Goal: Task Accomplishment & Management: Use online tool/utility

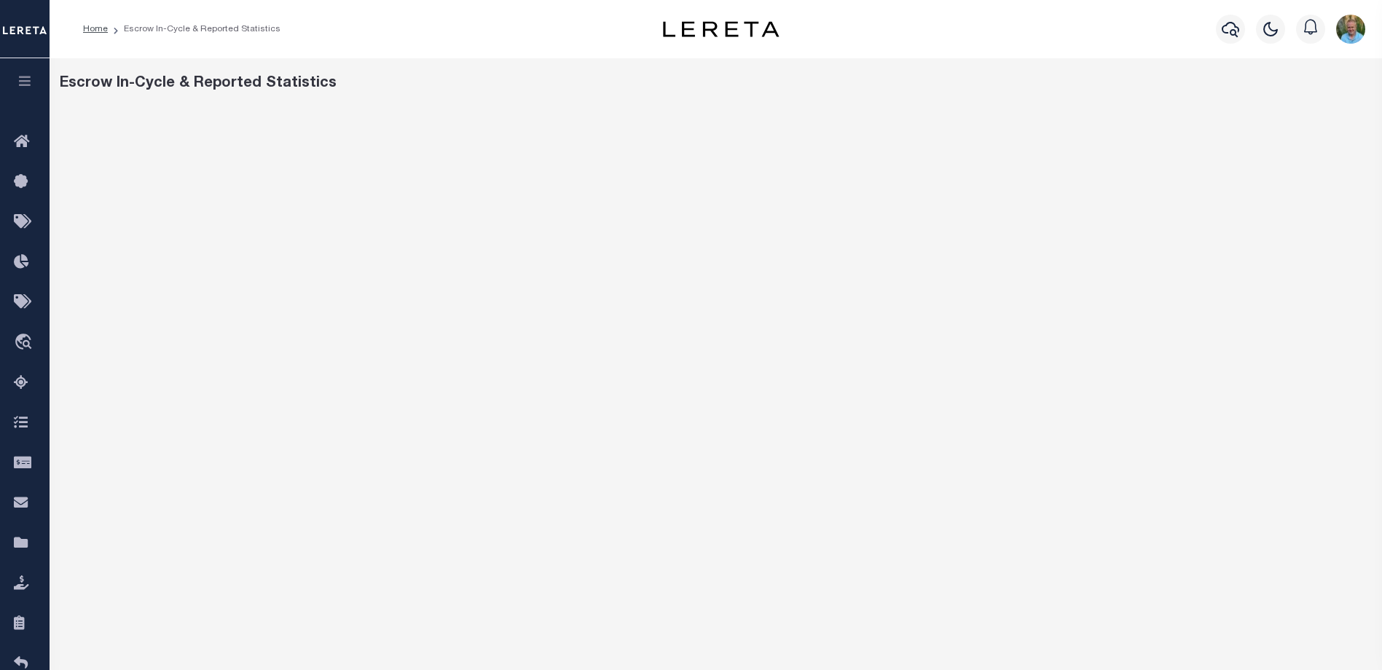
scroll to position [24, 0]
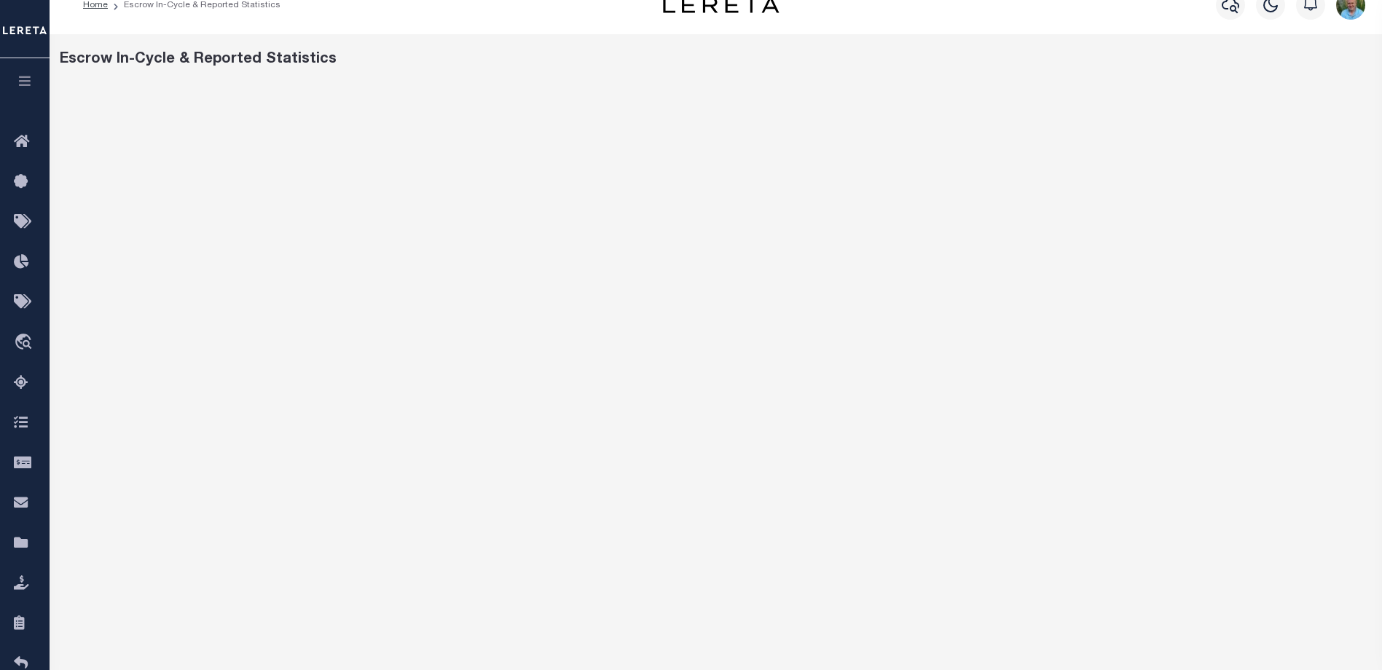
click at [27, 76] on icon "button" at bounding box center [25, 80] width 17 height 13
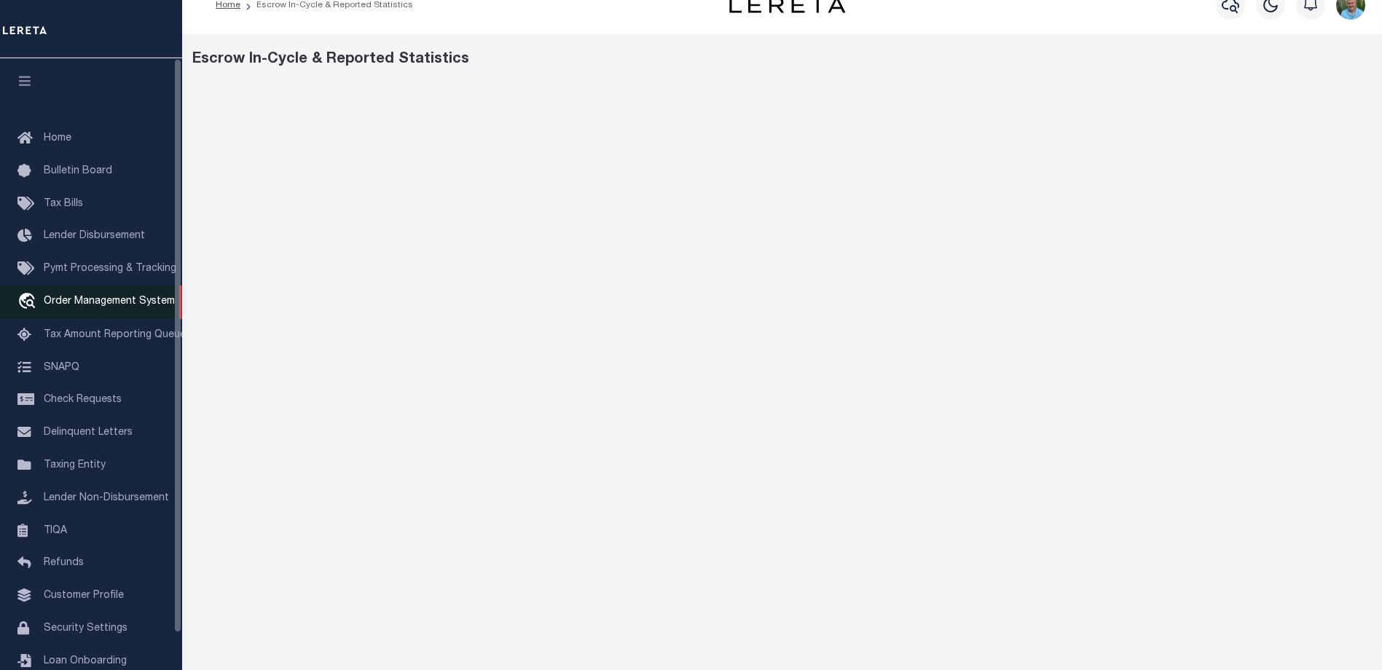
click at [68, 303] on span "Order Management System" at bounding box center [109, 301] width 131 height 10
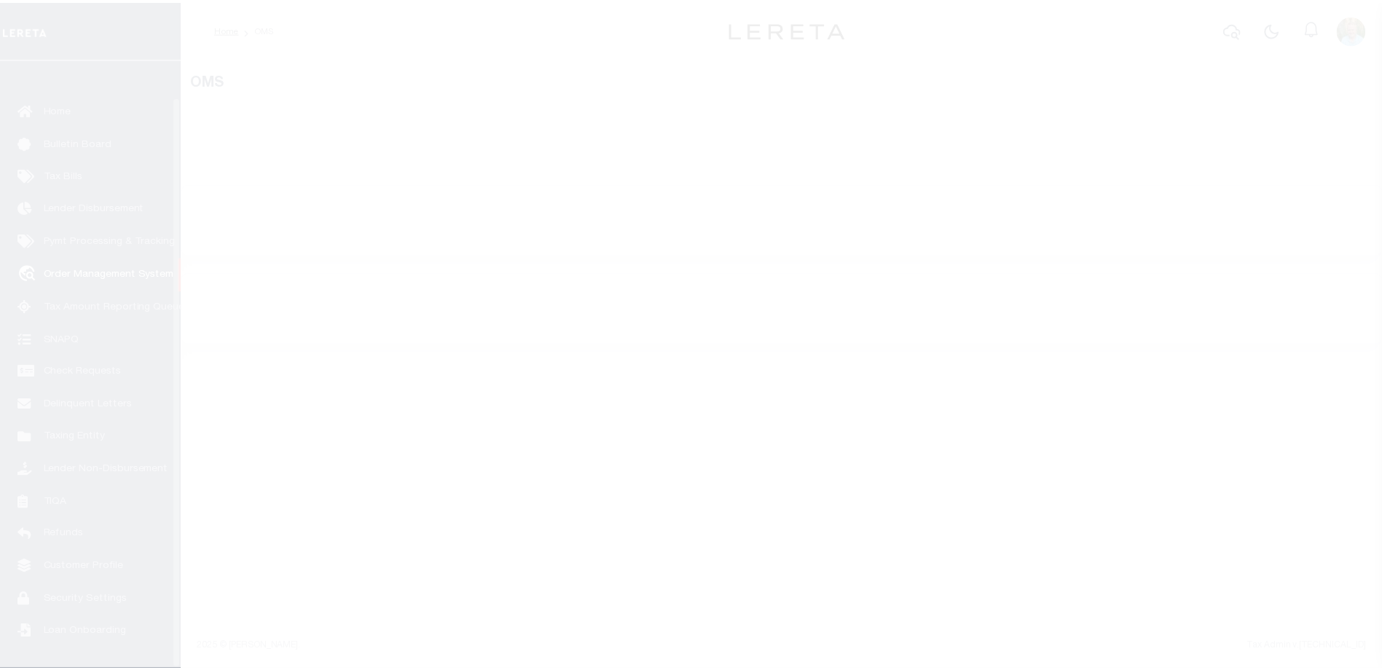
scroll to position [39, 0]
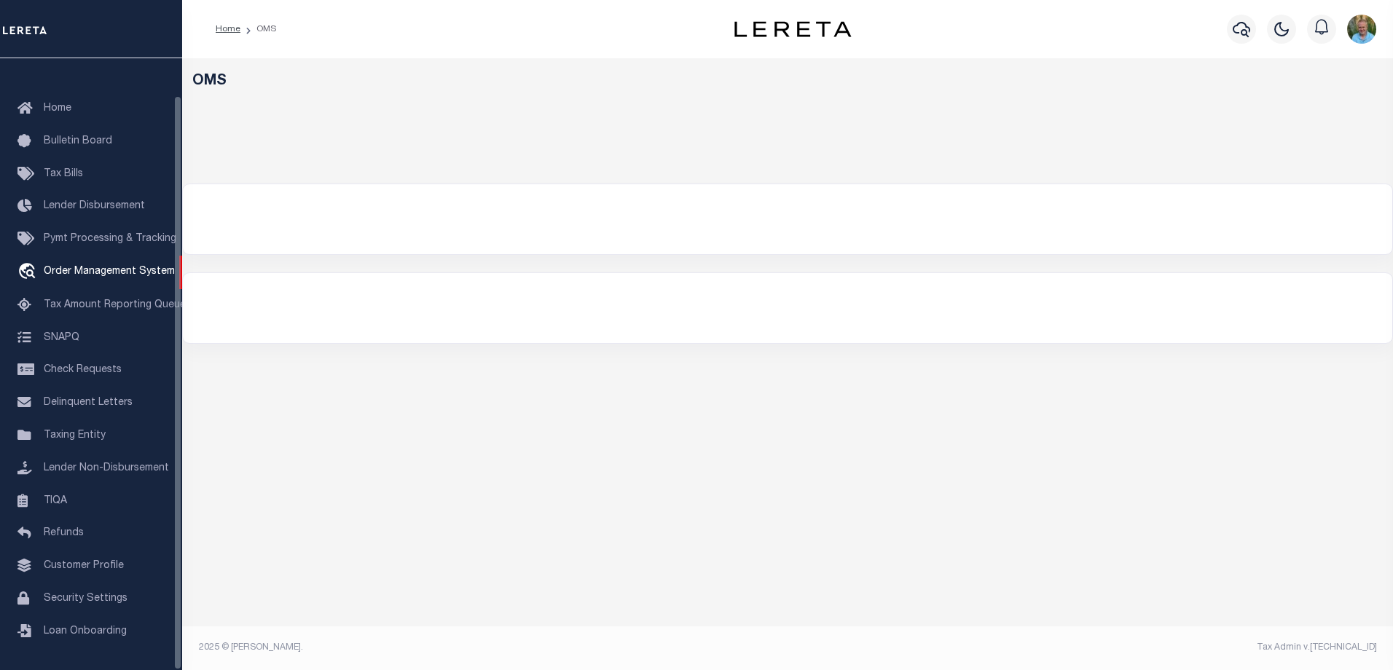
select select "200"
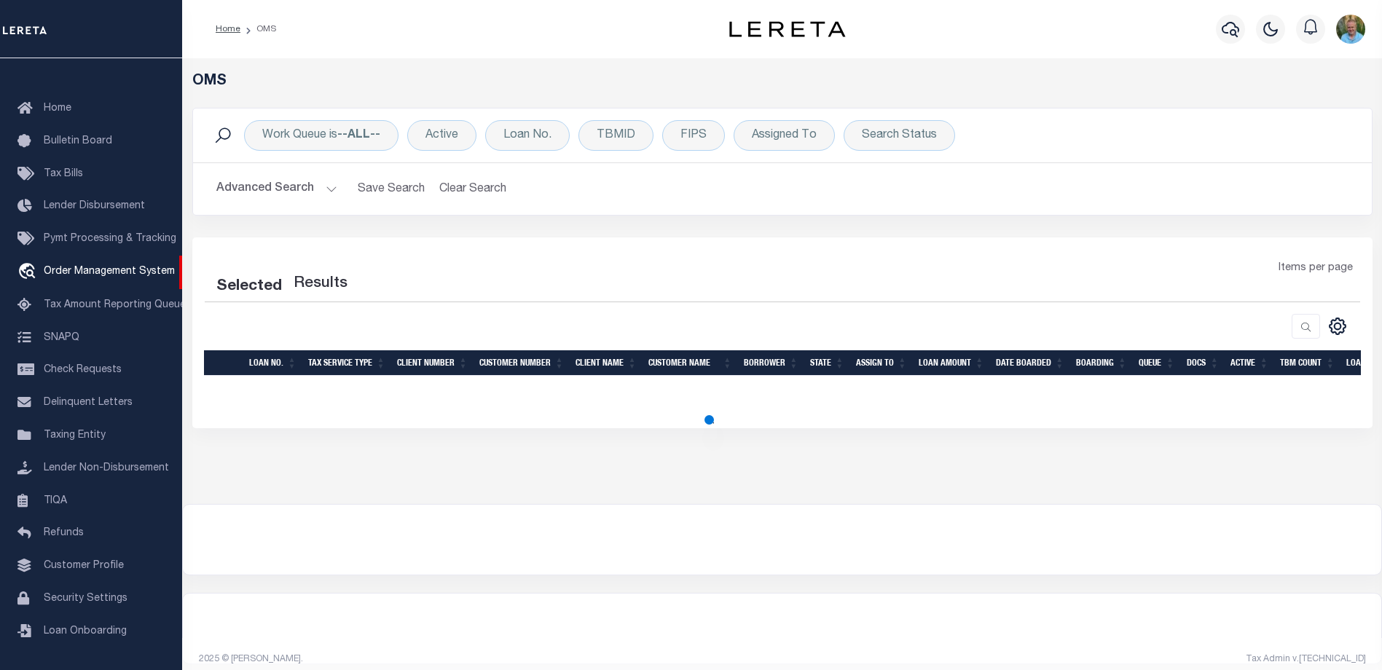
select select "200"
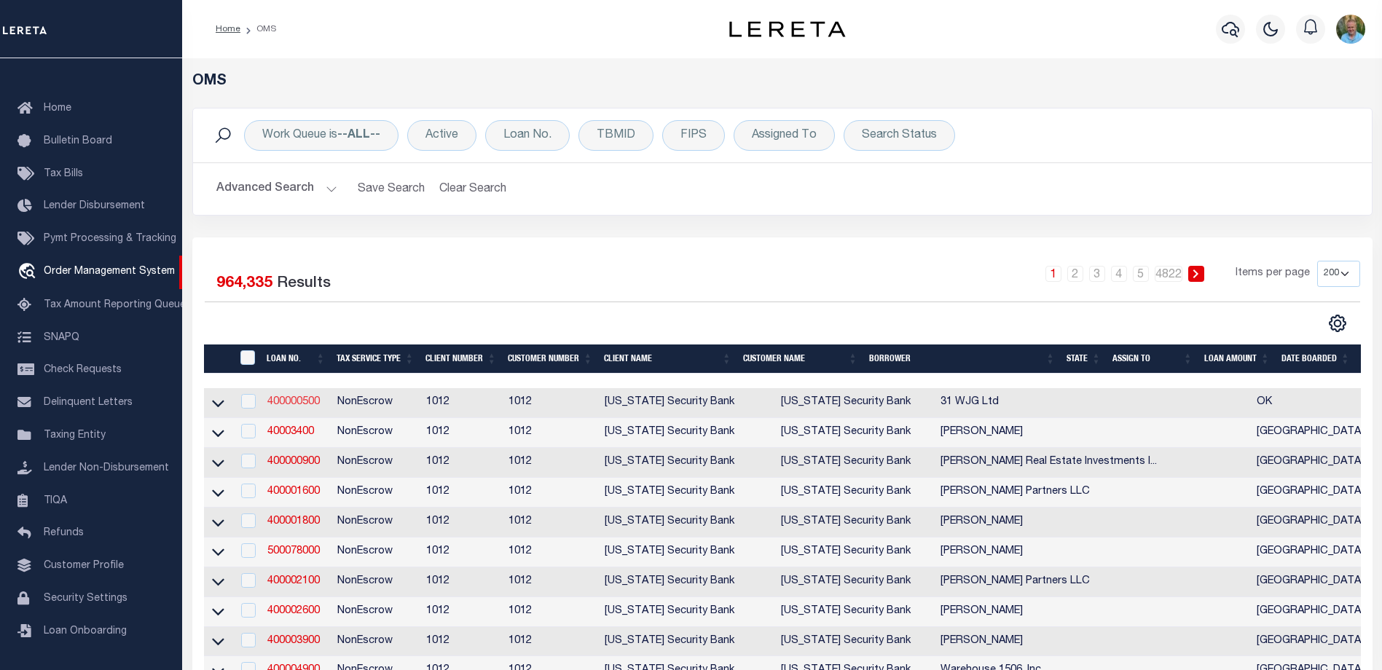
click at [282, 404] on link "400000500" at bounding box center [293, 402] width 52 height 10
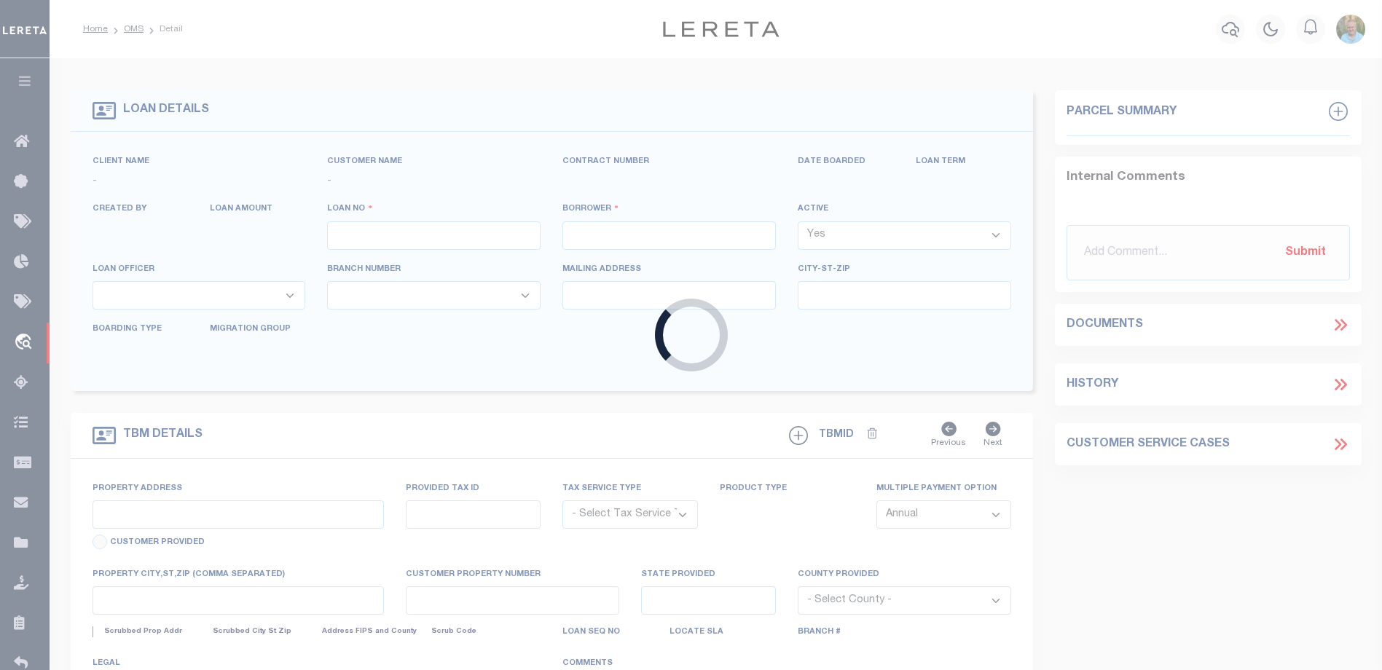
type input "400000500"
type input "31 WJG Ltd"
select select "False"
select select
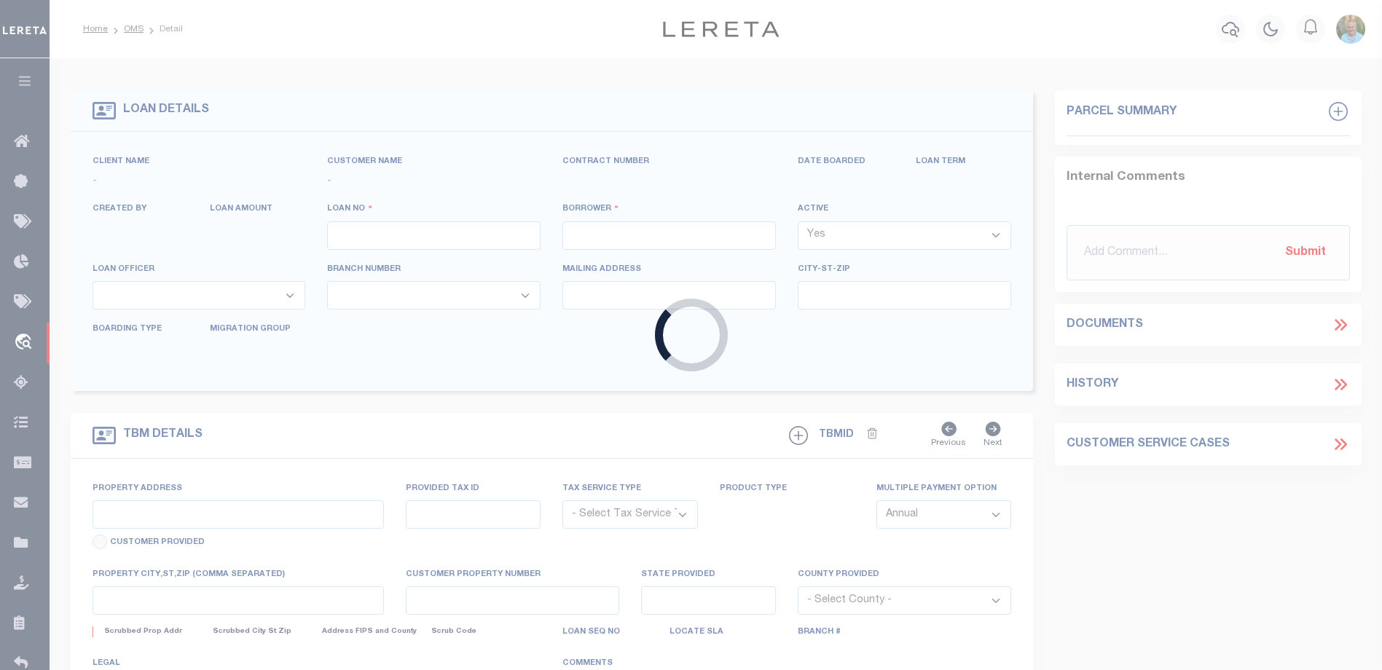
select select "NonEscrow"
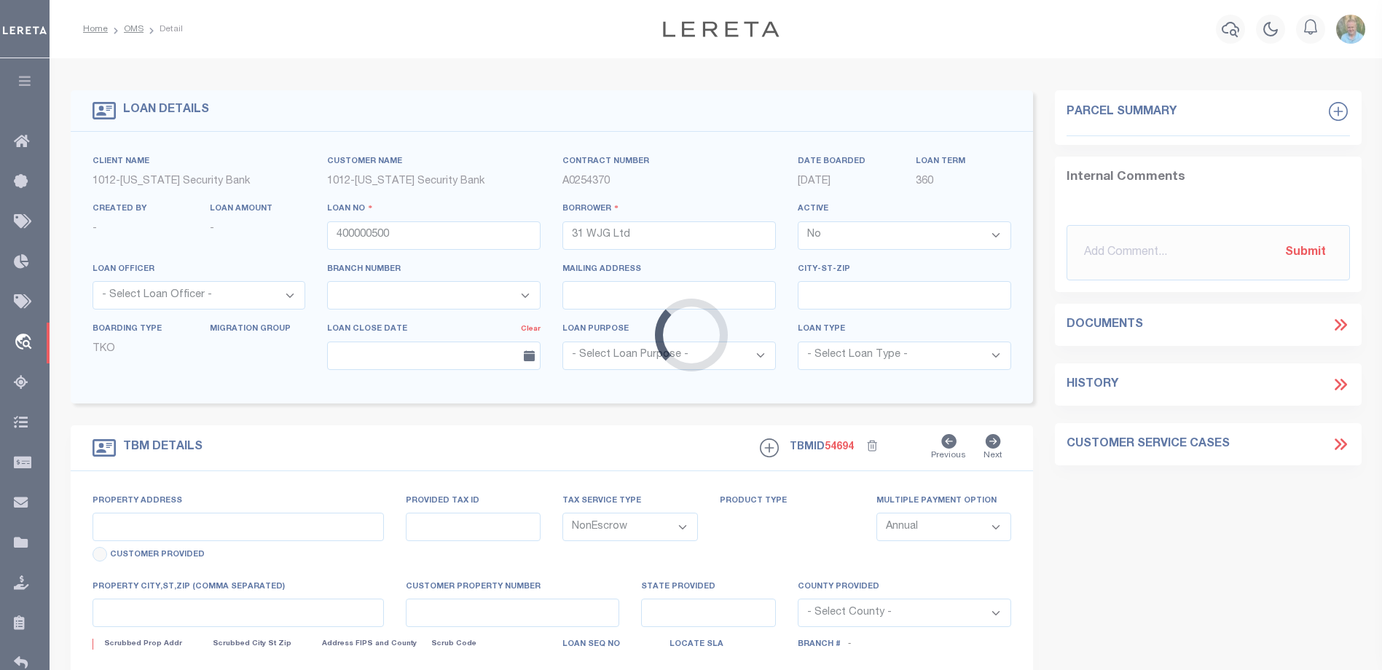
select select "4117"
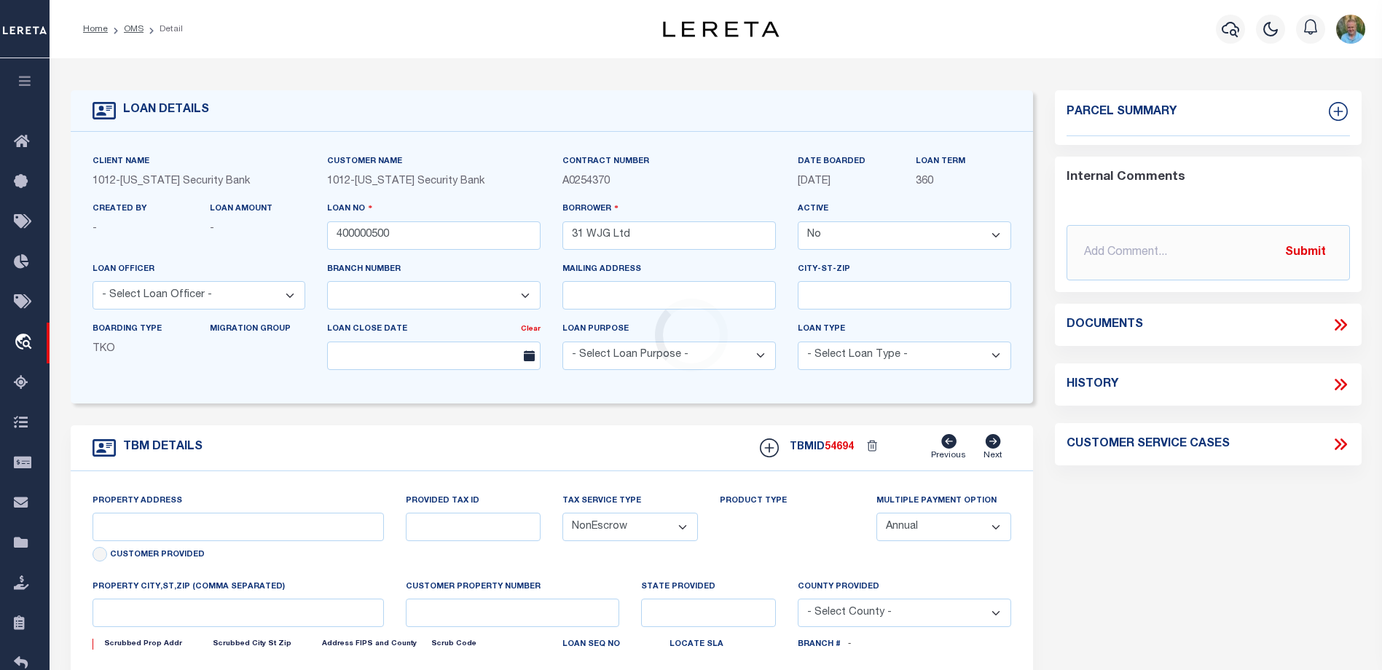
type input "3314 Memorial"
select select
type input "Tulsa OK 74115"
type input "OK"
select select "Tulsa"
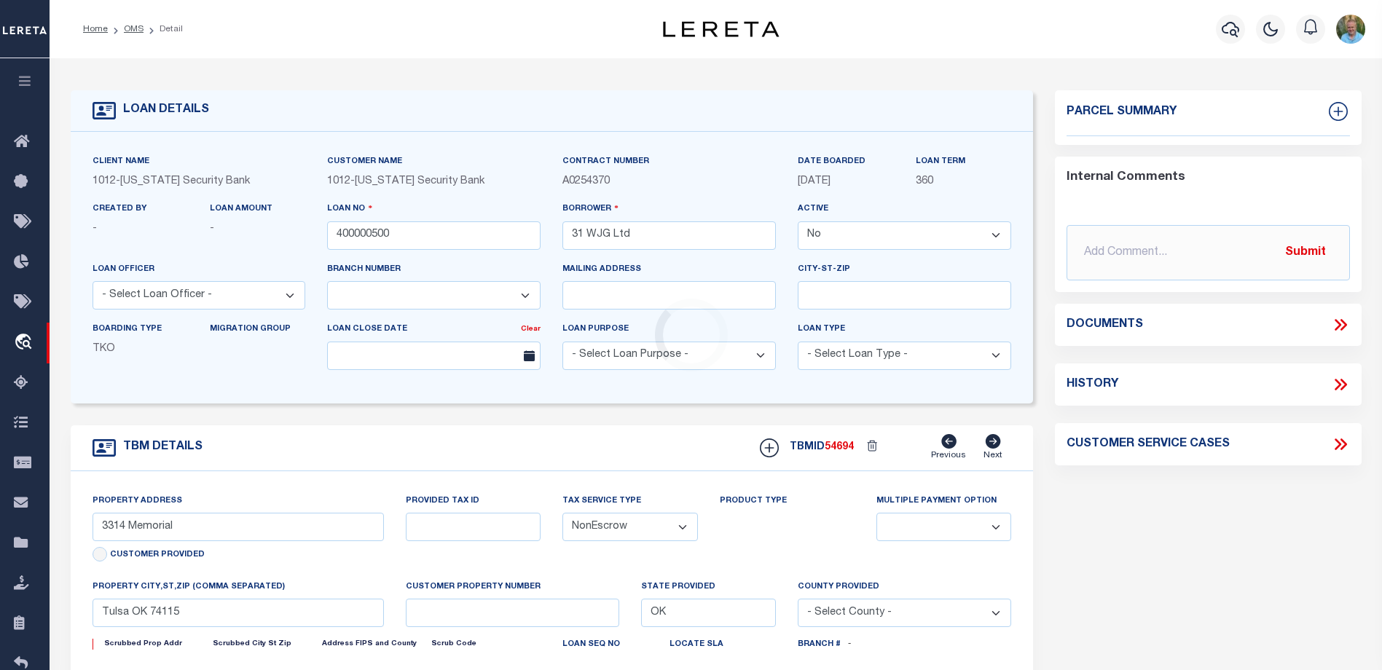
type textarea "Airplane Hanger"
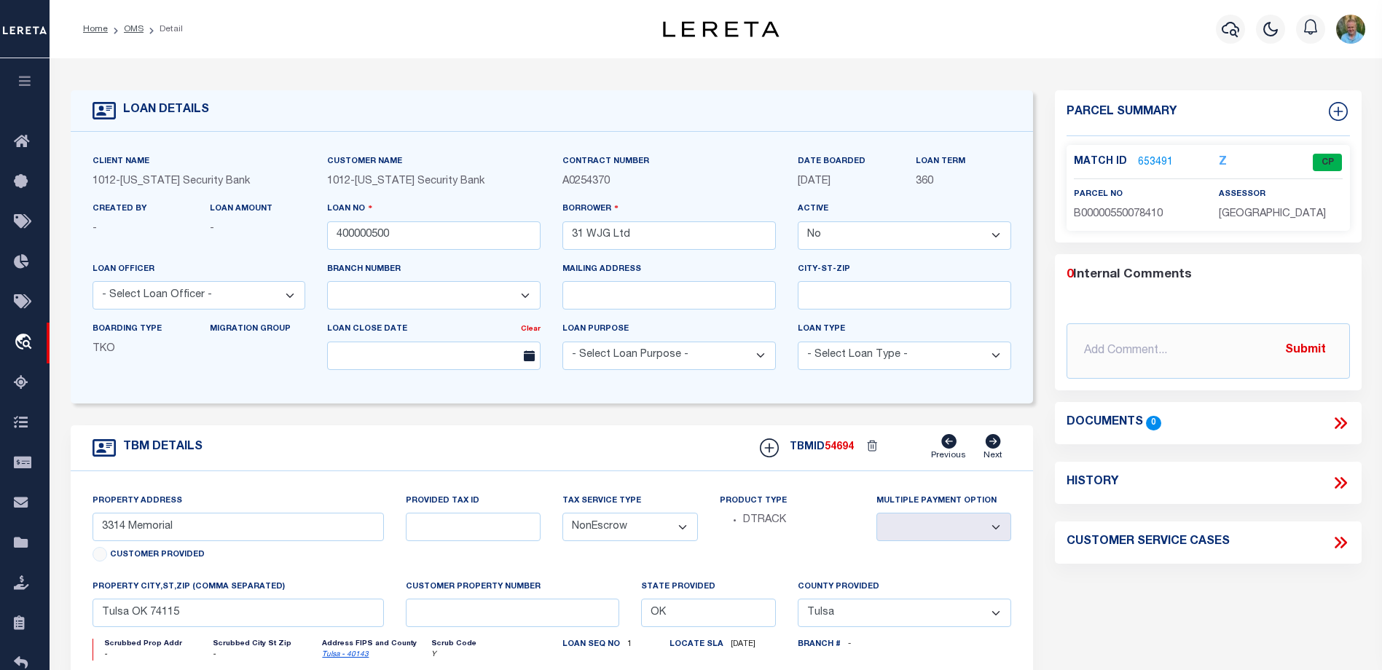
click at [999, 357] on select "- Select Loan Type - Commercial Residential" at bounding box center [904, 356] width 213 height 28
click at [1029, 72] on div "LOAN DETAILS Client Name 1012" at bounding box center [716, 494] width 1332 height 872
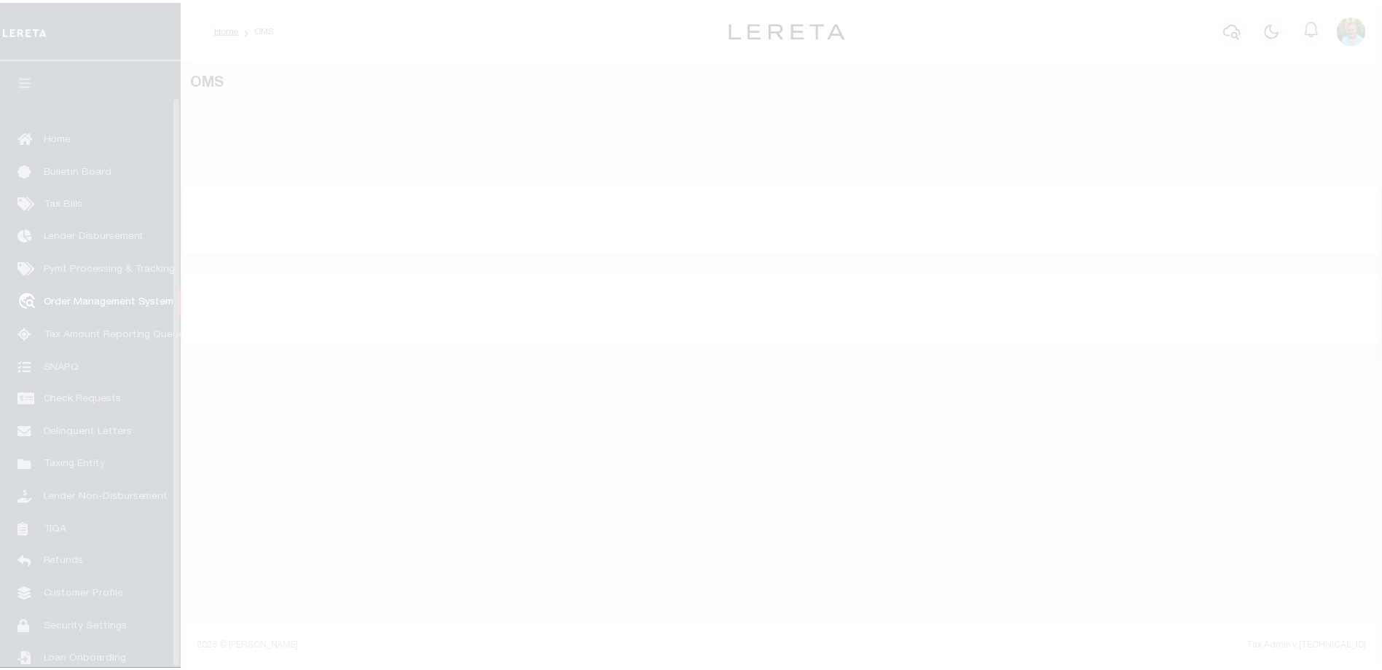
scroll to position [39, 0]
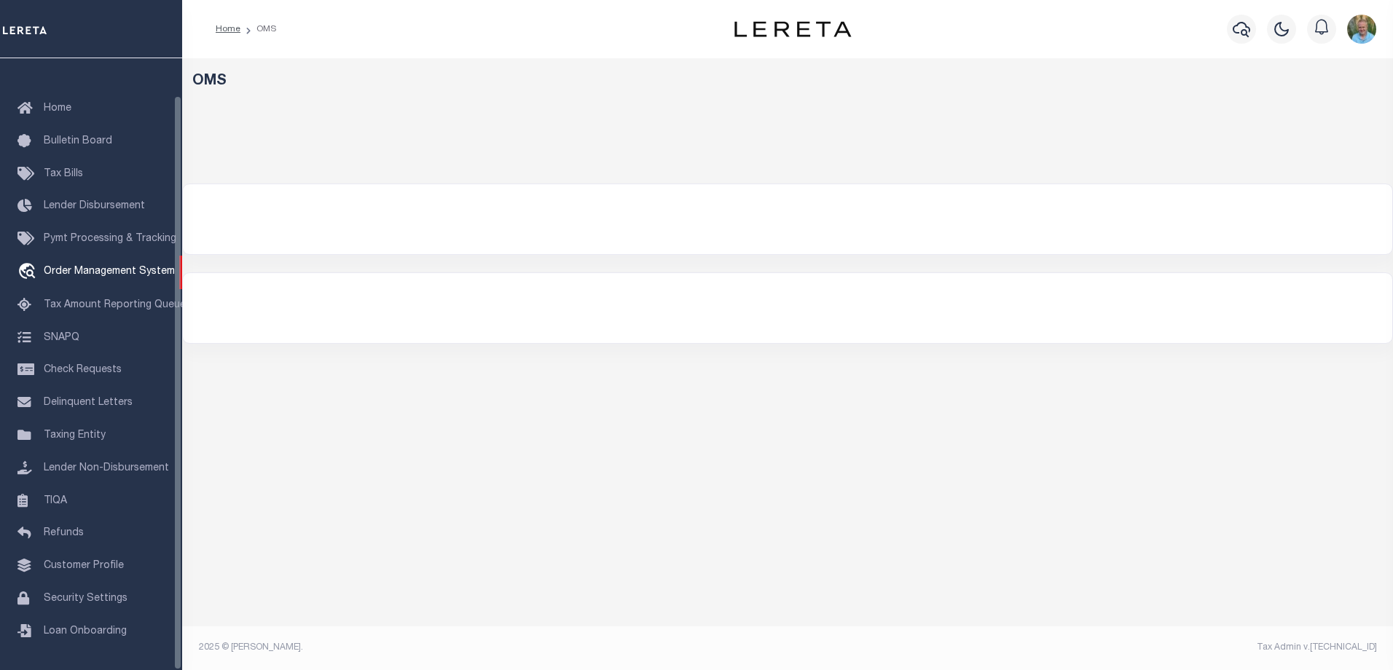
select select "200"
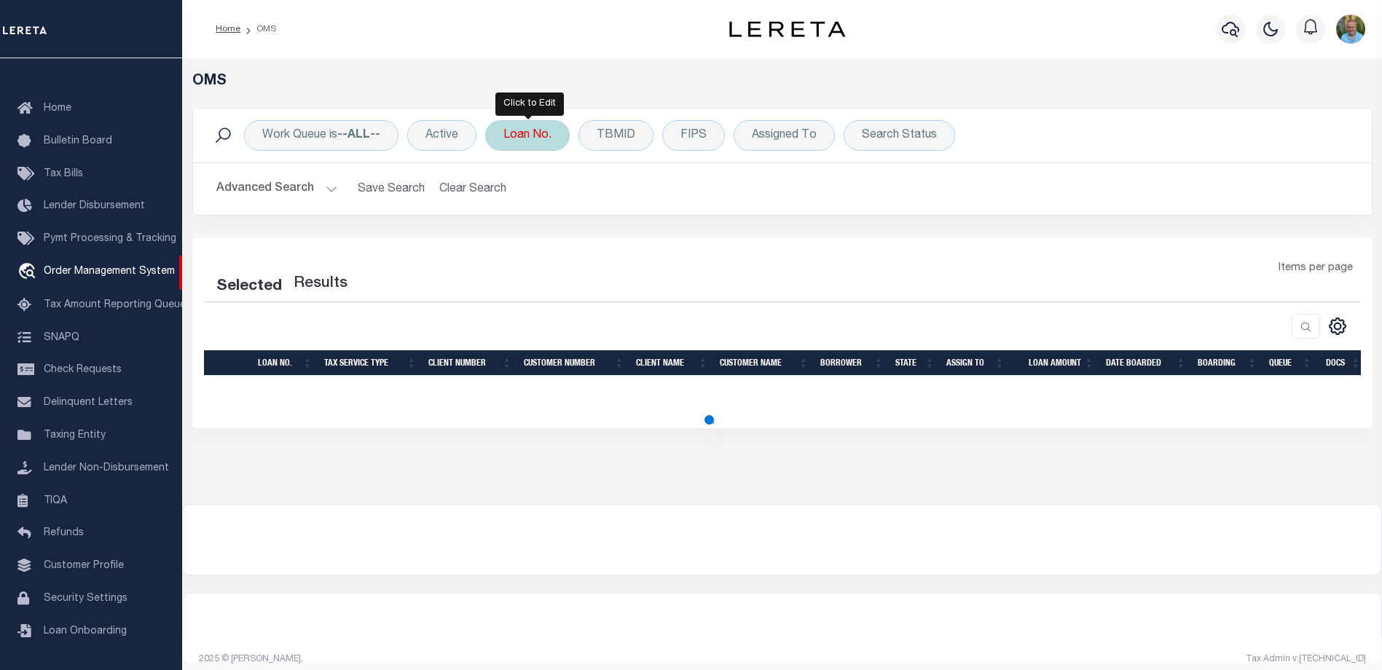
click at [535, 143] on div "Loan No." at bounding box center [527, 135] width 85 height 31
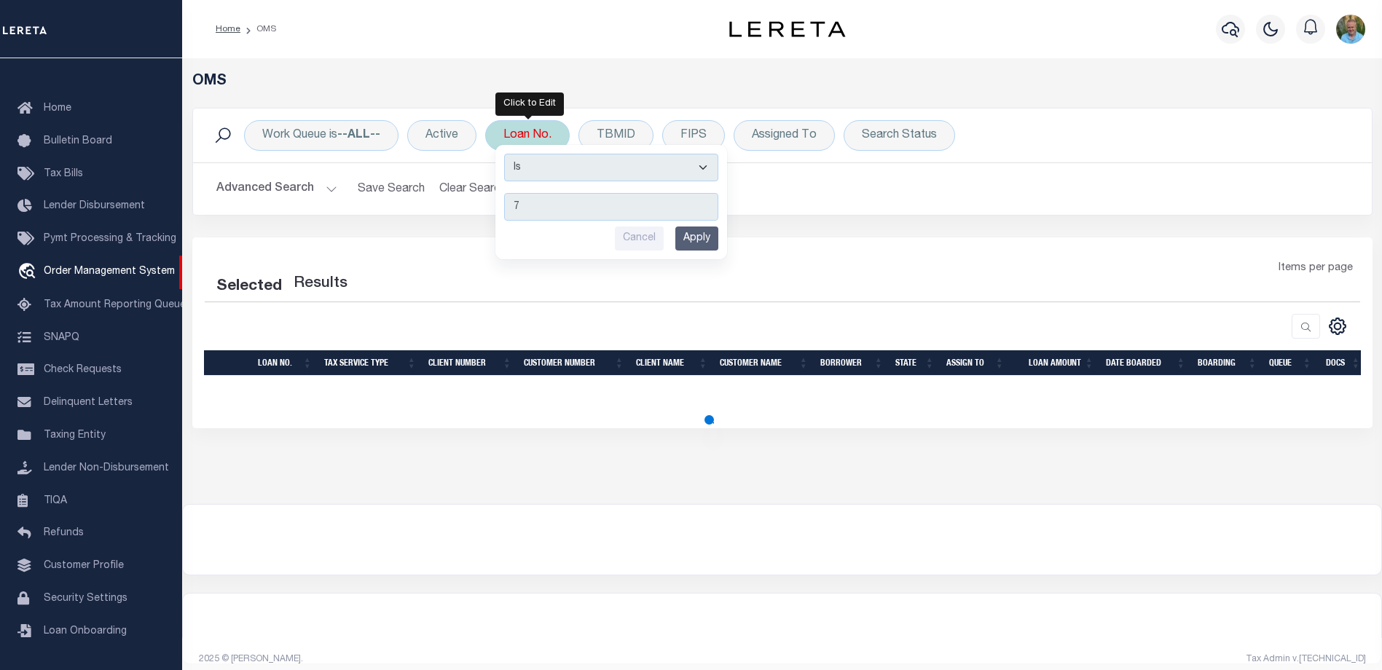
type input "70"
select select "200"
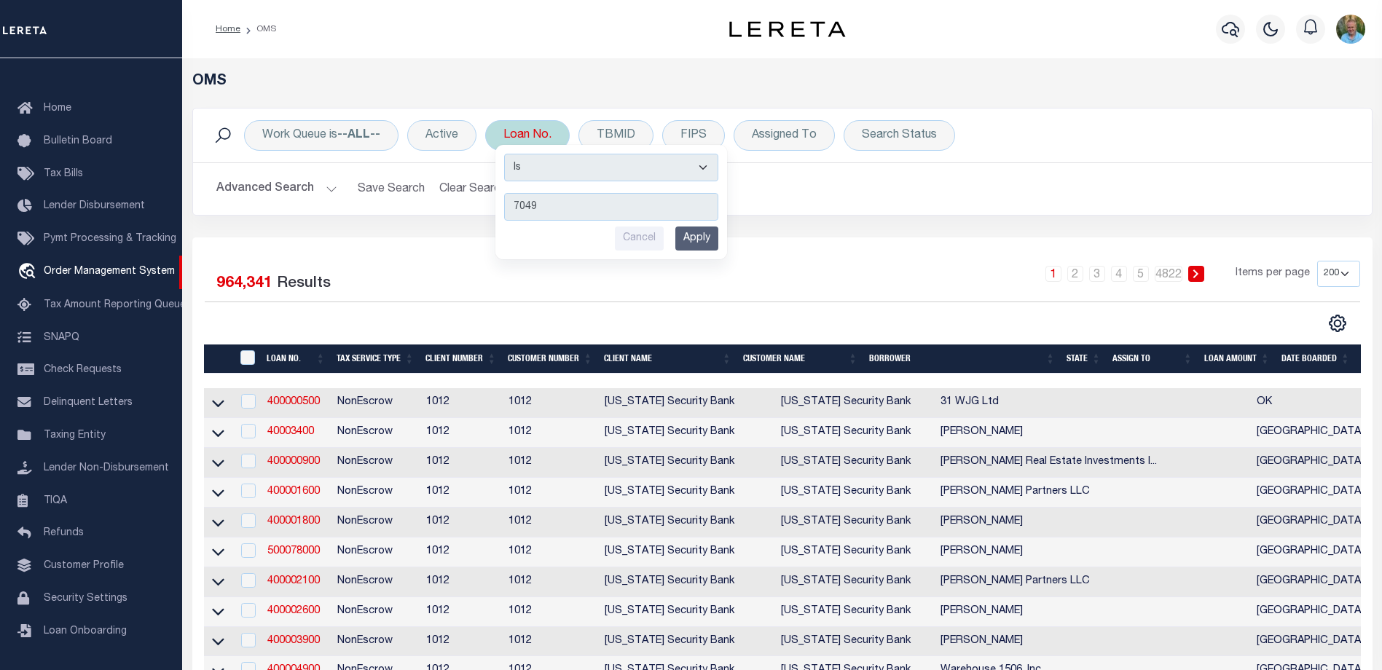
type input "7049"
click at [699, 242] on input "Apply" at bounding box center [696, 239] width 43 height 24
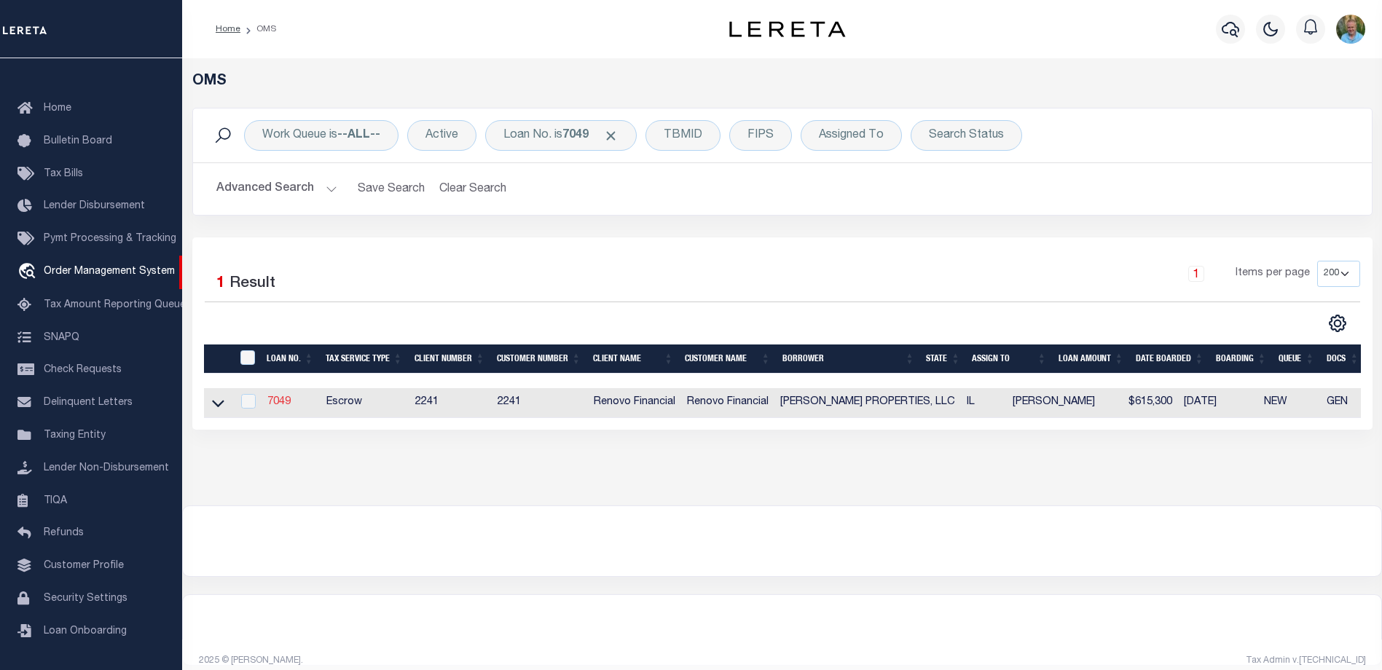
click at [278, 400] on link "7049" at bounding box center [278, 402] width 23 height 10
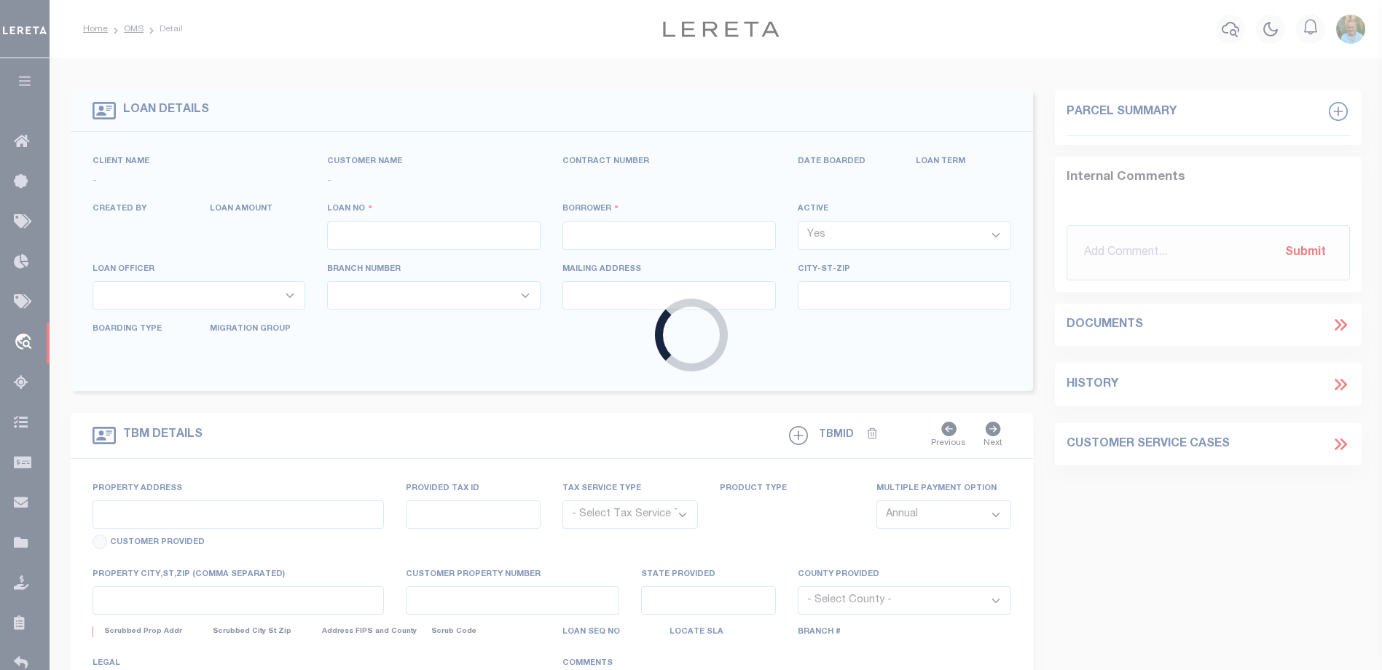
type input "7049"
type input "DELEON PROPERTIES, LLC"
select select
type input "9826 S Oakley Ave"
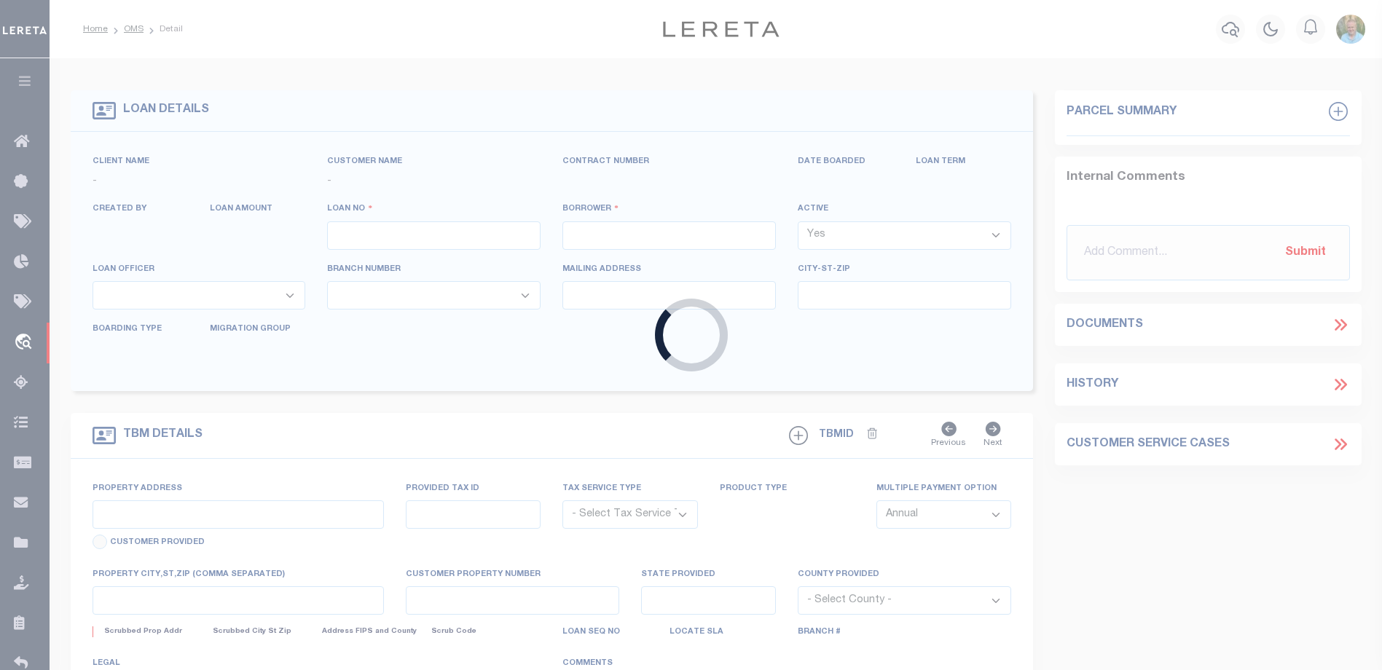
type input "Chicago IL 60643"
select select "Escrow"
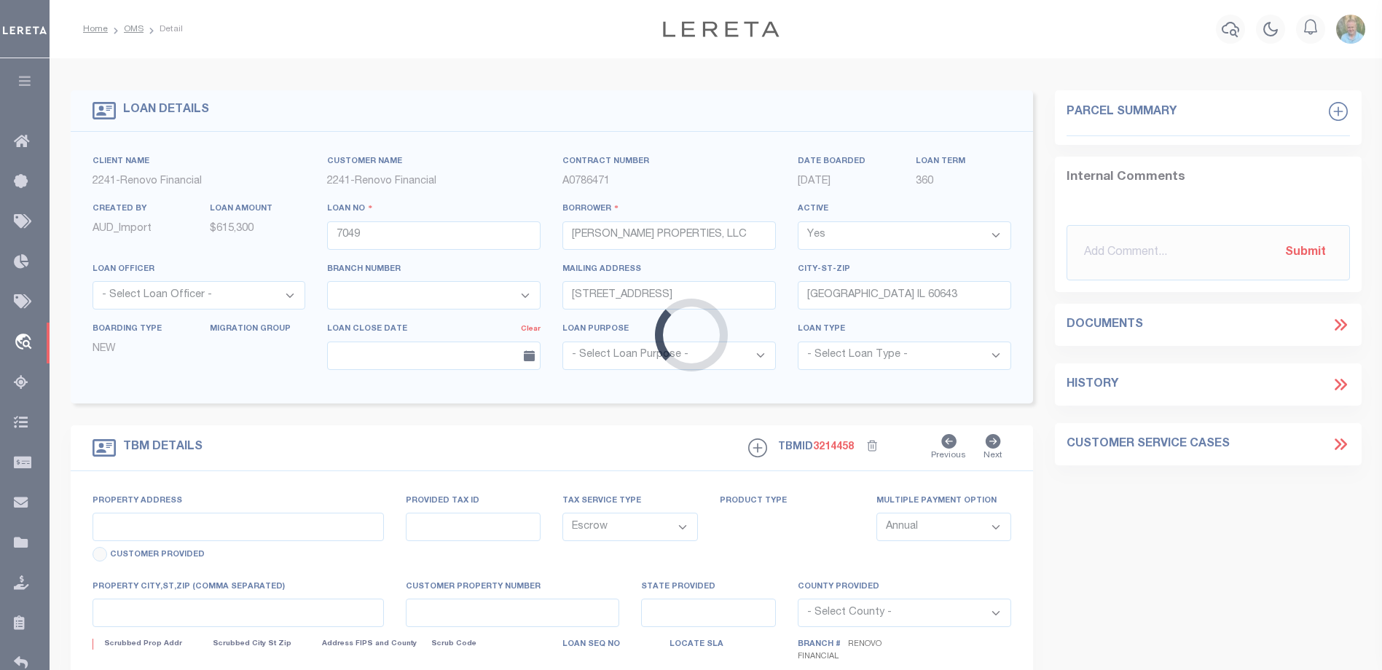
select select "25066"
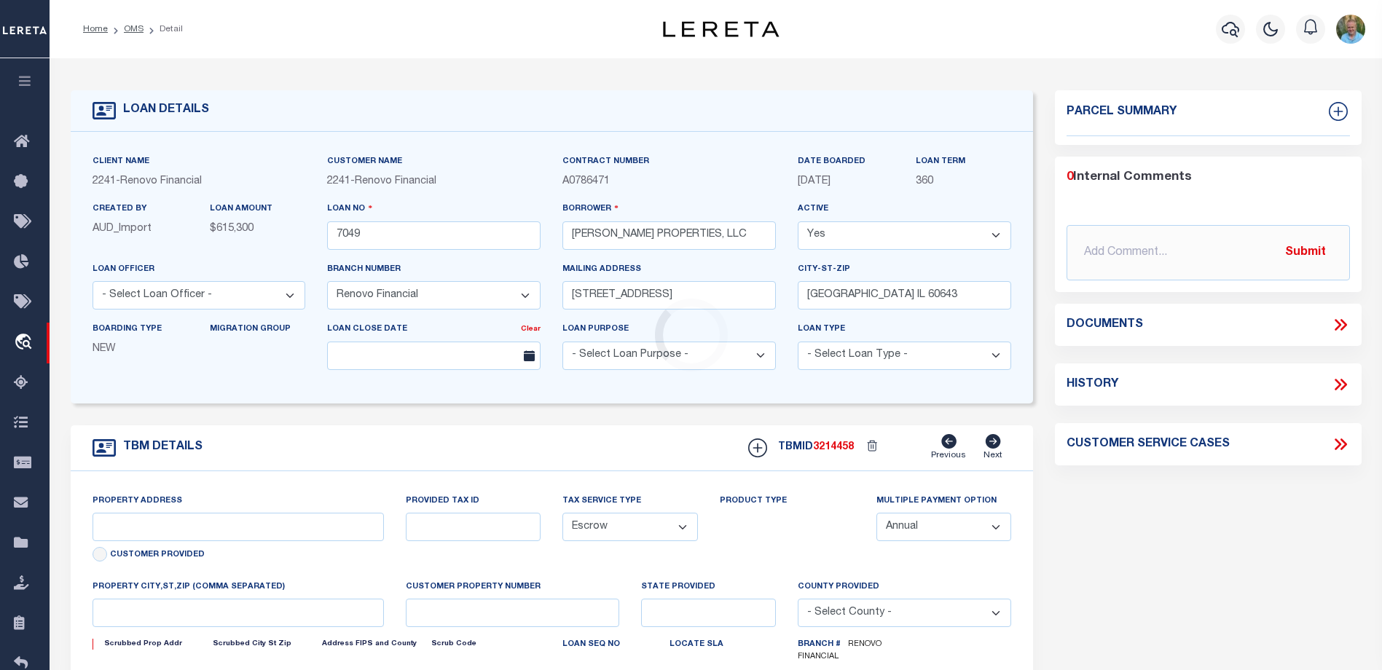
type input "10856 South Buffalo Avenue"
select select
type input "Chicago, IL 60617"
type input "a0k8Y00000c1529"
type input "IL"
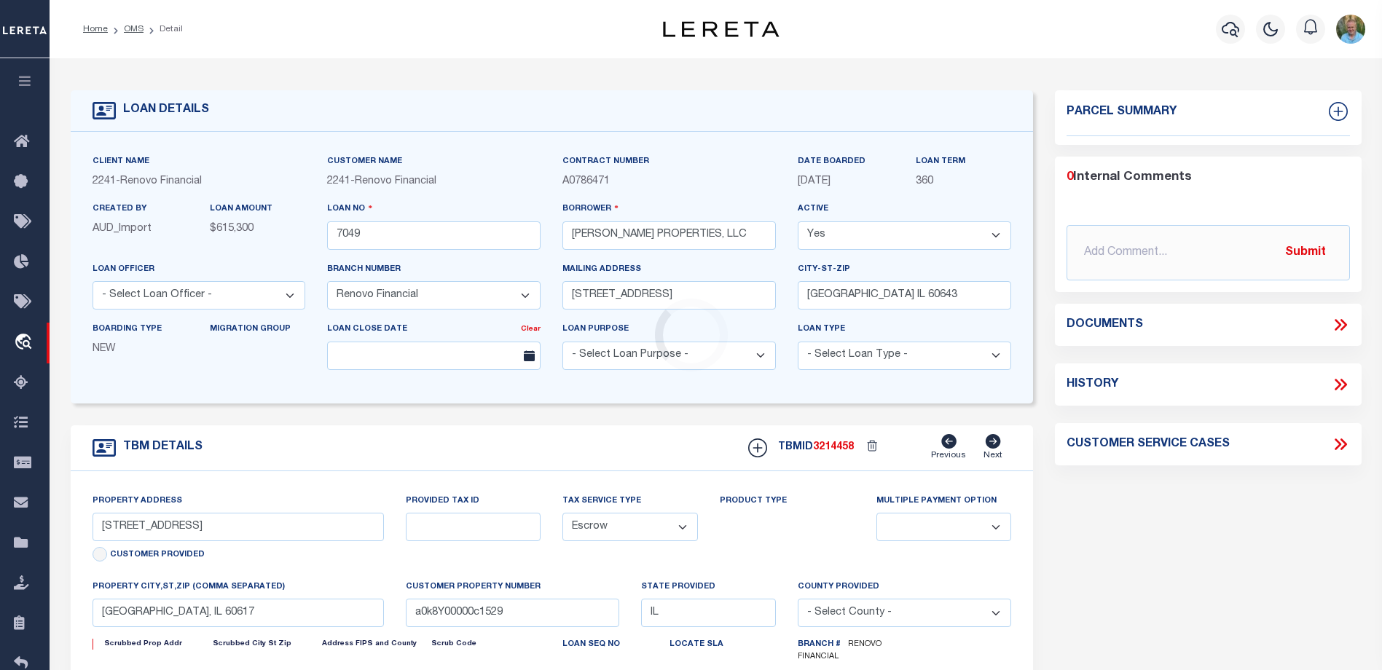
select select
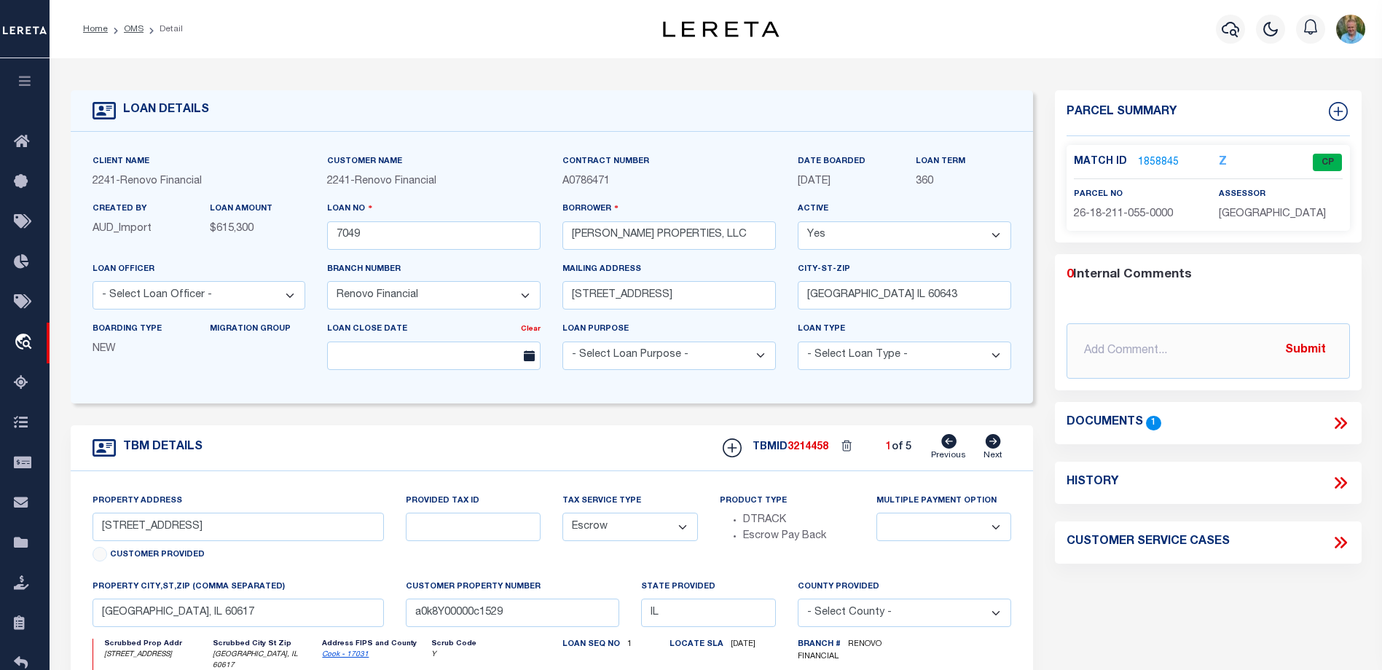
click at [993, 445] on icon at bounding box center [993, 441] width 15 height 15
type input "13217 South Forrestville Avenue"
select select
type input "a0k8Y00000c1528"
select select
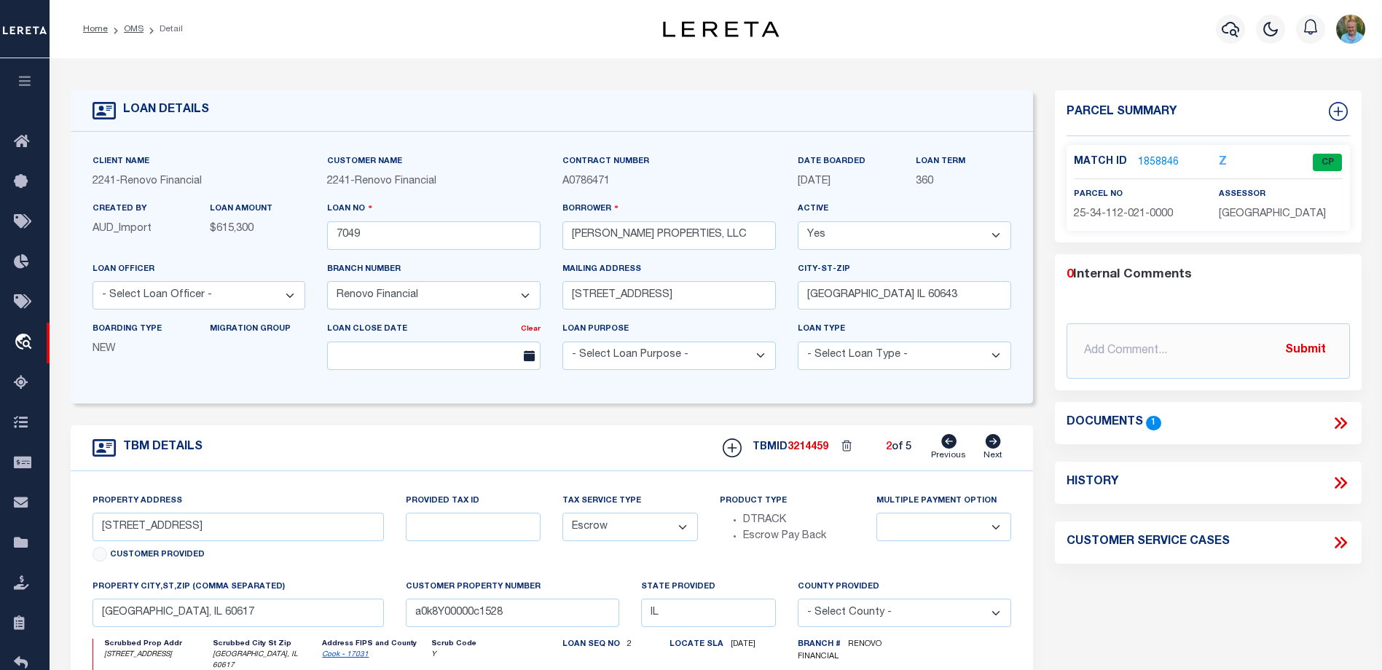
click at [993, 445] on icon at bounding box center [993, 441] width 15 height 15
type input "2325 East 100th Street"
select select
type input "a0k8Y00000c151y"
select select
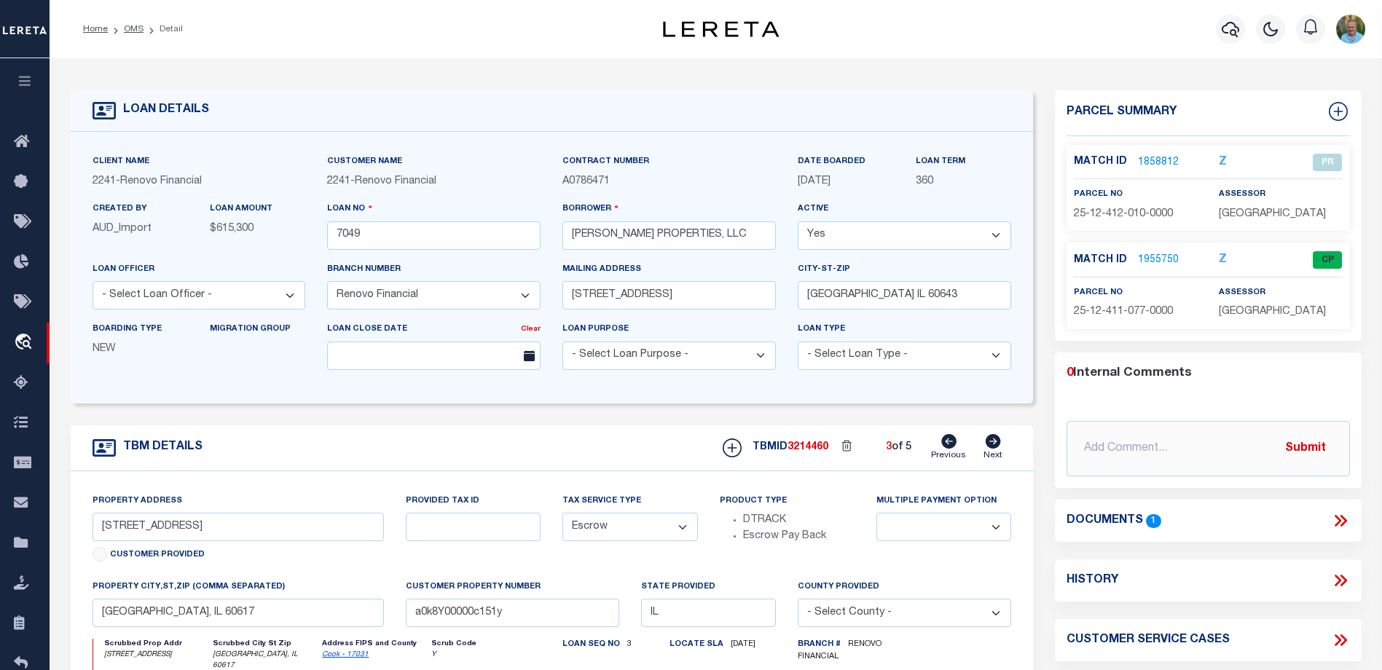
click at [997, 447] on icon at bounding box center [993, 441] width 15 height 15
type input "9655 South Jeffery Avenue"
select select
type input "a0k8Y00000c152D"
select select
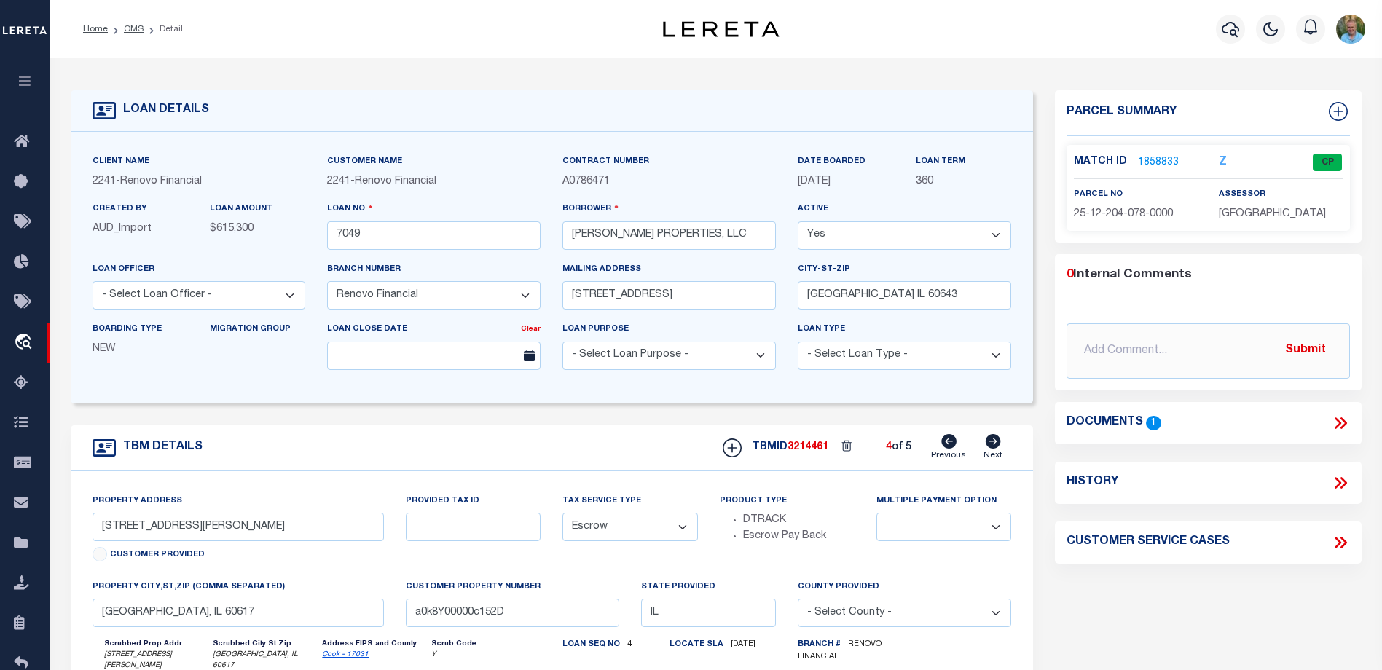
click at [997, 447] on icon at bounding box center [993, 441] width 15 height 15
type input "9676 South Luella Avenue"
select select
type input "a0k8Y00000c1523"
select select
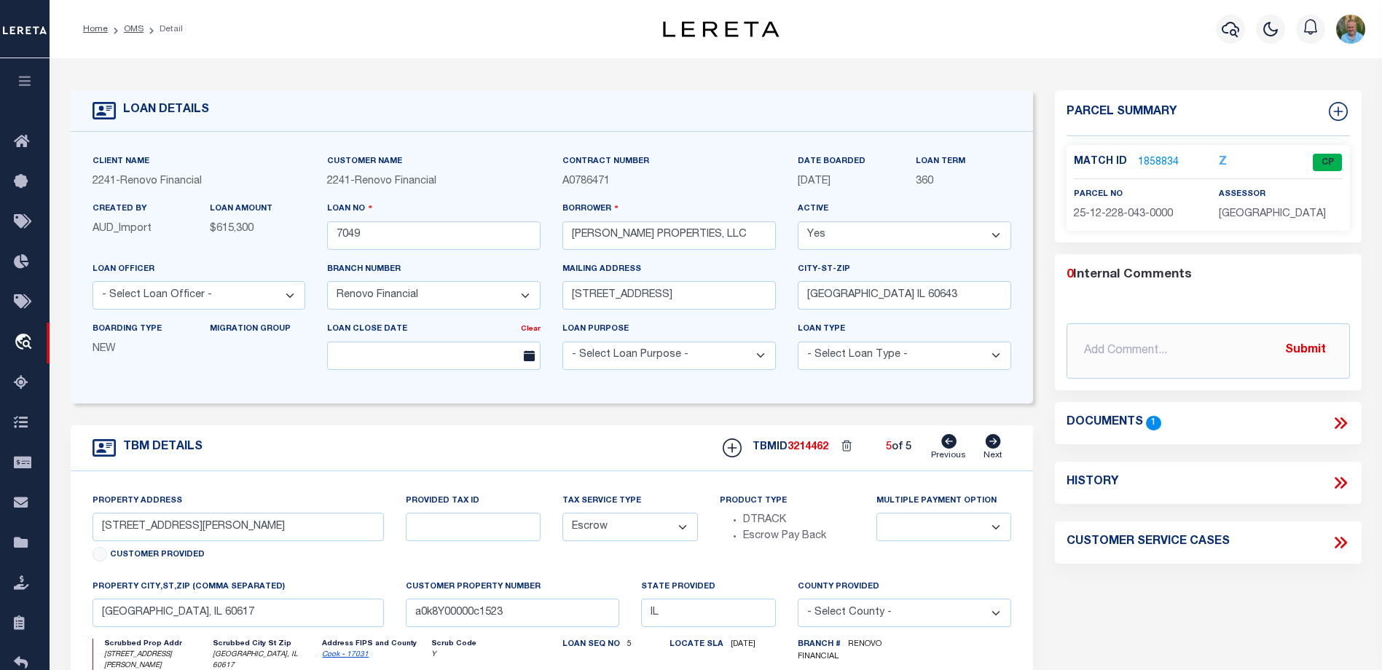
click at [953, 442] on icon at bounding box center [948, 441] width 15 height 15
type input "9655 South Jeffery Avenue"
select select
type input "a0k8Y00000c152D"
select select
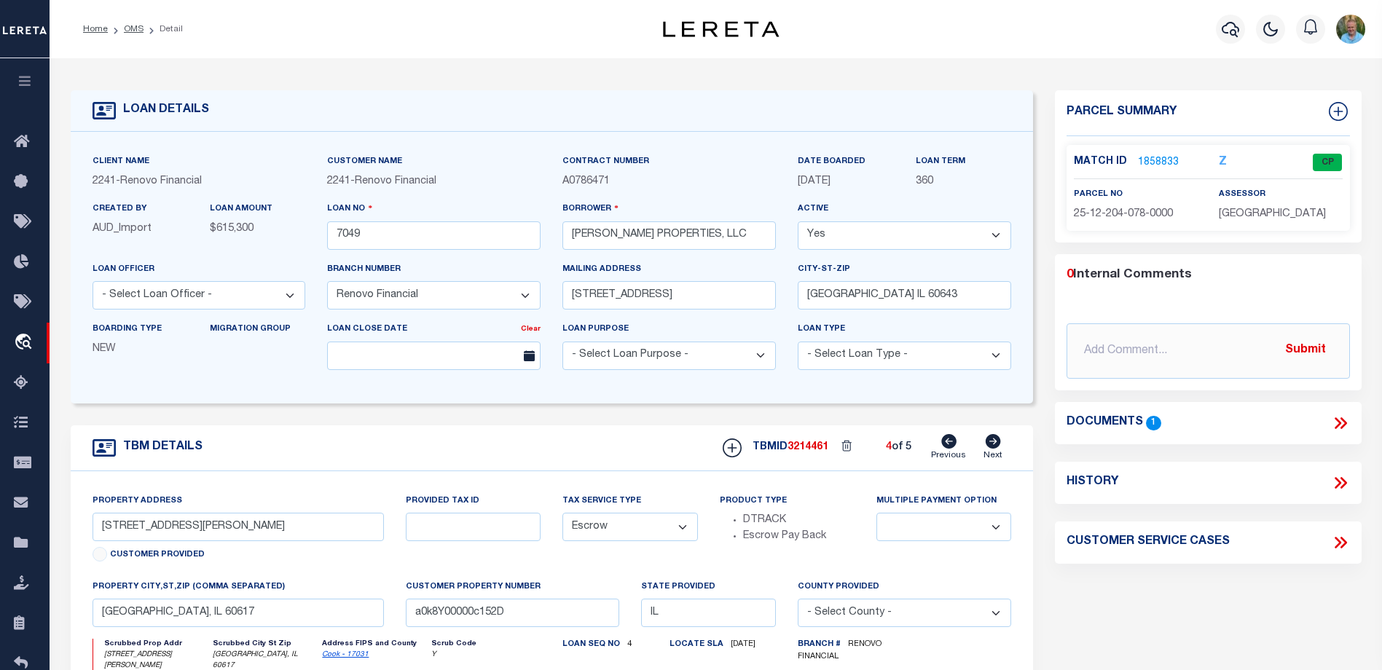
click at [951, 442] on icon at bounding box center [948, 441] width 15 height 15
type input "2325 East 100th Street"
select select
type input "a0k8Y00000c151y"
select select
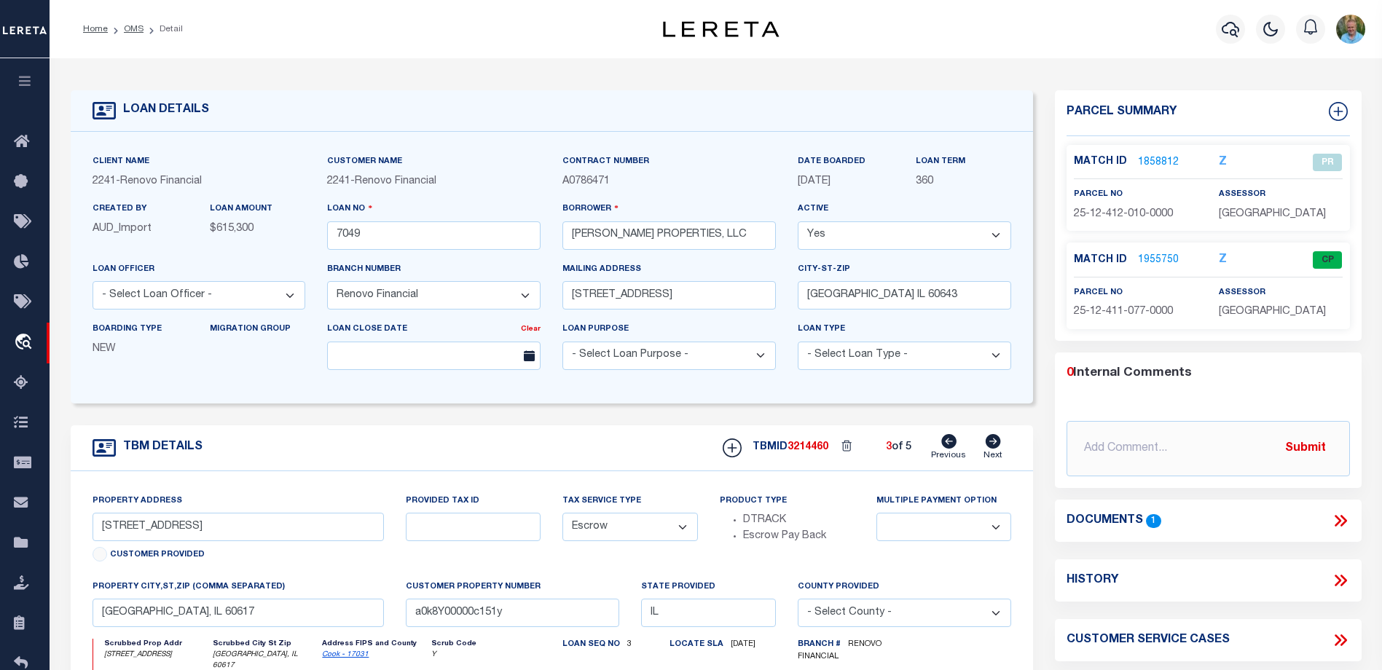
click at [1152, 160] on link "1858812" at bounding box center [1158, 162] width 41 height 15
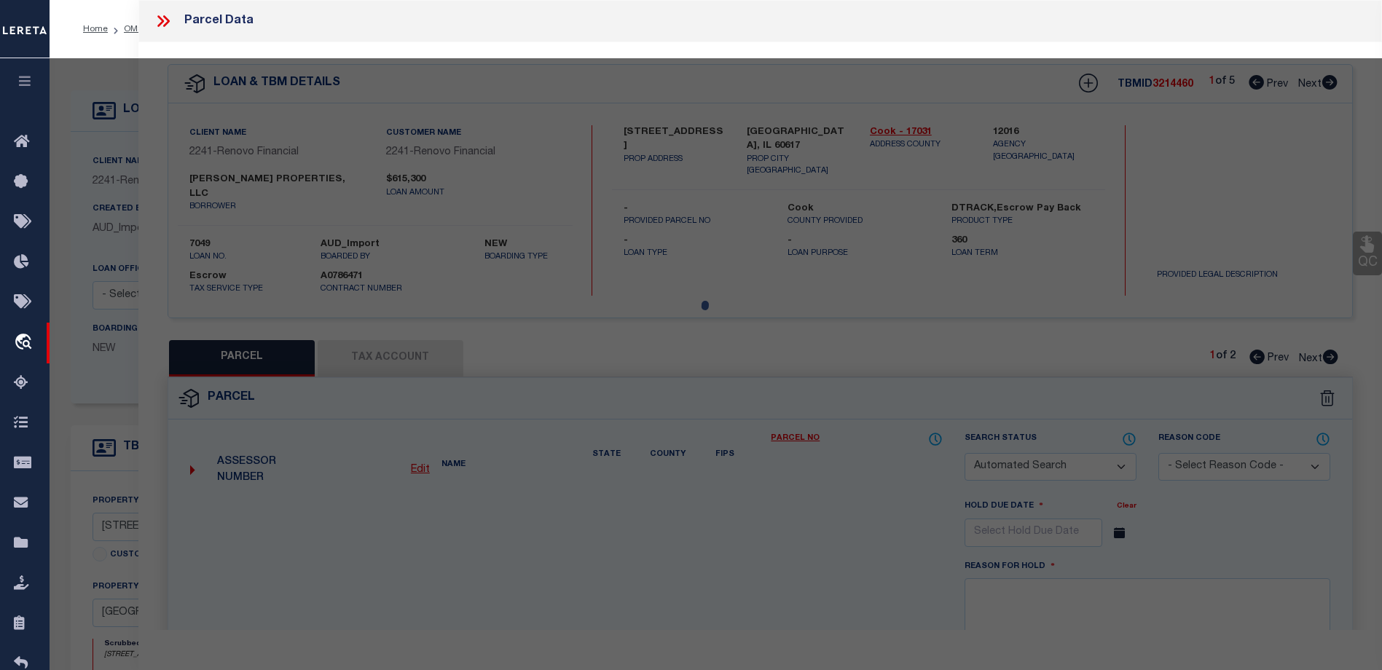
checkbox input "false"
select select "PR"
type input "GREAT LAKES TRUST CO"
select select
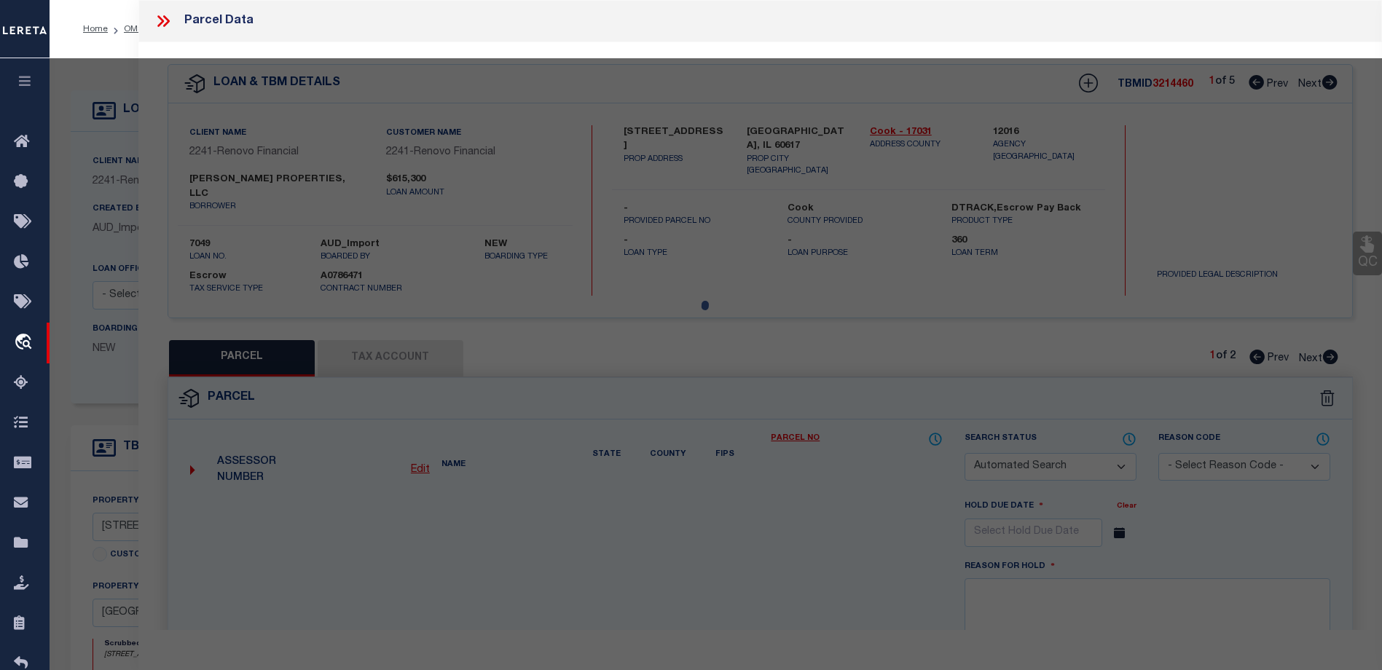
type input "2325 E 100TH ST"
type input "CHICAGO IL 60617"
type textarea "SQ FT: 3,433"
type textarea "10/04//23-received corrected legal doc for this loan. 07/27/23-researched prope…"
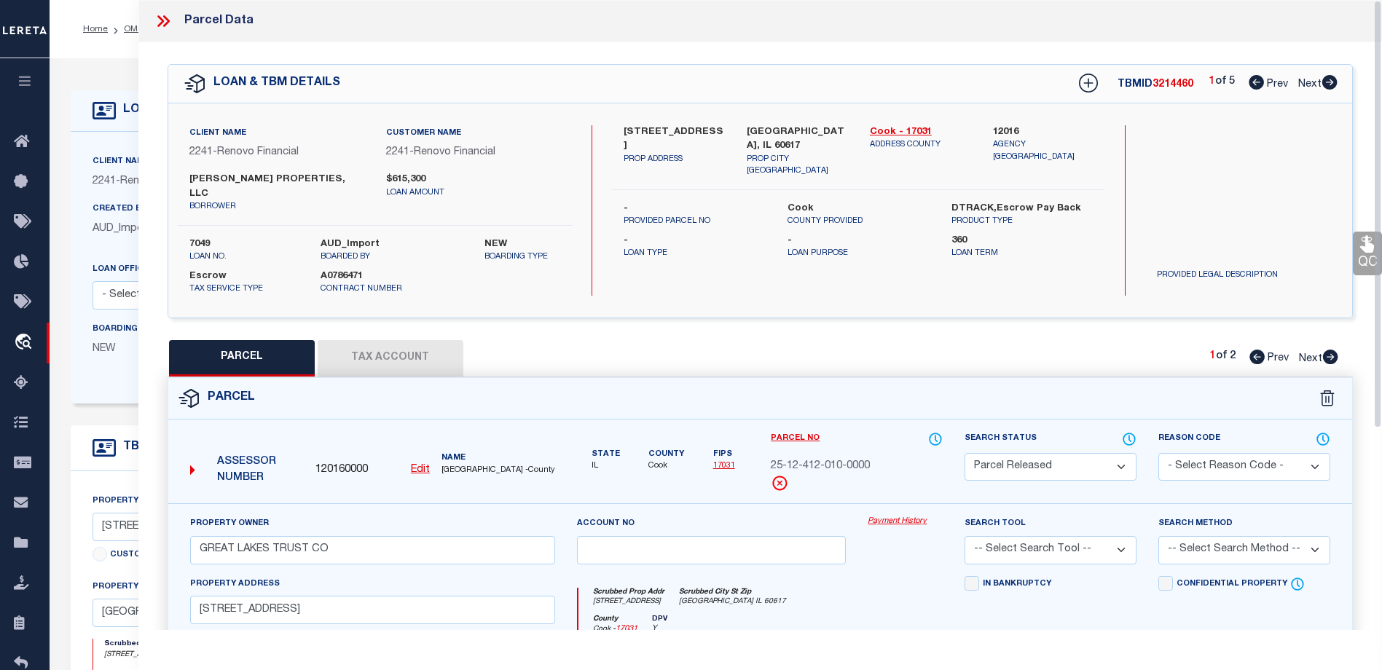
click at [903, 516] on link "Payment History" at bounding box center [905, 522] width 75 height 12
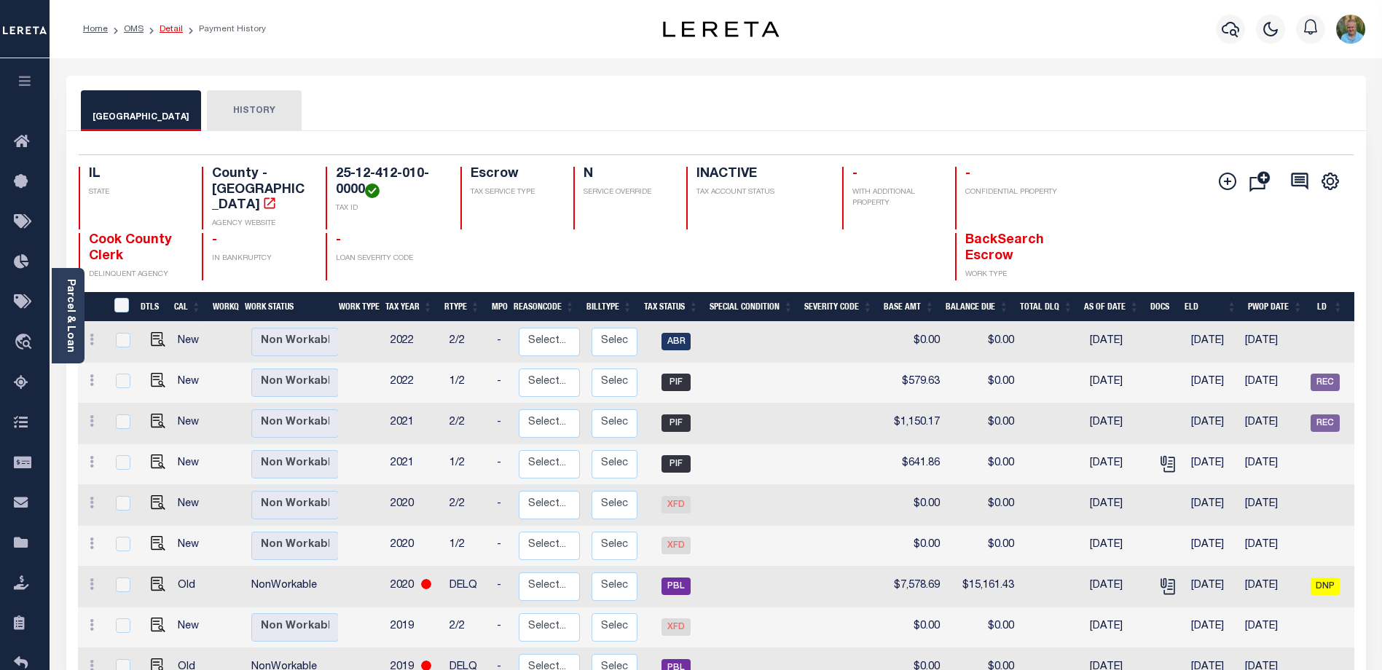
click at [170, 28] on link "Detail" at bounding box center [171, 29] width 23 height 9
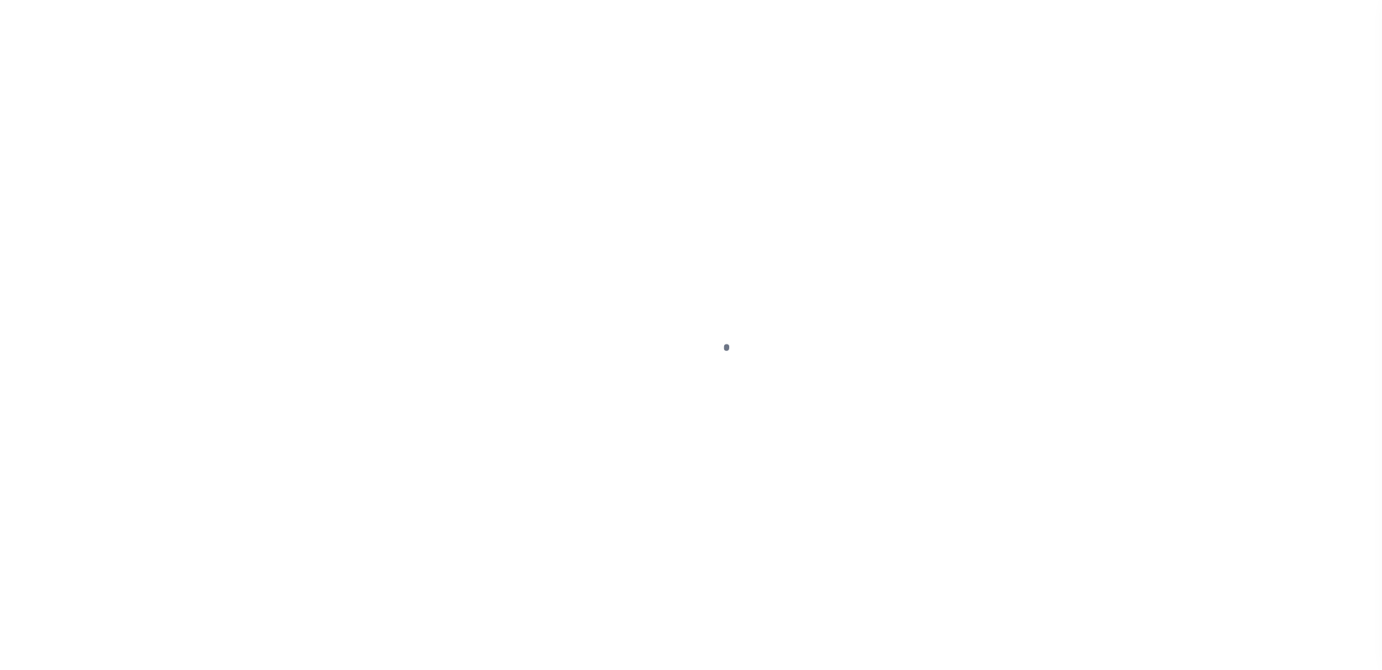
type input "7049"
type input "[PERSON_NAME] PROPERTIES, LLC"
select select
type input "[STREET_ADDRESS]"
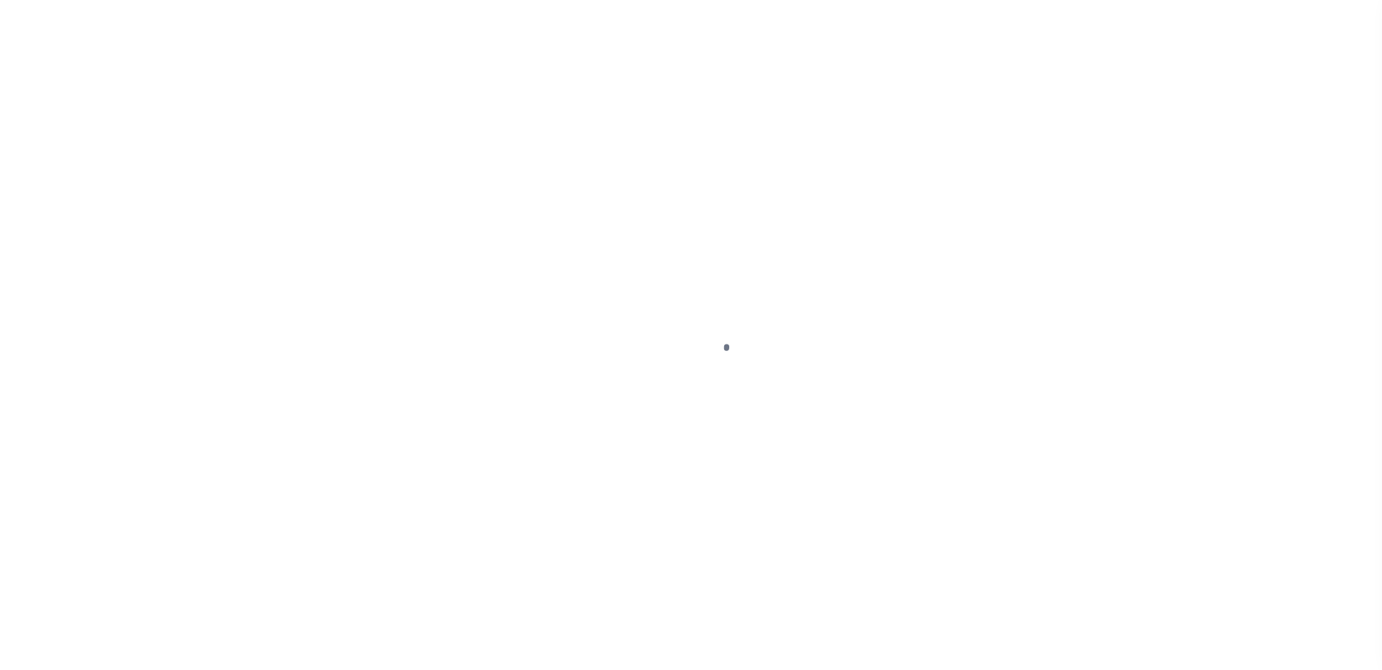
type input "[GEOGRAPHIC_DATA] IL 60643"
select select "Escrow"
select select "25066"
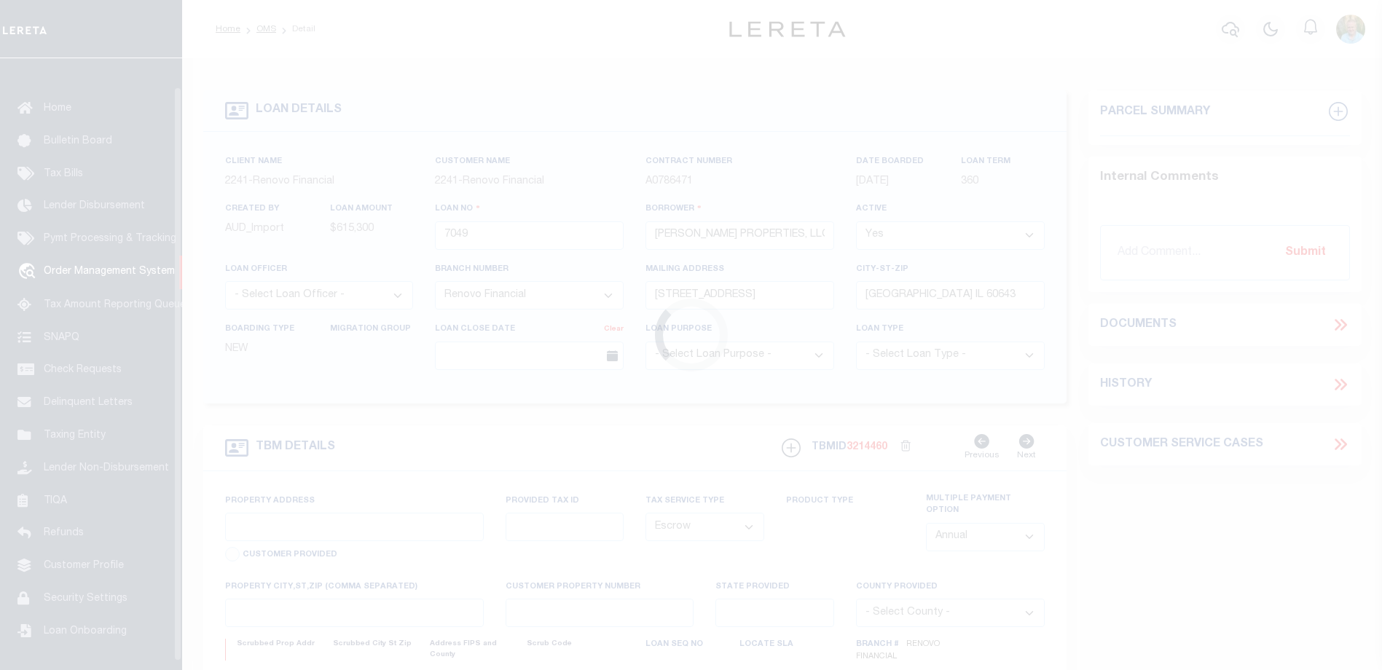
type input "2325 East 100th Street"
select select
type input "Chicago, IL 60617"
type input "a0k8Y00000c151y"
type input "IL"
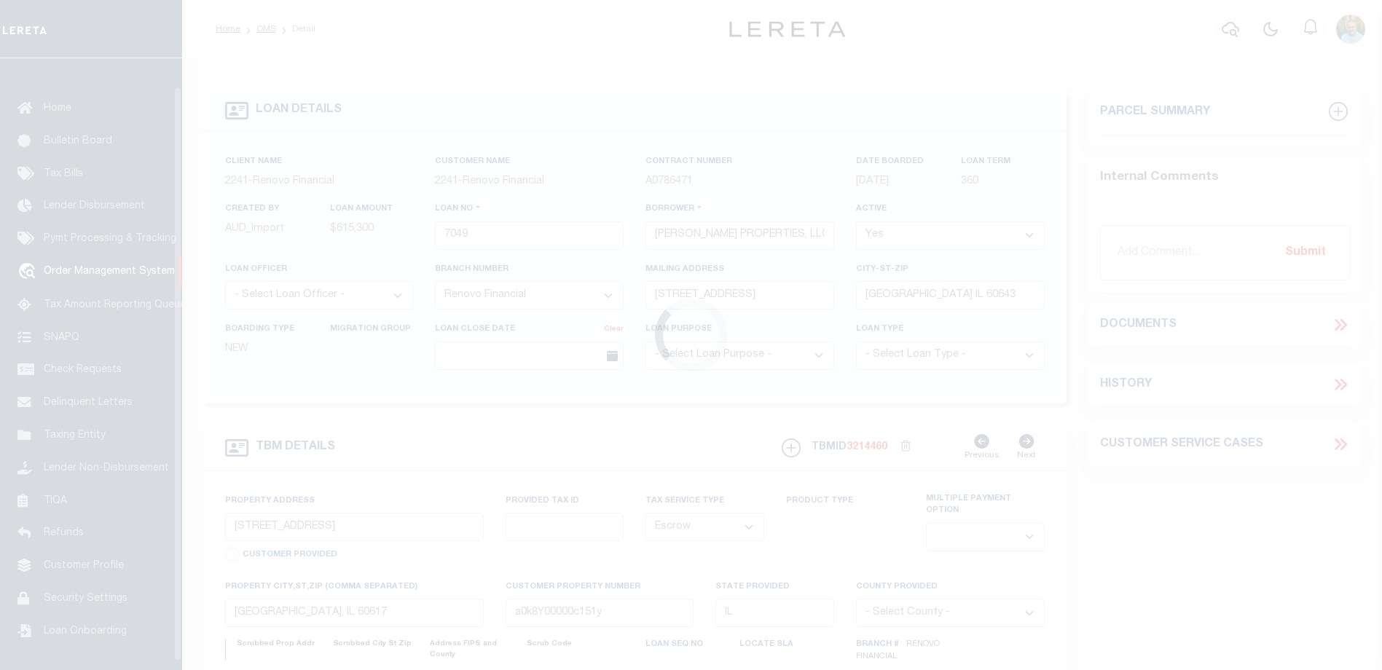
select select
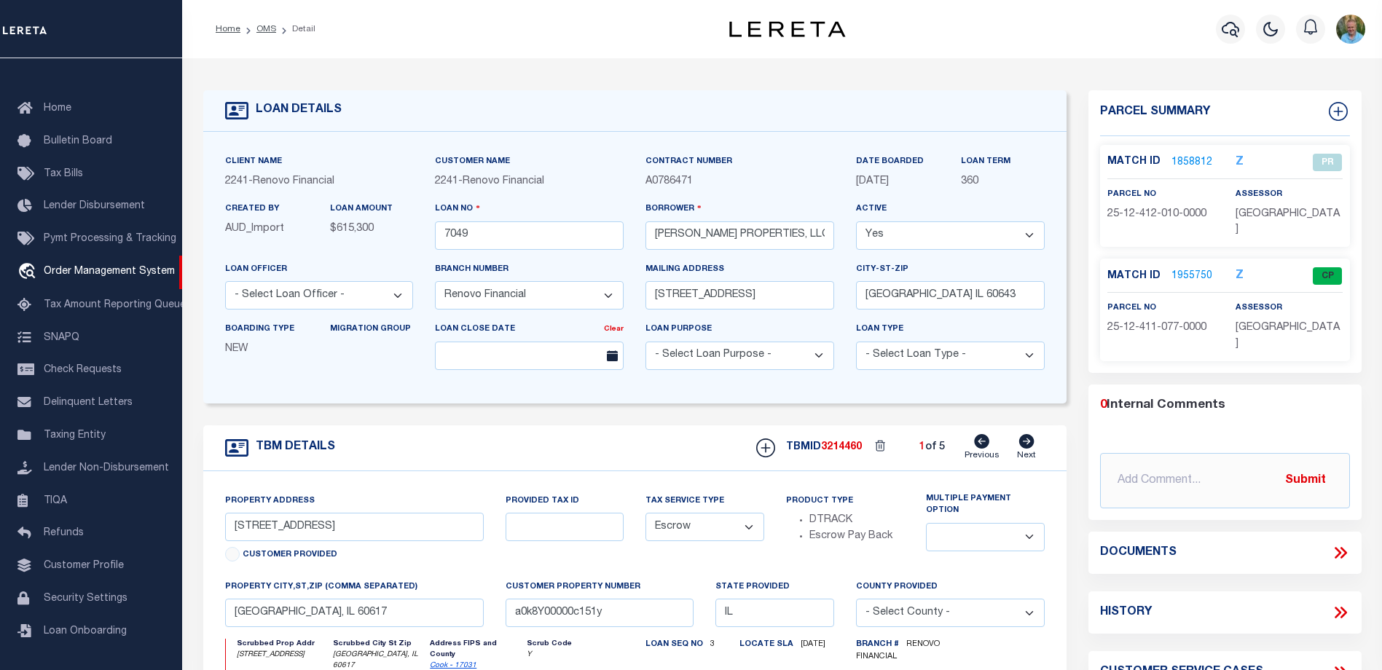
click at [1189, 159] on link "1858812" at bounding box center [1191, 162] width 41 height 15
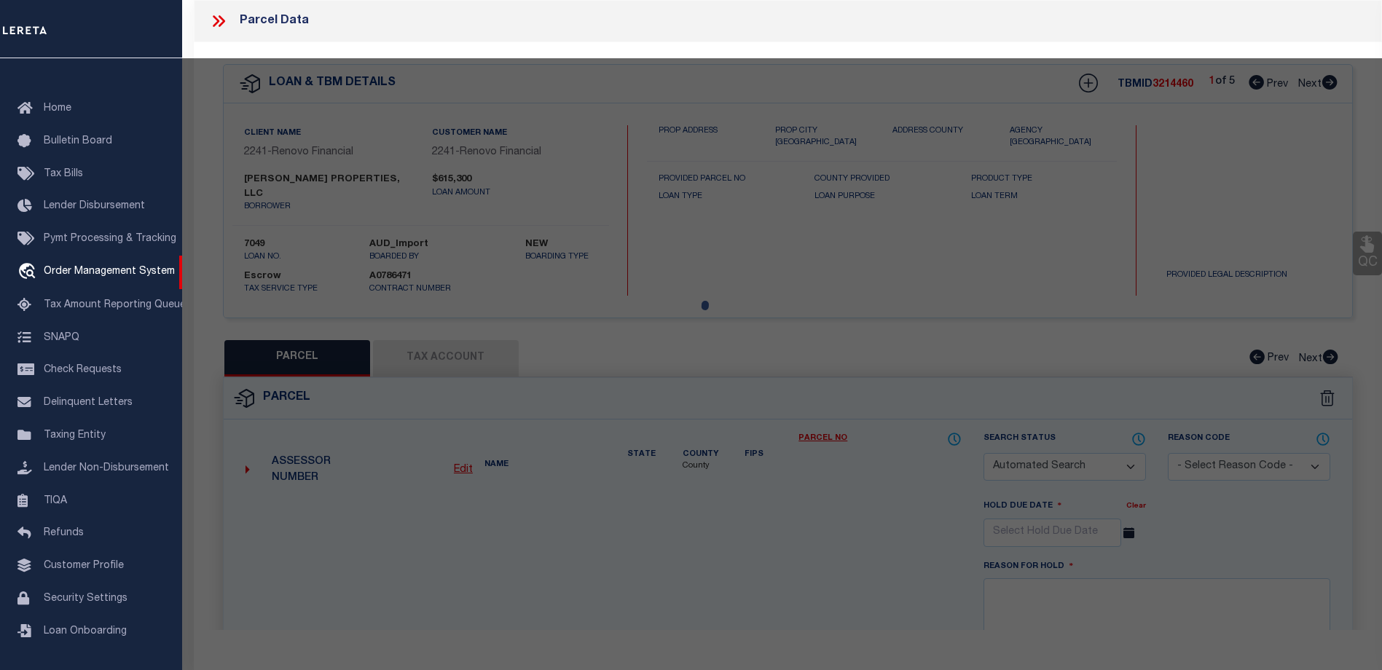
checkbox input "false"
select select "PR"
type input "GREAT LAKES TRUST CO"
select select
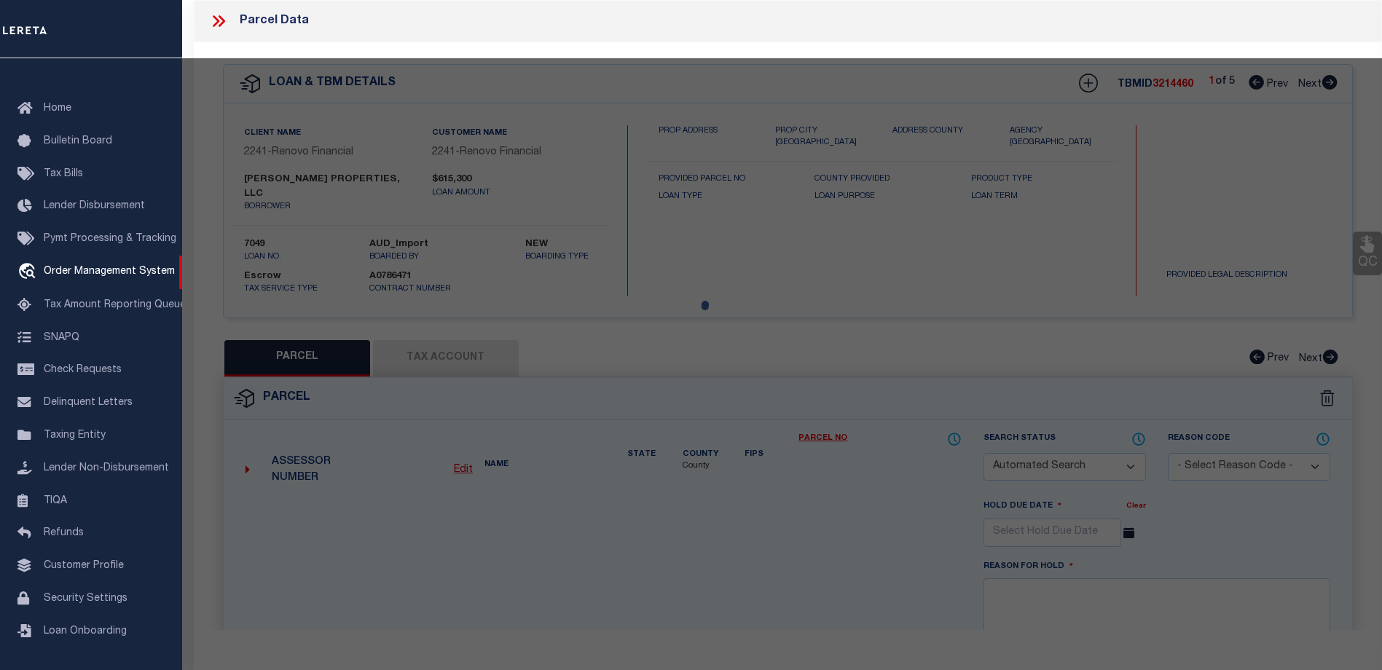
type input "2325 E 100TH ST"
type input "CHICAGO IL 60617"
type textarea "SQ FT: 3,433"
type textarea "10/04//23-received corrected legal doc for this loan. 07/27/23-researched prope…"
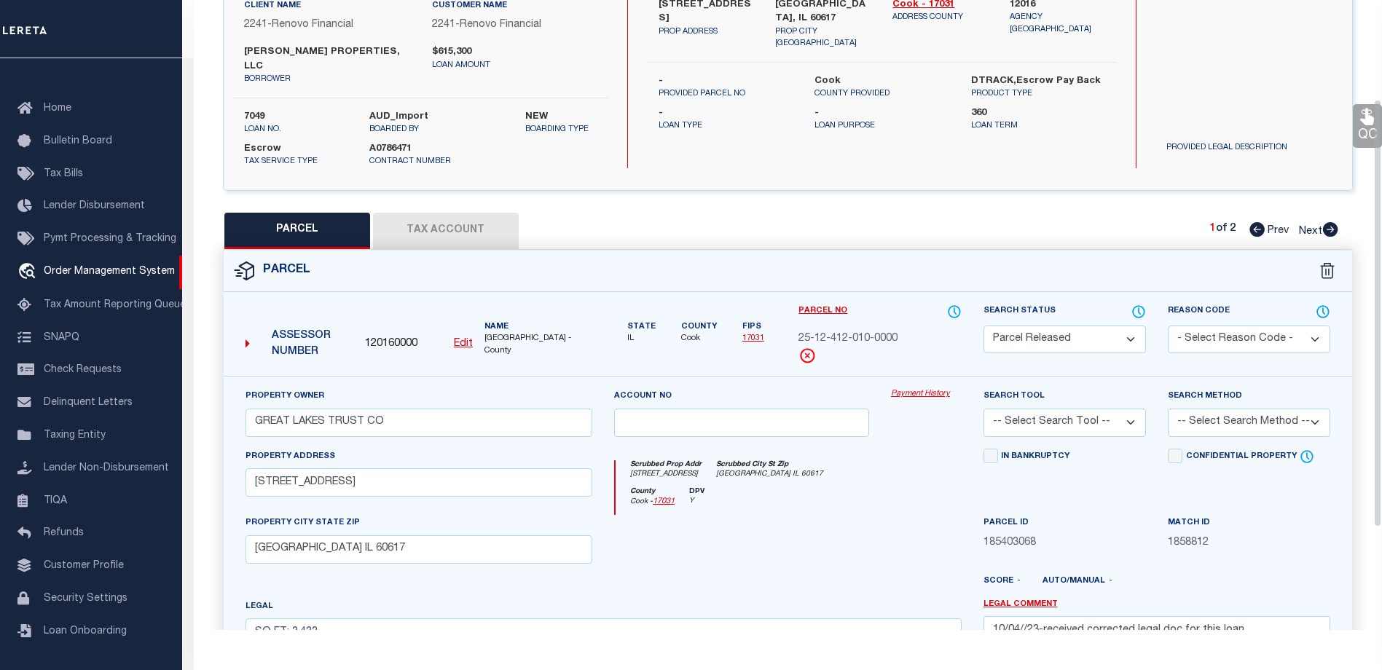
scroll to position [146, 0]
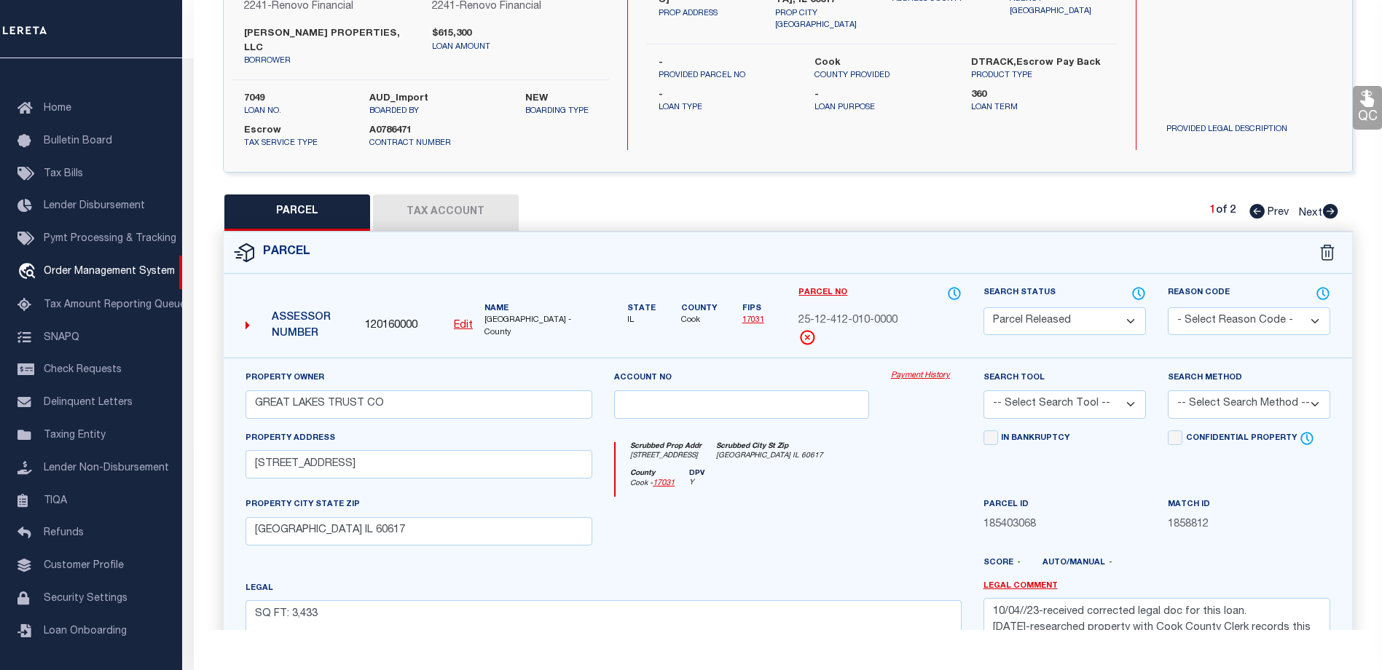
click at [926, 370] on link "Payment History" at bounding box center [926, 376] width 71 height 12
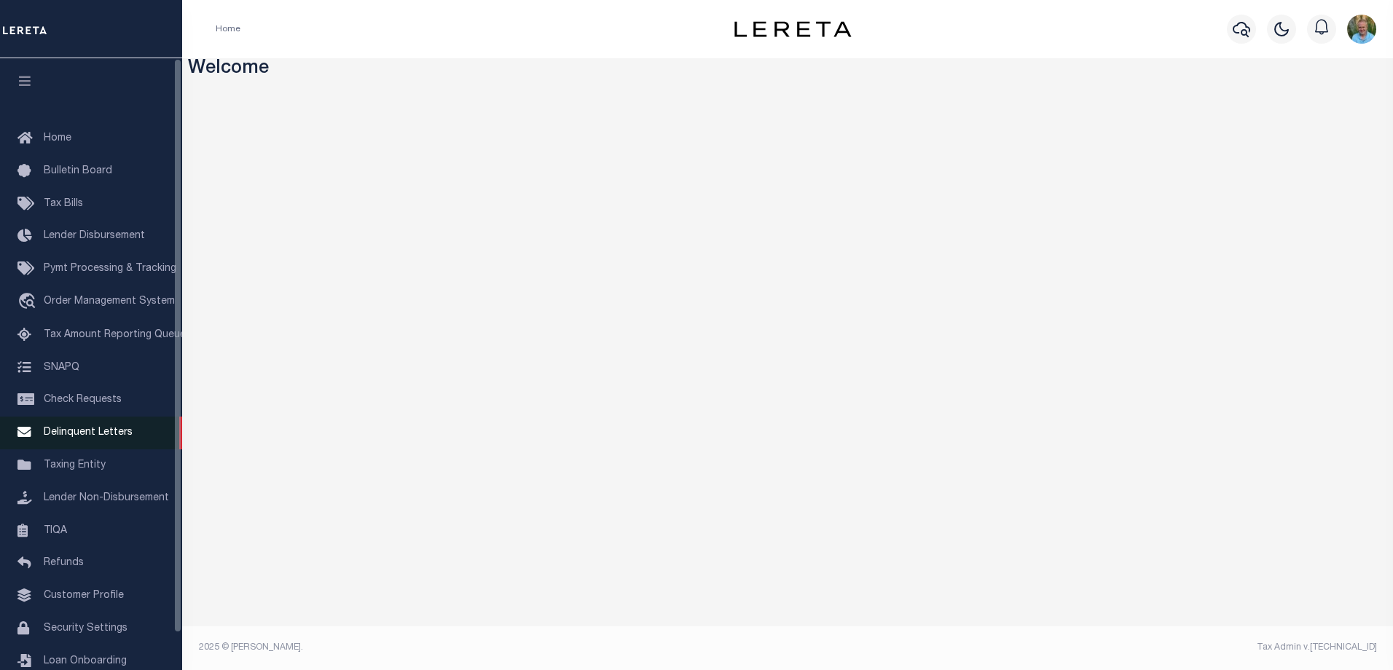
click at [85, 436] on span "Delinquent Letters" at bounding box center [88, 433] width 89 height 10
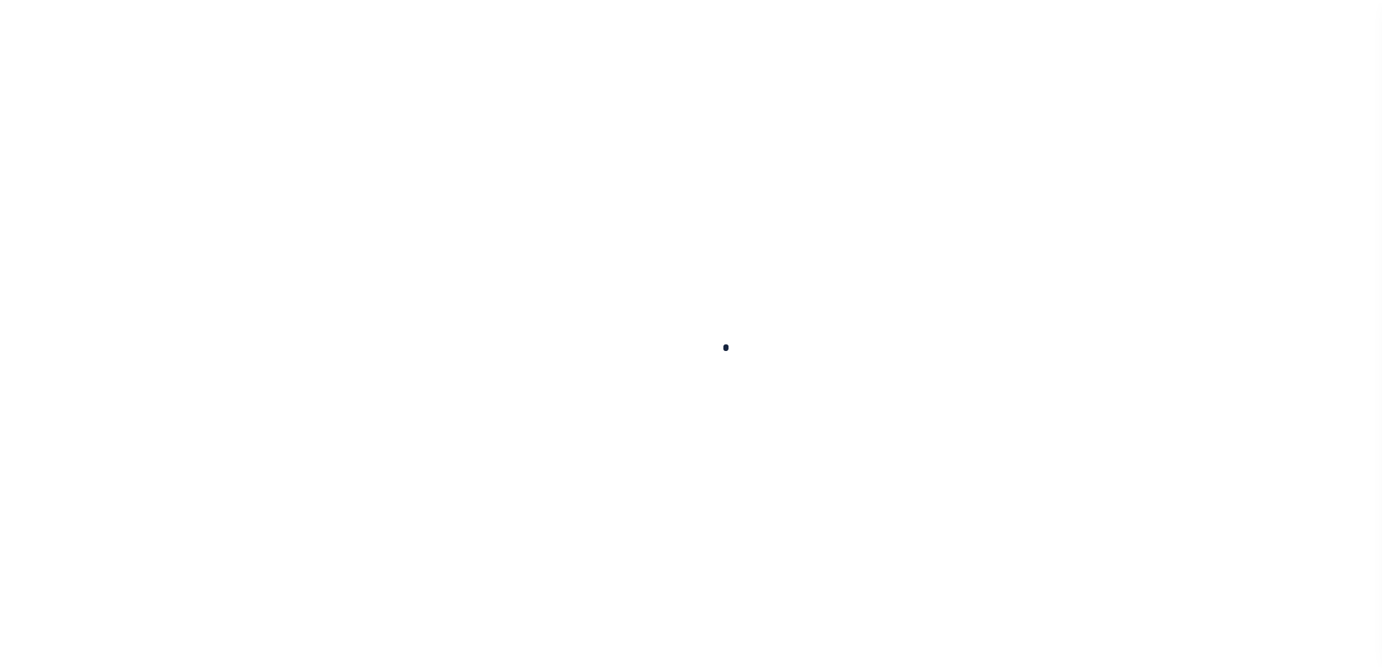
scroll to position [39, 0]
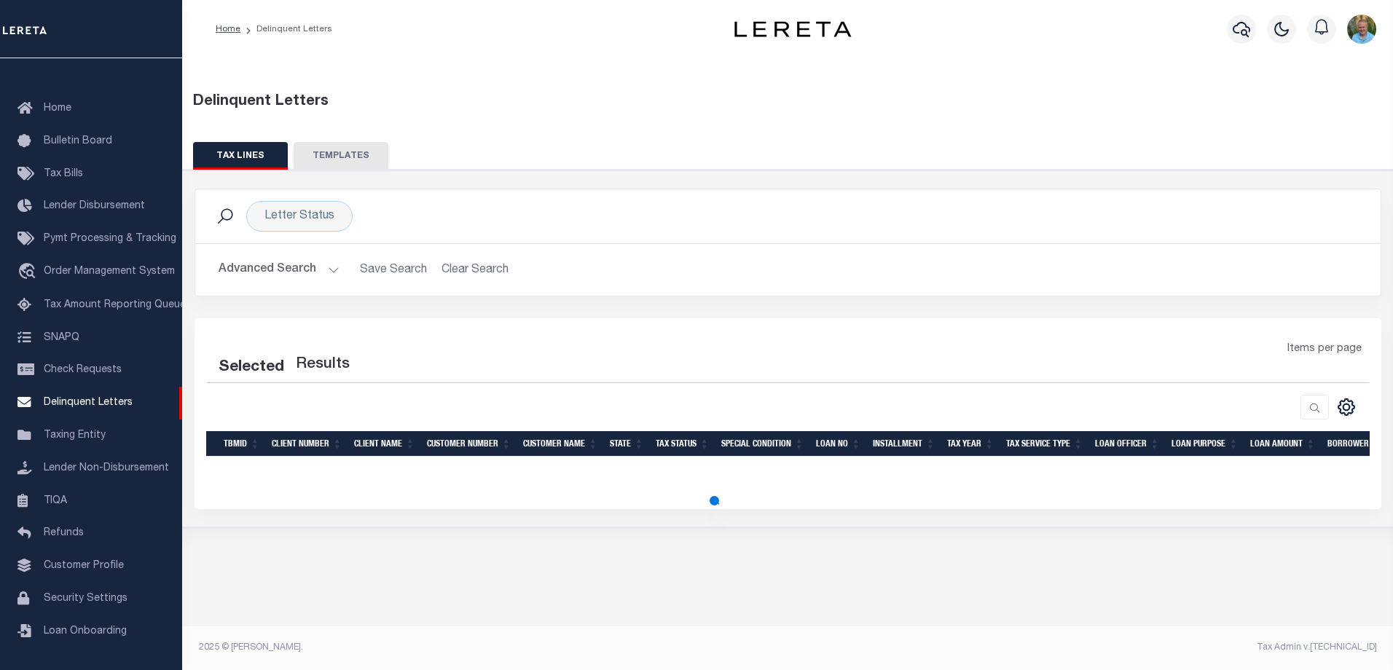
click at [327, 149] on button "TEMPLATES" at bounding box center [341, 156] width 95 height 28
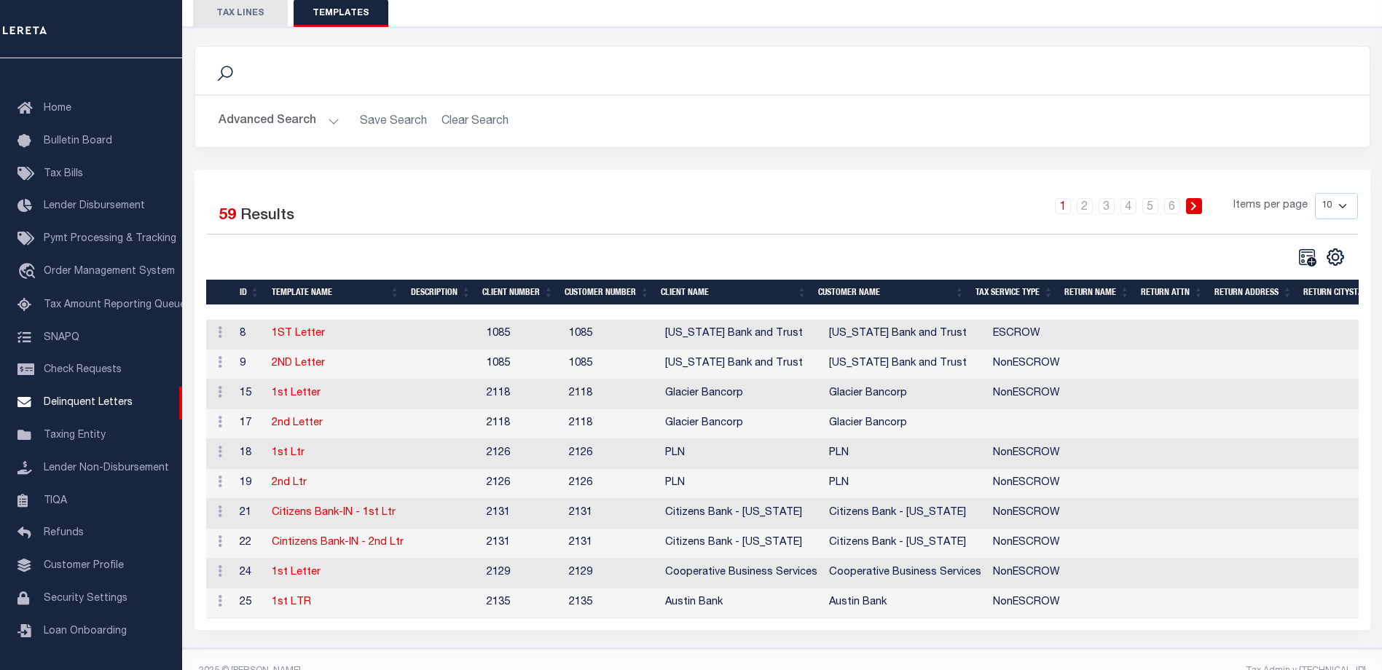
scroll to position [177, 0]
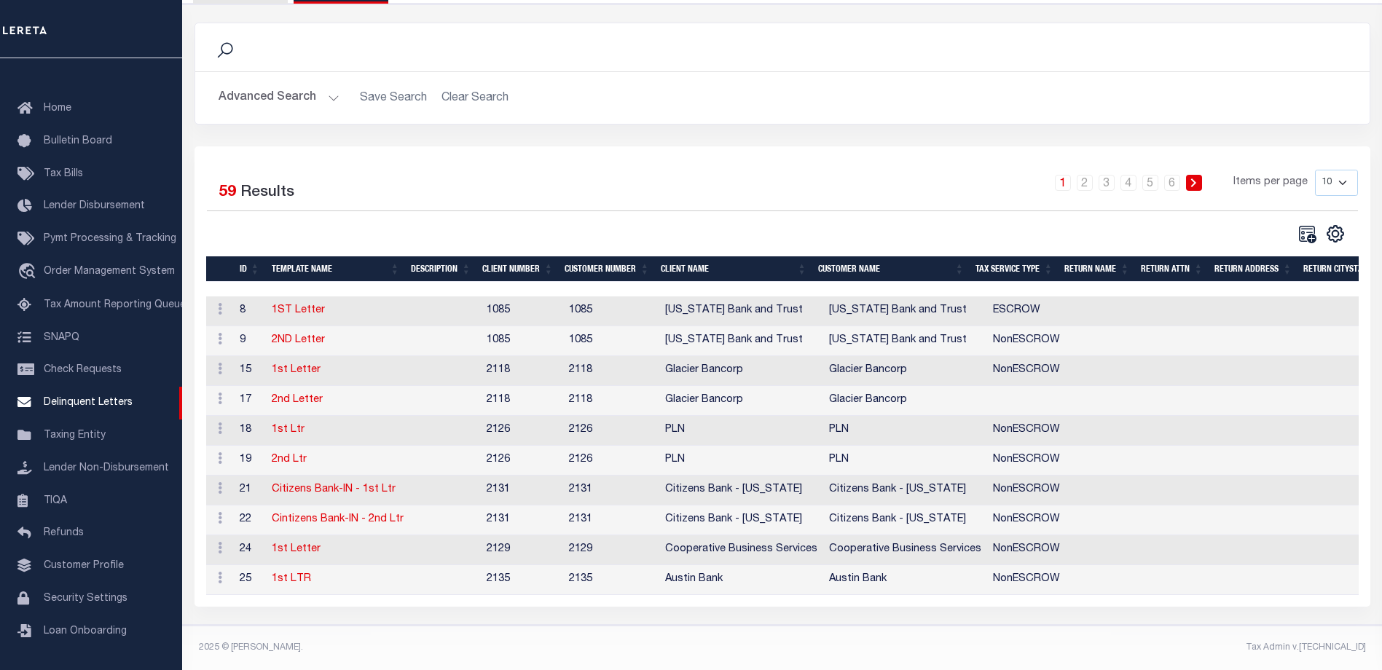
click at [1346, 171] on select "10 25 50 100" at bounding box center [1336, 183] width 43 height 26
select select "50"
click at [1315, 170] on select "10 25 50 100" at bounding box center [1336, 183] width 43 height 26
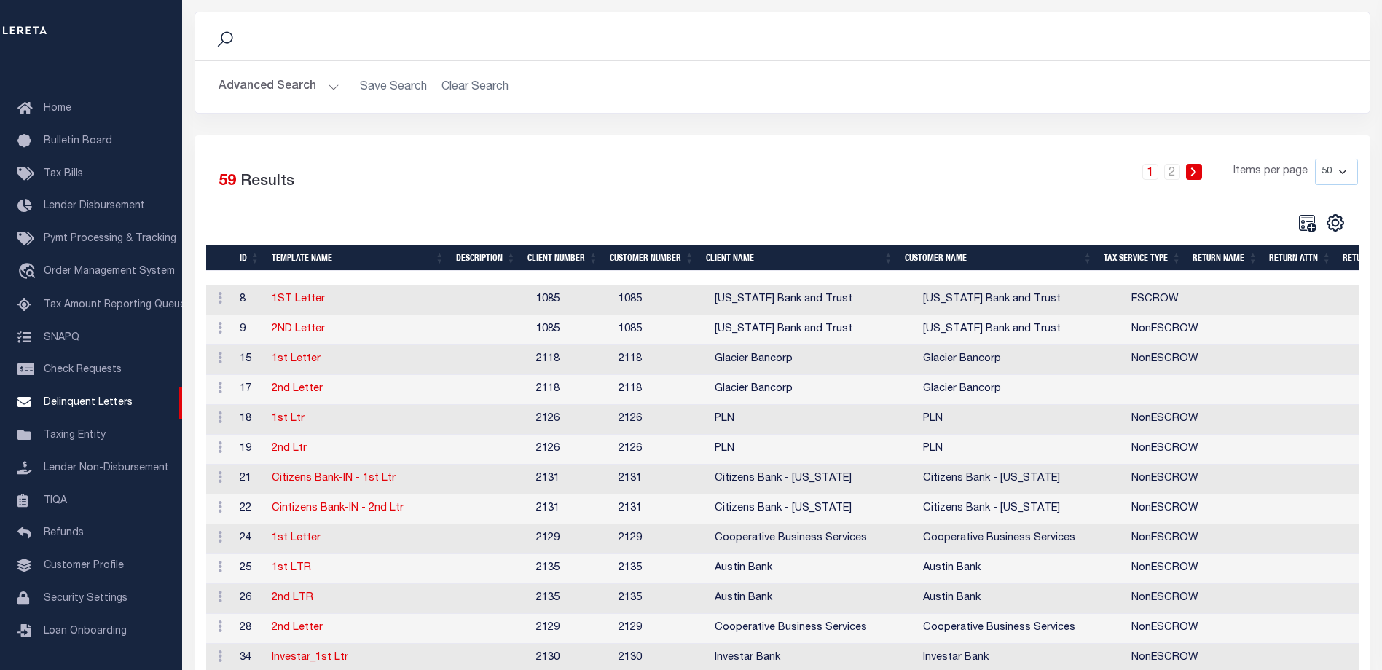
click at [936, 254] on th "CUSTOMER NAME" at bounding box center [999, 258] width 200 height 25
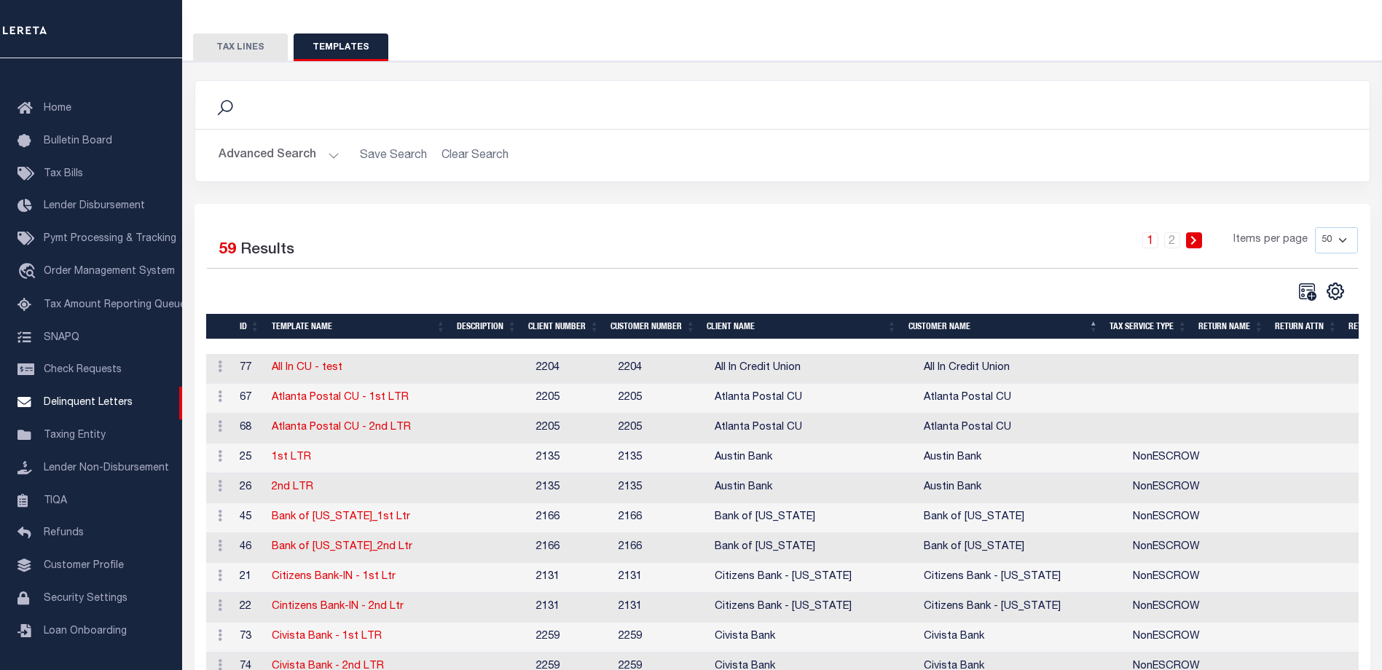
scroll to position [0, 0]
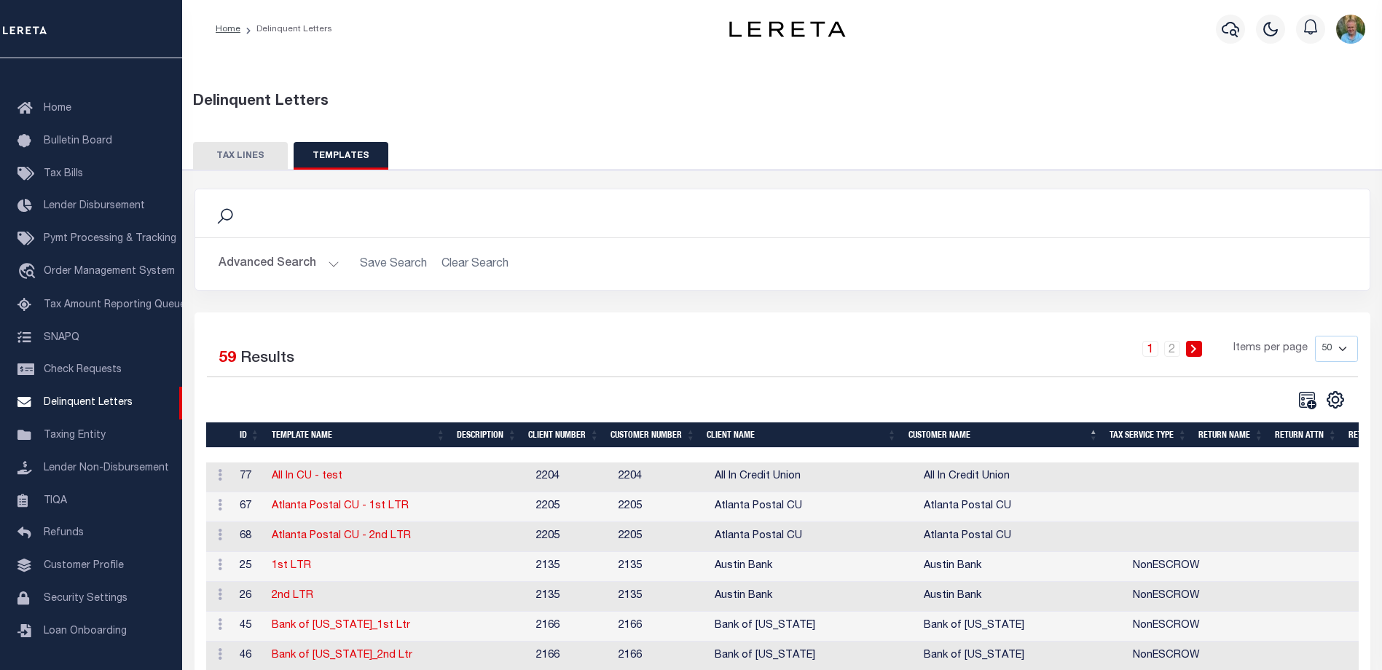
click at [233, 153] on button "TAX LINES" at bounding box center [240, 156] width 95 height 28
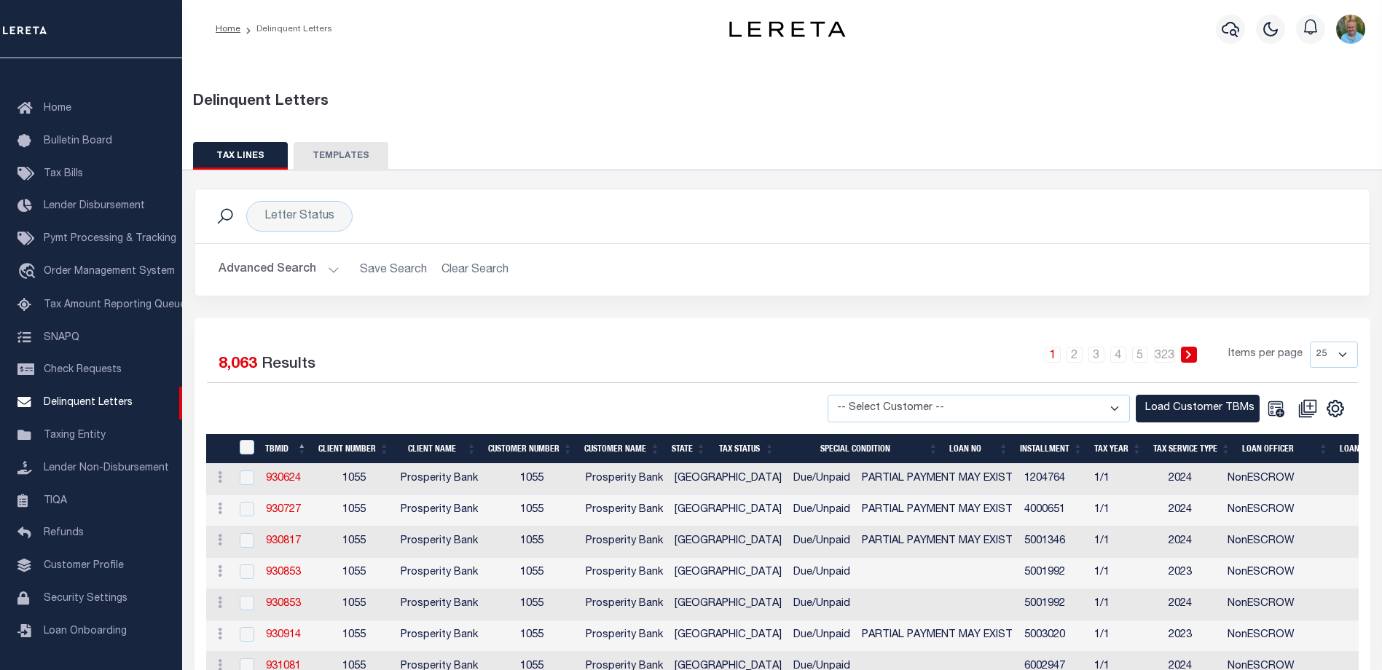
click at [286, 271] on button "Advanced Search" at bounding box center [279, 270] width 121 height 28
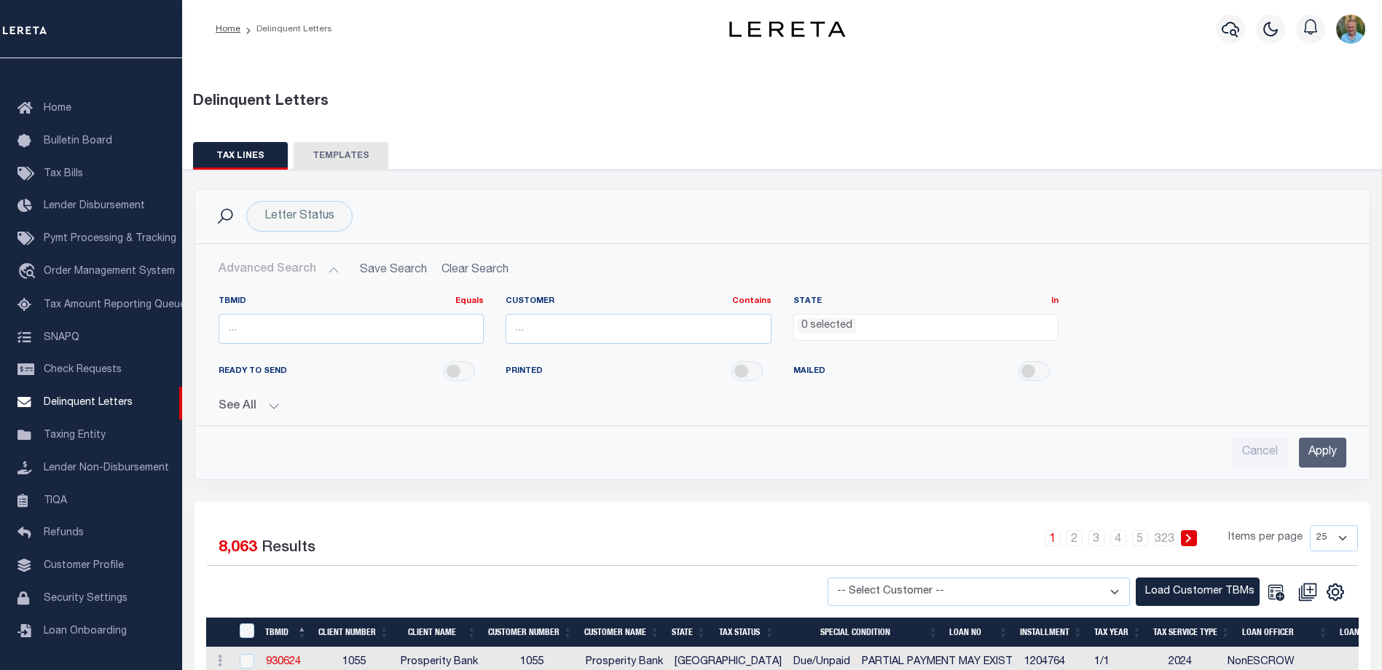
scroll to position [73, 0]
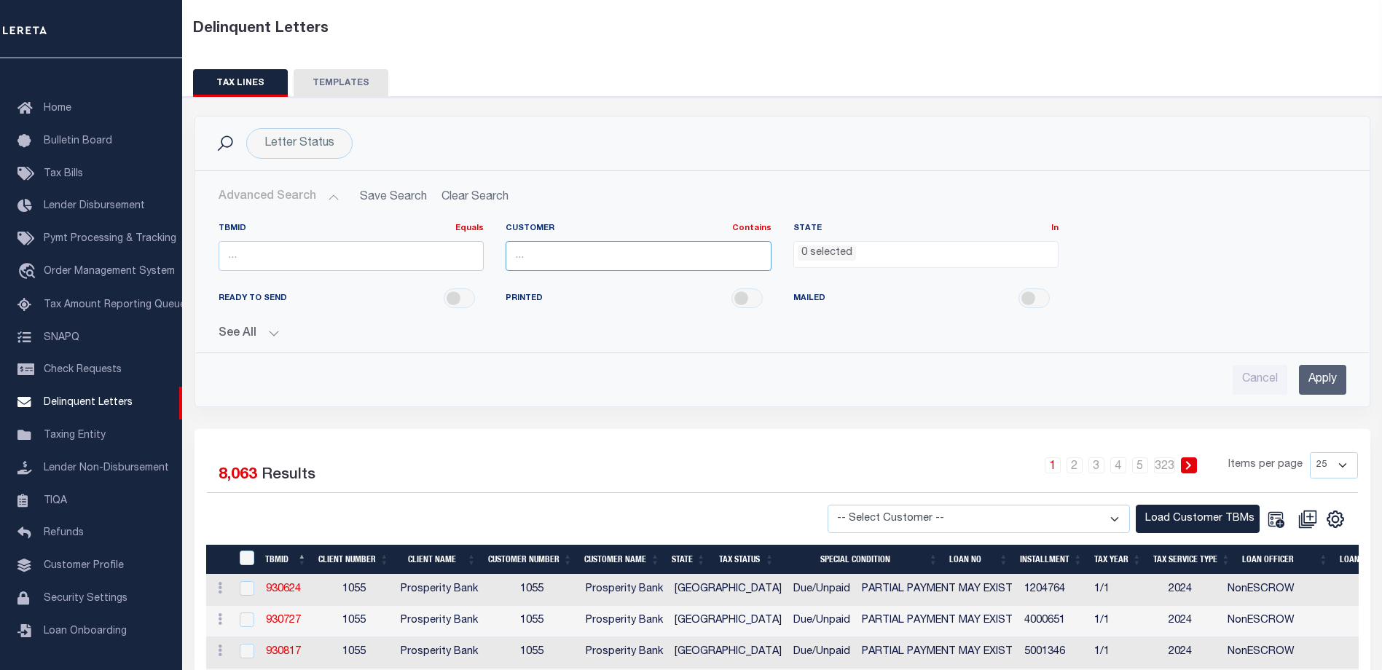
click at [544, 251] on input "text" at bounding box center [639, 256] width 266 height 30
type input "lima"
click at [1316, 381] on input "Apply" at bounding box center [1322, 380] width 47 height 30
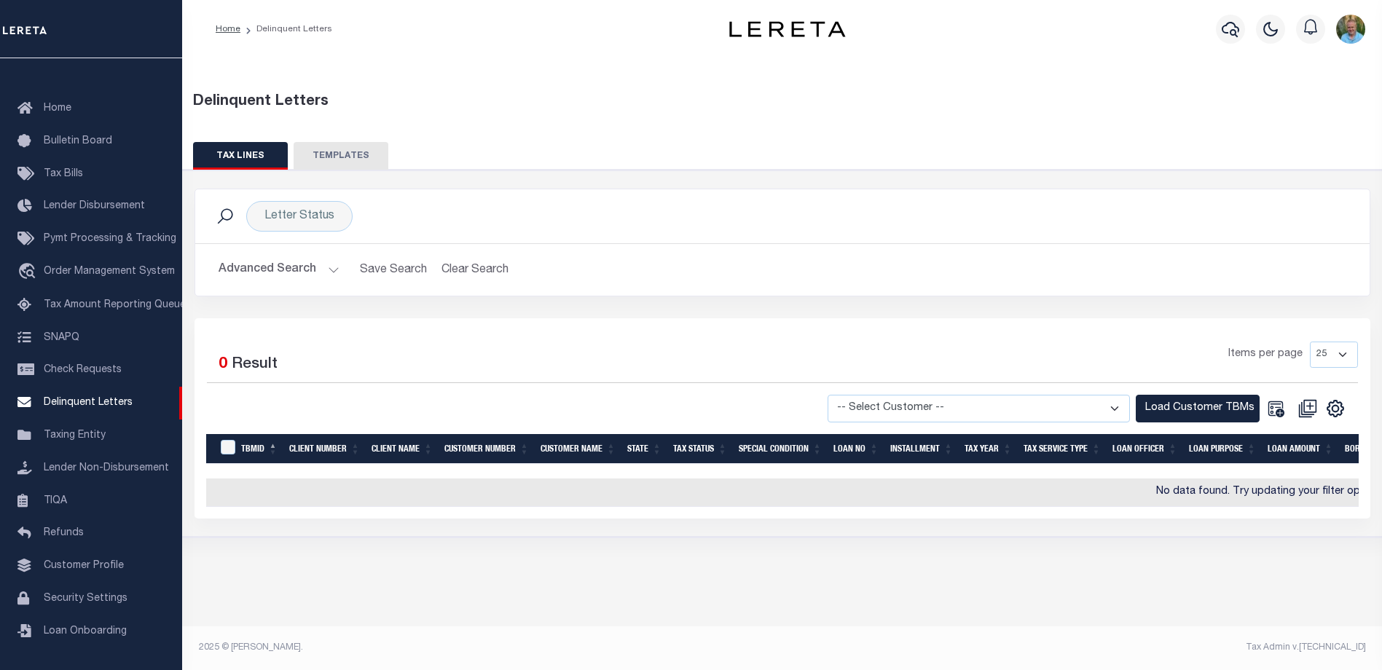
scroll to position [0, 0]
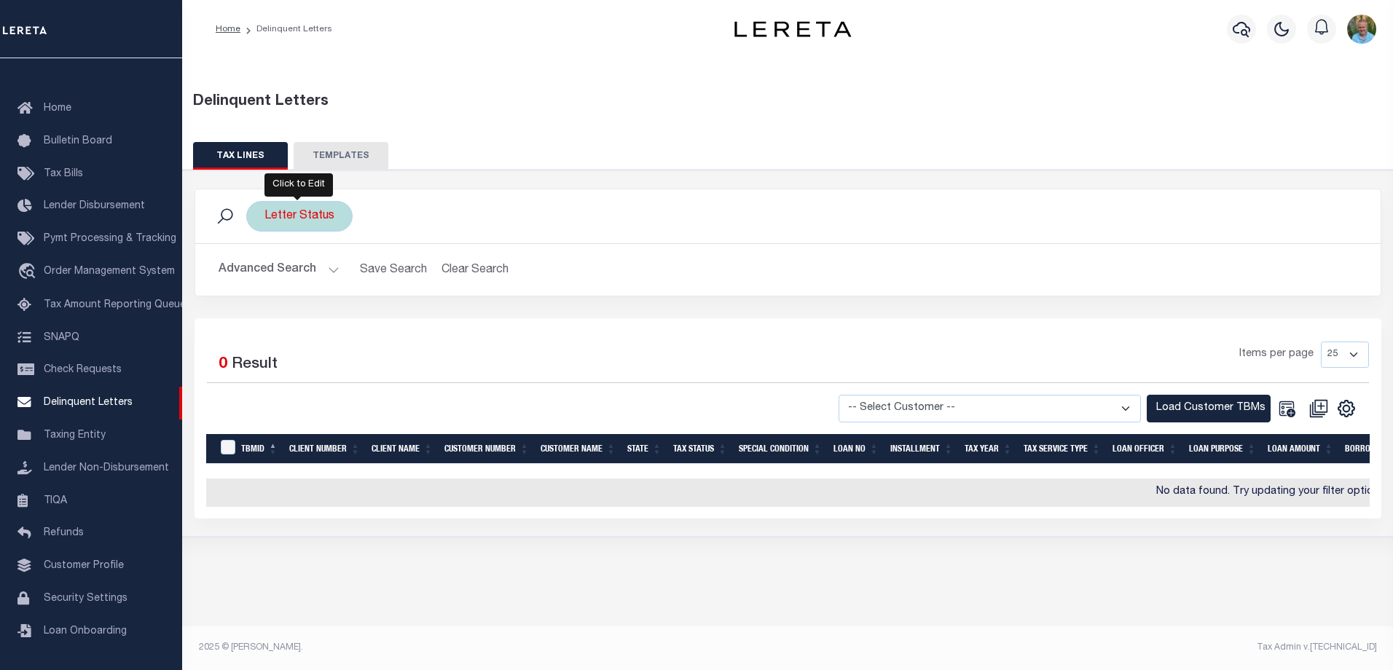
click at [288, 224] on div "Letter Status" at bounding box center [299, 216] width 106 height 31
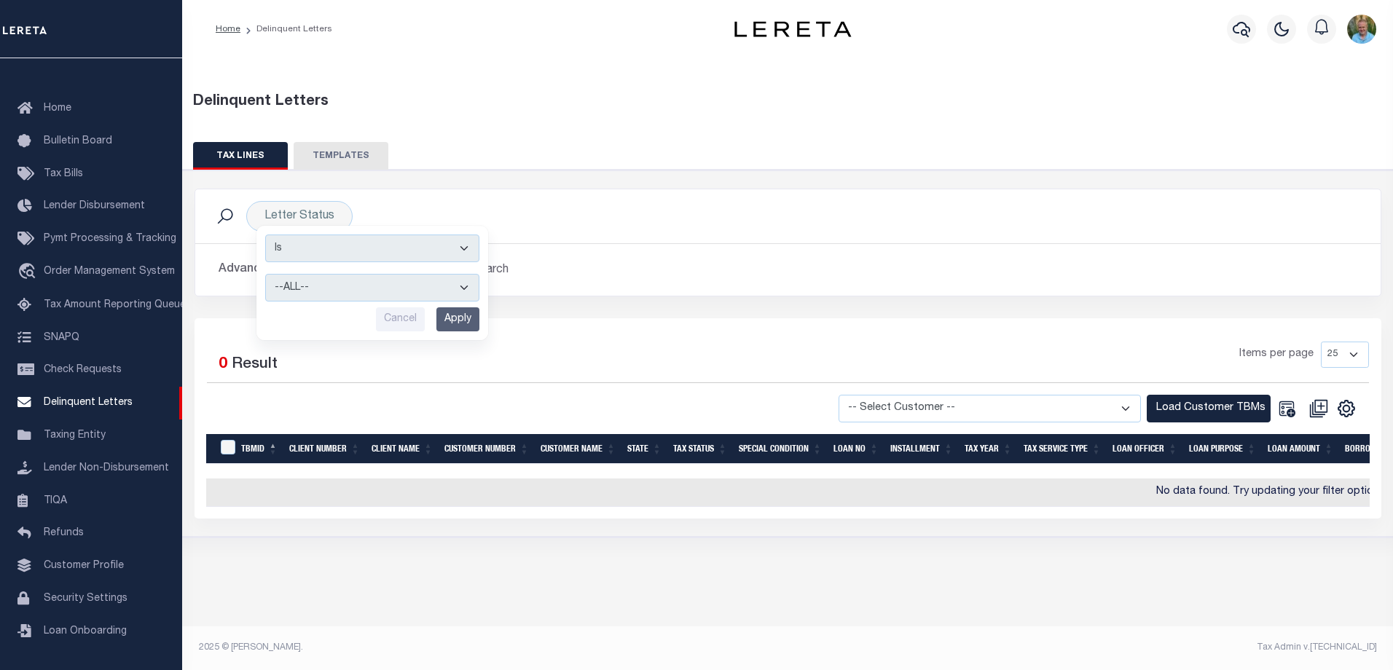
click at [525, 208] on div "Letter Status Is Contains --ALL-- Mailed Not Mailed Cancel Apply Search" at bounding box center [788, 216] width 1162 height 31
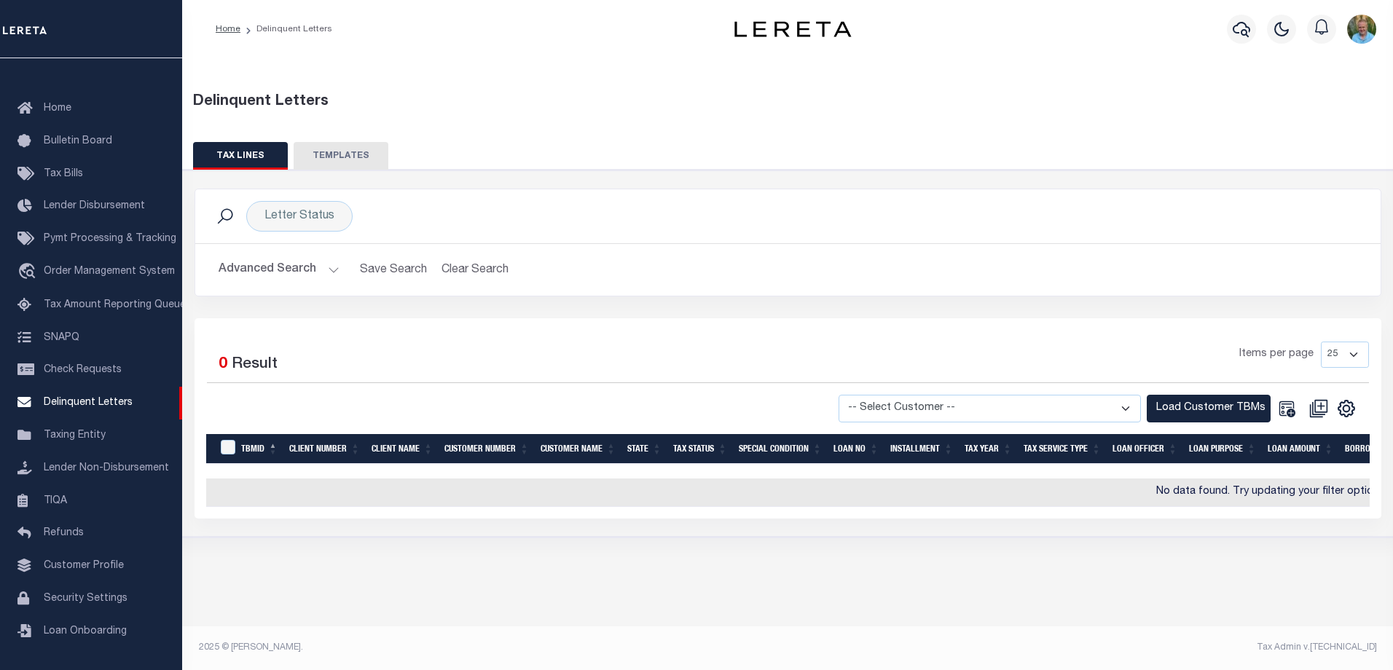
click at [293, 275] on button "Advanced Search" at bounding box center [279, 270] width 121 height 28
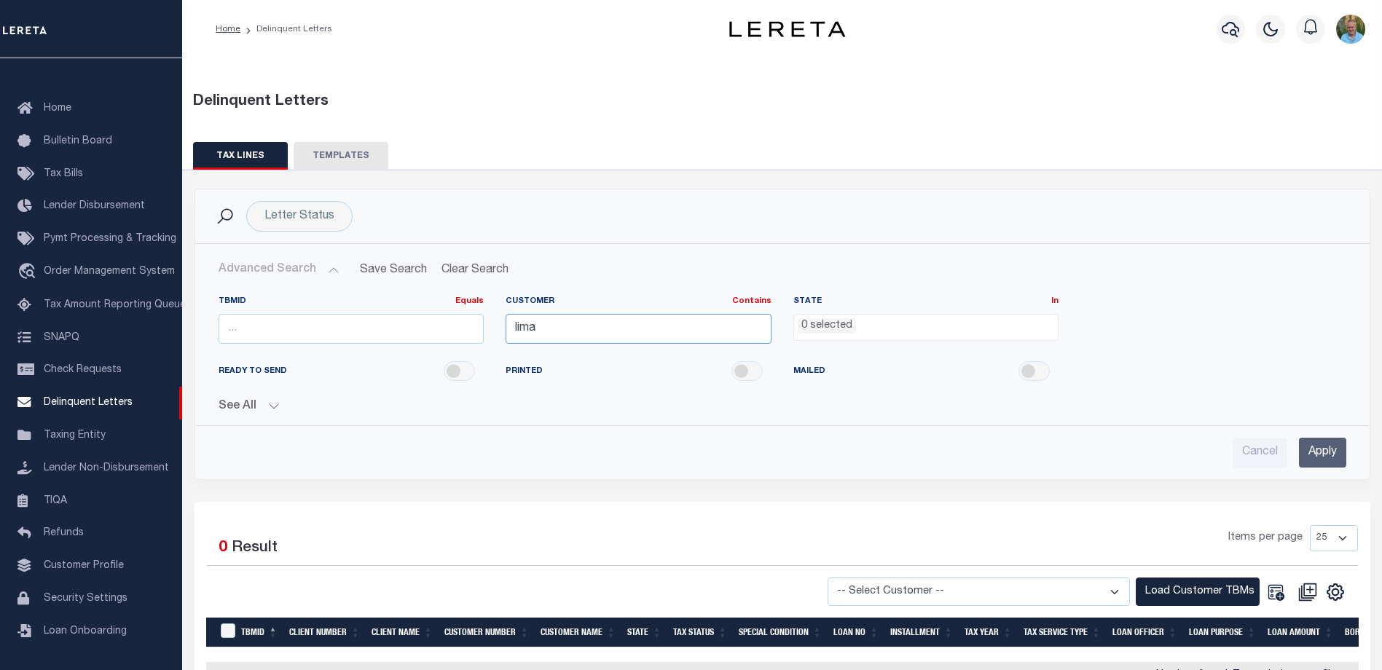
click at [618, 328] on input "lima" at bounding box center [639, 329] width 266 height 30
drag, startPoint x: 605, startPoint y: 331, endPoint x: 511, endPoint y: 331, distance: 93.2
click at [511, 331] on input "lima" at bounding box center [639, 329] width 266 height 30
click at [1328, 456] on input "Apply" at bounding box center [1322, 453] width 47 height 30
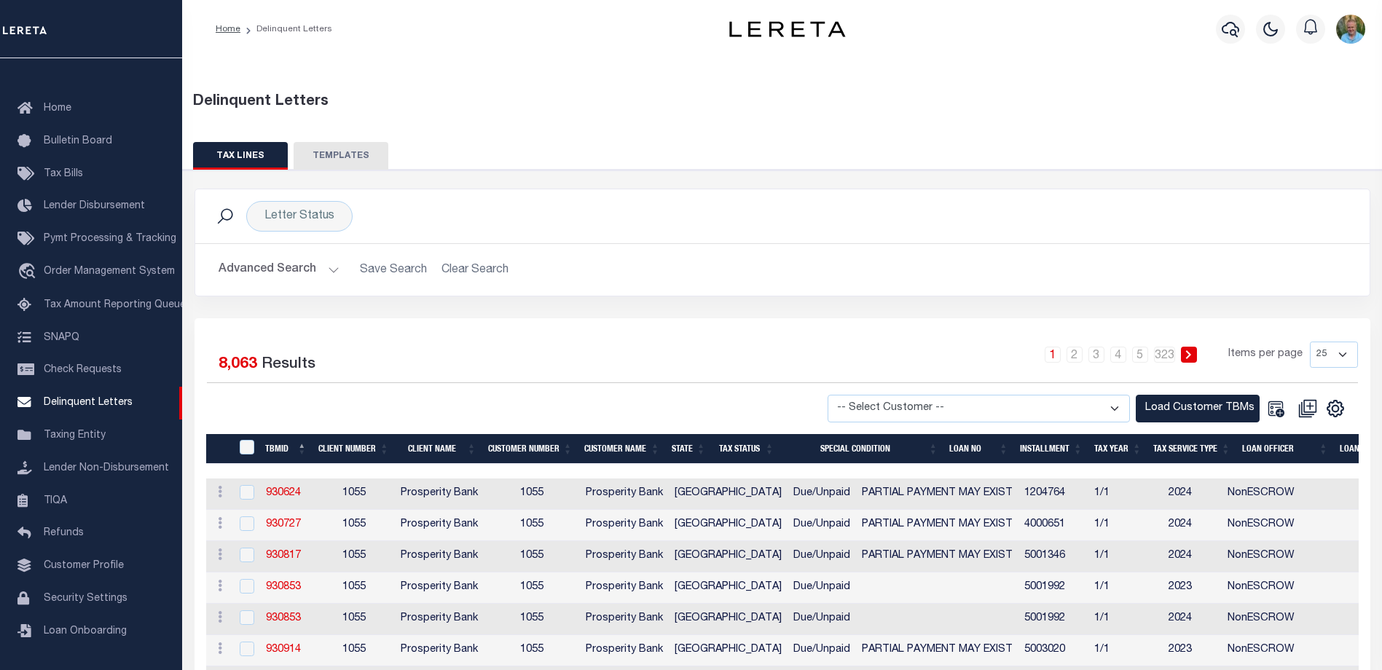
click at [797, 87] on div "Delinquent Letters" at bounding box center [783, 99] width 1214 height 51
click at [711, 283] on h2 "Advanced Search Save Search Clear Search" at bounding box center [782, 270] width 1151 height 28
click at [754, 287] on div "Advanced Search Save Search Clear Search TBMID Equals Equals Is Not Equal To Is…" at bounding box center [782, 270] width 1174 height 52
click at [547, 85] on div "Delinquent Letters" at bounding box center [783, 99] width 1214 height 51
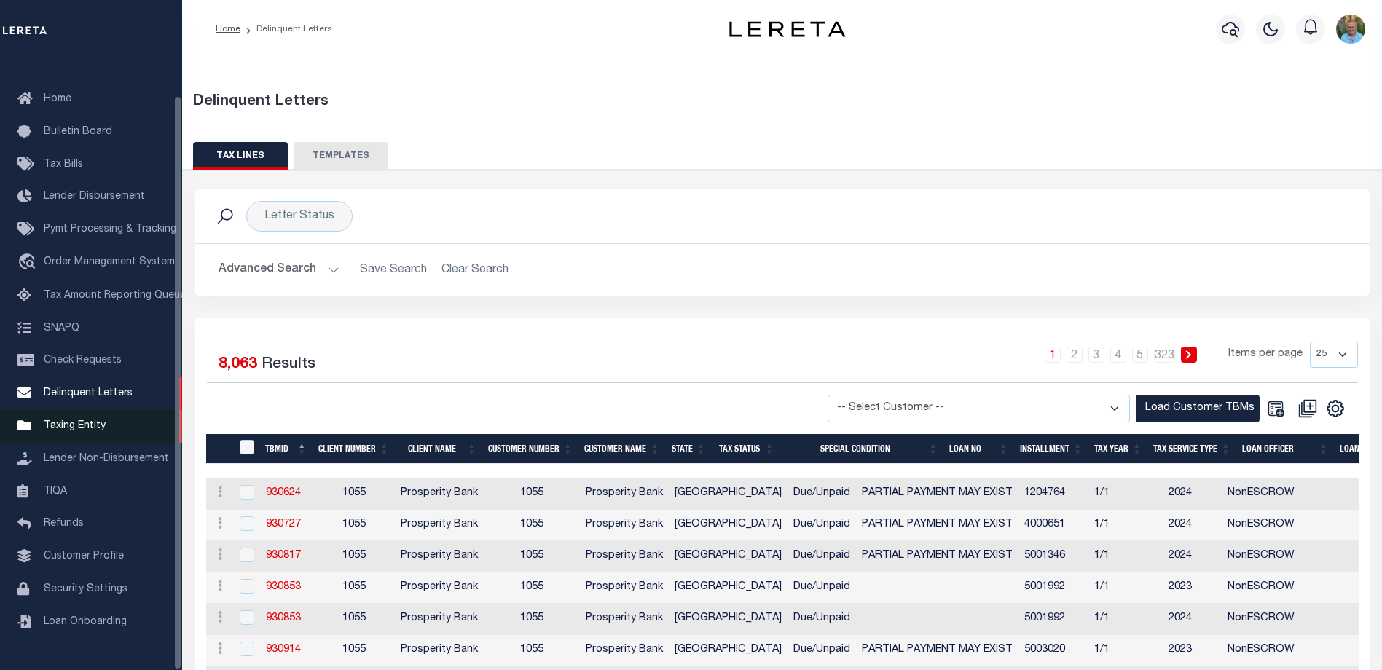
click at [81, 430] on span "Taxing Entity" at bounding box center [75, 426] width 62 height 10
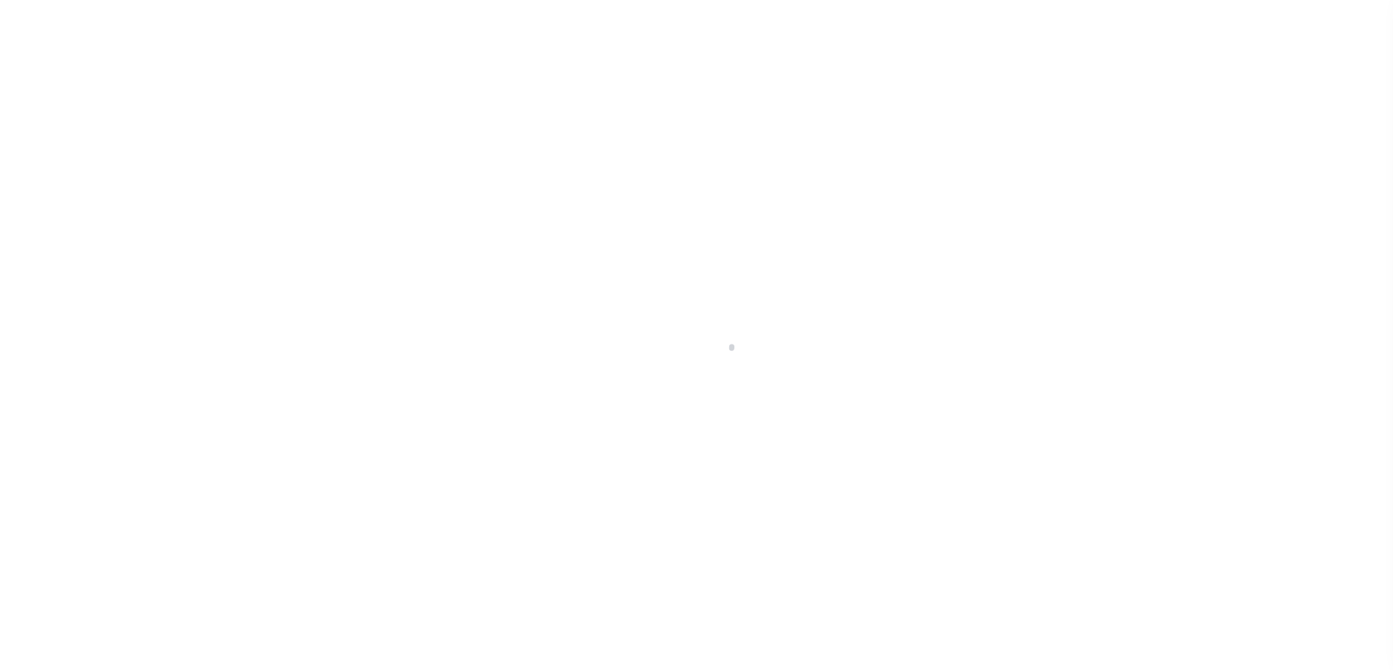
select select
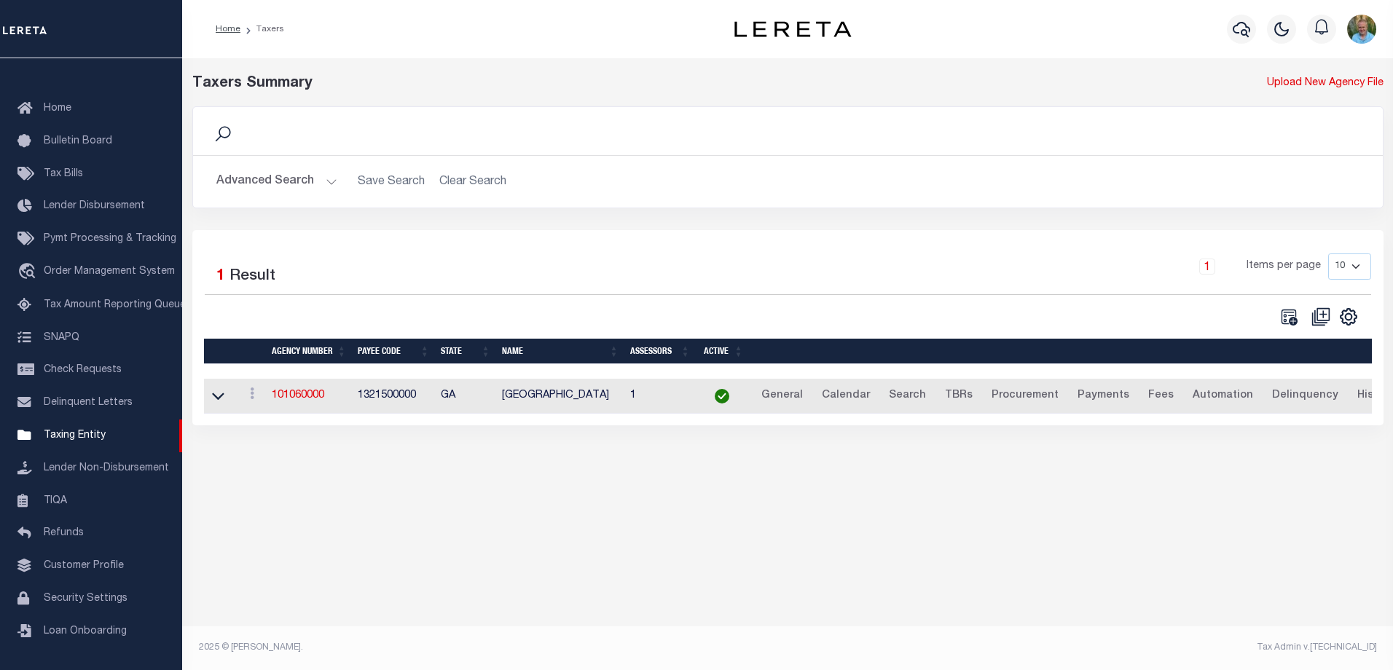
click at [246, 187] on button "Advanced Search" at bounding box center [276, 182] width 121 height 28
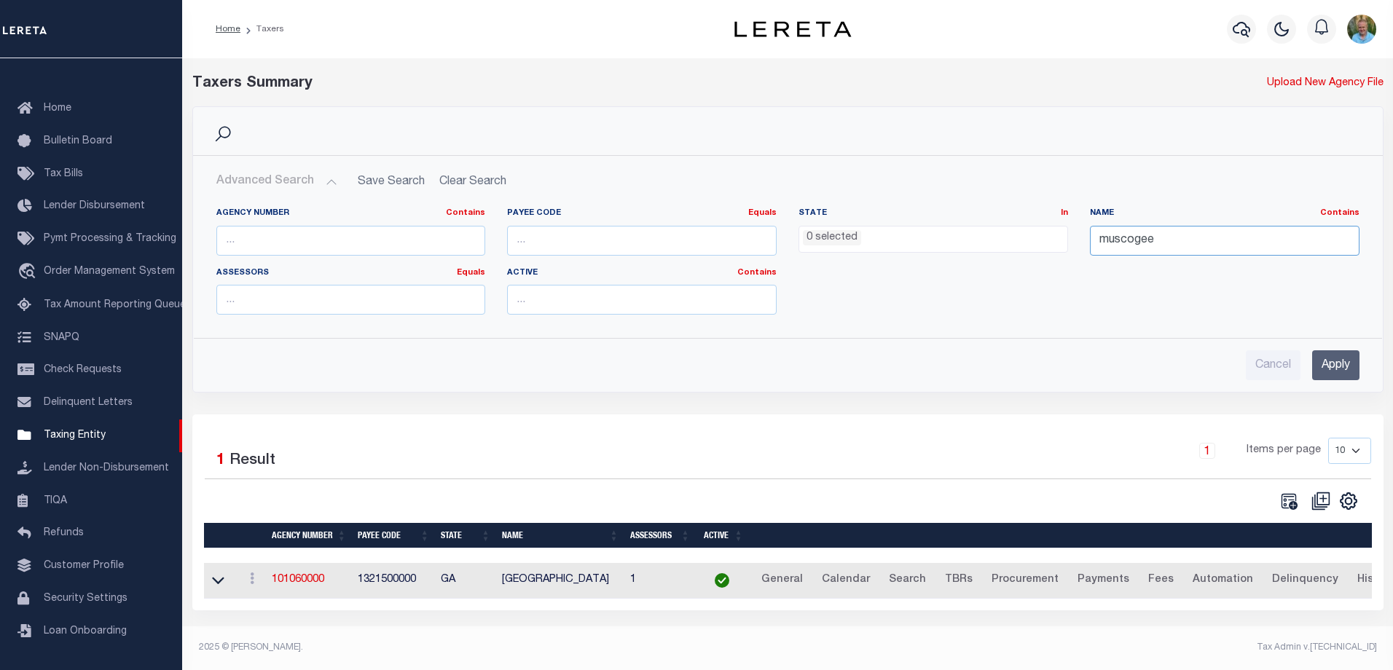
drag, startPoint x: 1170, startPoint y: 240, endPoint x: 1055, endPoint y: 251, distance: 115.6
click at [1056, 251] on div "Agency Number Contains Contains Is Payee Code Equals Equals Is Not Equal To Is …" at bounding box center [787, 267] width 1165 height 119
click at [390, 240] on input "text" at bounding box center [351, 241] width 270 height 30
paste input "220500000"
type input "220500000"
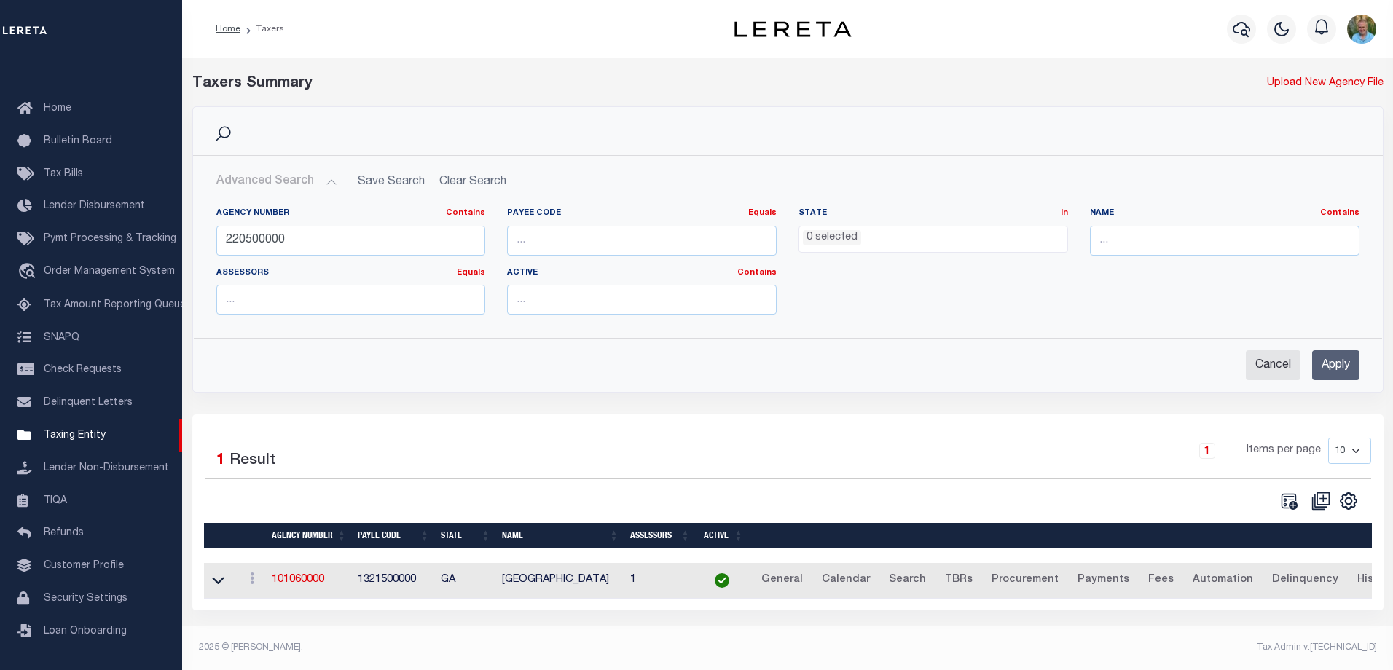
drag, startPoint x: 1340, startPoint y: 363, endPoint x: 1295, endPoint y: 367, distance: 46.1
click at [1340, 364] on input "Apply" at bounding box center [1335, 365] width 47 height 30
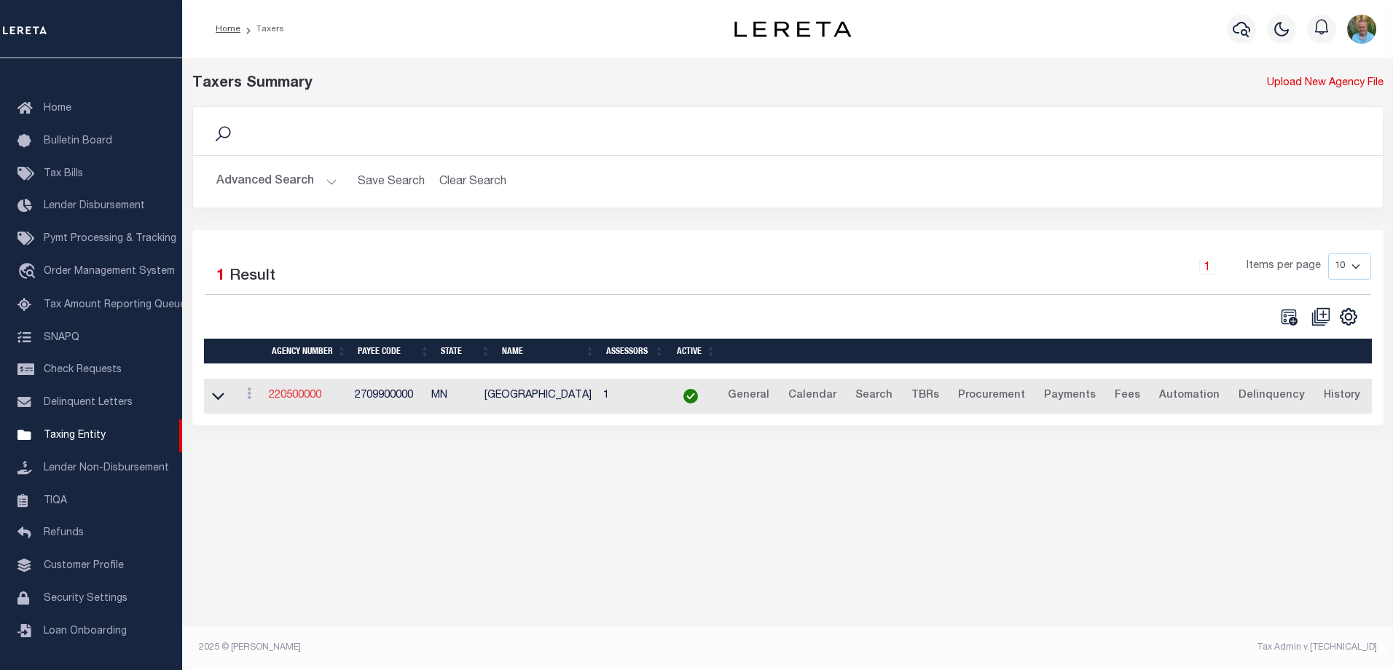
click at [296, 397] on link "220500000" at bounding box center [295, 395] width 52 height 10
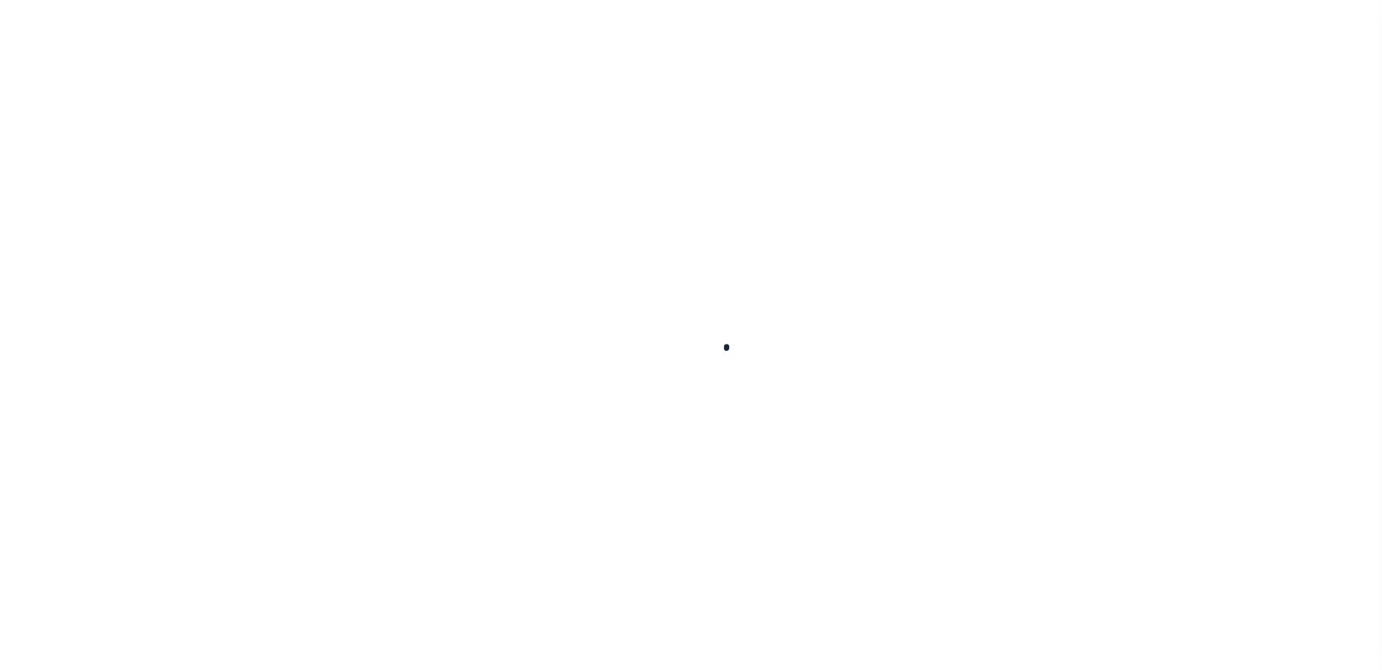
select select
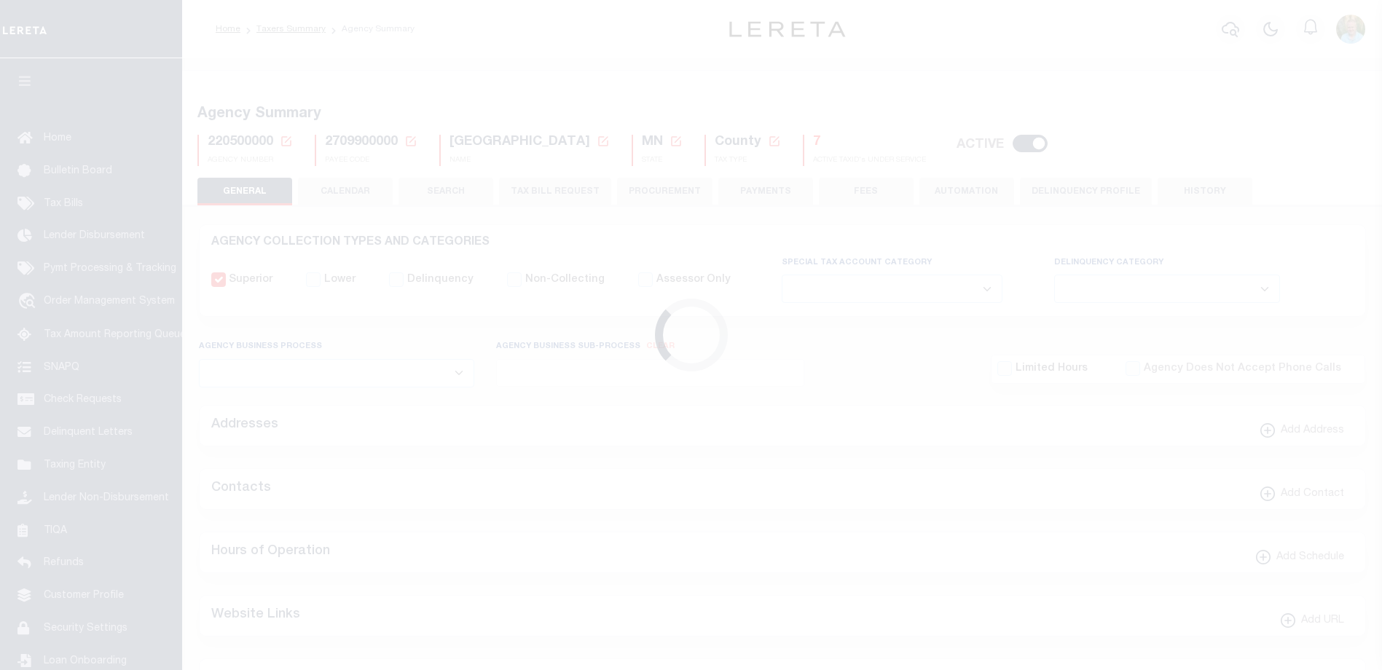
checkbox input "false"
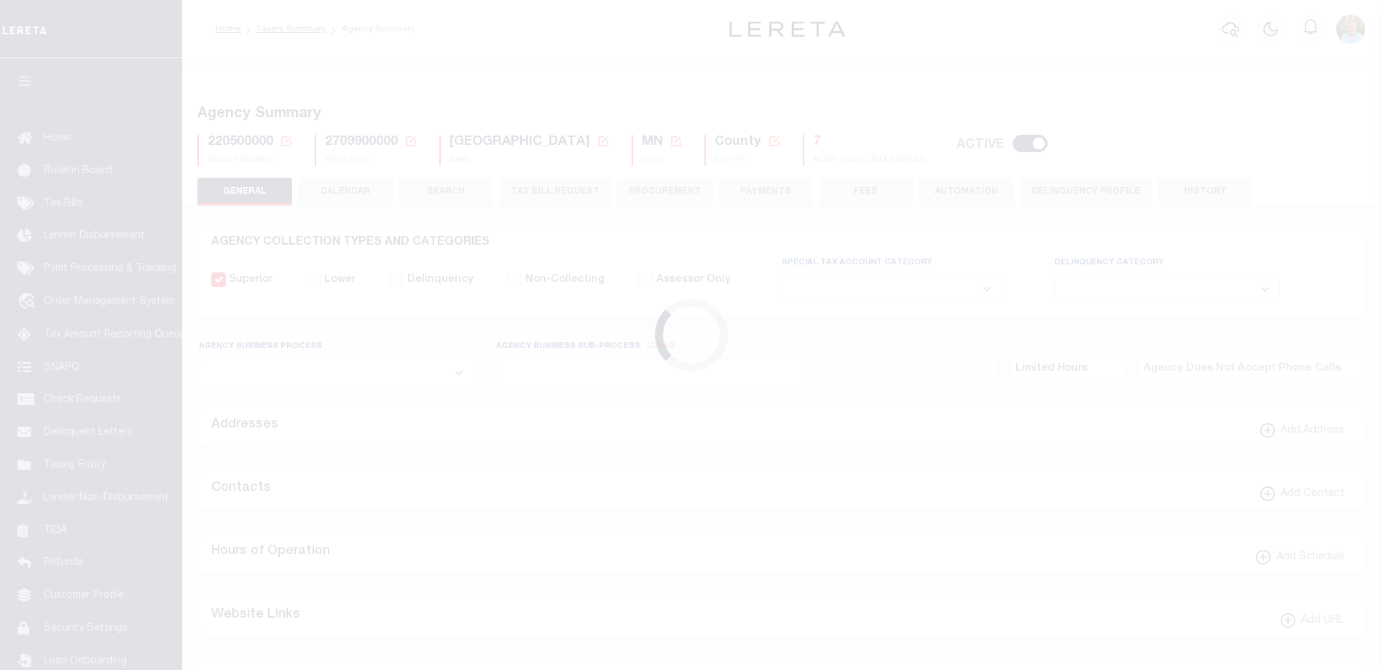
type input "2709900000"
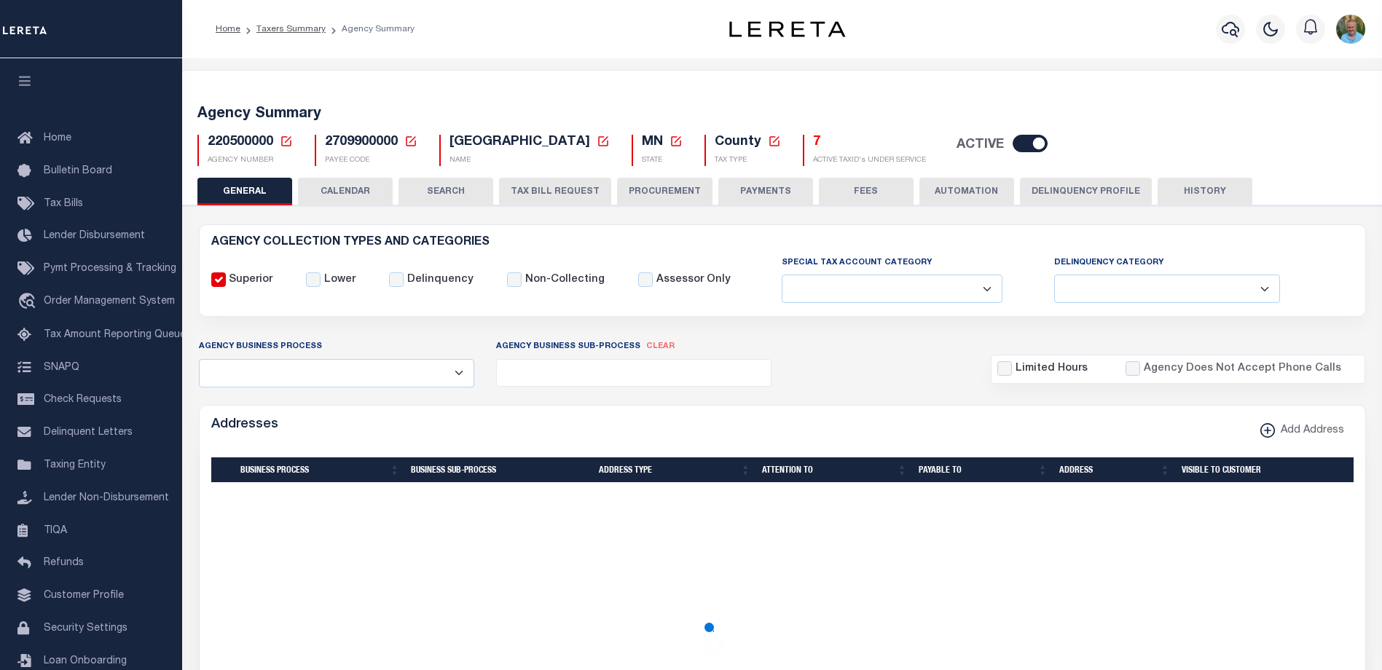
click at [1179, 188] on button "HISTORY" at bounding box center [1205, 192] width 95 height 28
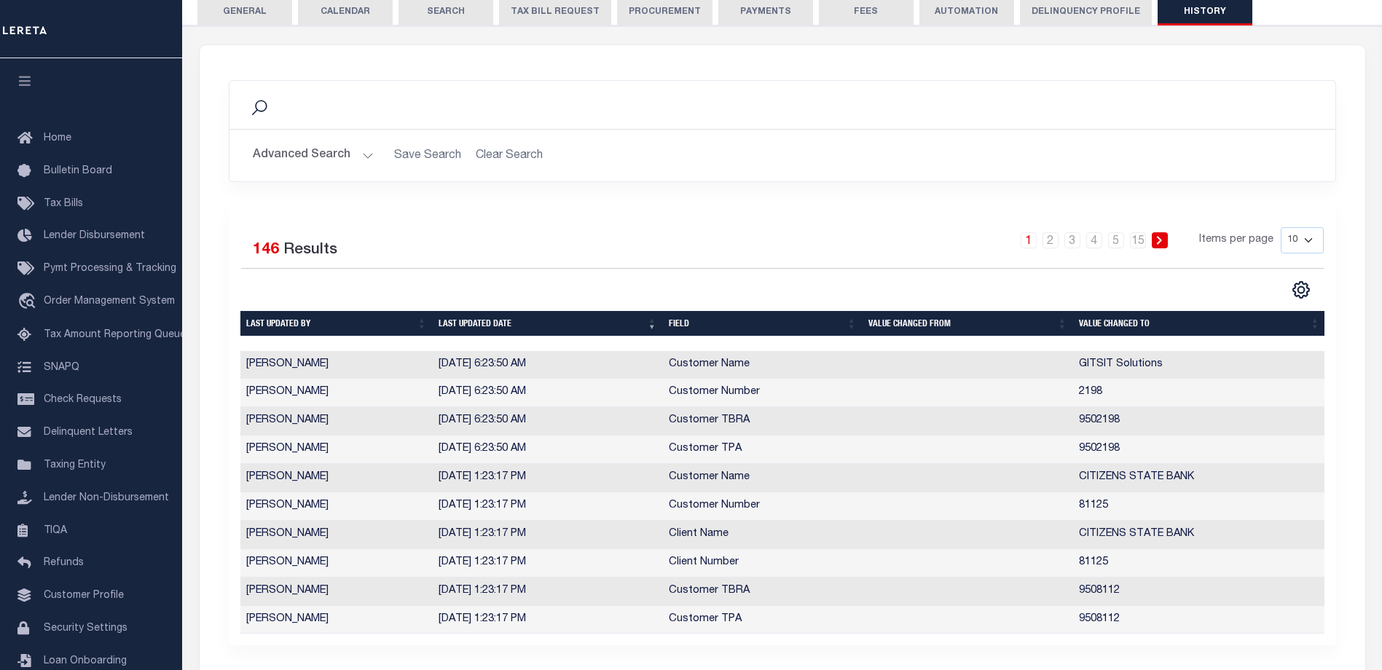
scroll to position [194, 0]
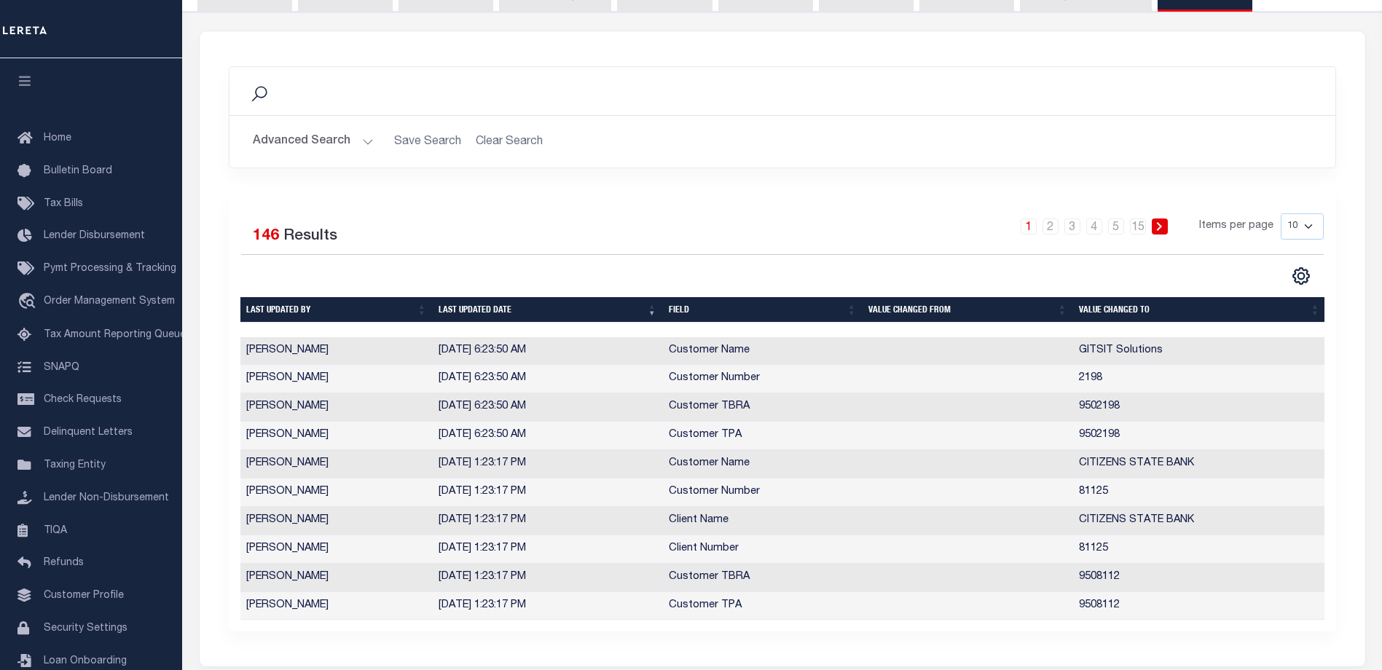
drag, startPoint x: 1313, startPoint y: 227, endPoint x: 1306, endPoint y: 240, distance: 15.6
click at [1314, 227] on select "10 25 50 100" at bounding box center [1302, 226] width 43 height 26
select select "100"
click at [1281, 213] on select "10 25 50 100" at bounding box center [1302, 226] width 43 height 26
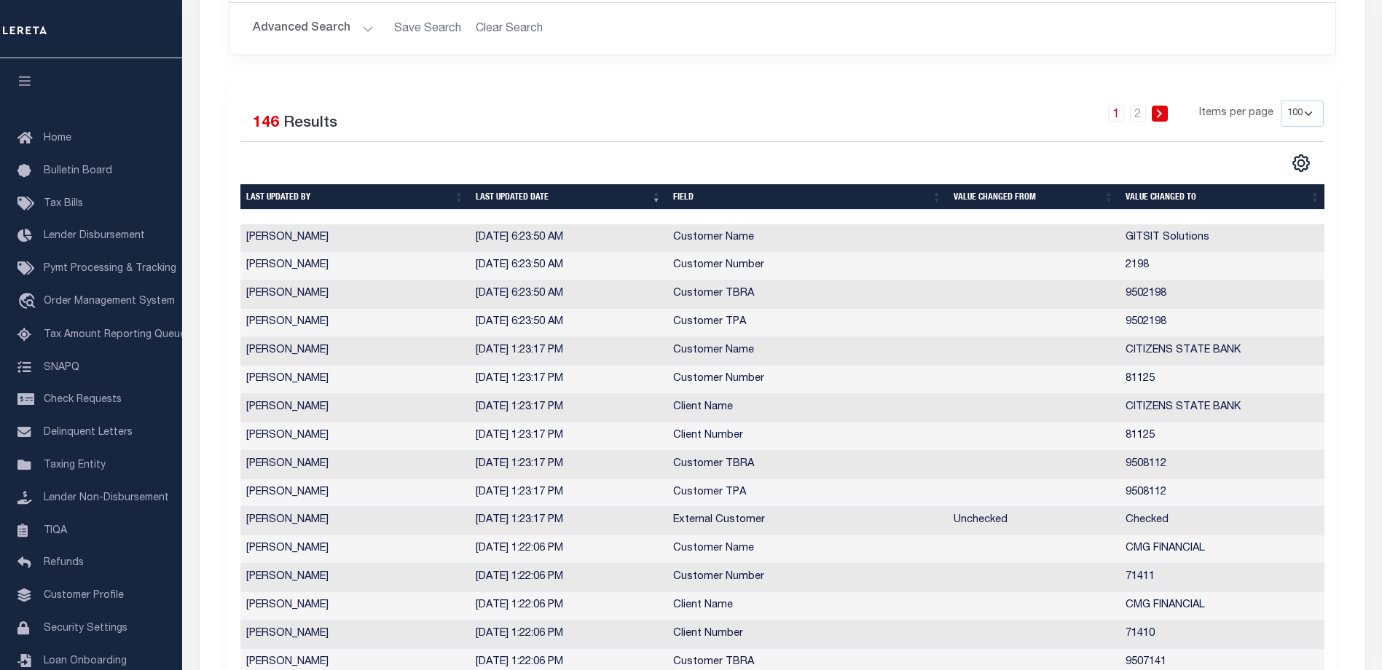
scroll to position [0, 0]
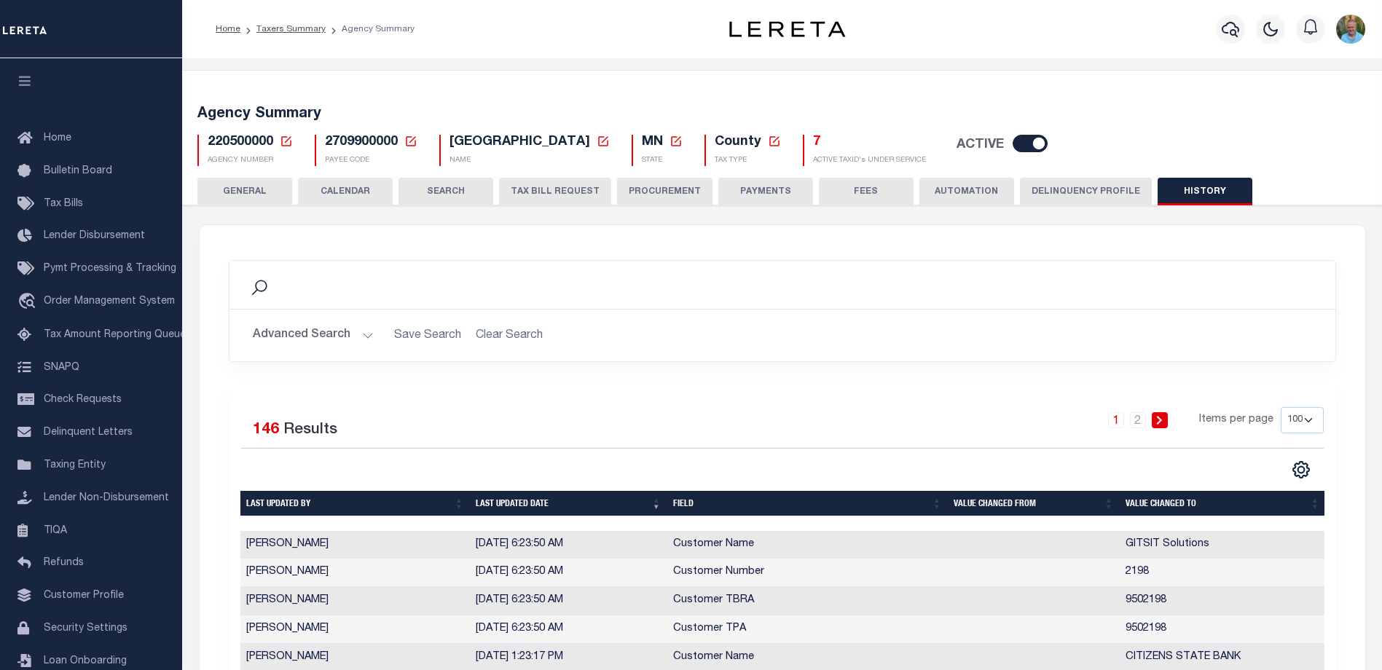
click at [380, 141] on span "2709900000" at bounding box center [361, 141] width 73 height 13
copy span "2709900000"
click at [577, 194] on button "TAX BILL REQUEST" at bounding box center [555, 192] width 112 height 28
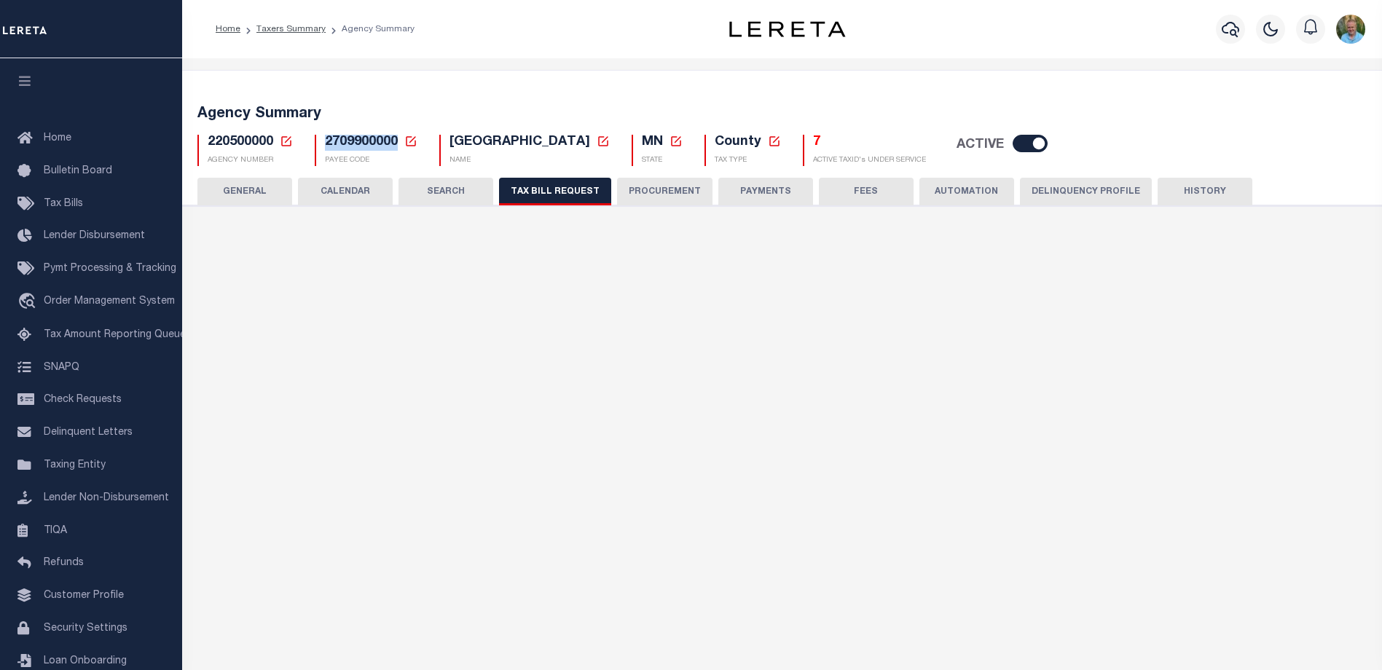
select select "27"
select select "22"
select select "true"
select select "14"
select select "1"
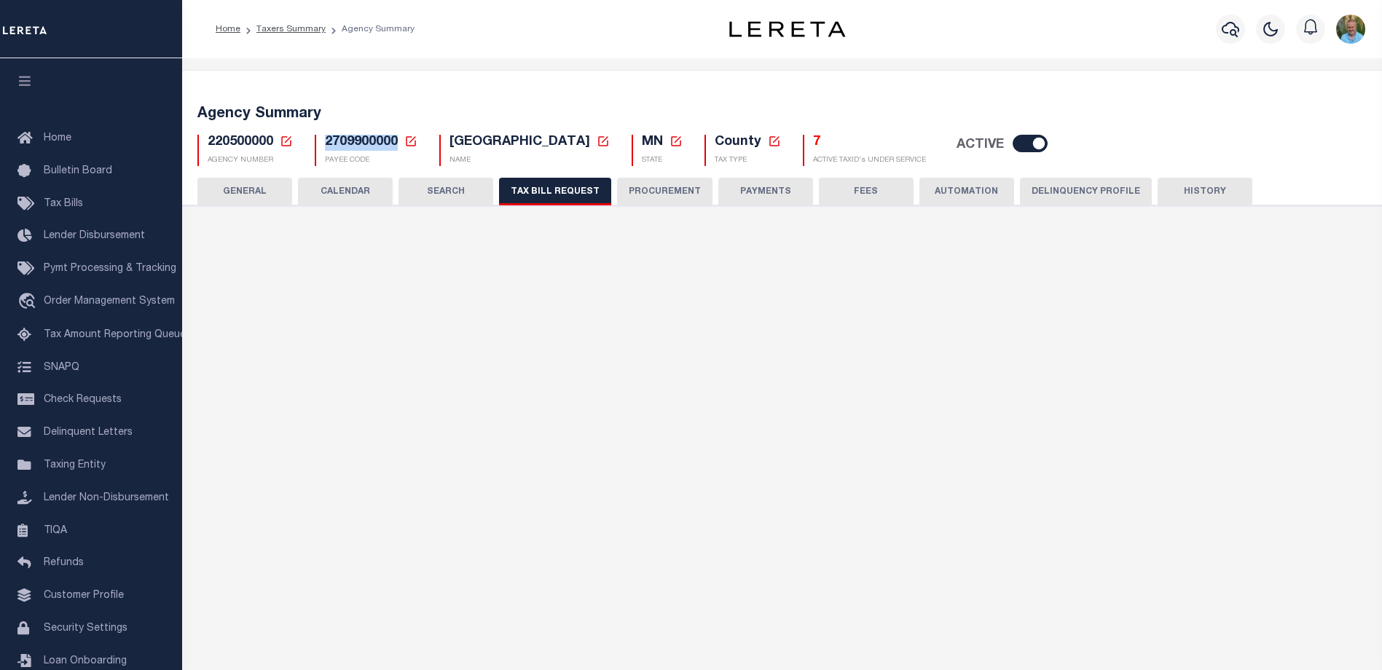
select select
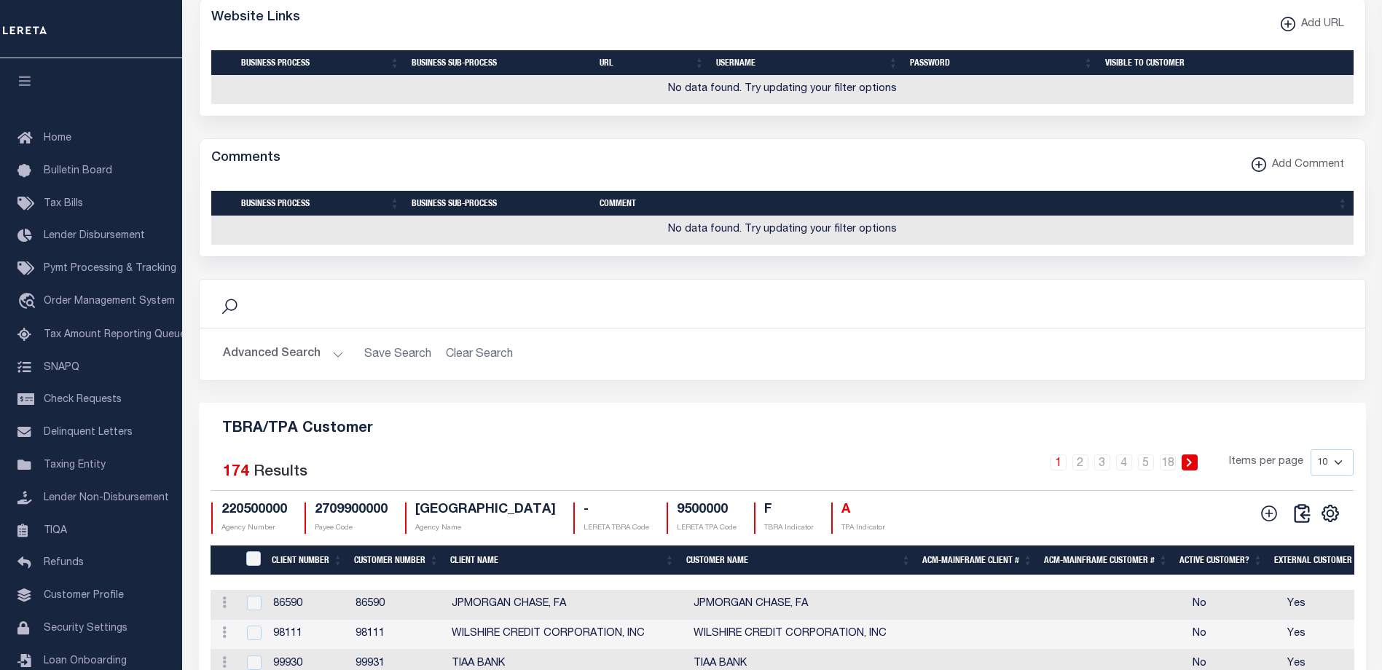
scroll to position [1530, 0]
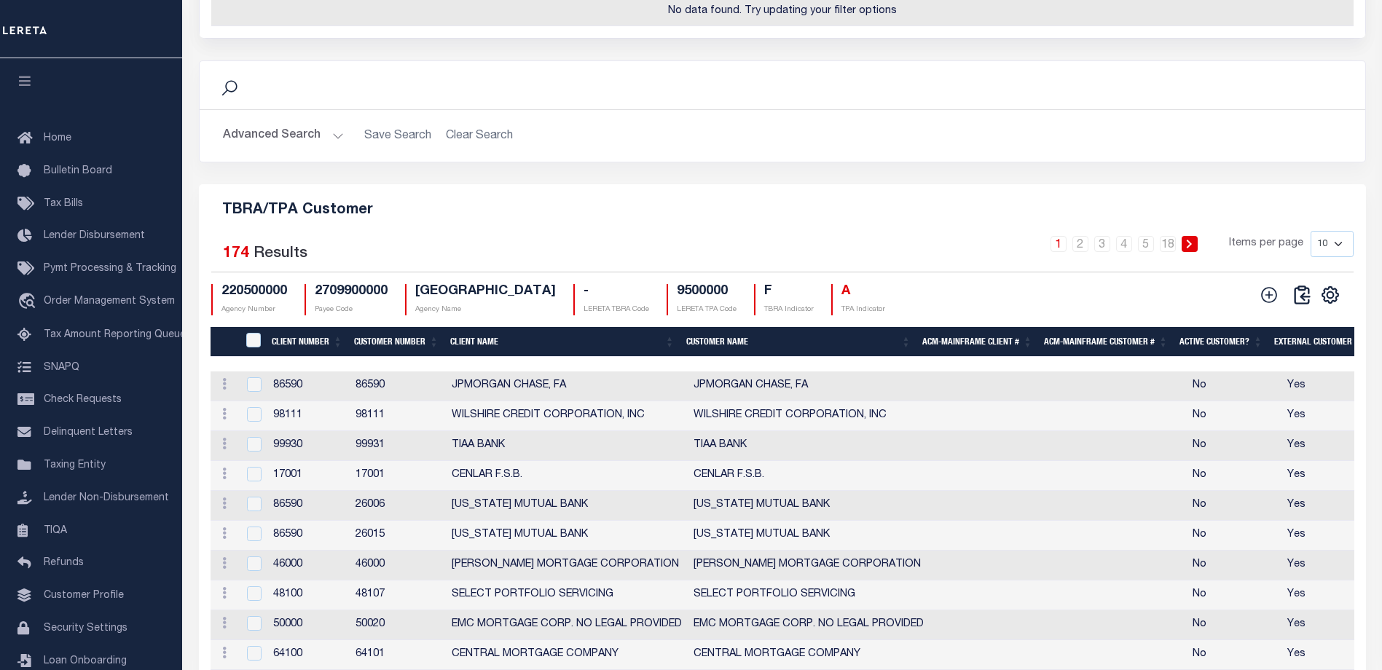
click at [1346, 257] on select "10 25 50 100" at bounding box center [1332, 244] width 43 height 26
select select "100"
click at [1311, 257] on select "10 25 50 100" at bounding box center [1332, 244] width 43 height 26
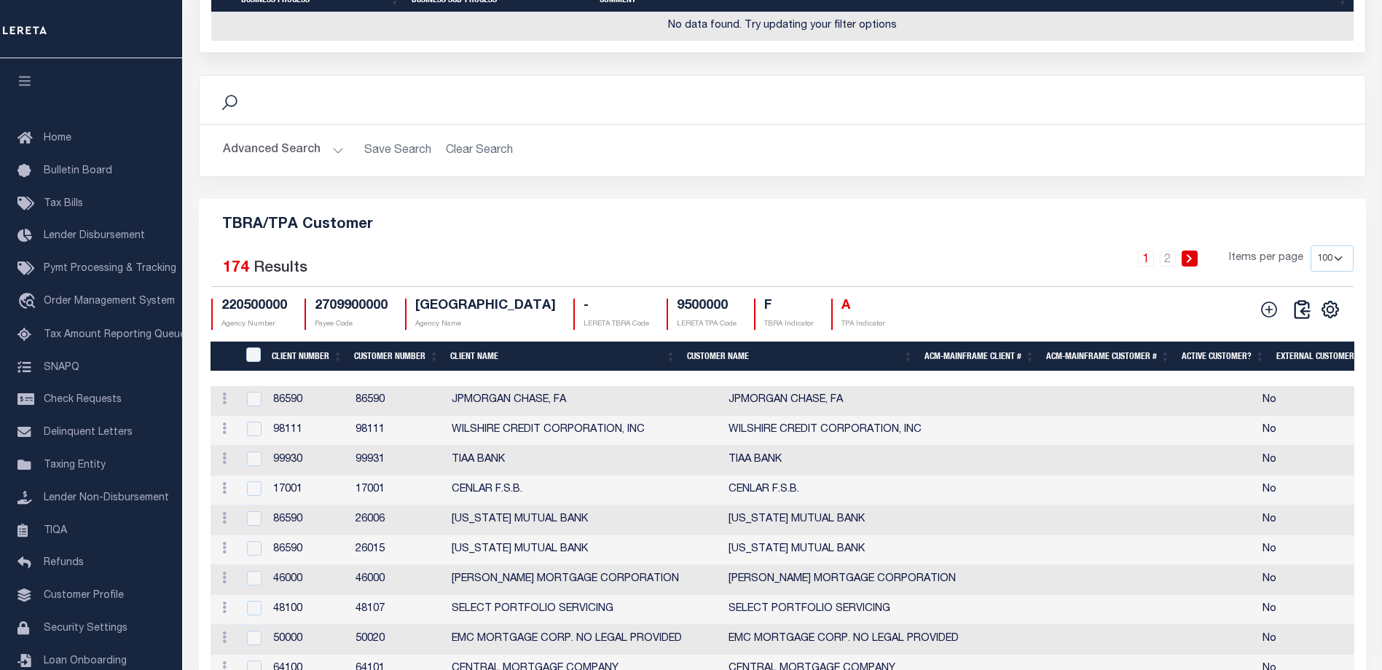
scroll to position [1748, 0]
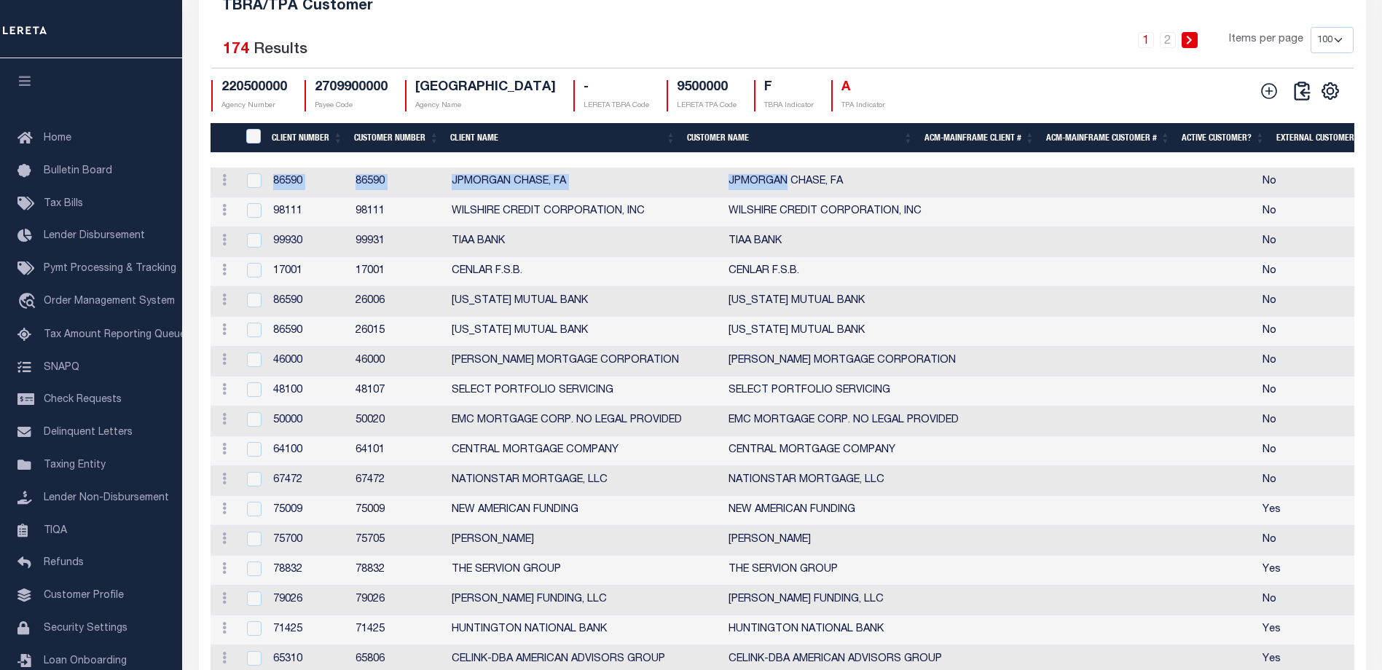
drag, startPoint x: 753, startPoint y: 210, endPoint x: 1242, endPoint y: 201, distance: 489.6
click at [769, 227] on td "WILSHIRE CREDIT CORPORATION, INC" at bounding box center [861, 212] width 277 height 30
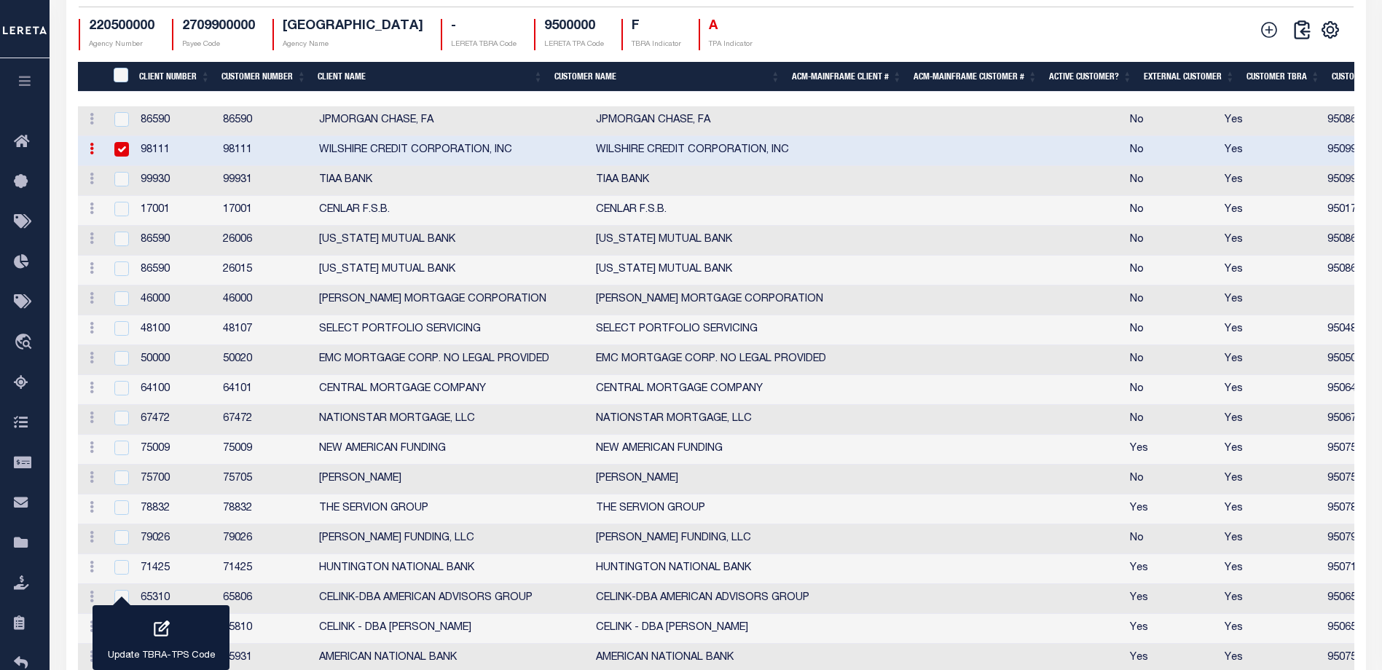
scroll to position [1690, 0]
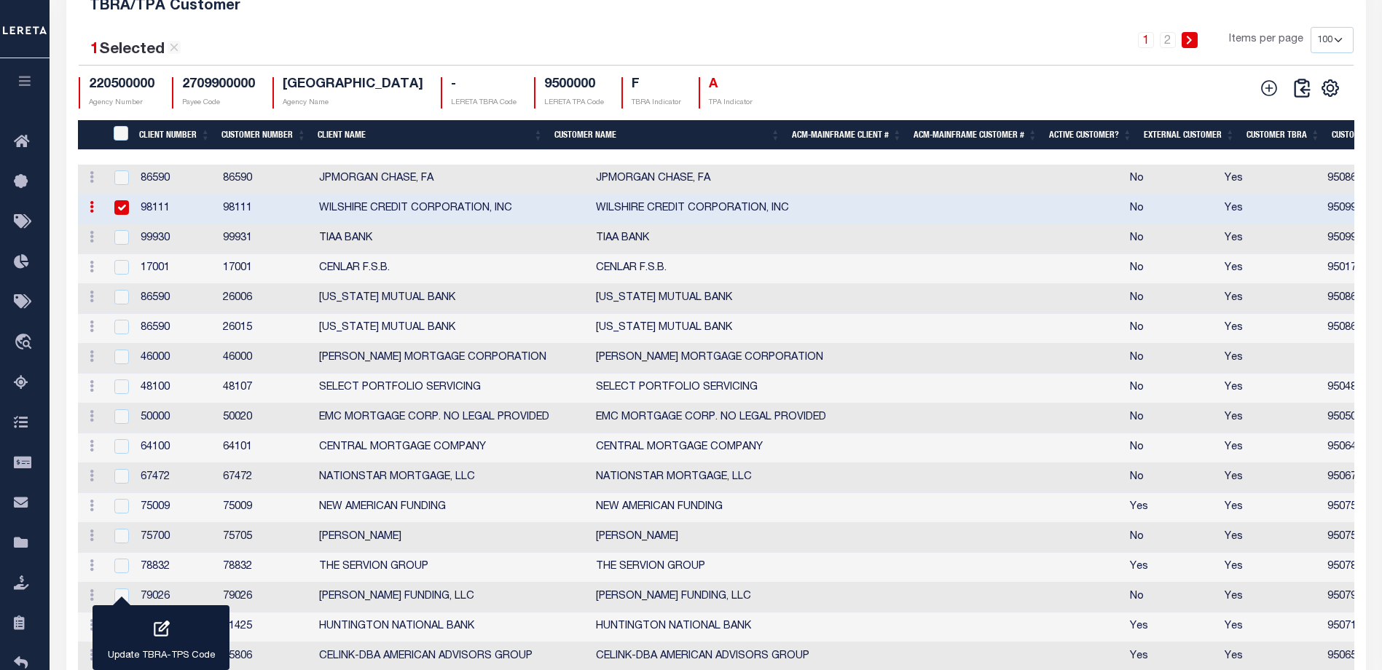
click at [844, 86] on div "220500000 Agency Number 2709900000 Payee Code MOWER COUNTY Agency Name - LERETA…" at bounding box center [610, 92] width 1062 height 31
click at [121, 212] on input "checkbox" at bounding box center [121, 207] width 15 height 15
checkbox input "false"
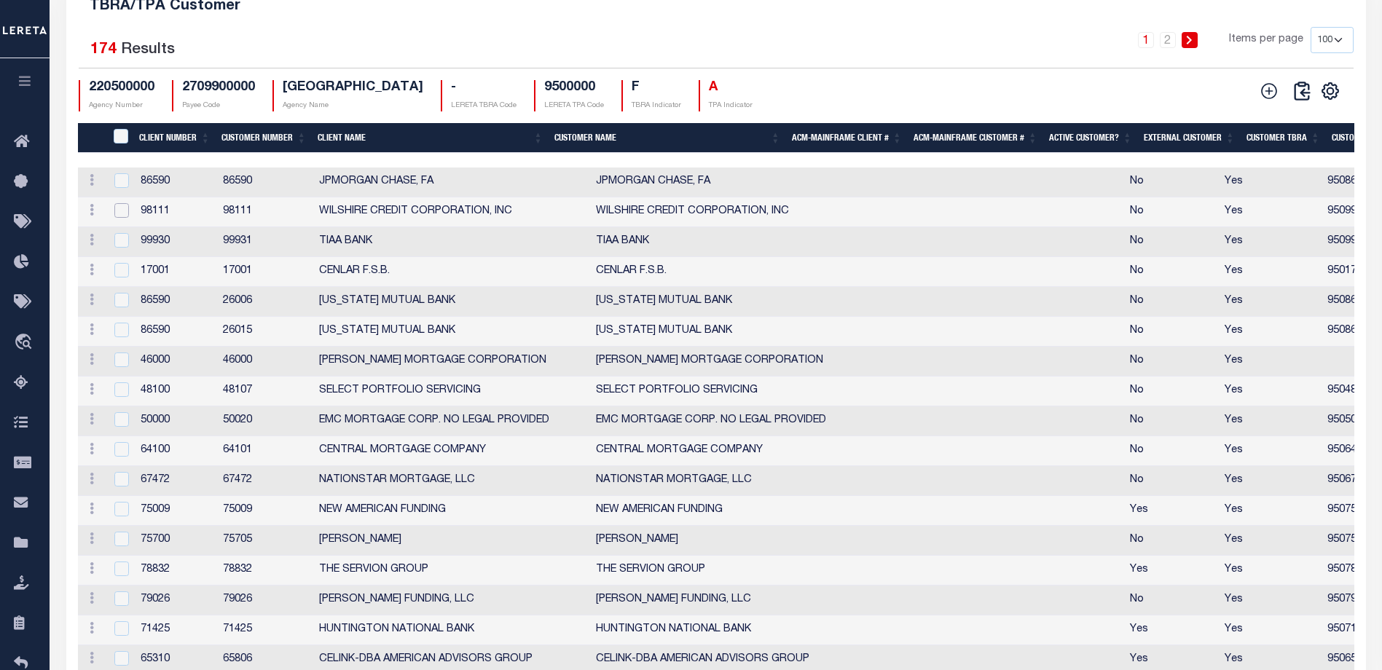
scroll to position [1544, 0]
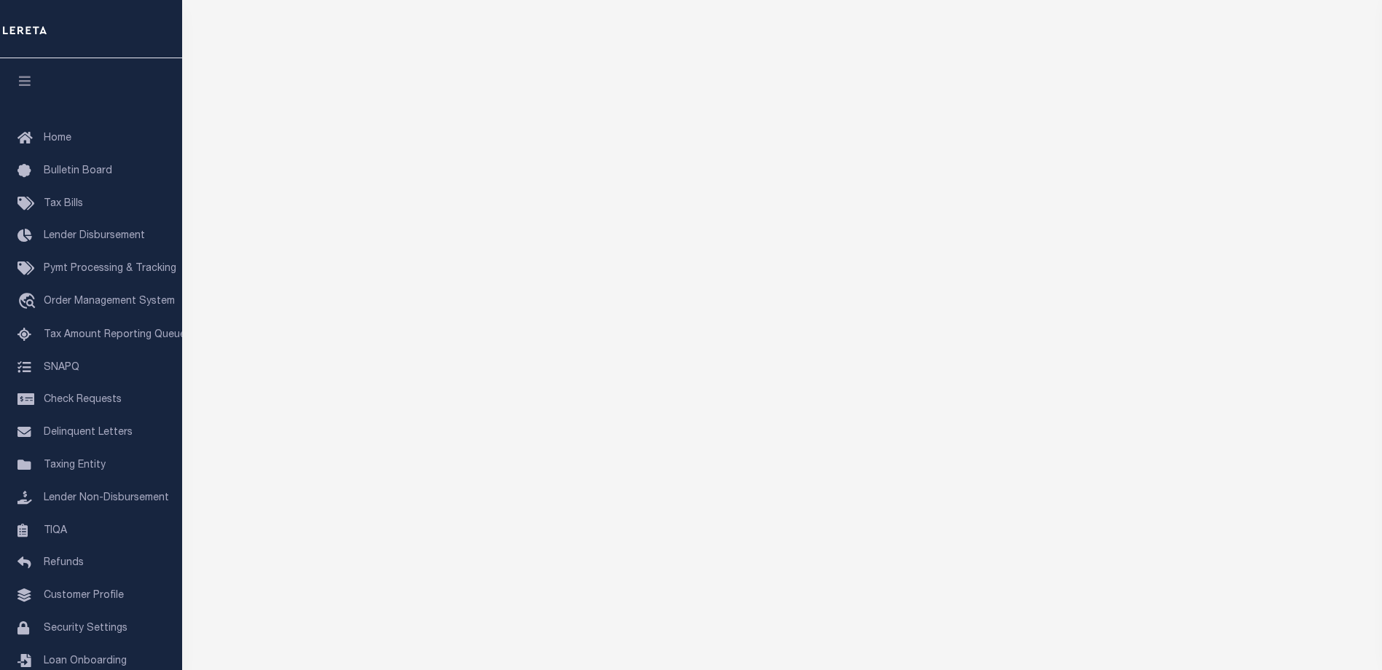
scroll to position [90, 0]
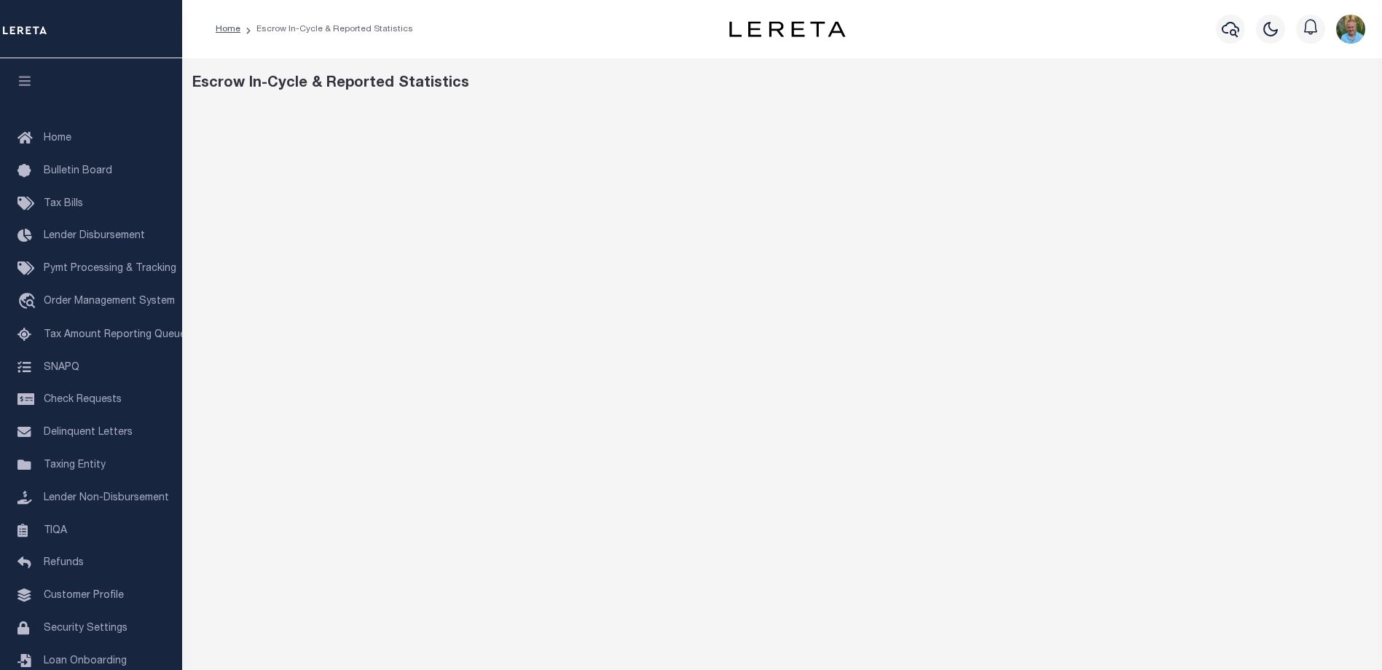
click at [1229, 86] on div "Escrow In-Cycle & Reported Statistics" at bounding box center [782, 84] width 1180 height 22
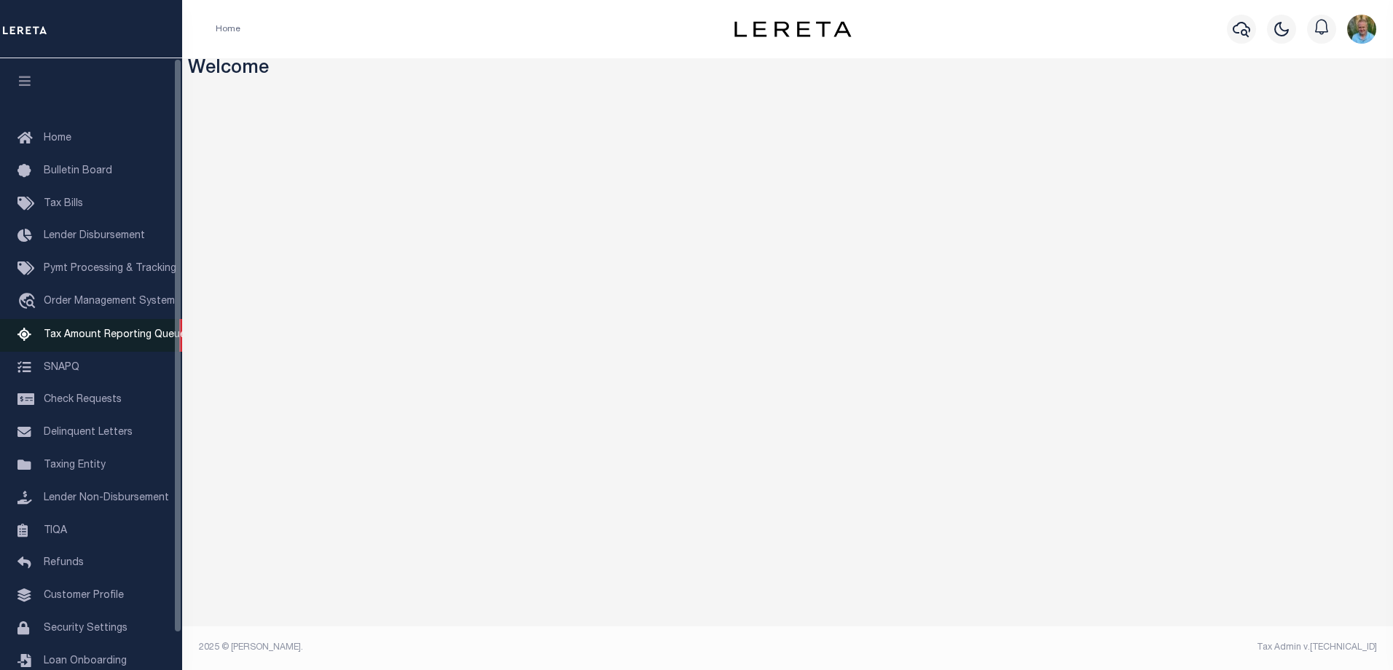
click at [85, 339] on span "Tax Amount Reporting Queue" at bounding box center [115, 335] width 142 height 10
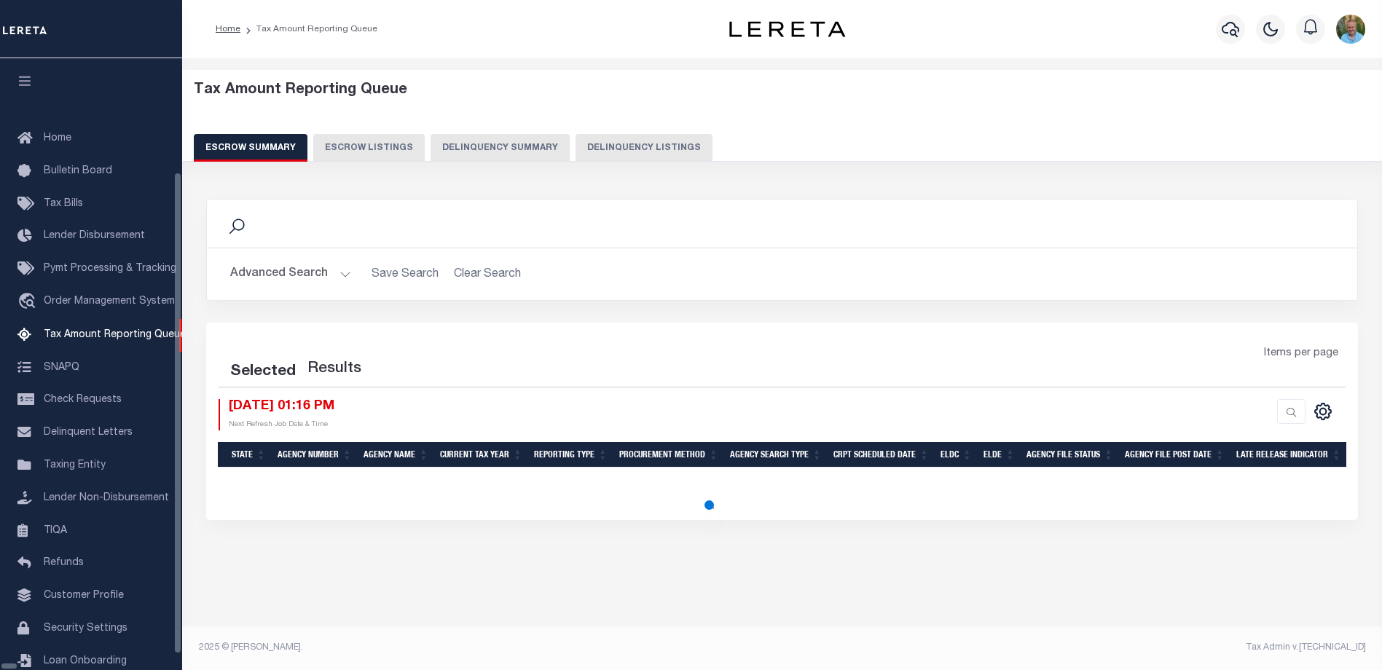
select select "100"
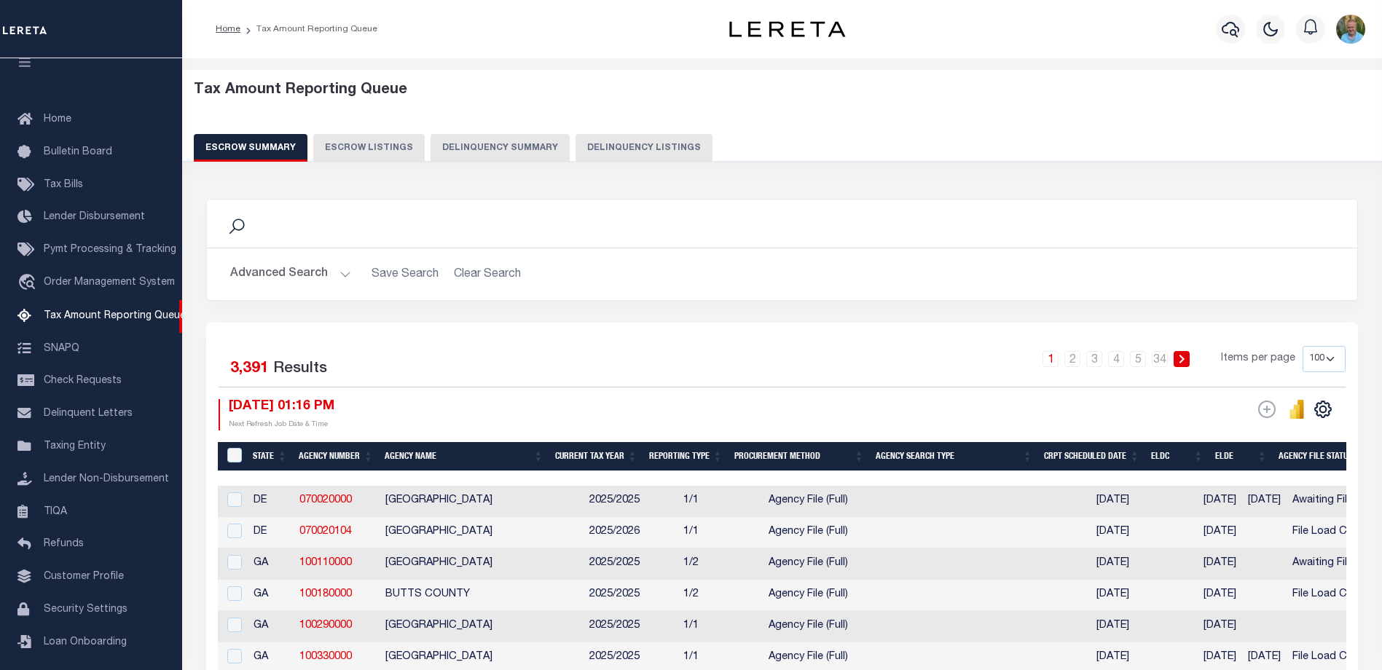
scroll to position [28, 0]
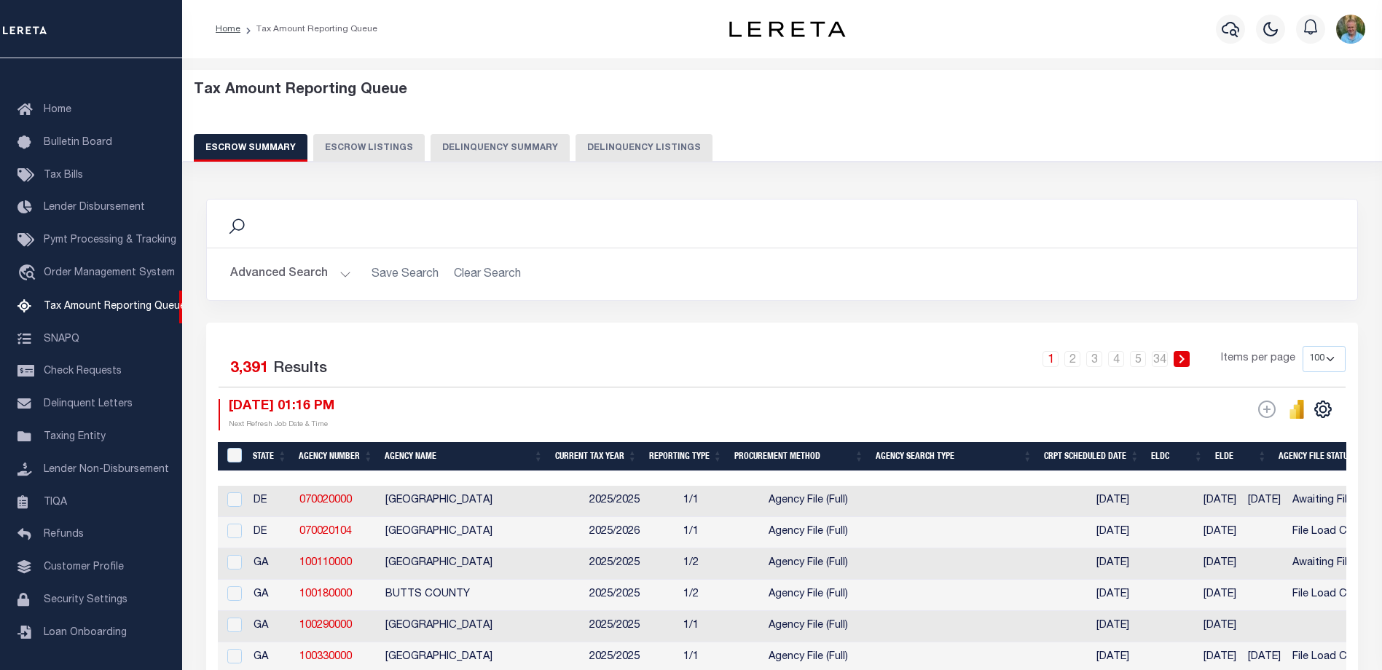
click at [286, 276] on button "Advanced Search" at bounding box center [290, 274] width 121 height 28
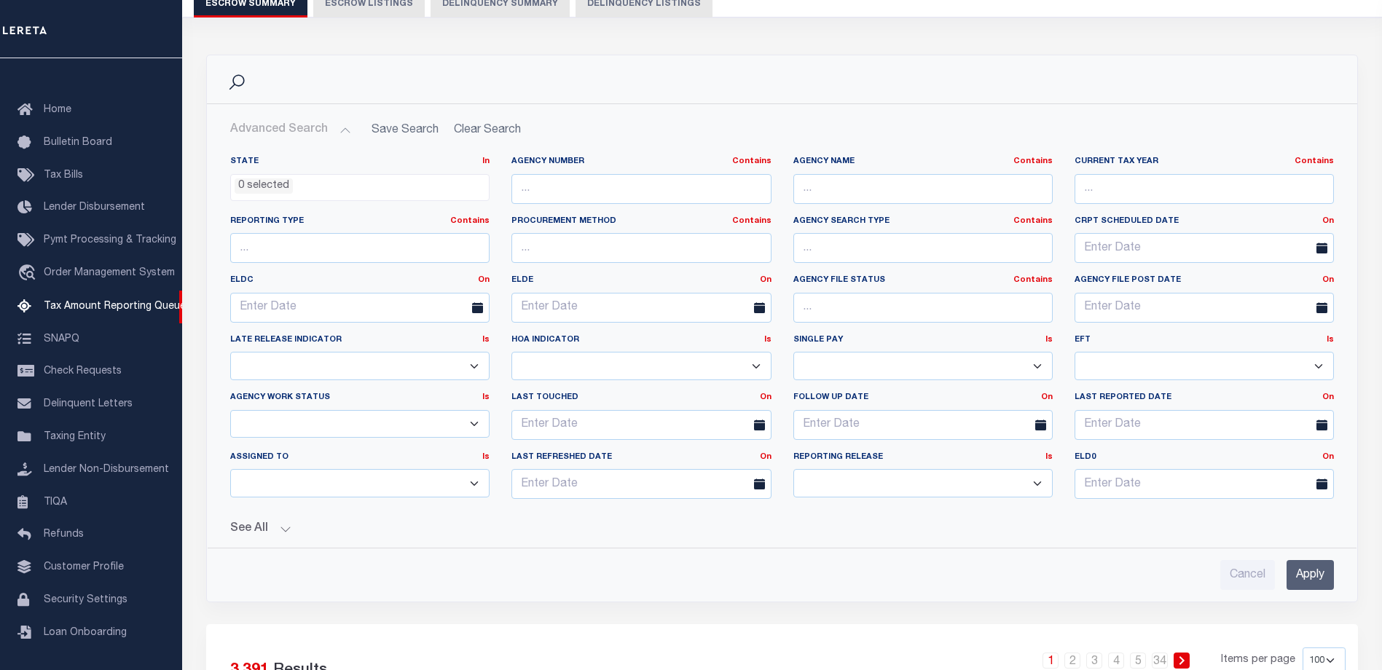
scroll to position [146, 0]
click at [347, 198] on div "State In In AK AL AR AZ CA CO CT DC DE FL GA GU HI IA ID IL IN KS KY LA MA MD M…" at bounding box center [359, 184] width 281 height 60
click at [347, 189] on ul "0 selected" at bounding box center [360, 183] width 258 height 20
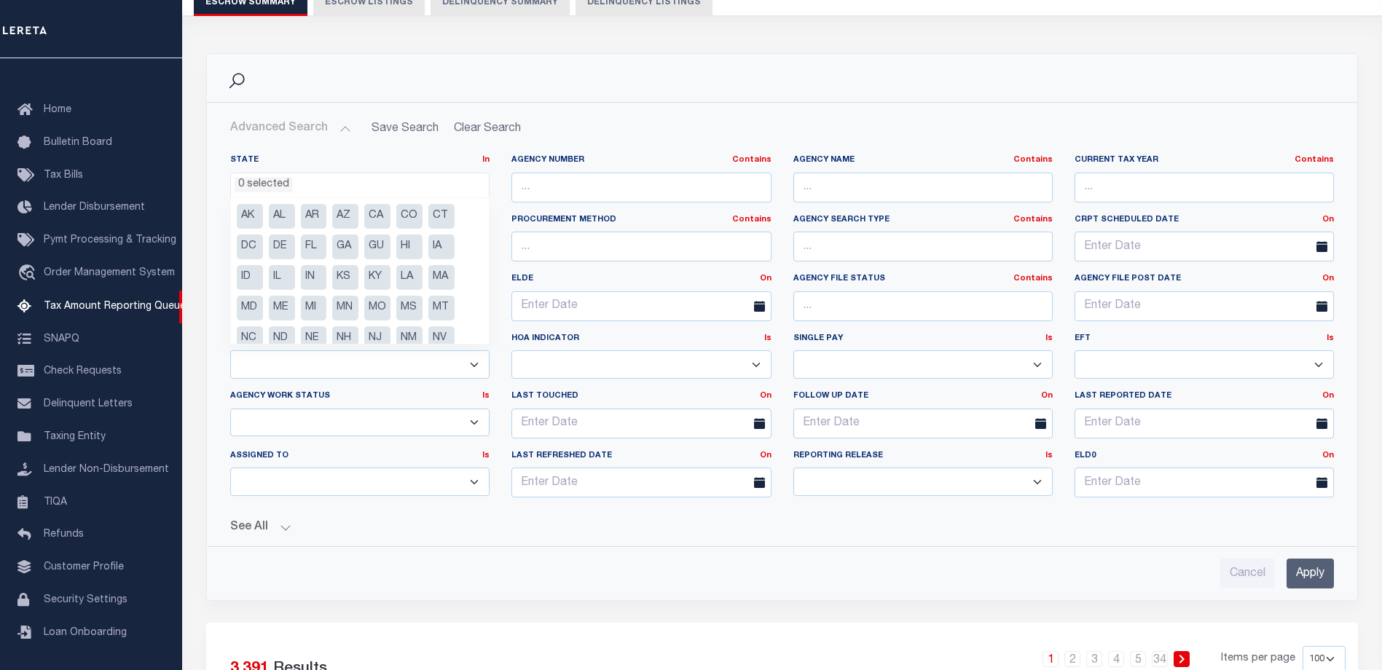
click at [441, 216] on li "CT" at bounding box center [441, 216] width 26 height 25
select select "CT"
drag, startPoint x: 1319, startPoint y: 571, endPoint x: 1290, endPoint y: 559, distance: 31.4
click at [1319, 571] on input "Apply" at bounding box center [1310, 574] width 47 height 30
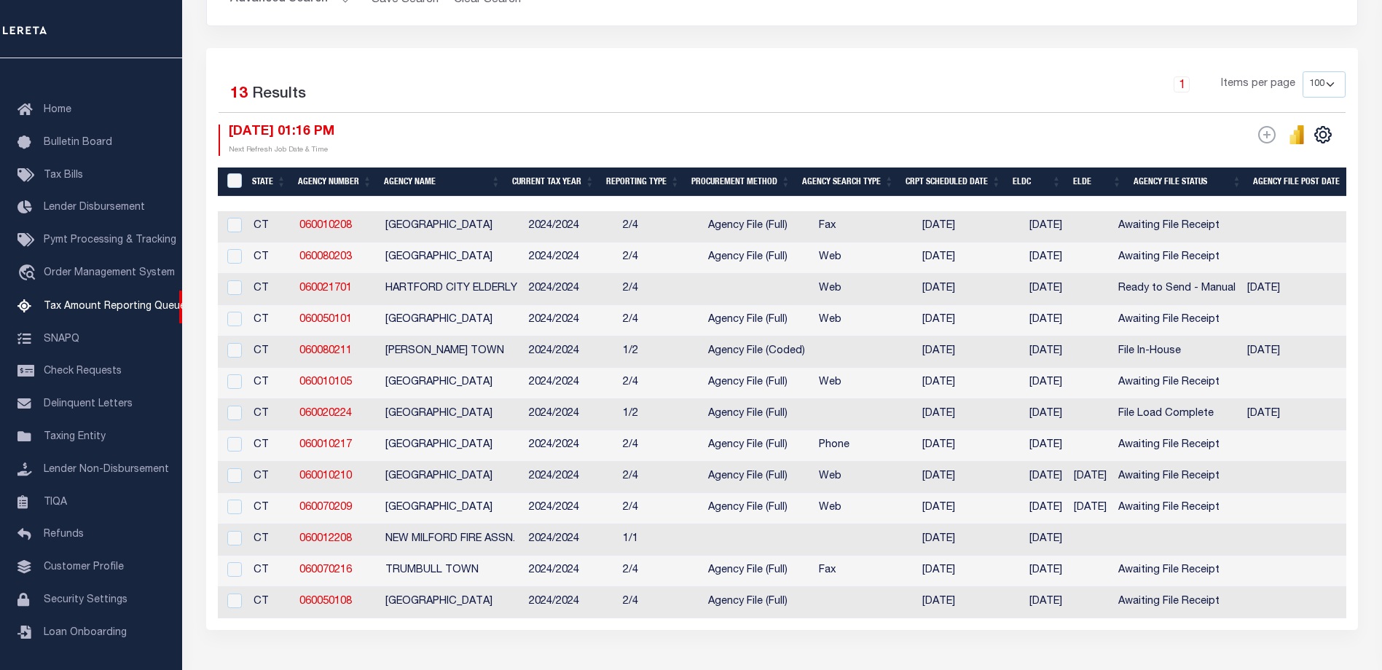
scroll to position [291, 0]
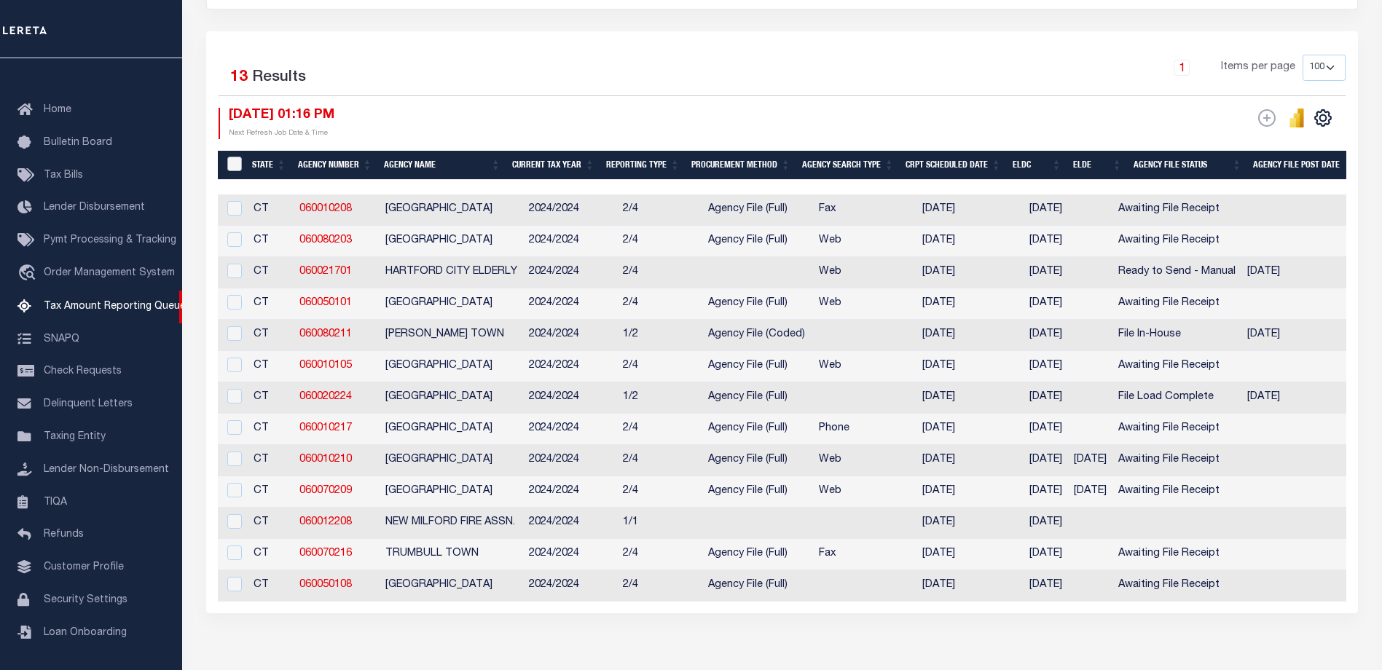
click at [235, 162] on input "&nbsp;" at bounding box center [234, 164] width 15 height 15
checkbox input "true"
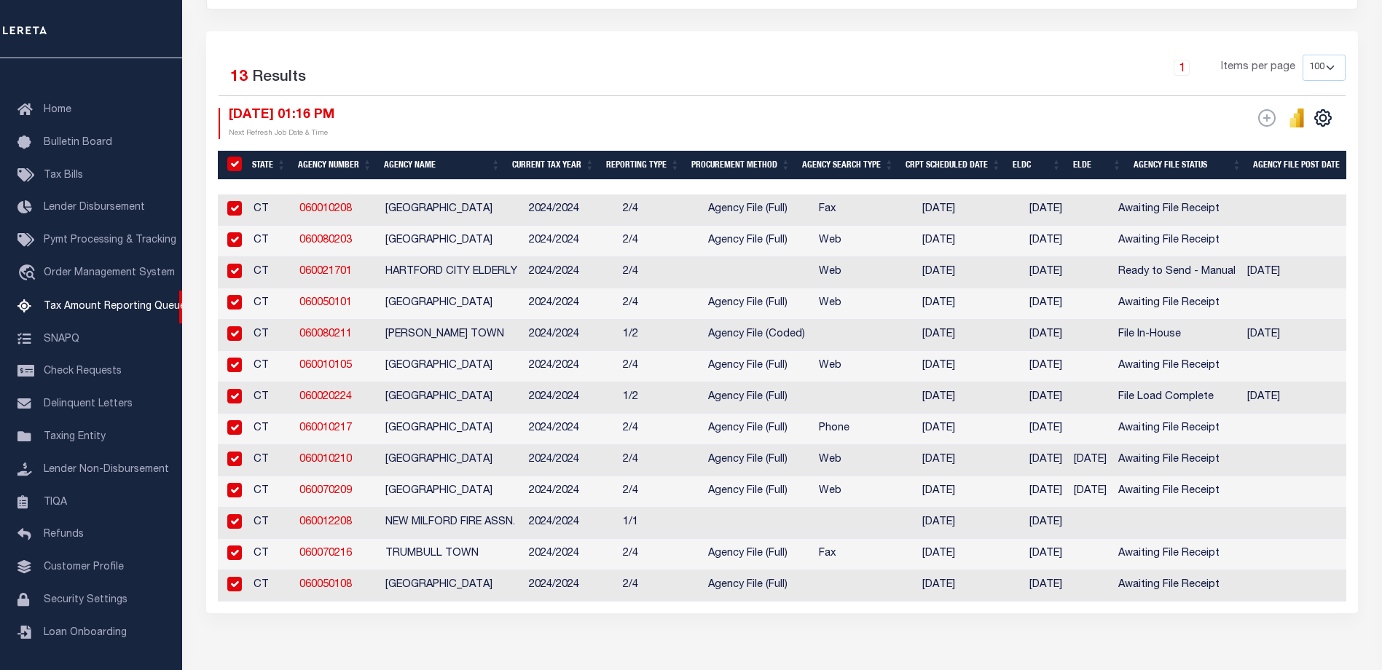
checkbox input "true"
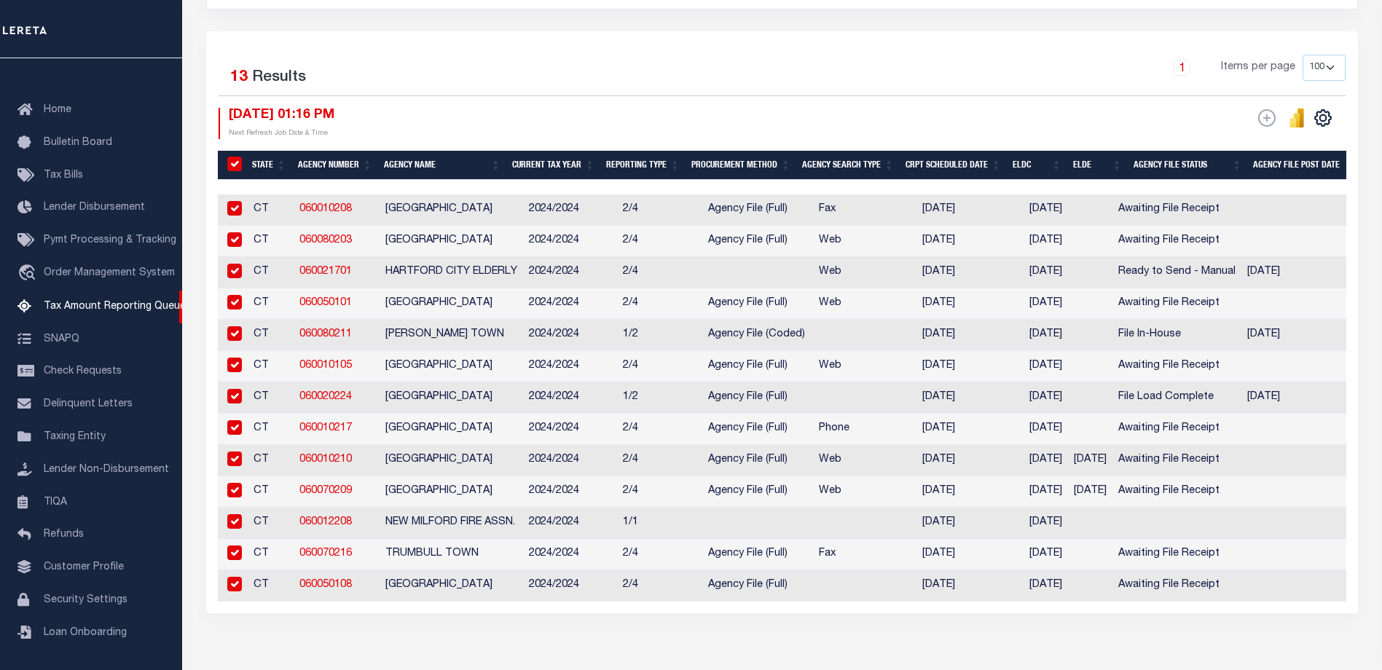
checkbox input "true"
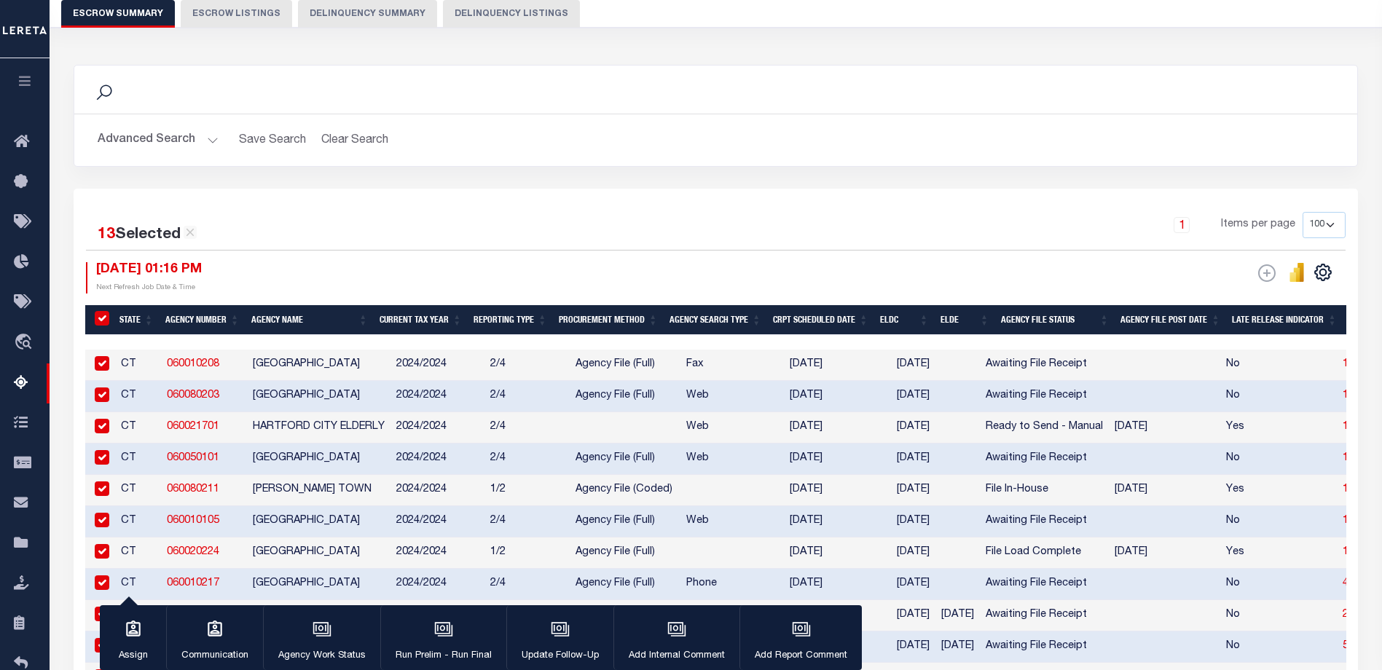
scroll to position [73, 0]
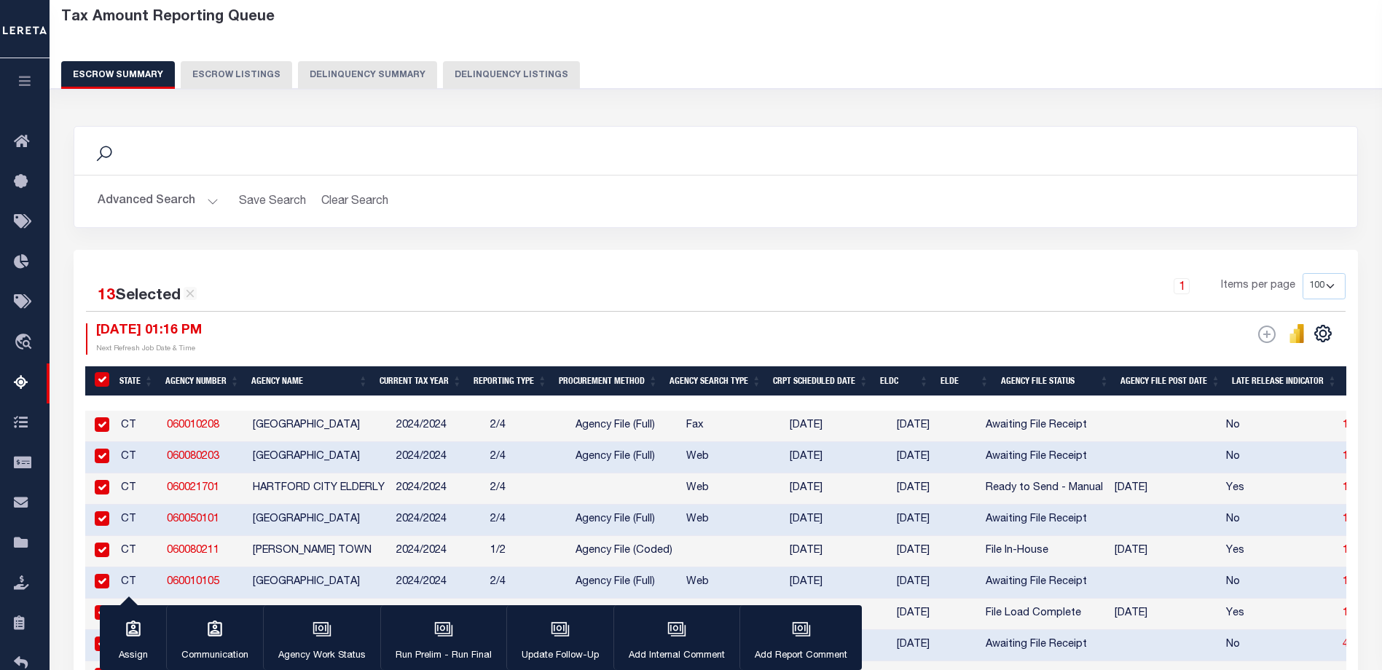
click at [235, 74] on button "Escrow Listings" at bounding box center [236, 75] width 111 height 28
select select "100"
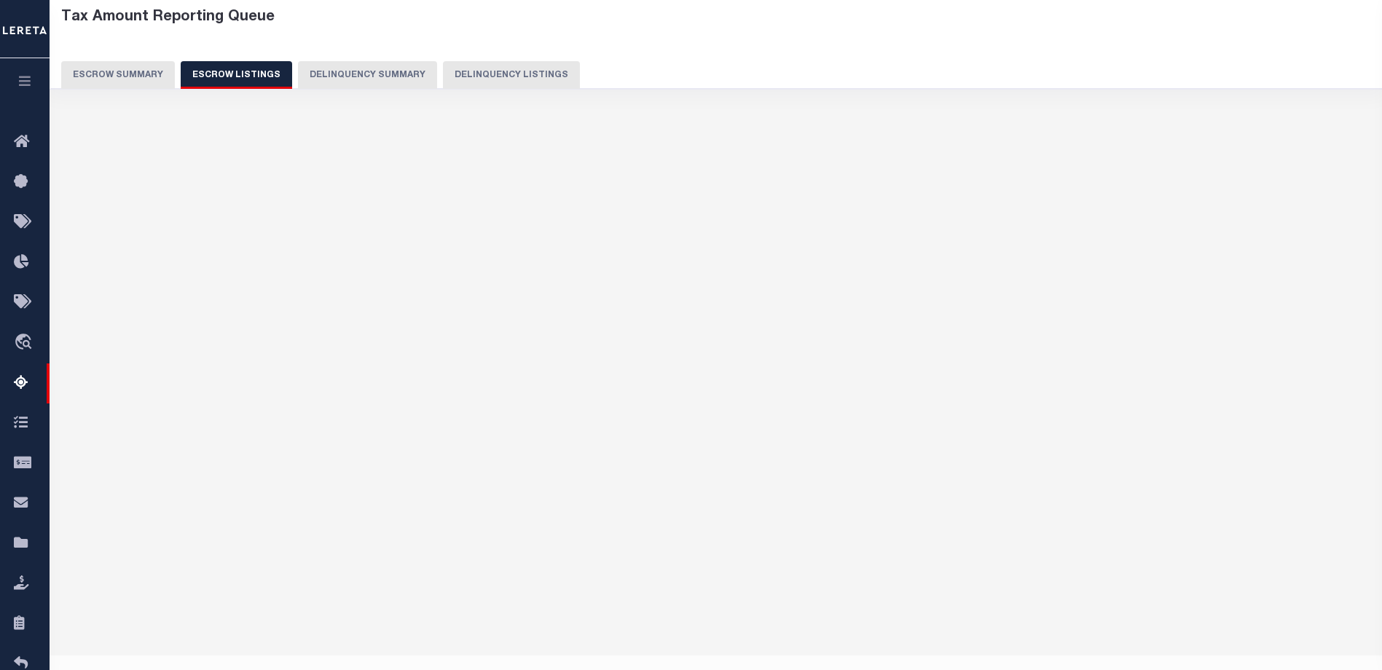
select select "100"
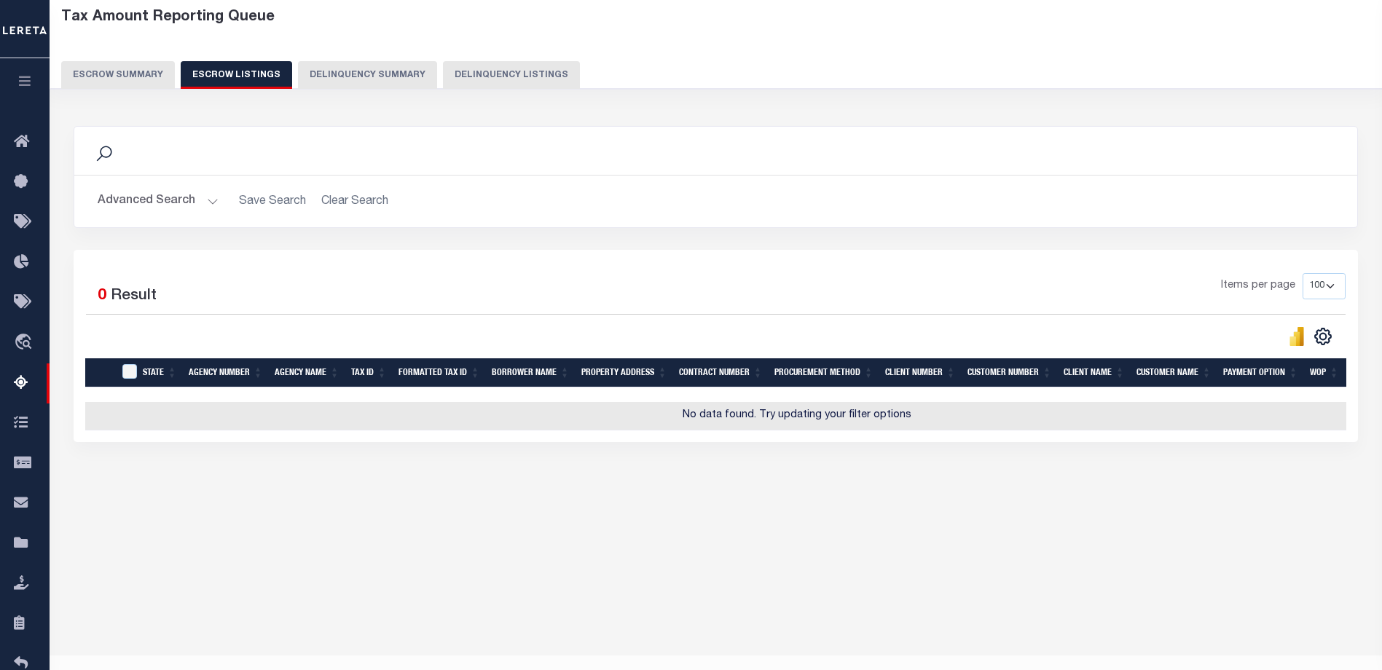
click at [103, 77] on button "Escrow Summary" at bounding box center [118, 75] width 114 height 28
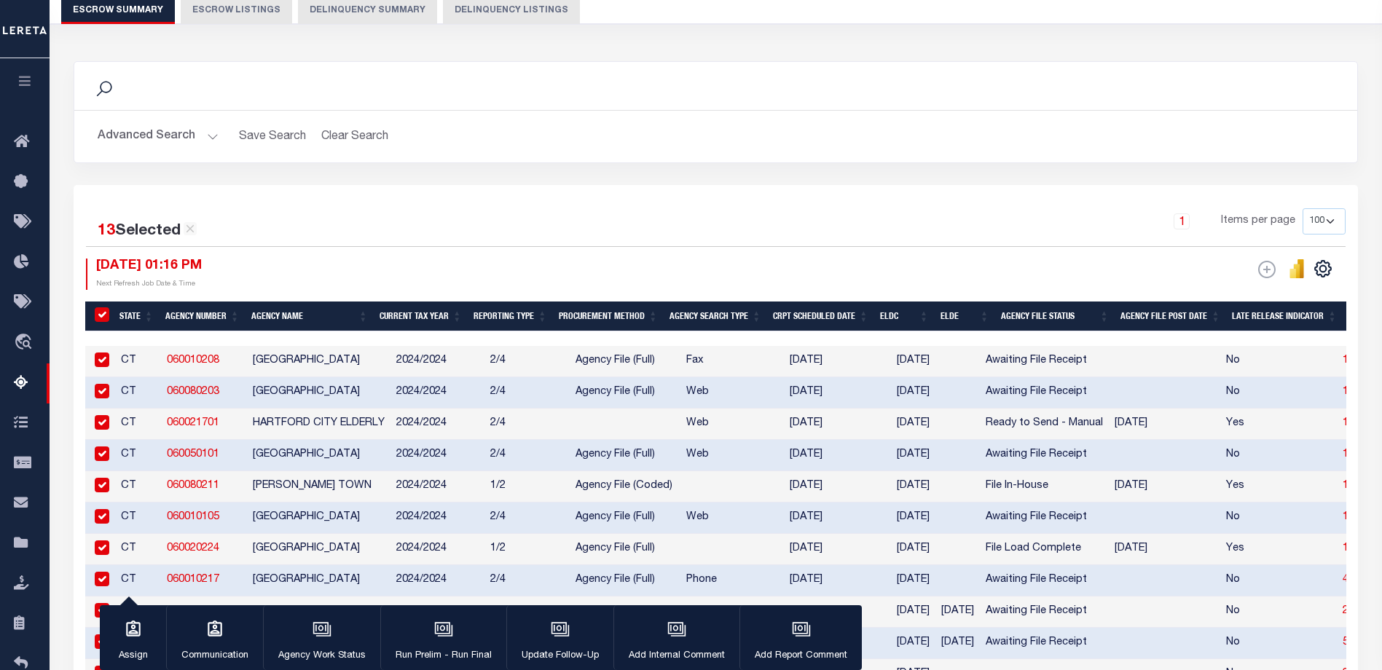
scroll to position [146, 0]
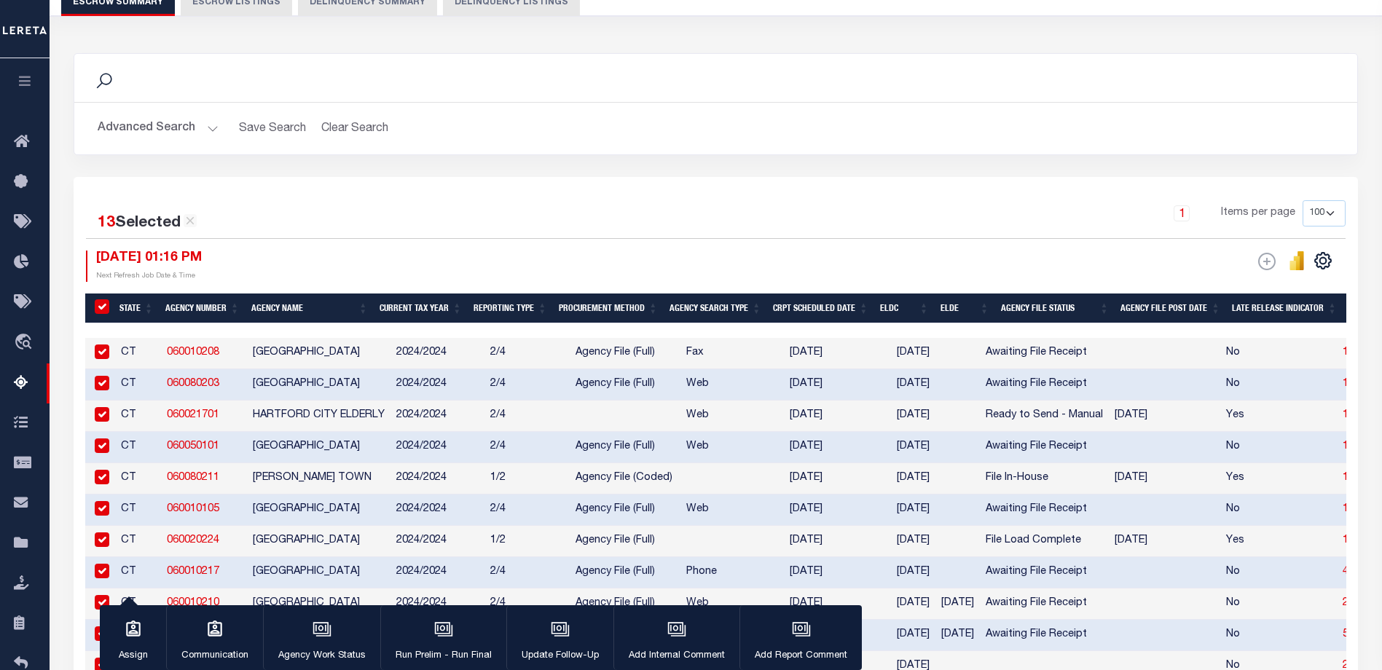
click at [101, 307] on input "&nbsp;" at bounding box center [102, 306] width 15 height 15
checkbox input "false"
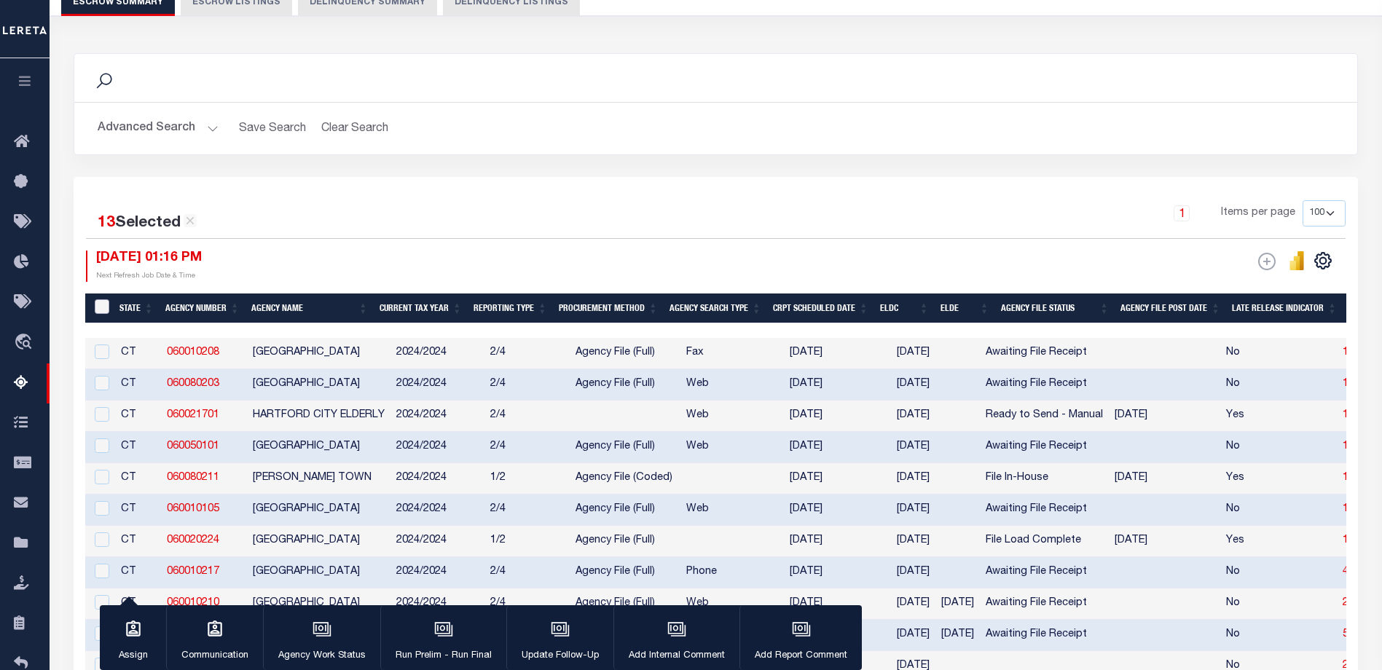
checkbox input "false"
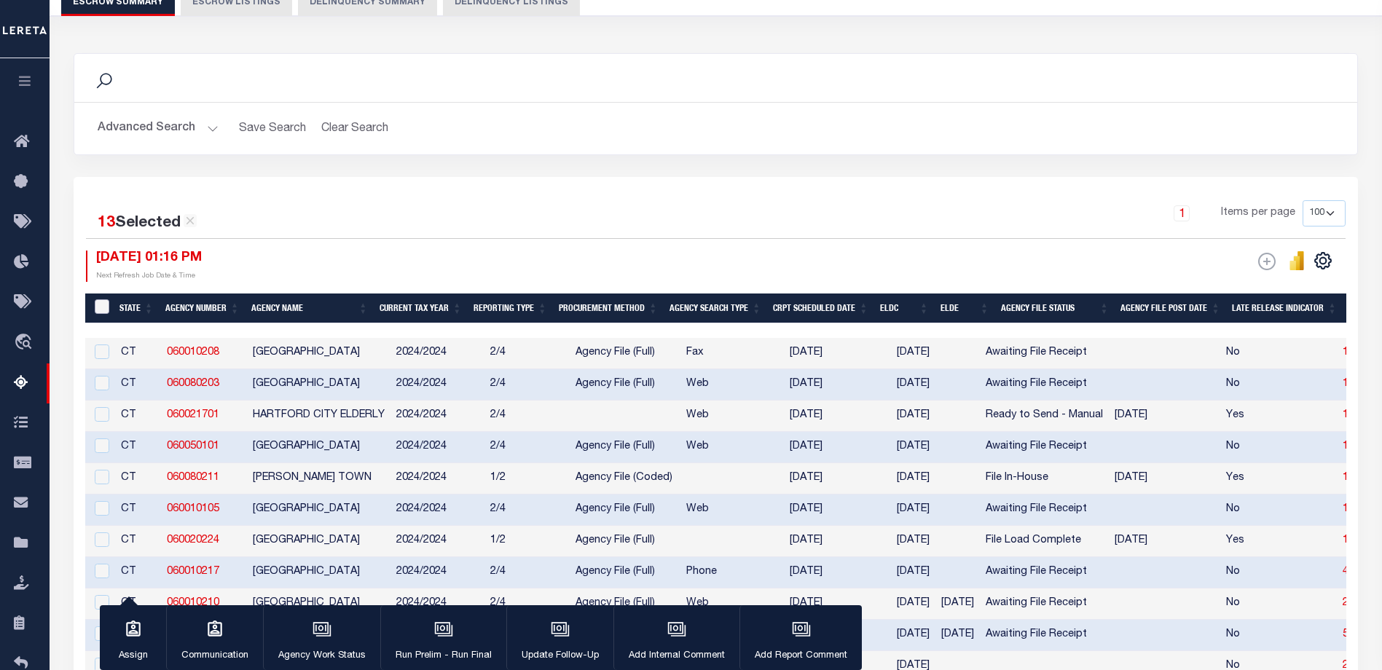
checkbox input "false"
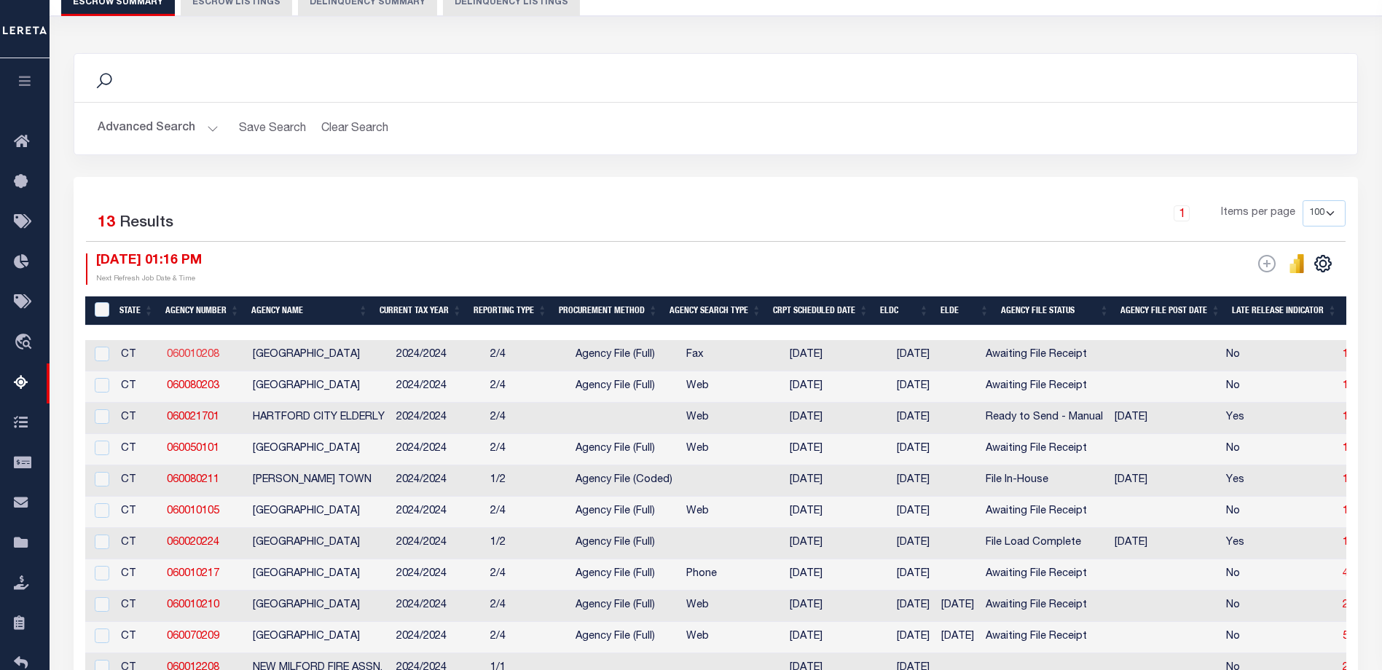
click at [201, 354] on link "060010208" at bounding box center [193, 355] width 52 height 10
checkbox input "true"
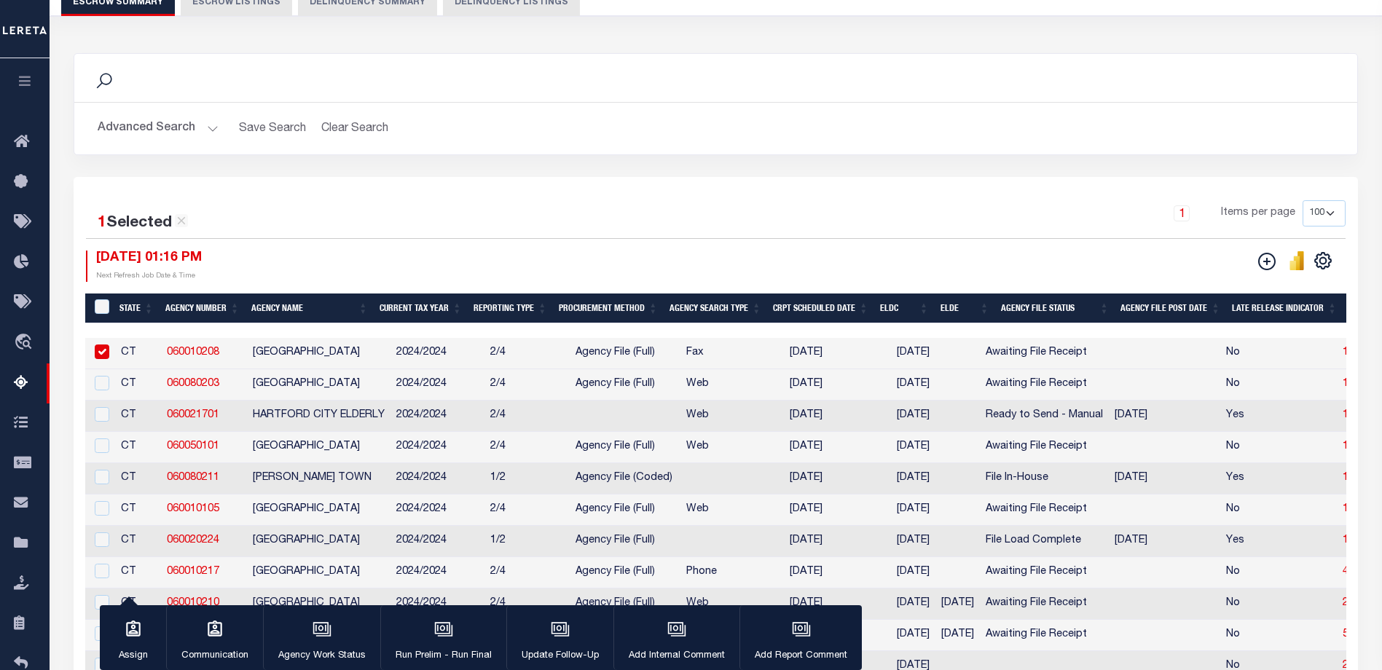
click at [463, 201] on div "1 Items per page 10 25 50 100 500" at bounding box center [875, 219] width 939 height 38
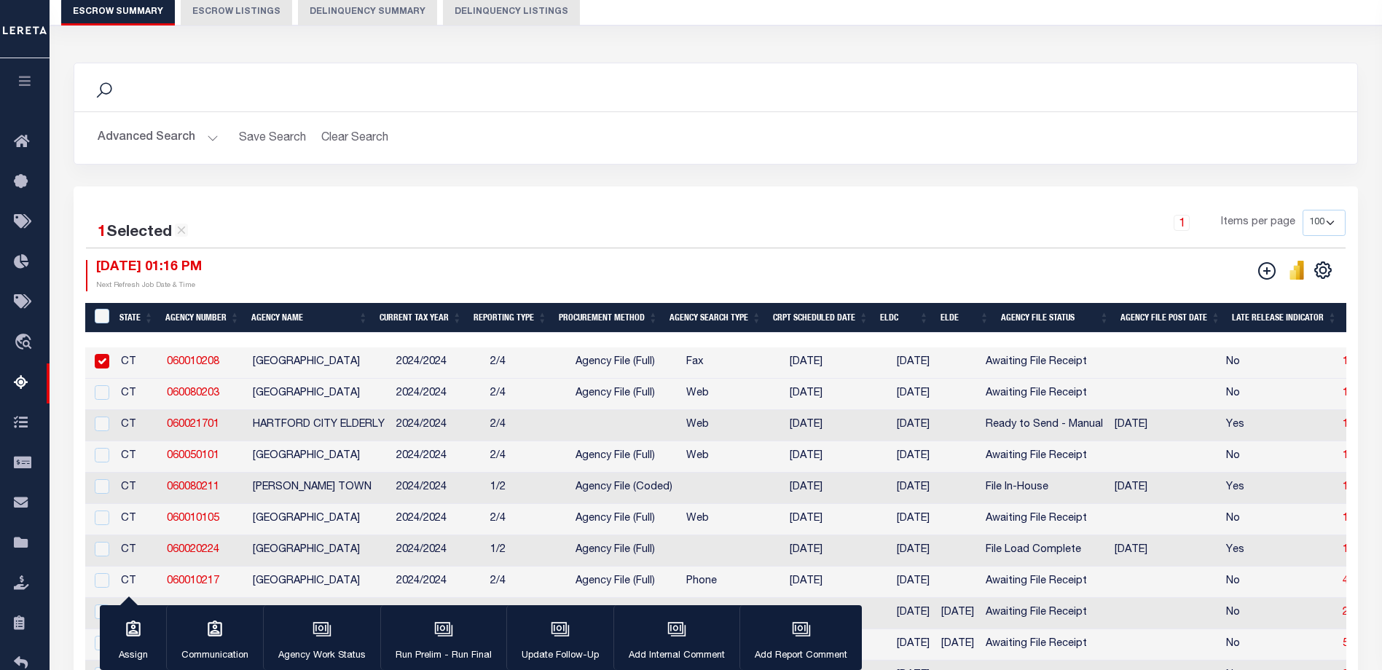
scroll to position [73, 0]
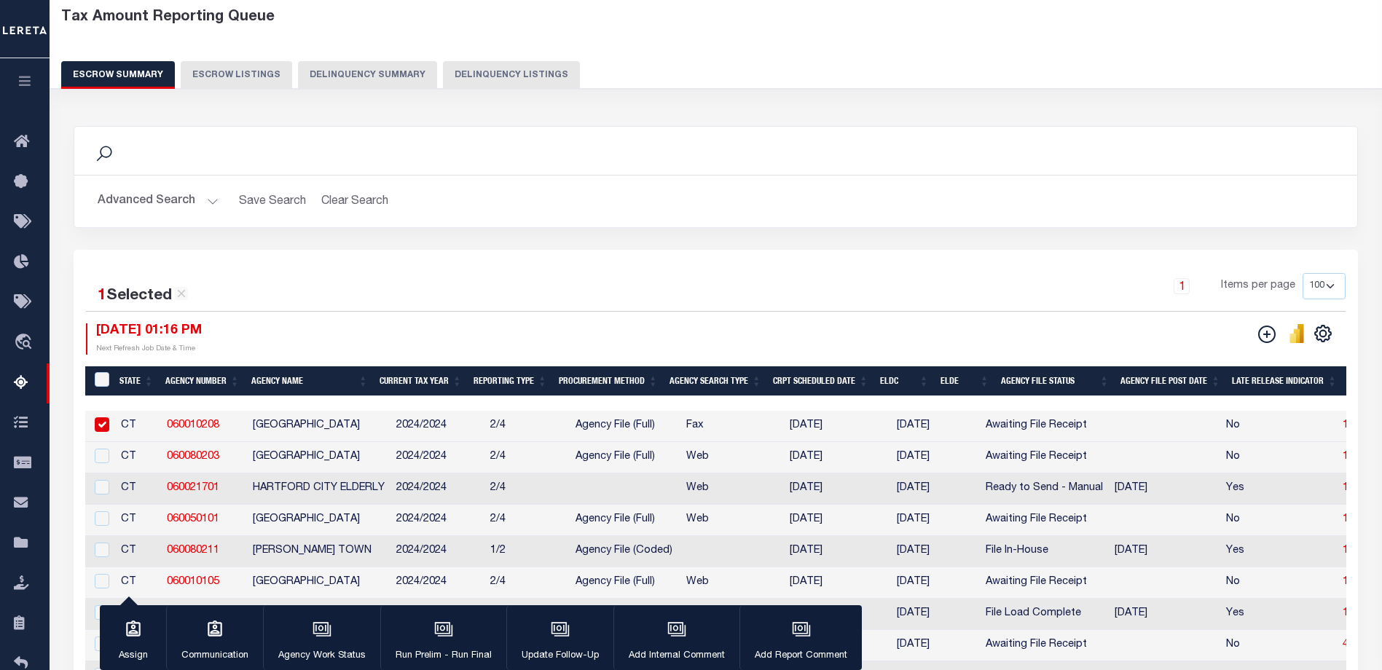
click at [230, 71] on button "Escrow Listings" at bounding box center [236, 75] width 111 height 28
select select "100"
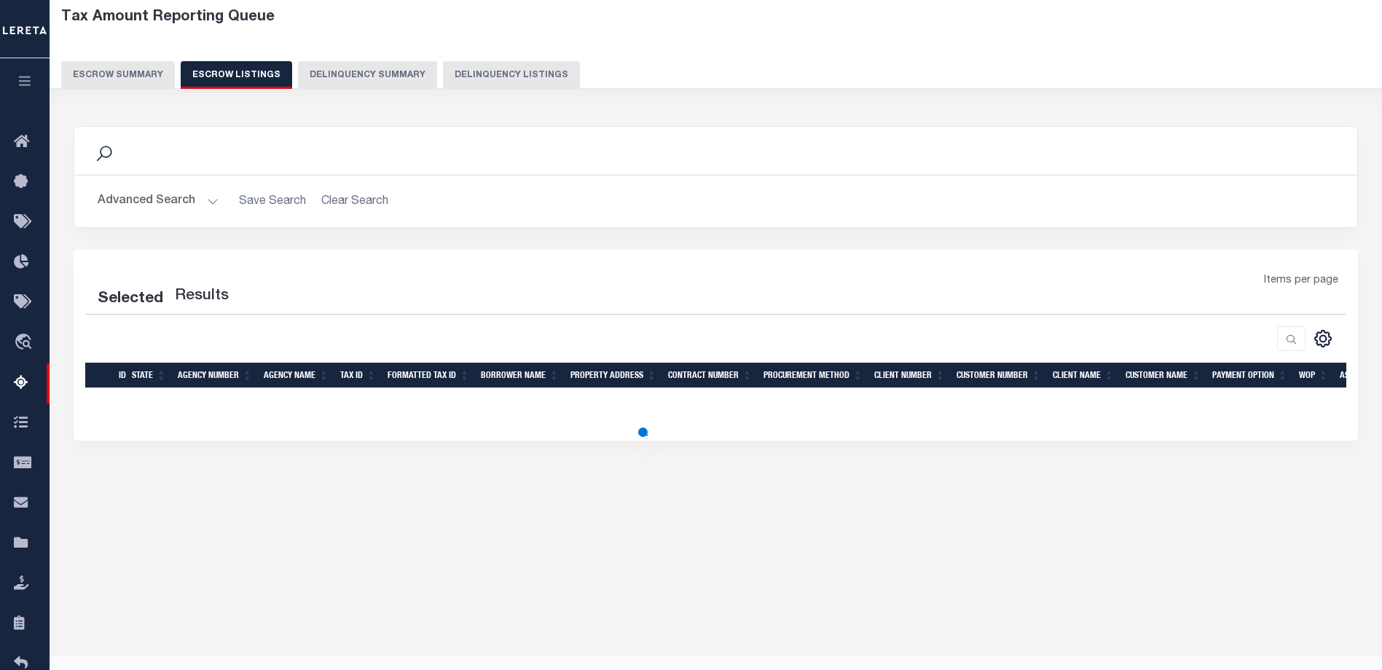
select select "100"
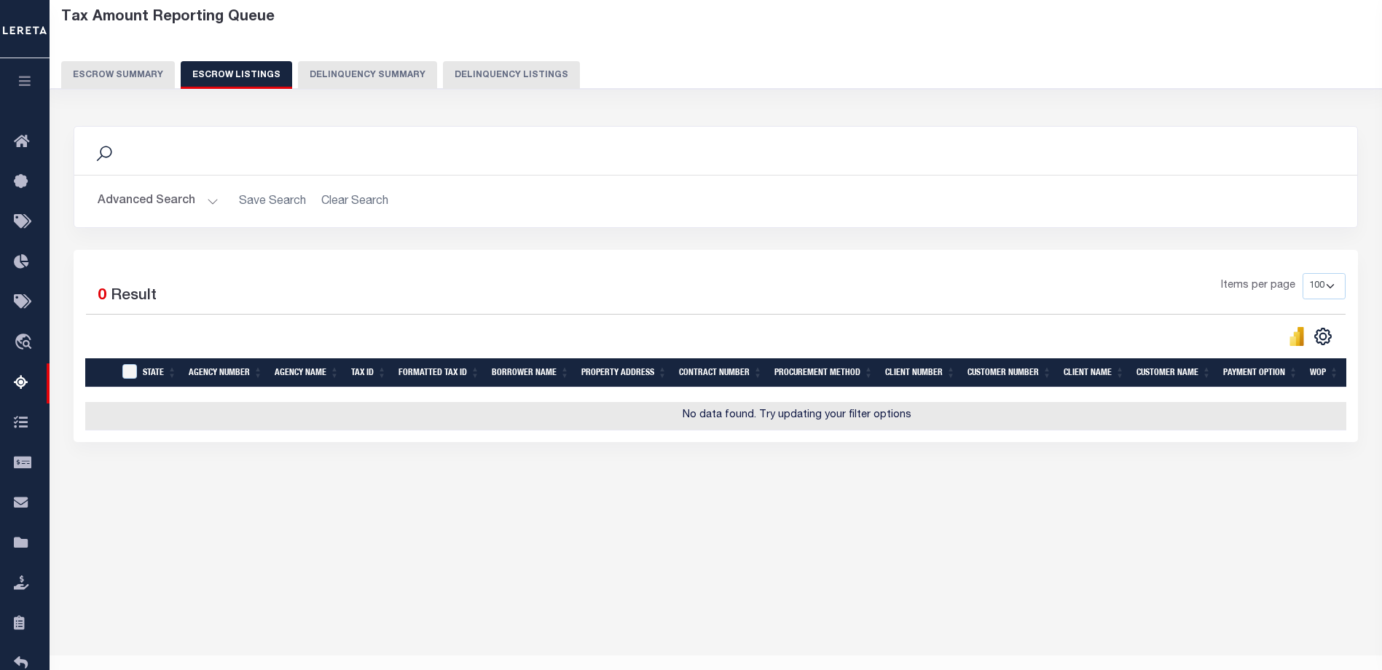
click at [123, 75] on button "Escrow Summary" at bounding box center [118, 75] width 114 height 28
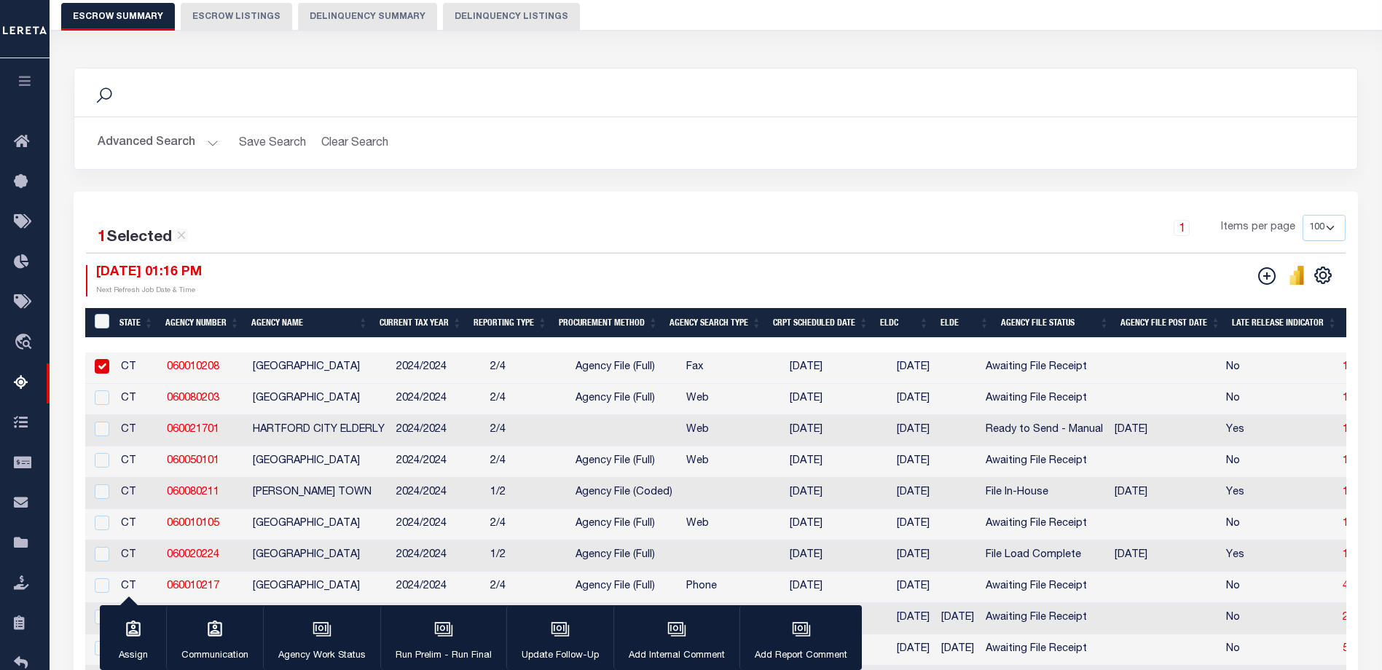
scroll to position [219, 0]
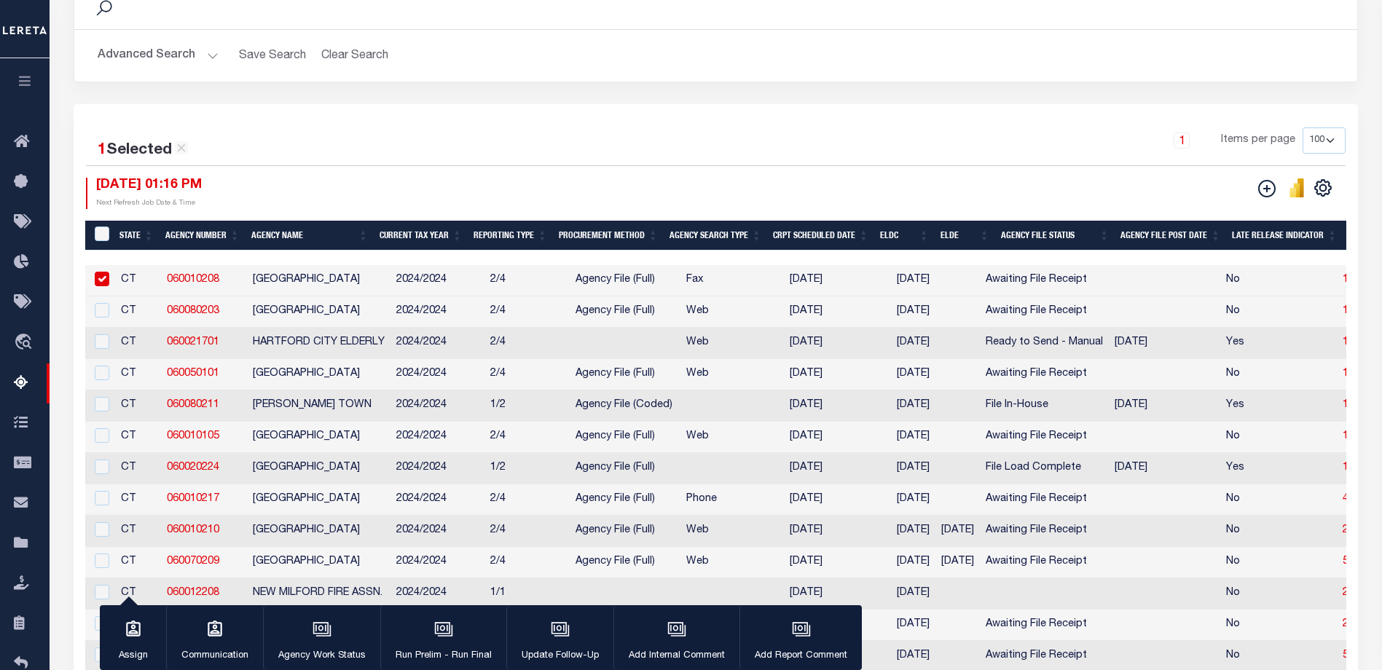
click at [104, 282] on input "checkbox" at bounding box center [102, 279] width 15 height 15
checkbox input "false"
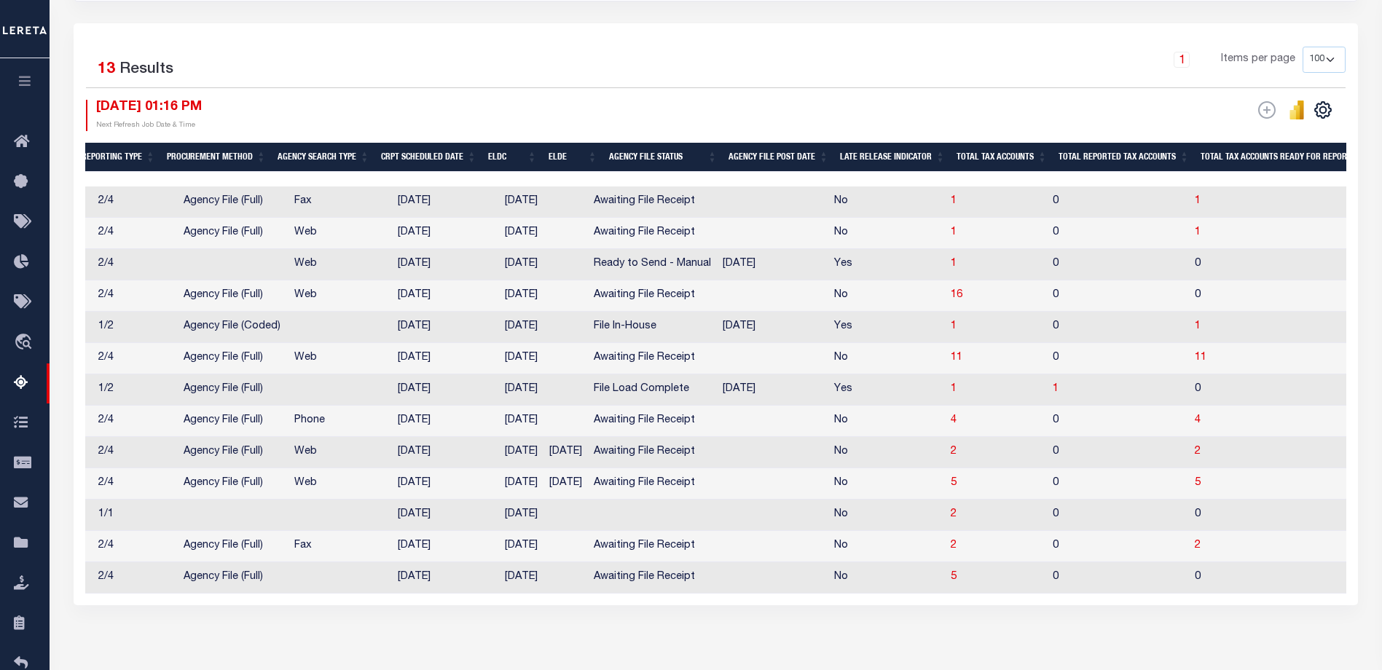
scroll to position [0, 0]
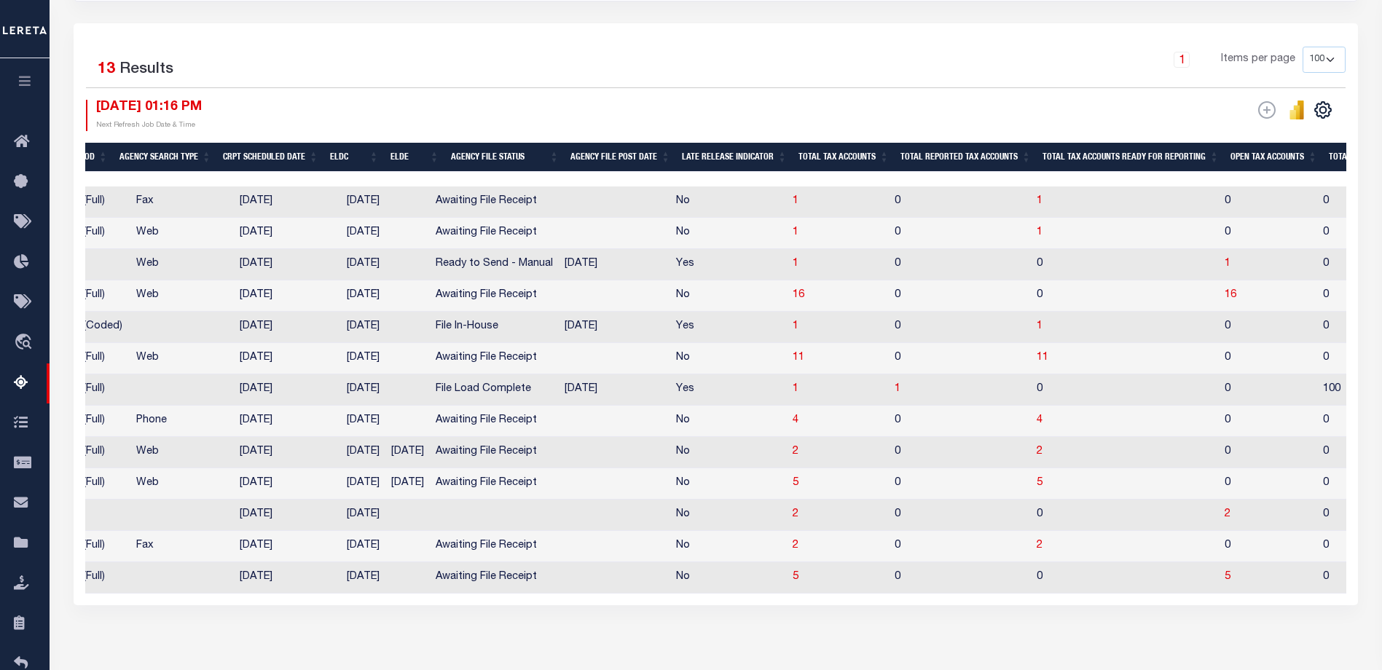
click at [31, 81] on icon "button" at bounding box center [25, 80] width 17 height 13
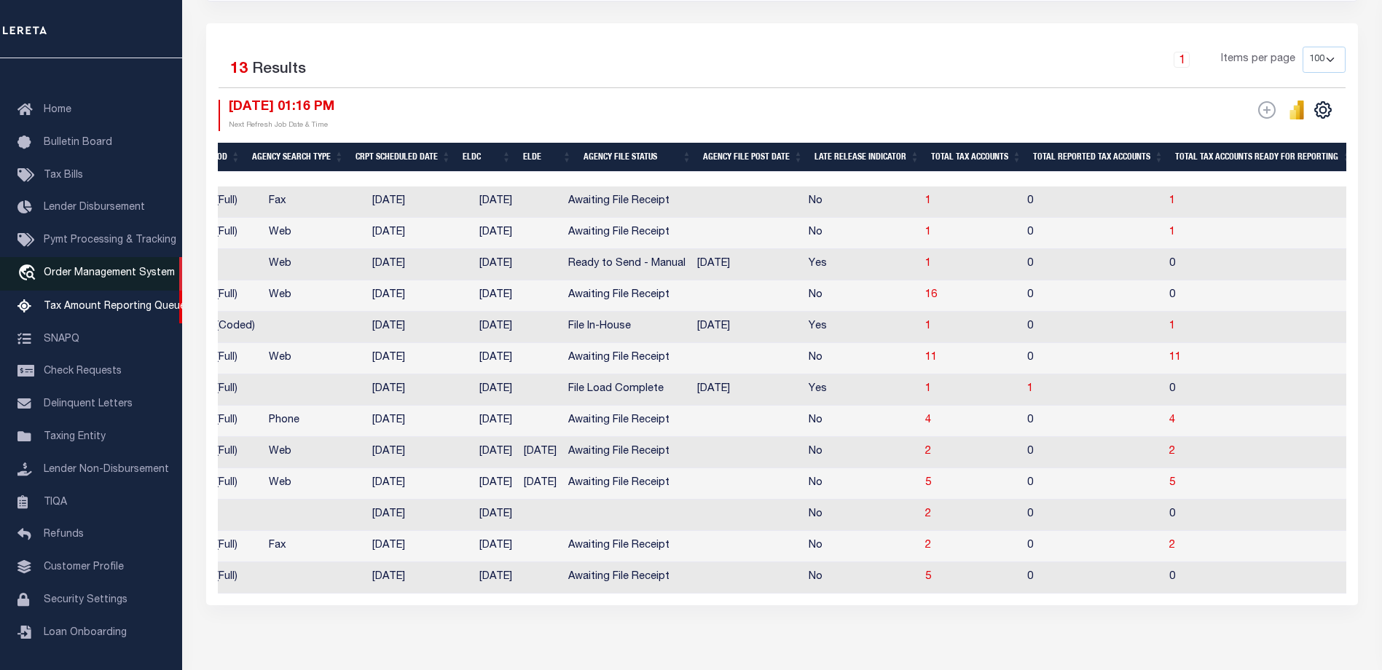
drag, startPoint x: 95, startPoint y: 270, endPoint x: 127, endPoint y: 265, distance: 32.4
click at [95, 270] on link "travel_explore Order Management System" at bounding box center [91, 274] width 182 height 34
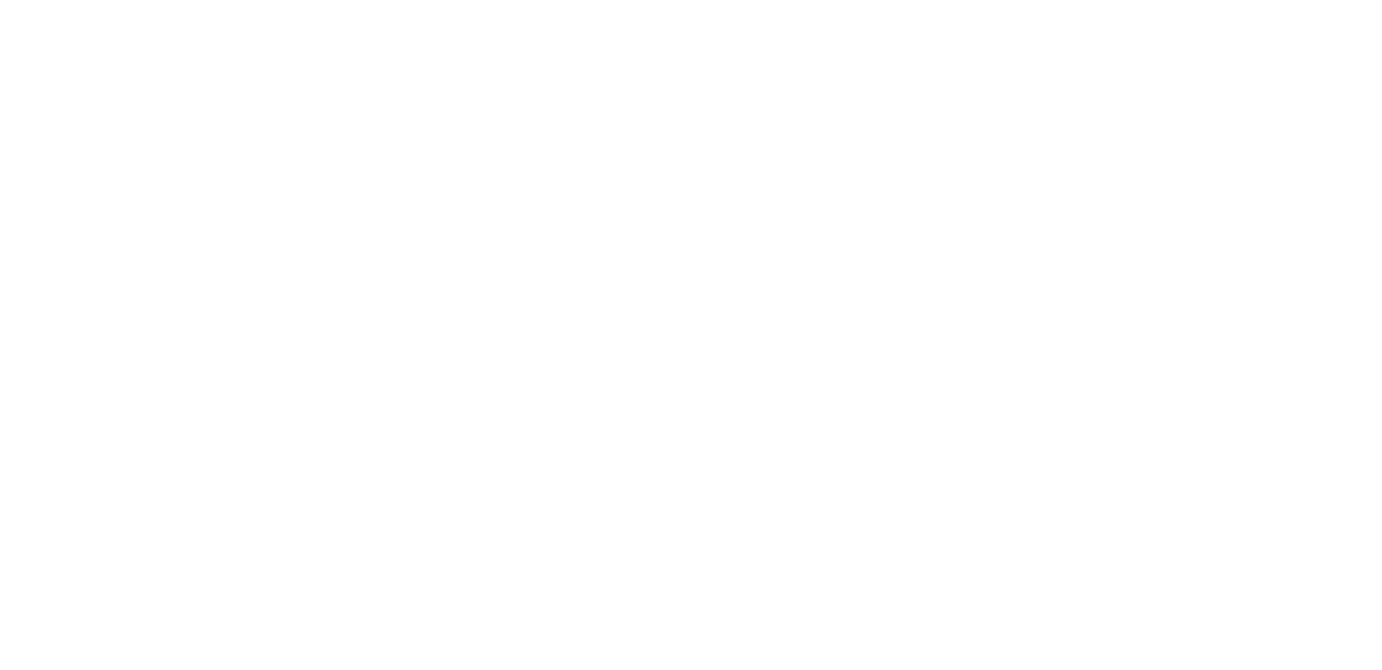
select select
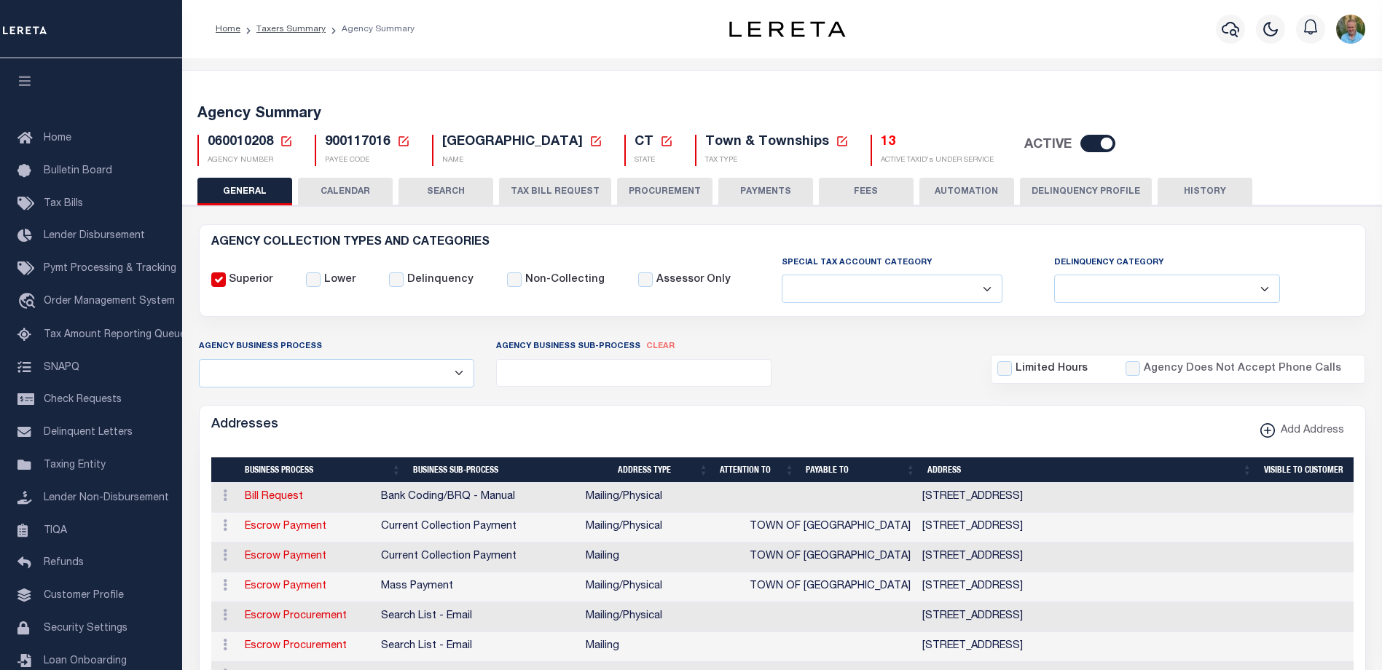
click at [292, 30] on link "Taxers Summary" at bounding box center [290, 29] width 69 height 9
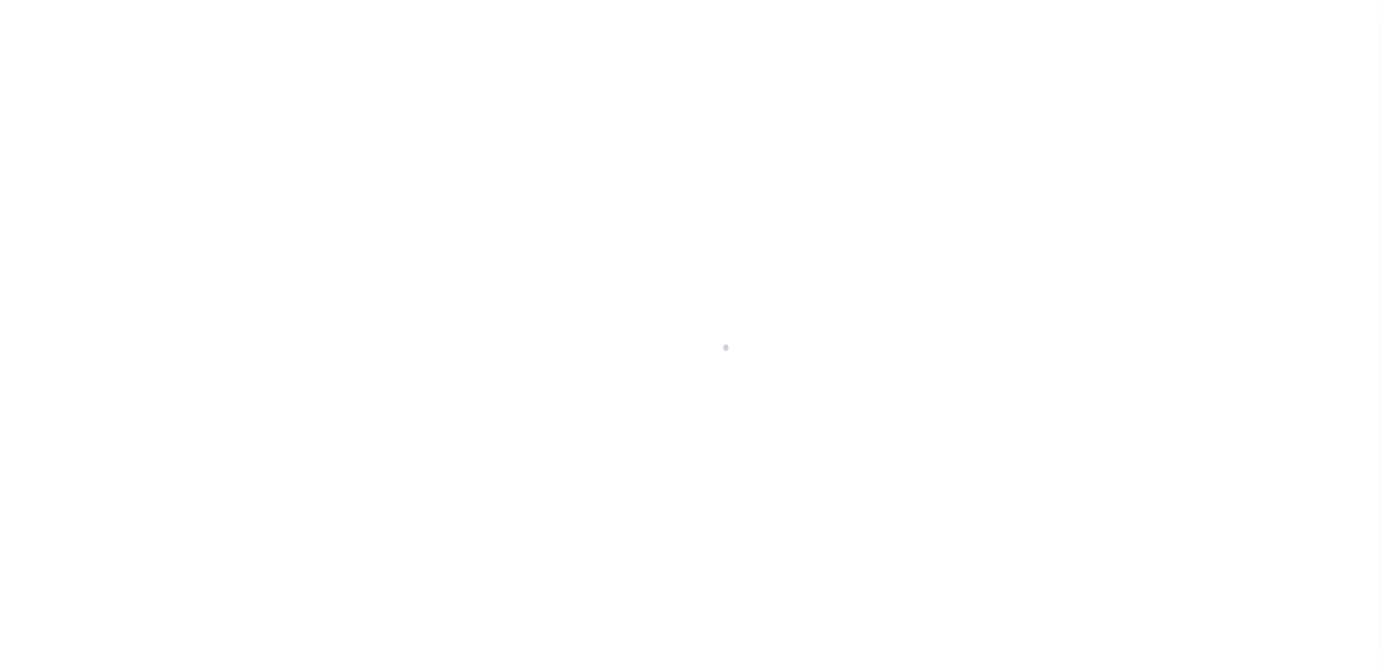
scroll to position [39, 0]
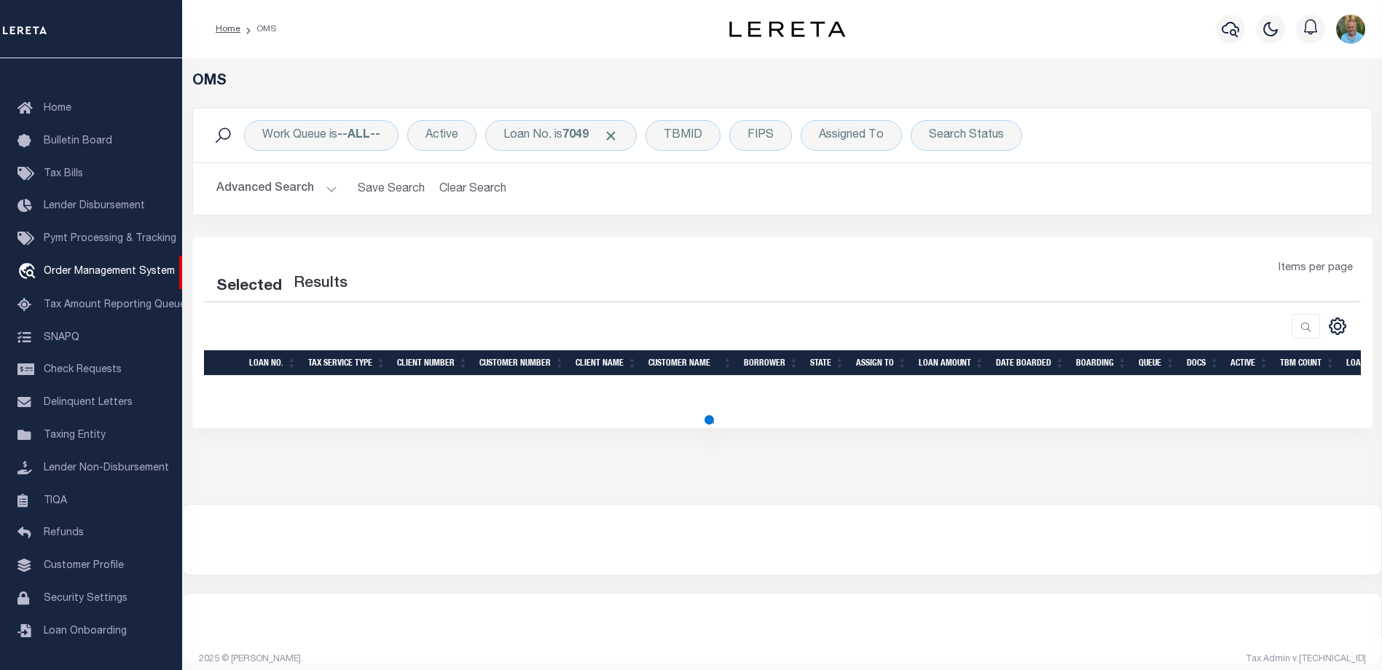
select select "200"
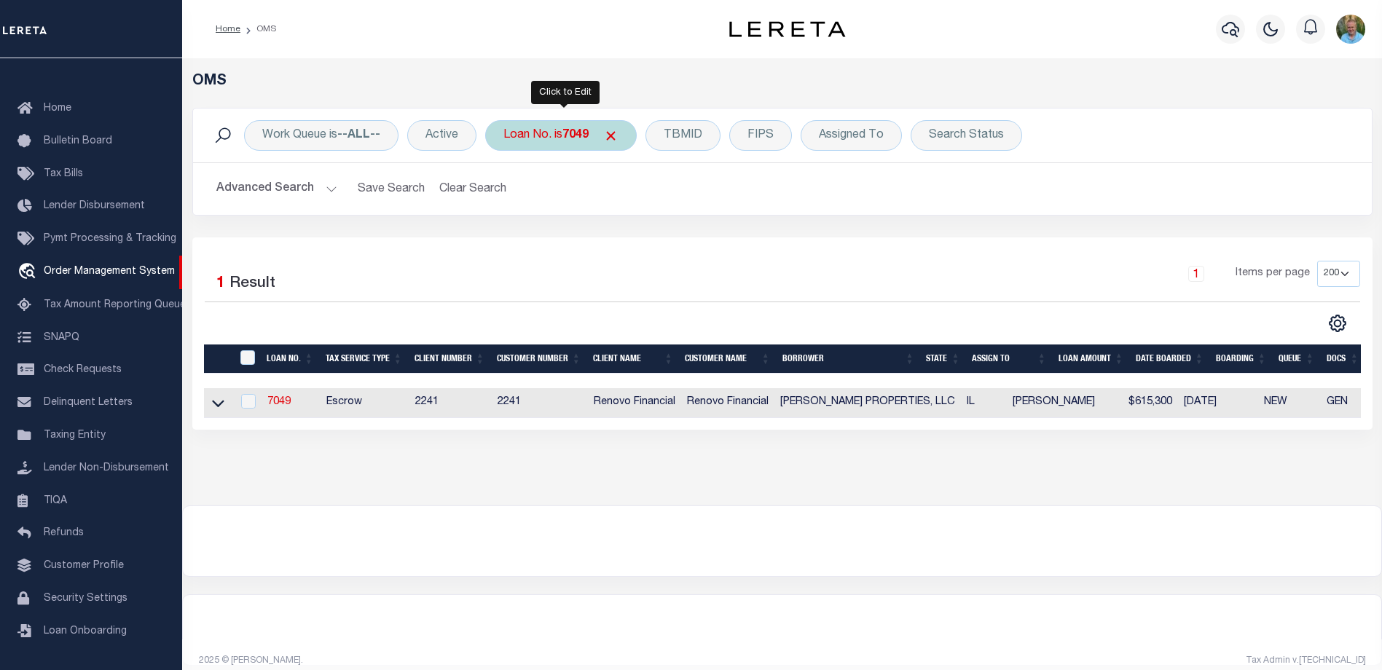
click at [551, 135] on div "Loan No. is 7049" at bounding box center [561, 135] width 152 height 31
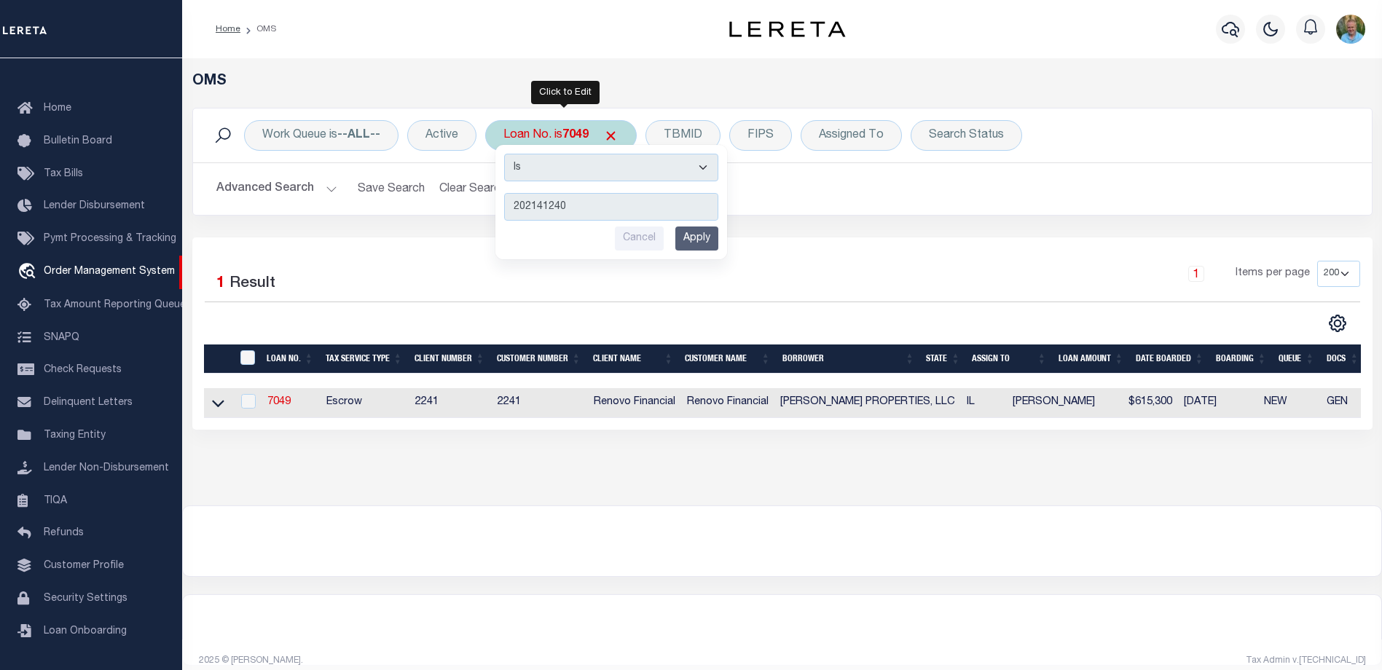
type input "202141240"
click at [699, 240] on input "Apply" at bounding box center [696, 239] width 43 height 24
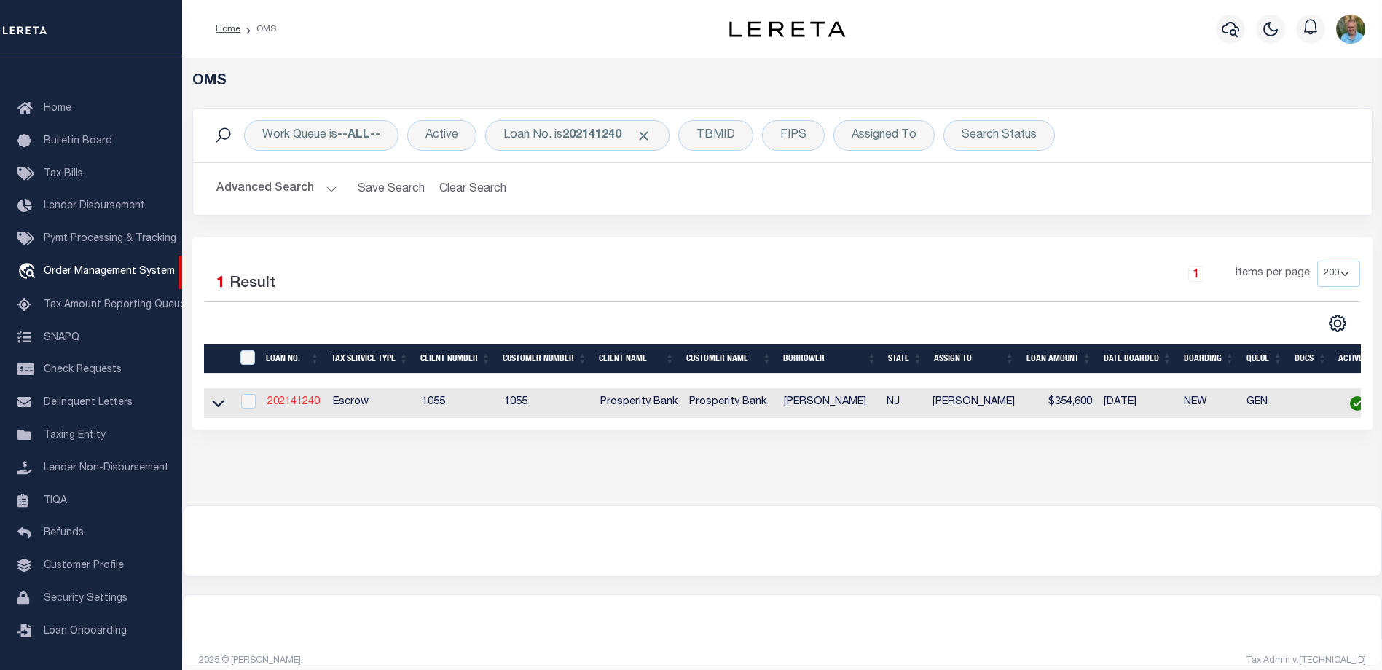
click at [288, 404] on link "202141240" at bounding box center [293, 402] width 52 height 10
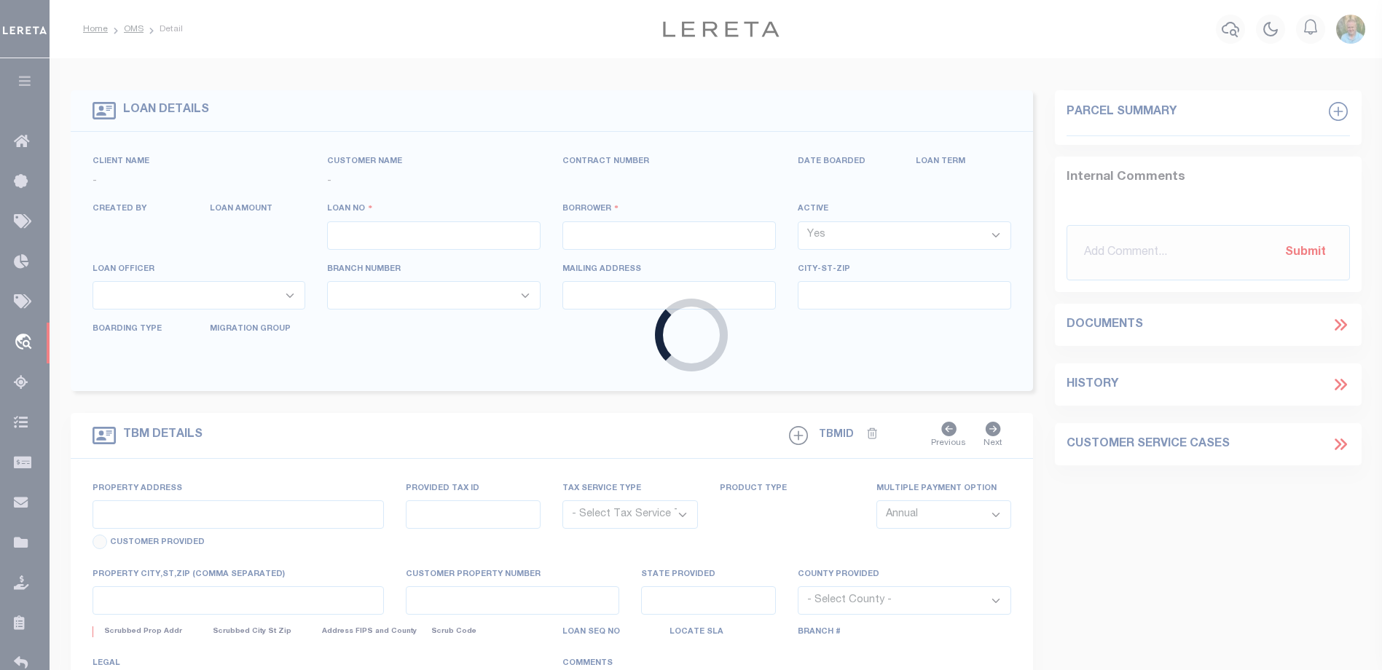
type input "202141240"
type input "NANCY J NORMAN"
select select
type input "1520 W LUBBOCK ST"
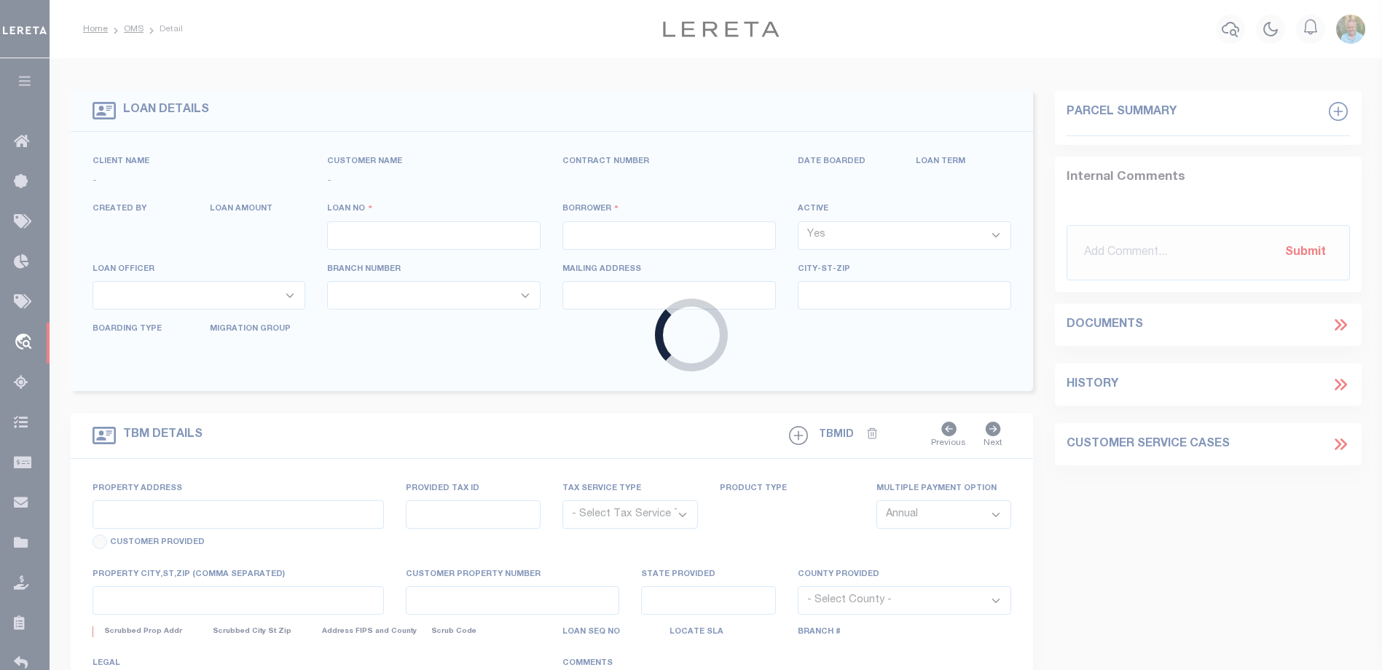
type input "SLATON TX 79364-3624"
select select "100"
select select "Escrow"
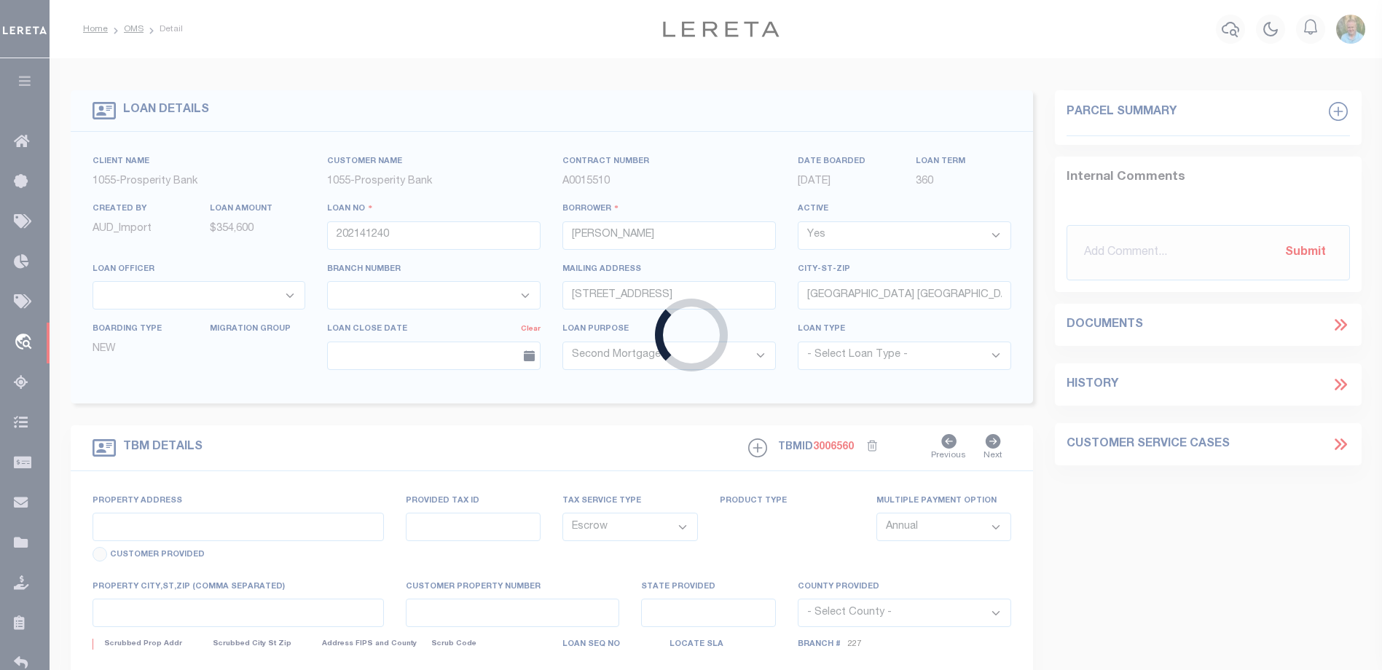
select select "10555"
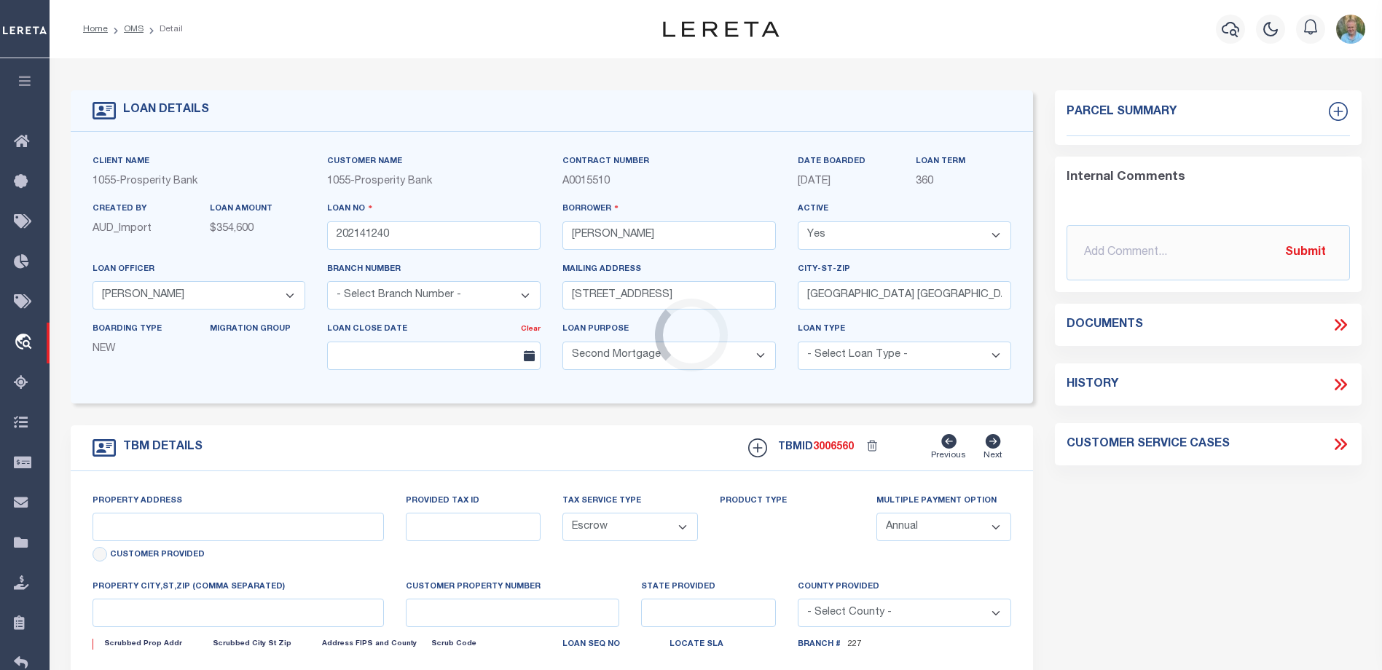
select select "4087"
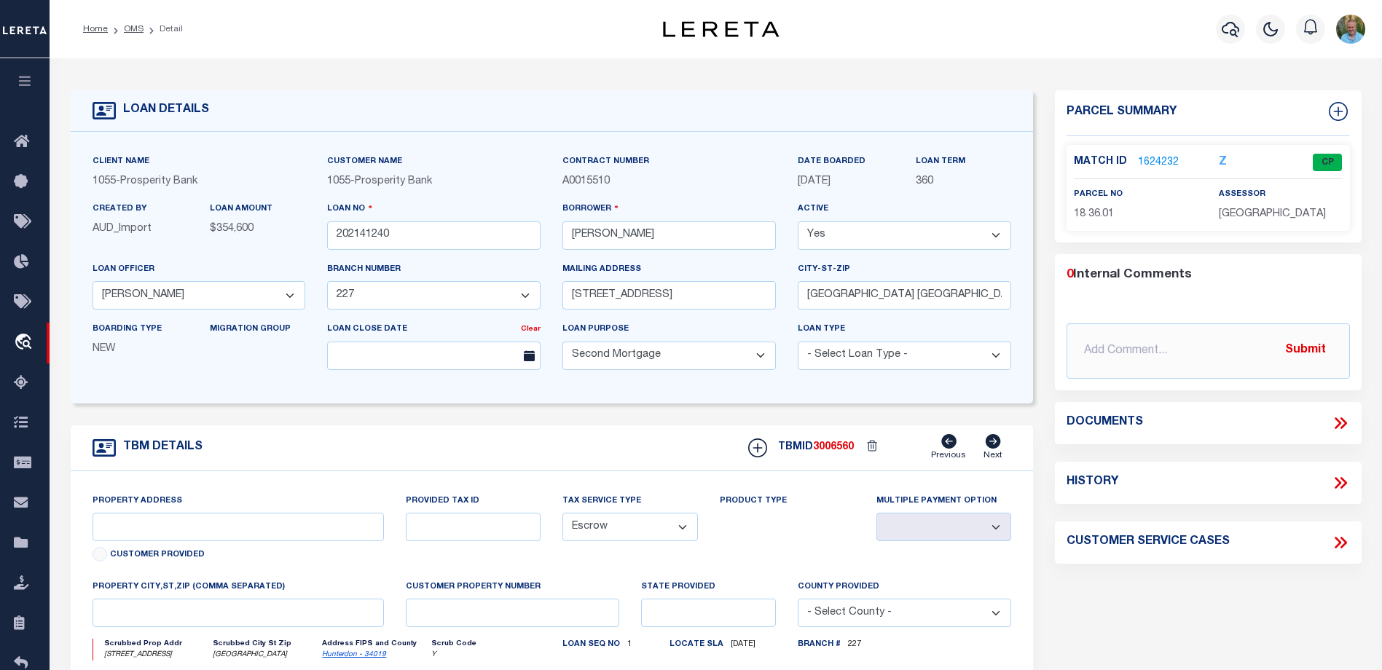
type input "157 COUNTY ROAD 513"
type input "818-180360"
select select
type input "FRENCHTOWN, NJ 08825"
type input "NJ"
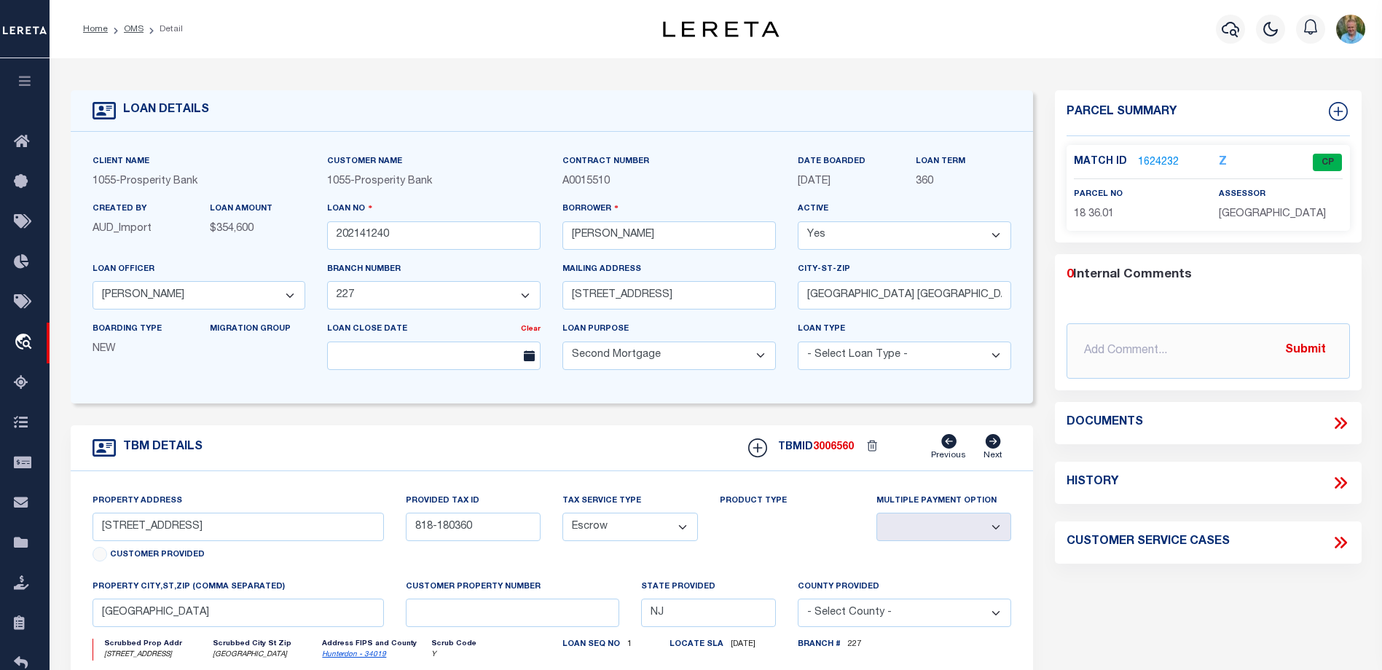
select select
type textarea "BLK 18 LOT 36.01"
click at [1161, 156] on link "1624232" at bounding box center [1158, 162] width 41 height 15
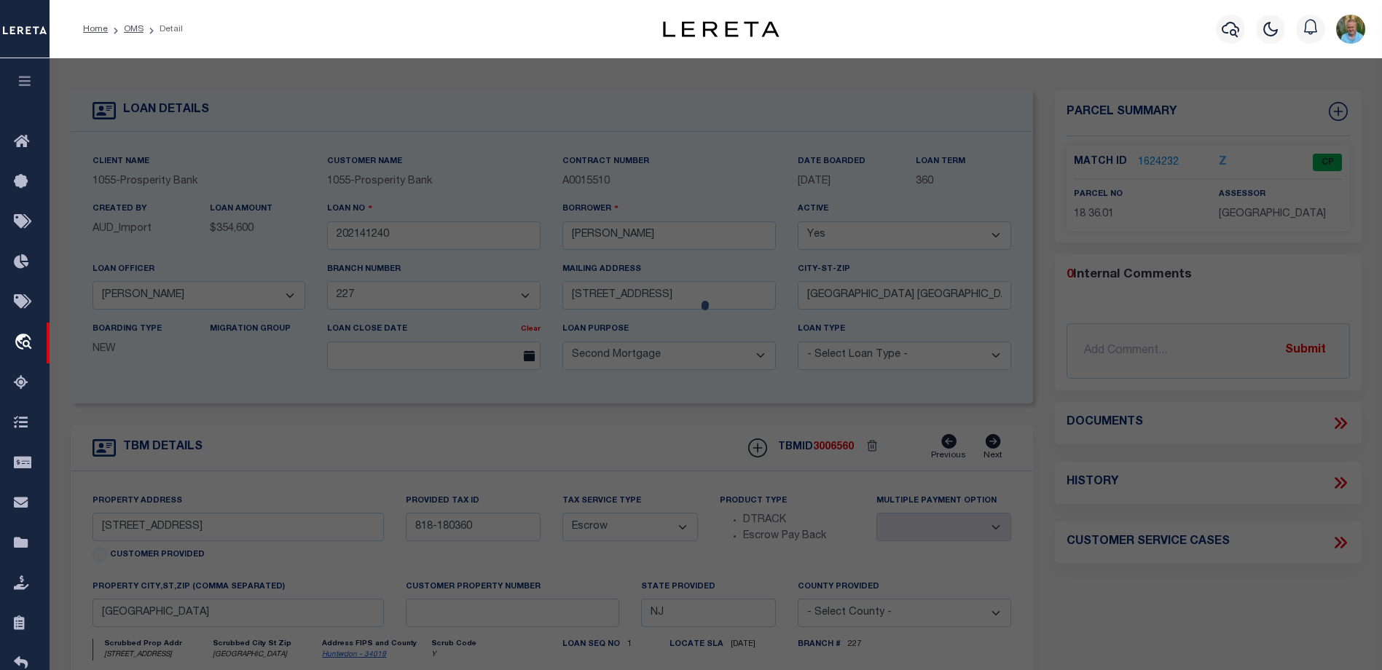
checkbox input "false"
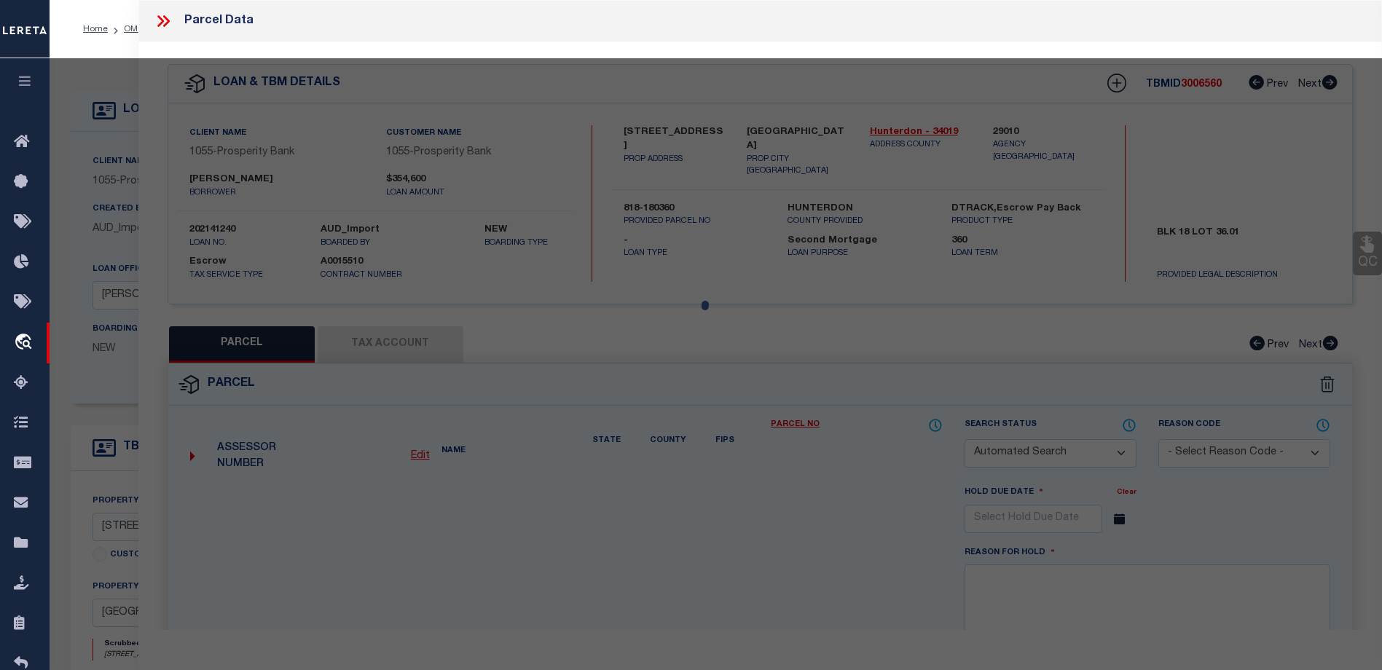
select select "CP"
type input "NORMAN, DARREL & NANCY J"
select select
type input "157 COUNTY ROAD 513"
checkbox input "false"
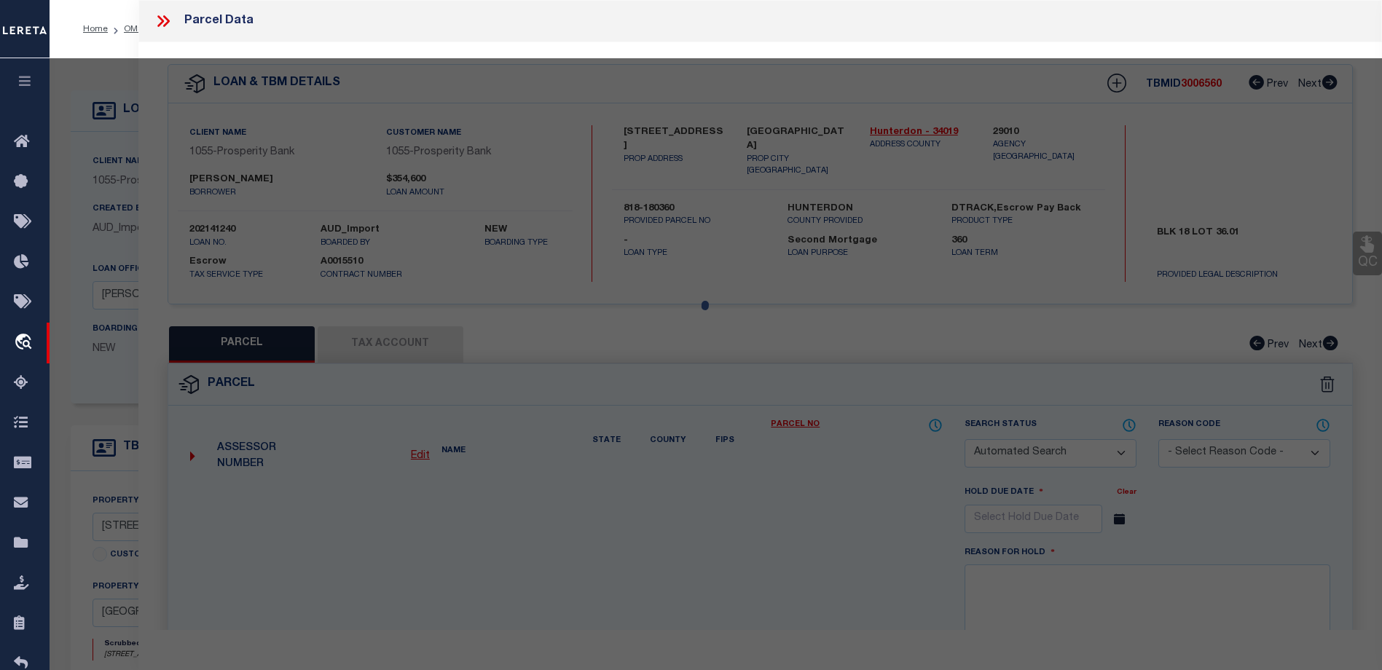
type input "FRENCHTOWN NJ 8825"
type textarea "Acreage: 2.503"
type textarea "TaxID Special Project"
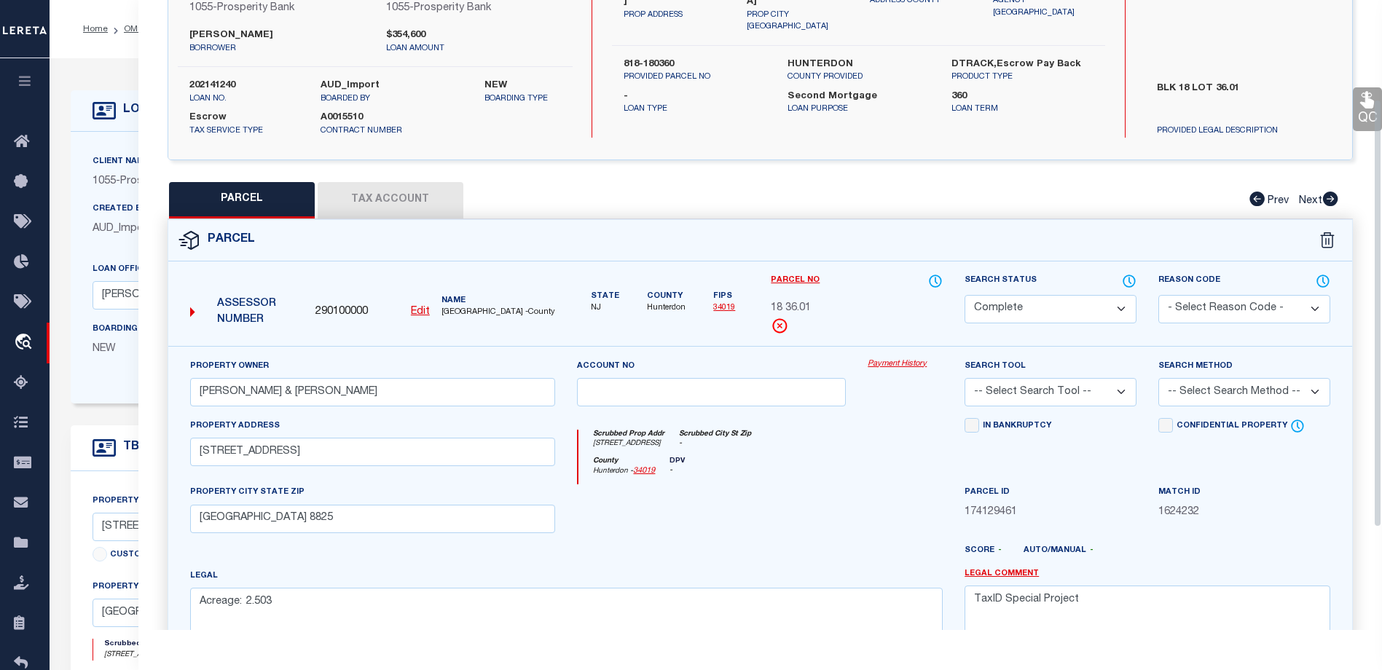
scroll to position [146, 0]
click at [373, 181] on button "Tax Account" at bounding box center [391, 199] width 146 height 36
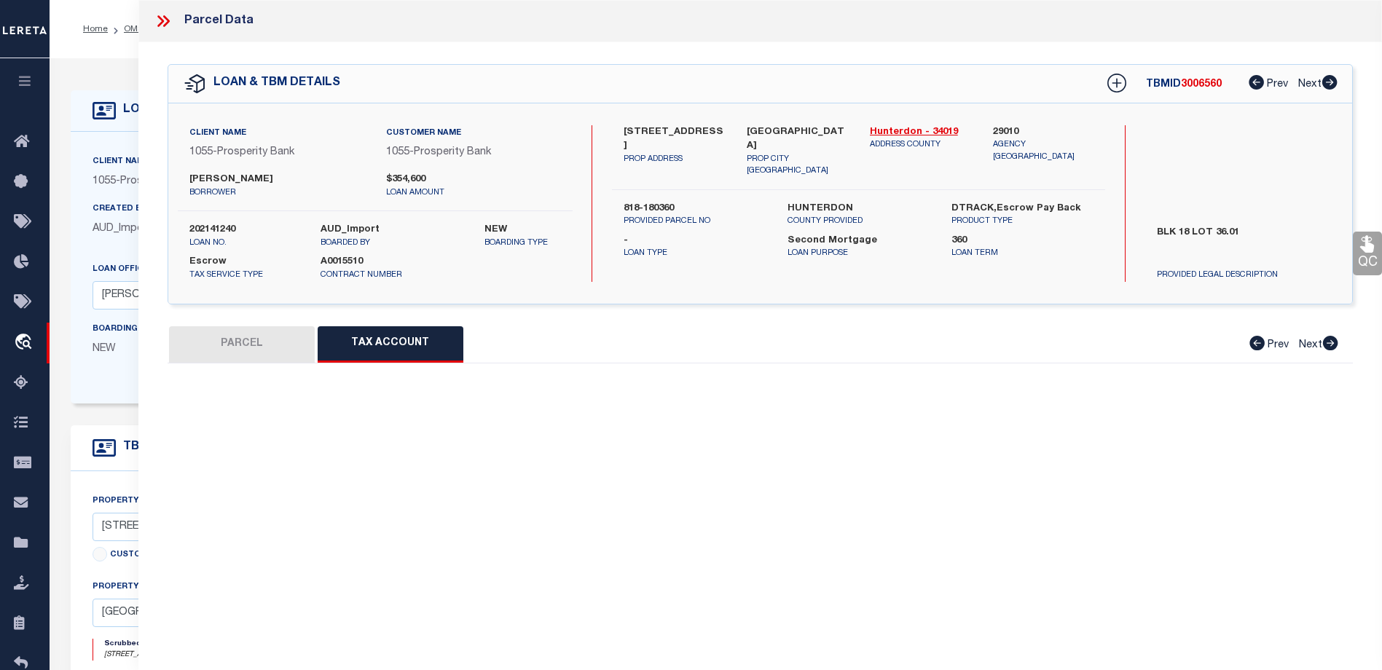
scroll to position [0, 0]
select select "100"
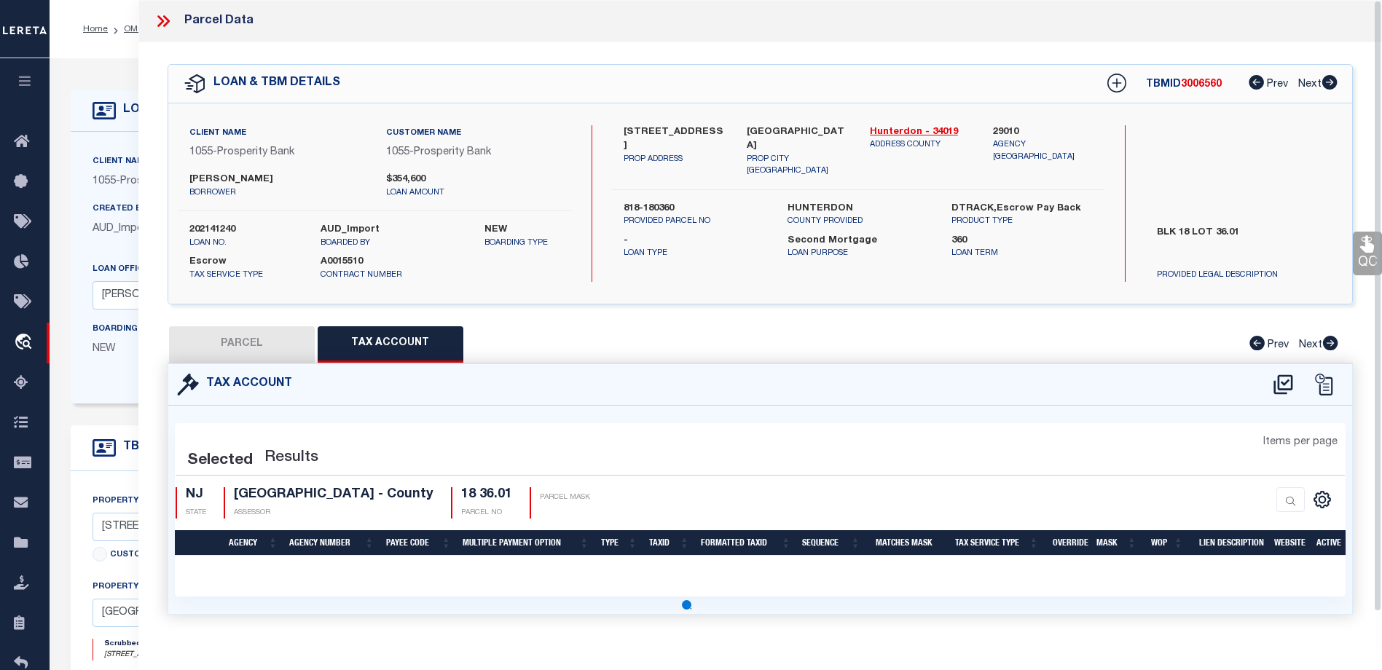
select select "100"
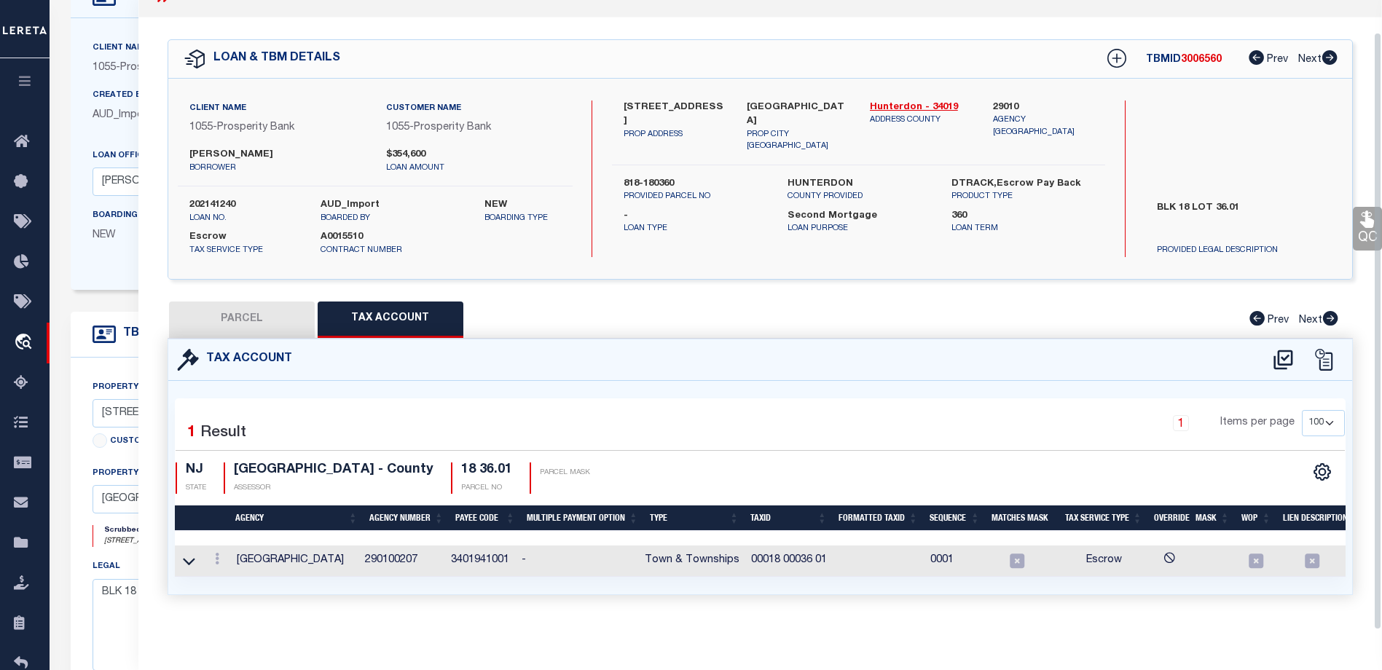
scroll to position [146, 0]
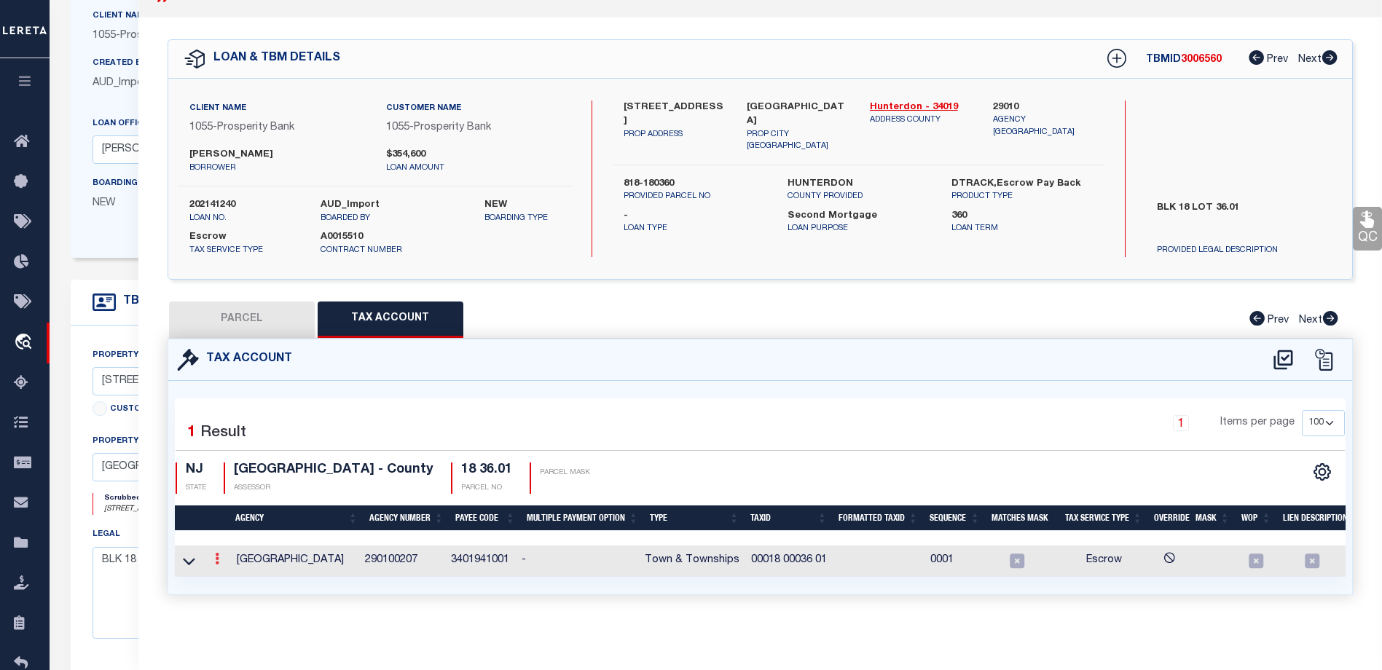
click at [216, 553] on icon at bounding box center [217, 559] width 4 height 12
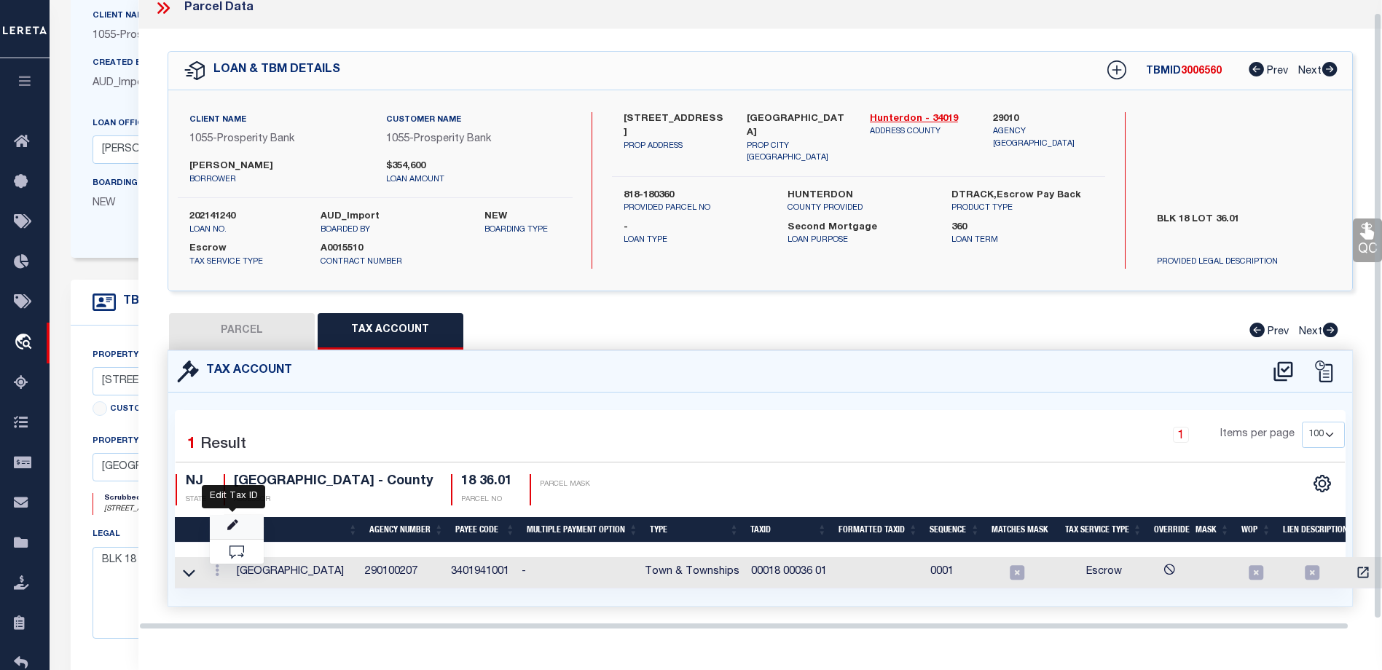
click at [227, 523] on icon "" at bounding box center [232, 525] width 11 height 11
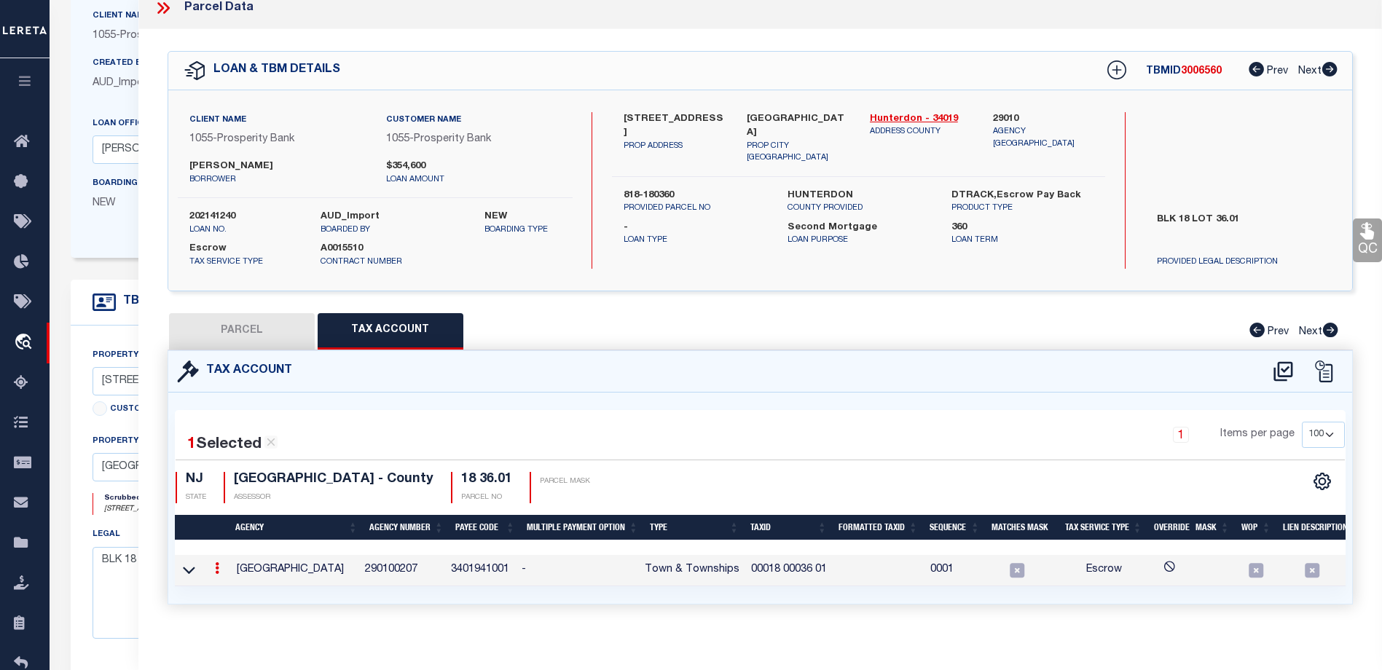
type input "00018 00036 01"
type textarea "&&&&& XX&&&&& XX *XXXXX &&&&&XXXX&&&&&XXXX *XXXX"
checkbox input "true"
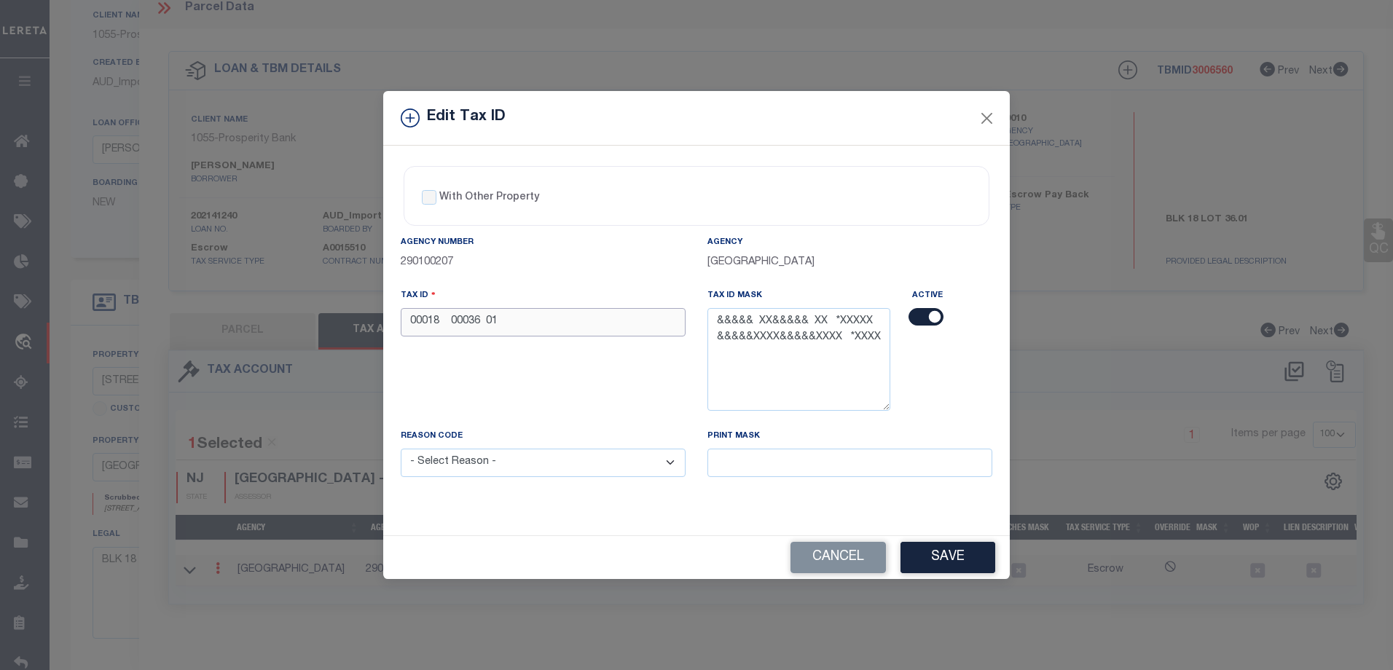
click at [538, 325] on input "00018 00036 01" at bounding box center [543, 322] width 285 height 28
click at [939, 555] on button "Save" at bounding box center [947, 557] width 95 height 31
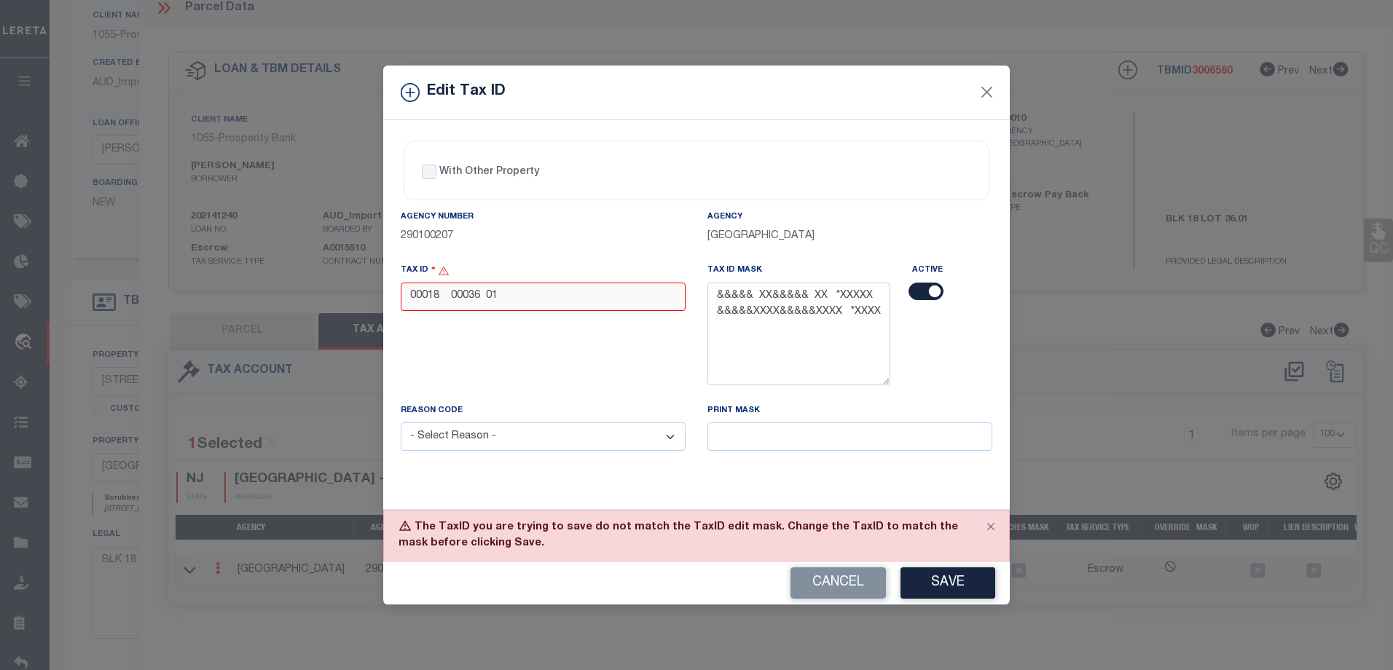
click at [589, 294] on input "00018 00036 01" at bounding box center [543, 297] width 285 height 28
click at [946, 578] on button "Save" at bounding box center [947, 582] width 95 height 31
click at [599, 300] on input "00018 00036 01" at bounding box center [543, 297] width 285 height 28
click at [440, 298] on input "00018 00036 01" at bounding box center [543, 297] width 285 height 28
click at [602, 298] on input "00018 00036 01" at bounding box center [543, 297] width 285 height 28
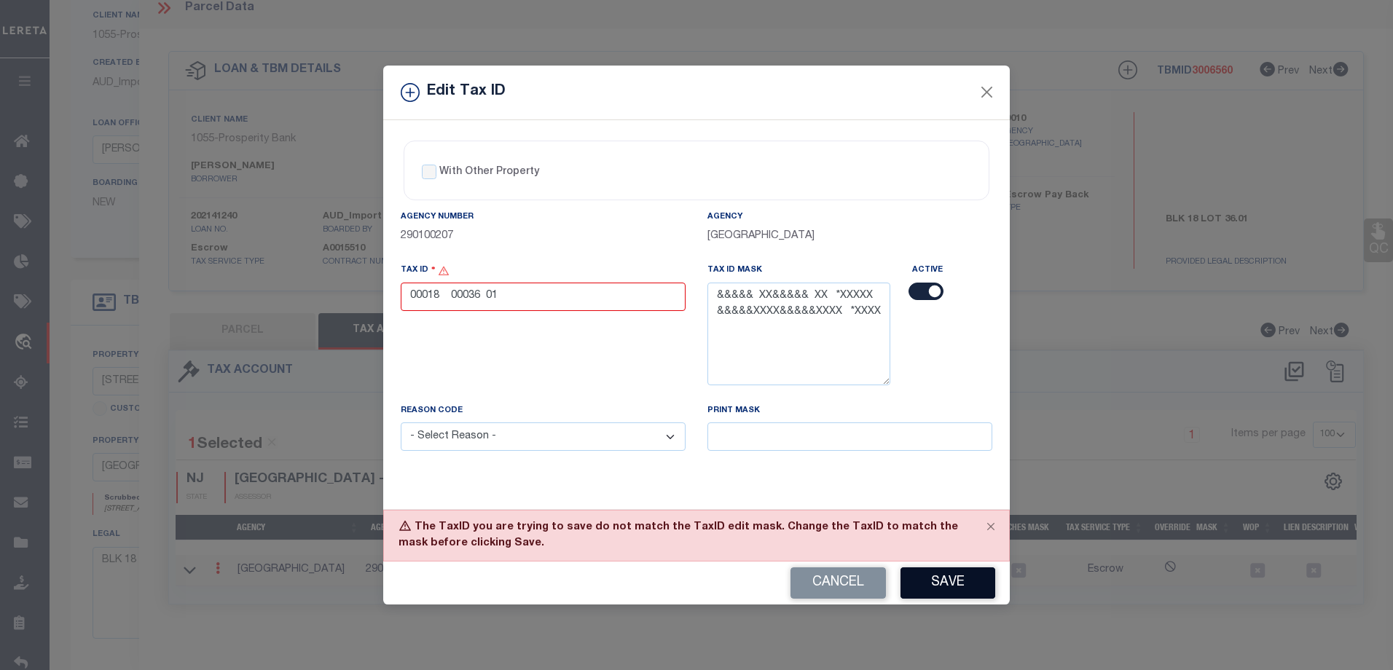
click at [943, 584] on button "Save" at bounding box center [947, 582] width 95 height 31
click at [614, 301] on input "00018 00036 01" at bounding box center [543, 297] width 285 height 28
click at [832, 296] on textarea "&&&&& XX&&&&& XX *XXXXX &&&&&XXXX&&&&&XXXX *XXXX" at bounding box center [798, 334] width 183 height 103
click at [599, 256] on div "Agency Number 290100207" at bounding box center [543, 235] width 307 height 53
click at [940, 584] on button "Save" at bounding box center [947, 582] width 95 height 31
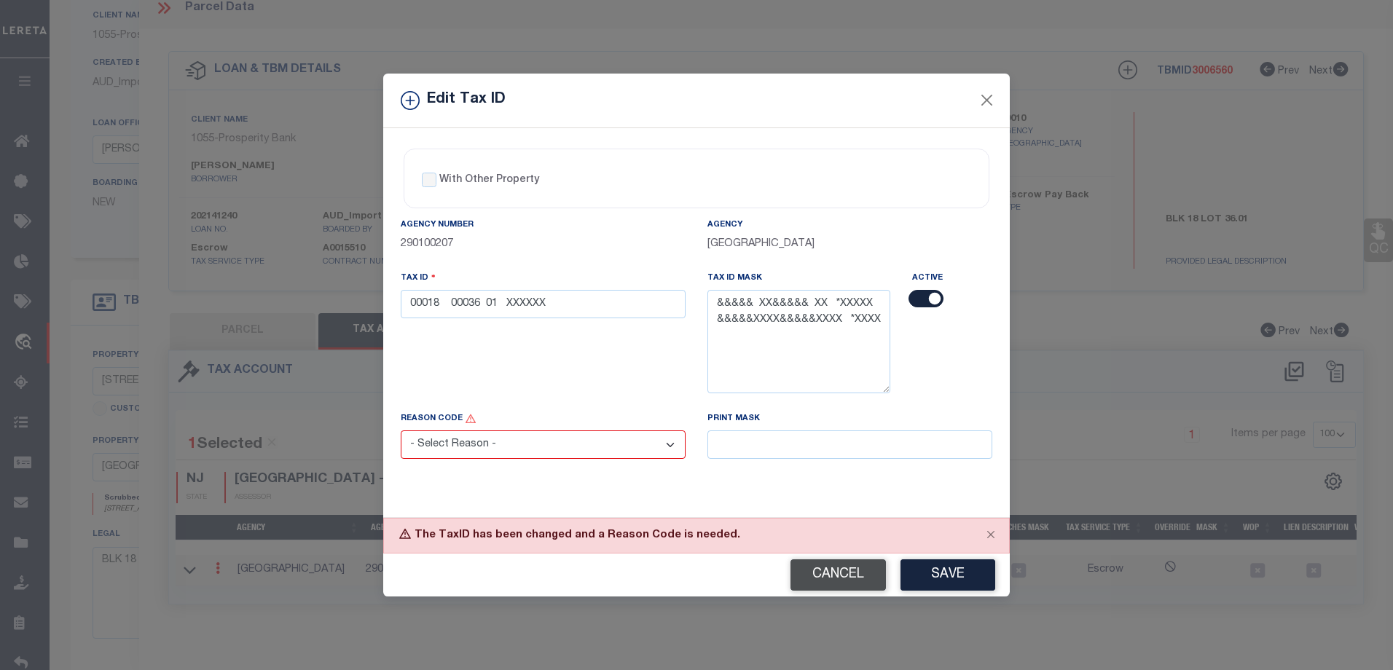
click at [827, 582] on button "Cancel" at bounding box center [837, 574] width 95 height 31
type input "00018 00036 01"
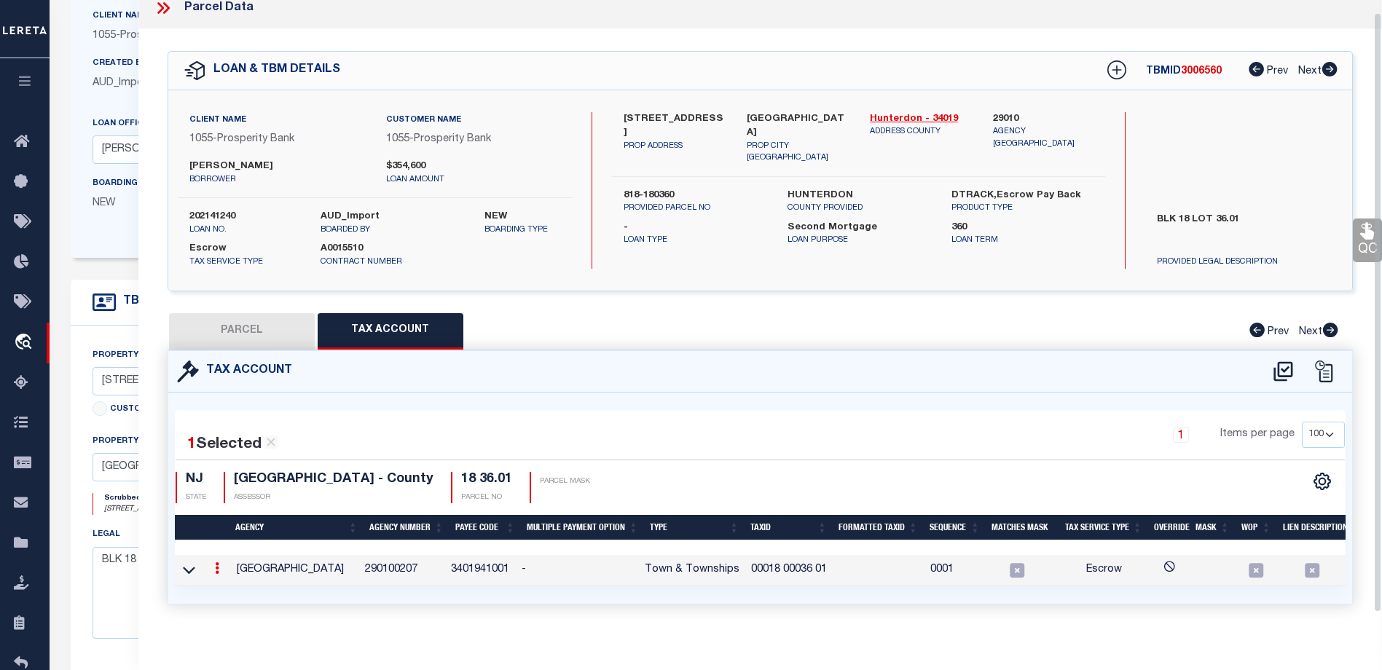
click at [165, 11] on icon at bounding box center [166, 8] width 7 height 12
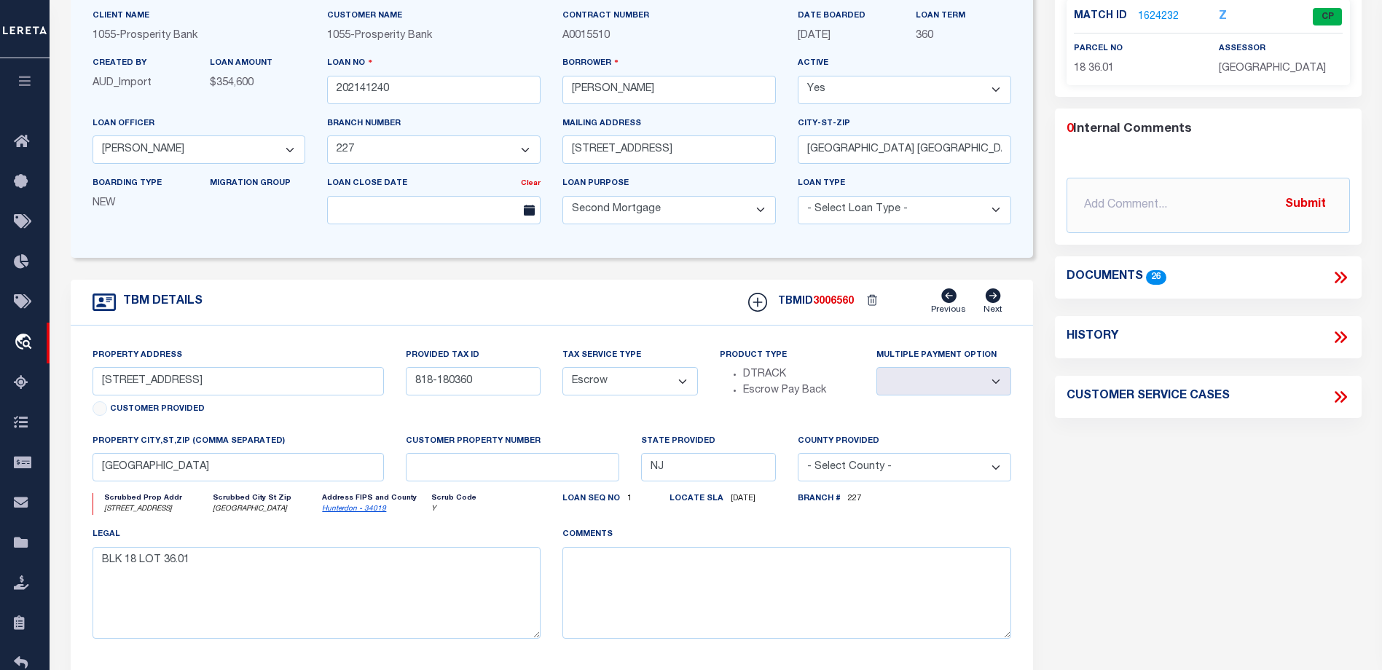
scroll to position [0, 0]
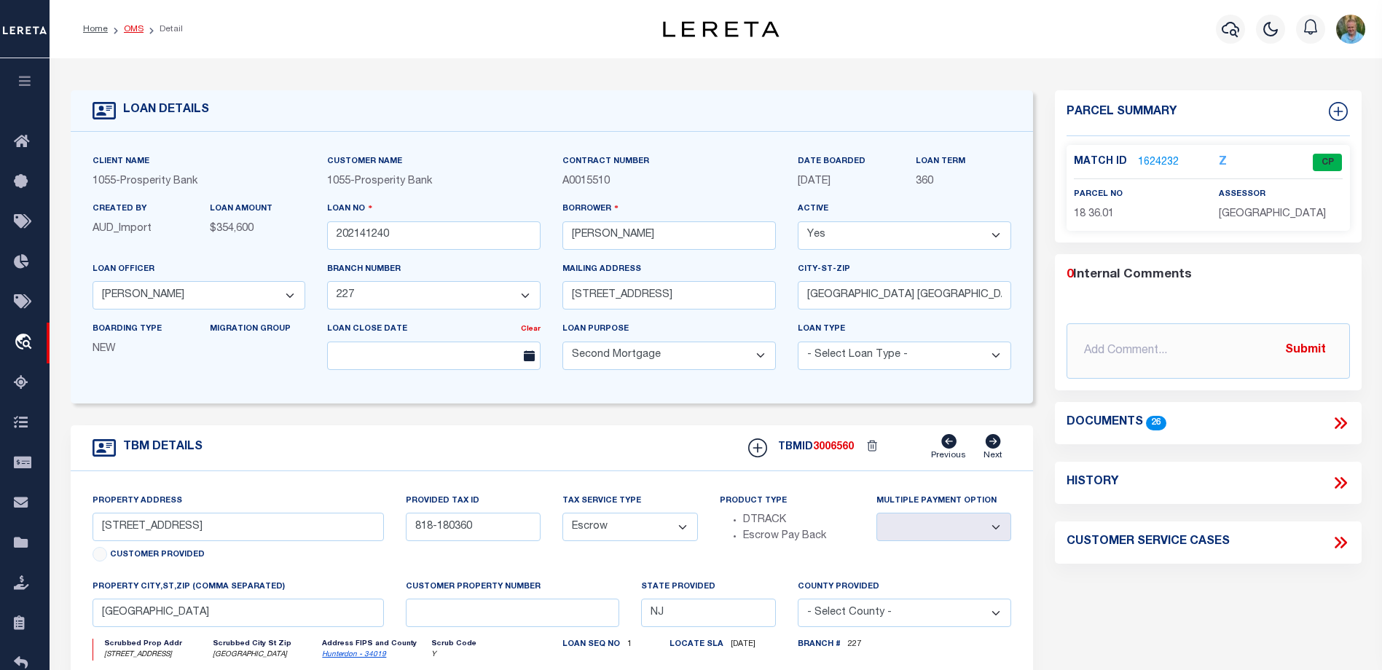
click at [127, 30] on link "OMS" at bounding box center [134, 29] width 20 height 9
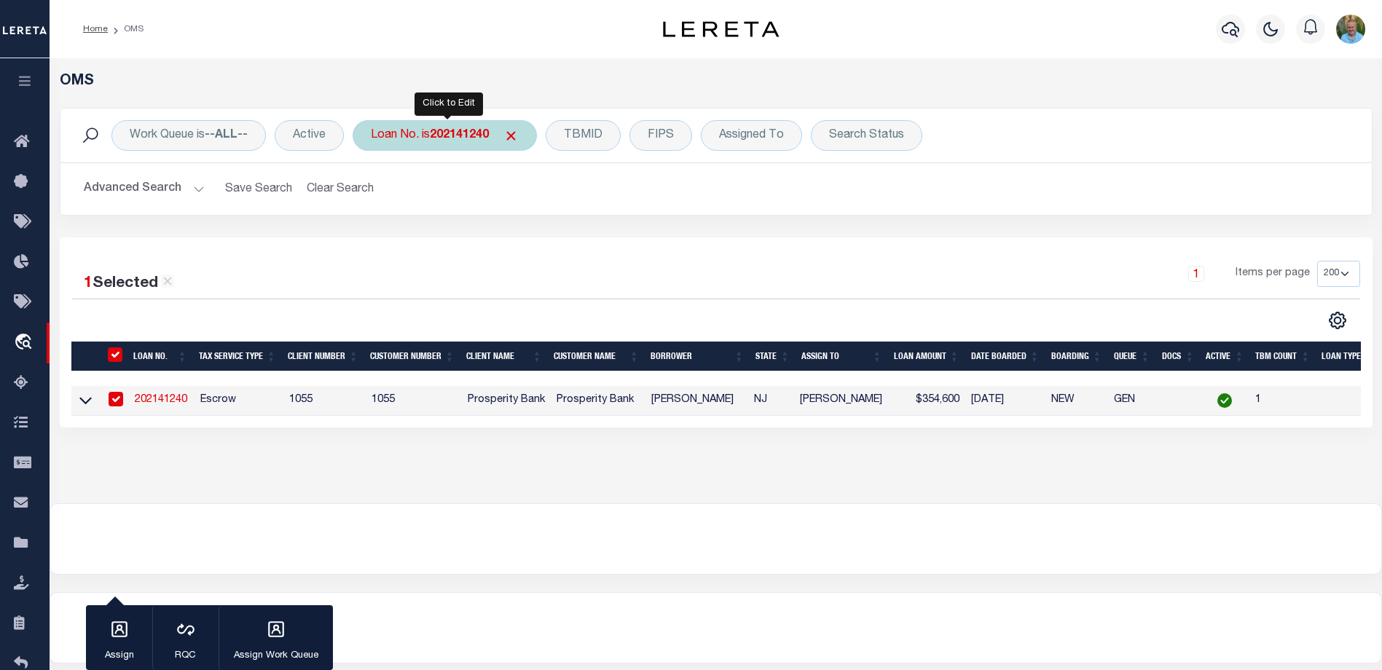
click at [449, 139] on b "202141240" at bounding box center [459, 136] width 59 height 12
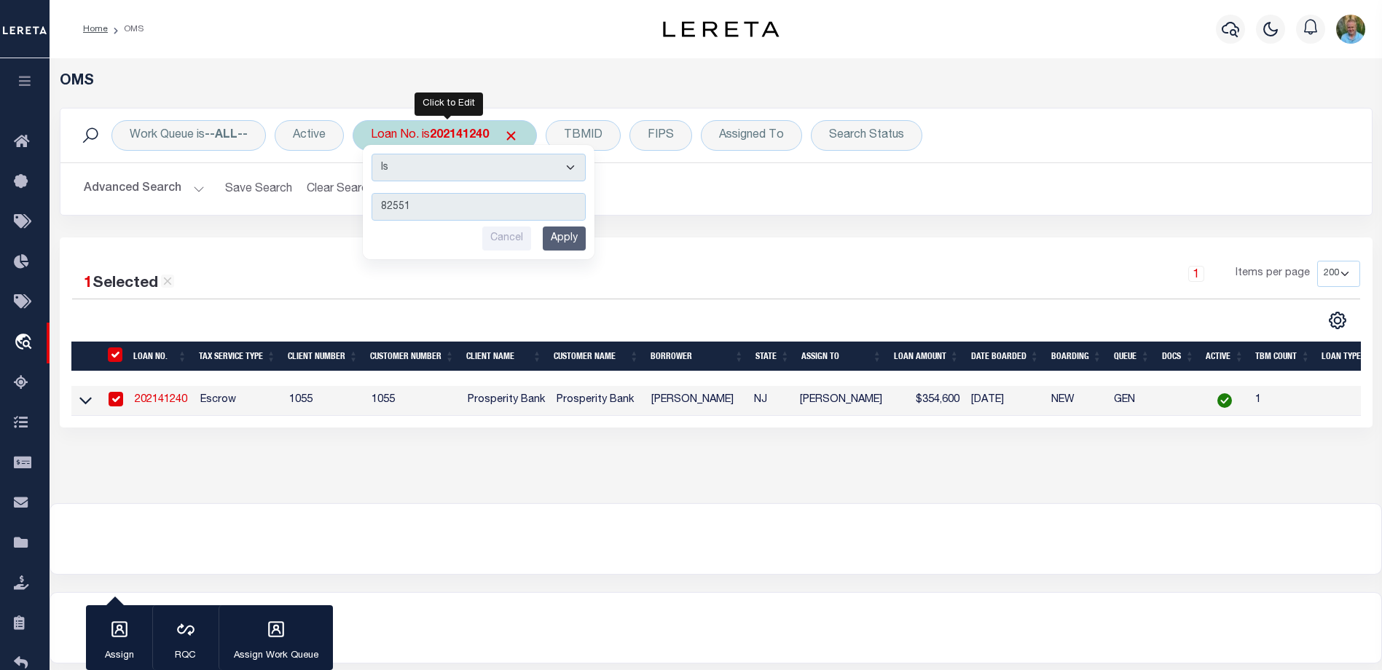
type input "82551"
click at [565, 236] on input "Apply" at bounding box center [564, 239] width 43 height 24
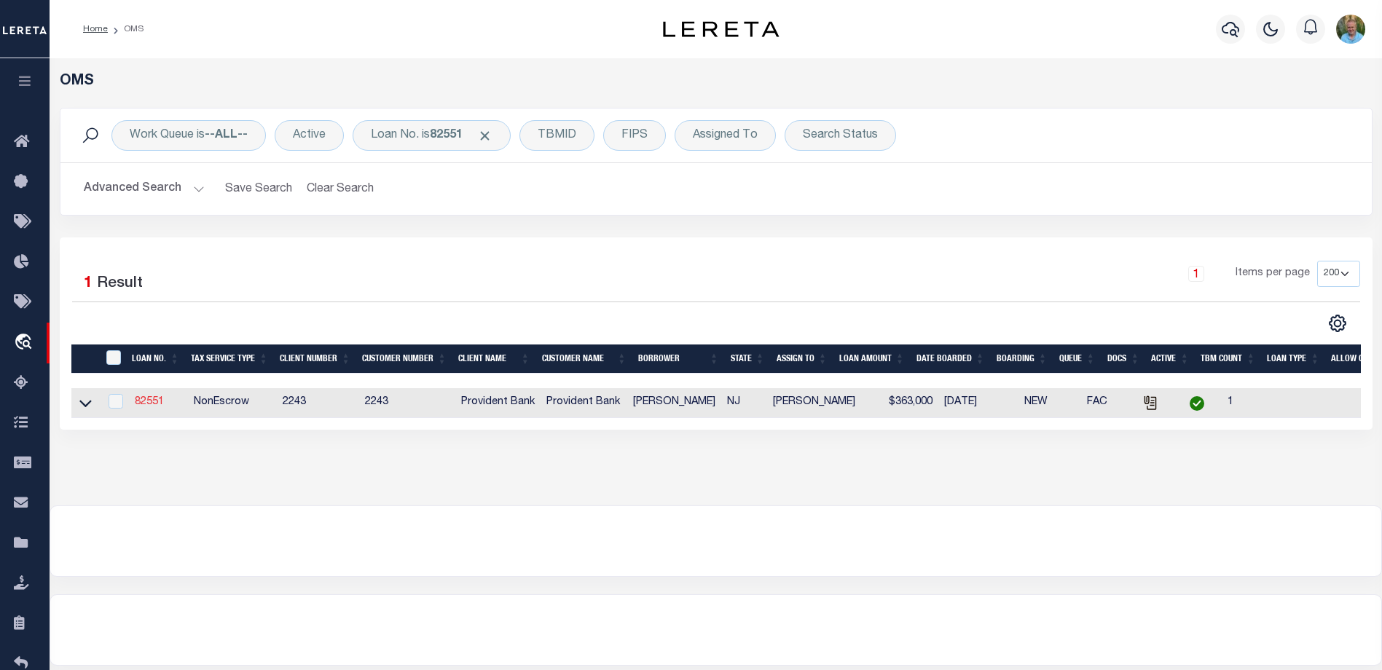
click at [149, 401] on link "82551" at bounding box center [149, 402] width 29 height 10
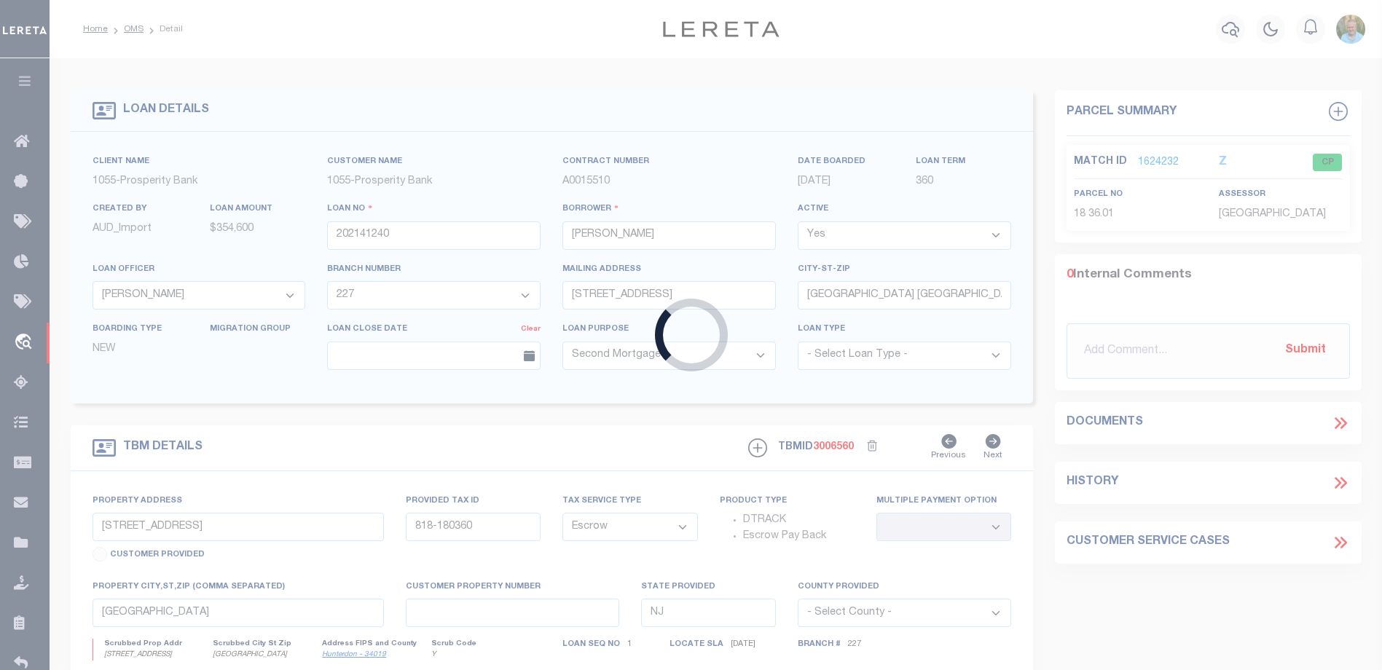
type input "82551"
type input "Jeffrey S D'Errico"
select select
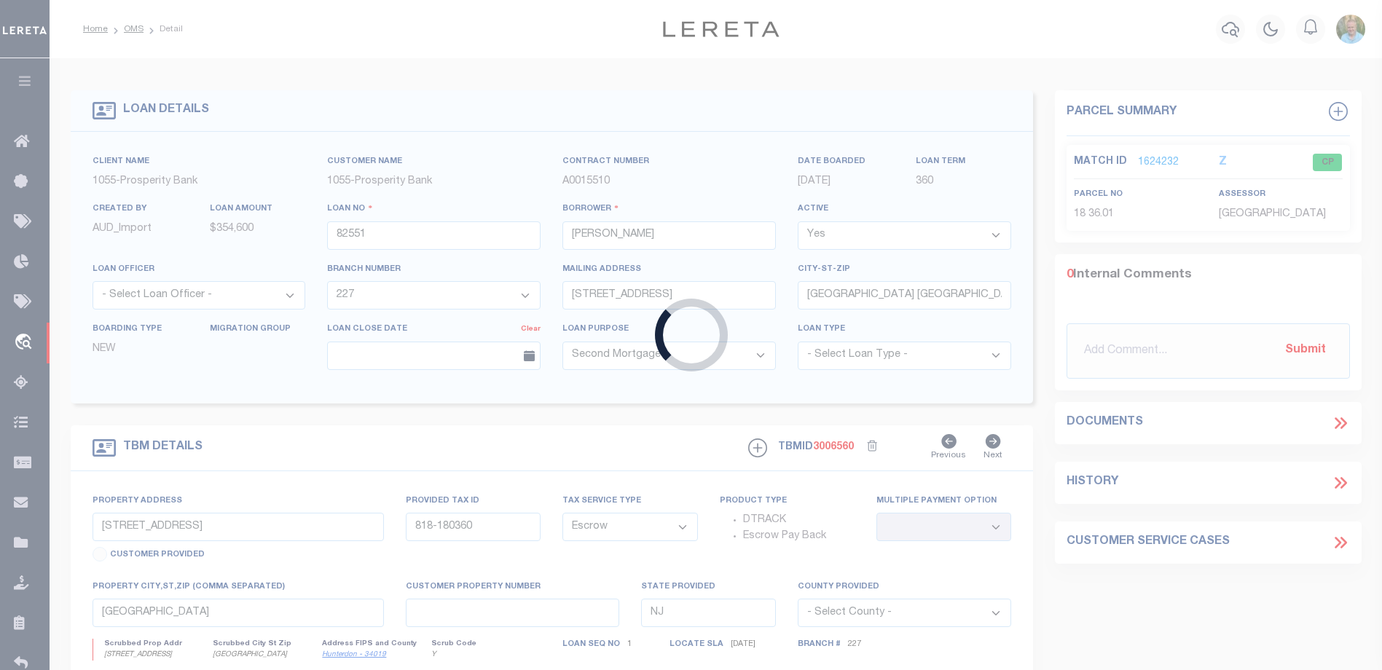
select select "NonEscrow"
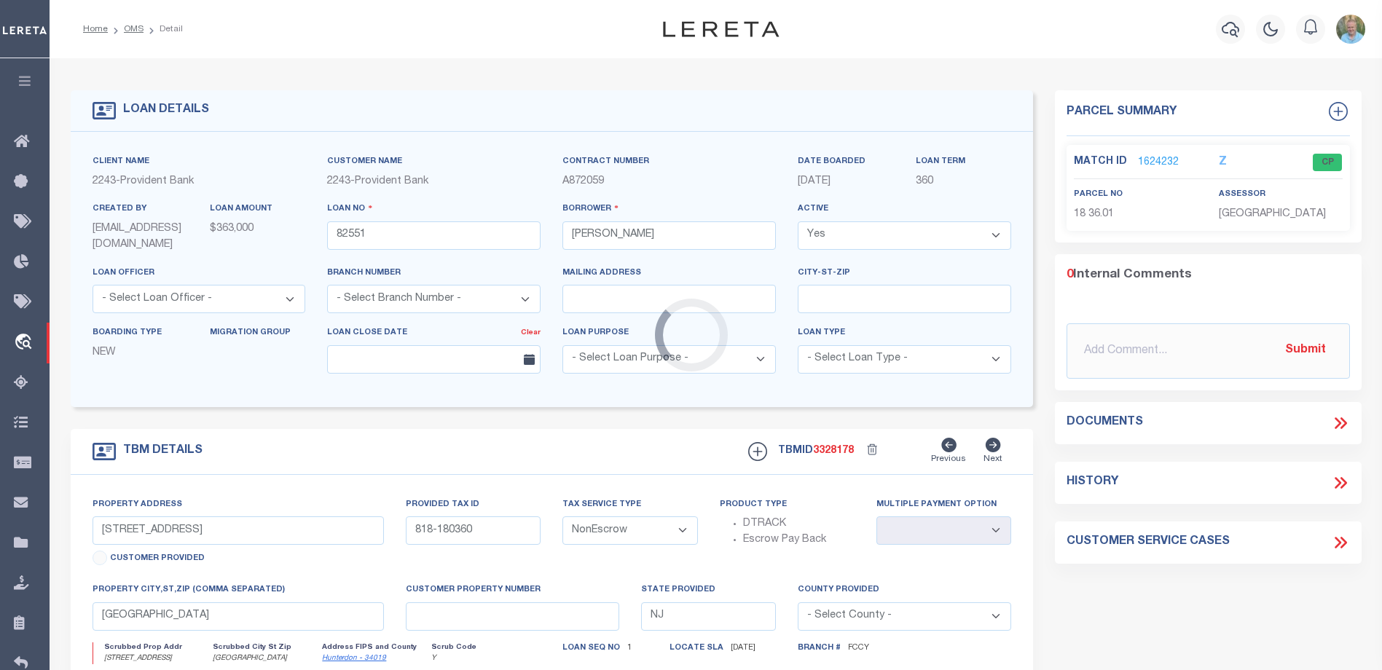
type input "43 Annett Ave"
type input "BL: 1 LT: 1 Q: C043A"
select select
type input "Edgewater NJ 07020"
select select "16145"
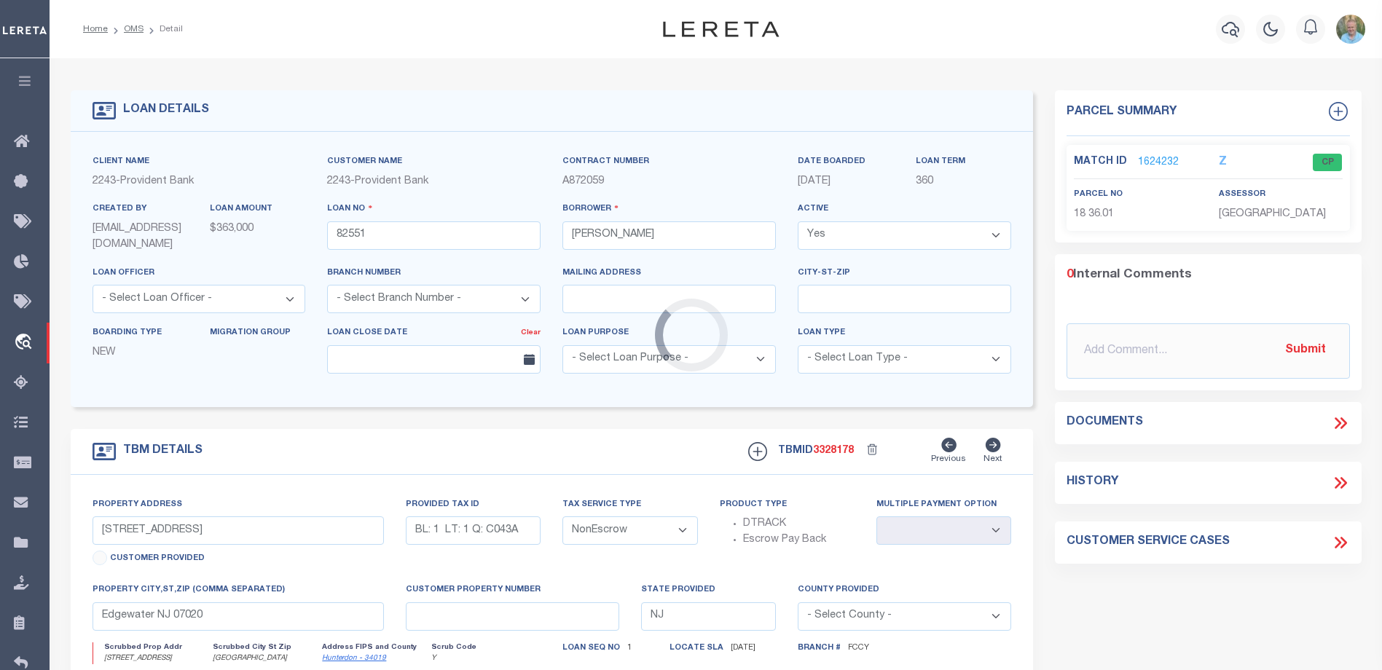
select select "8052"
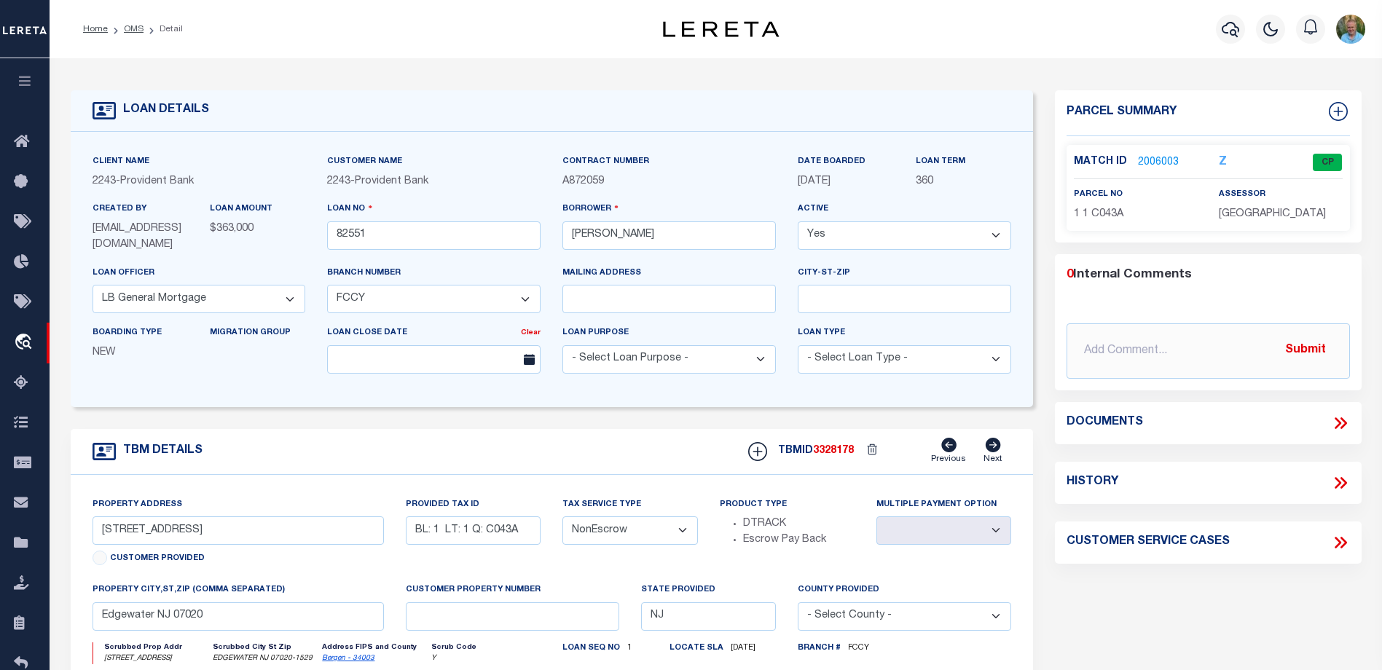
click at [1155, 162] on link "2006003" at bounding box center [1158, 162] width 41 height 15
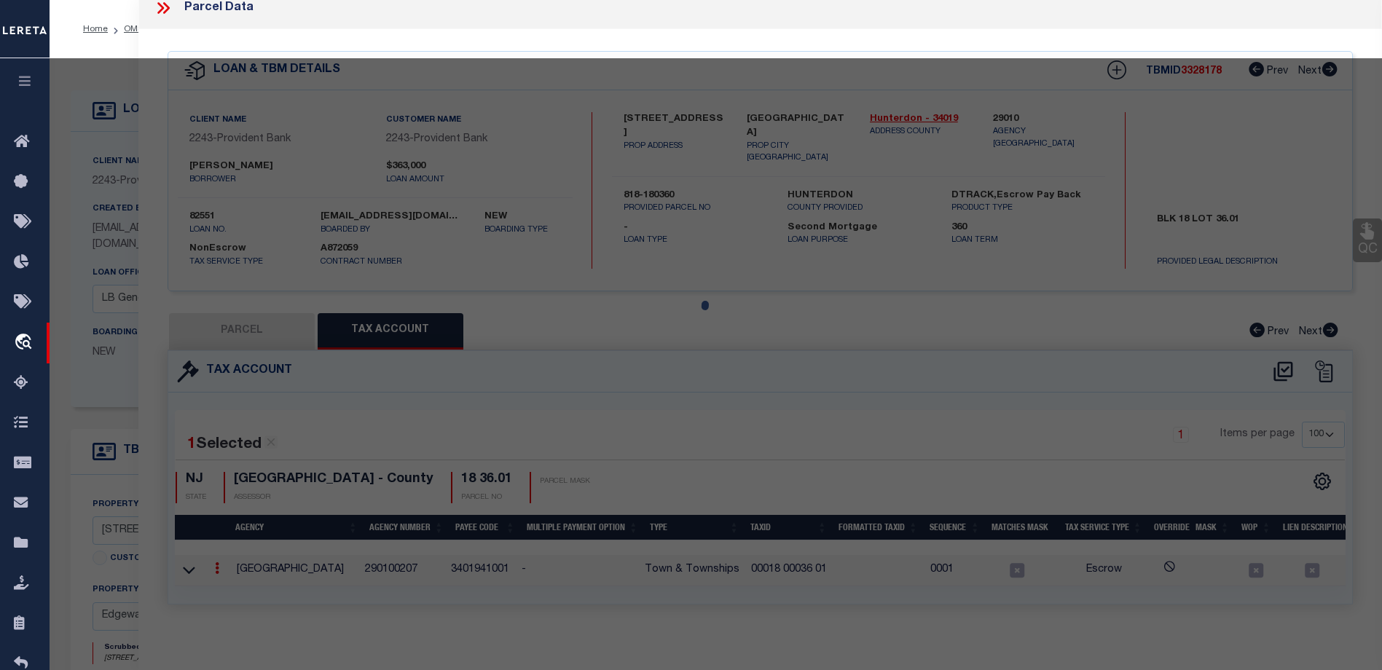
select select "AS"
checkbox input "false"
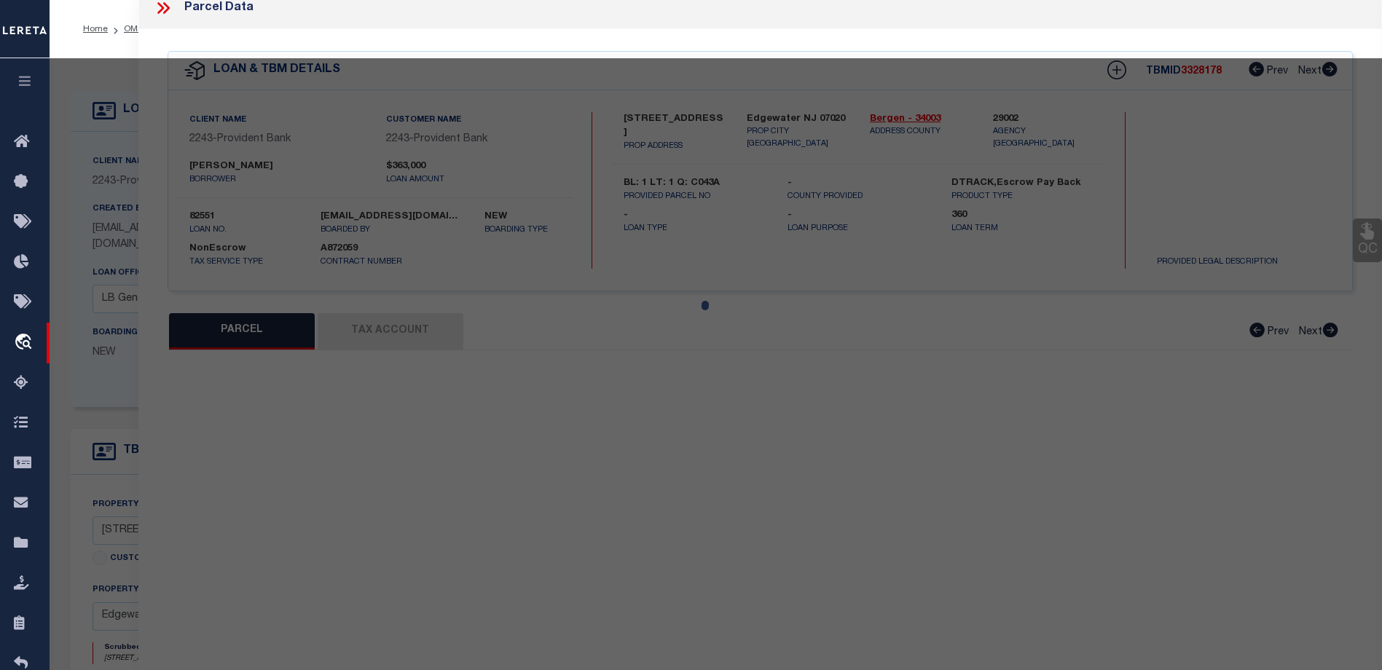
select select "CP"
type input "THE EDGEWATER COLONY INC"
select select "AGW"
select select
type input "43 ANNETT AVENUE"
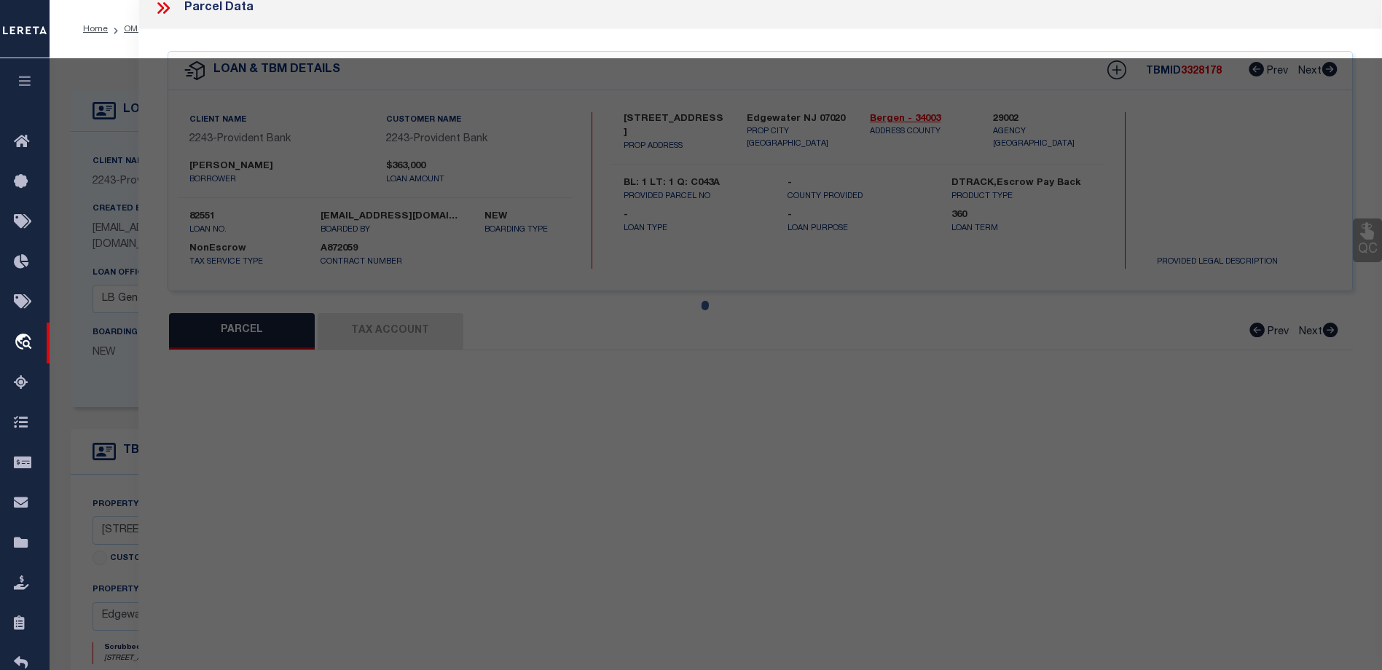
checkbox input "false"
type input "EDGEWATER NJ 07020"
type textarea "BL: 1 LT: 1"
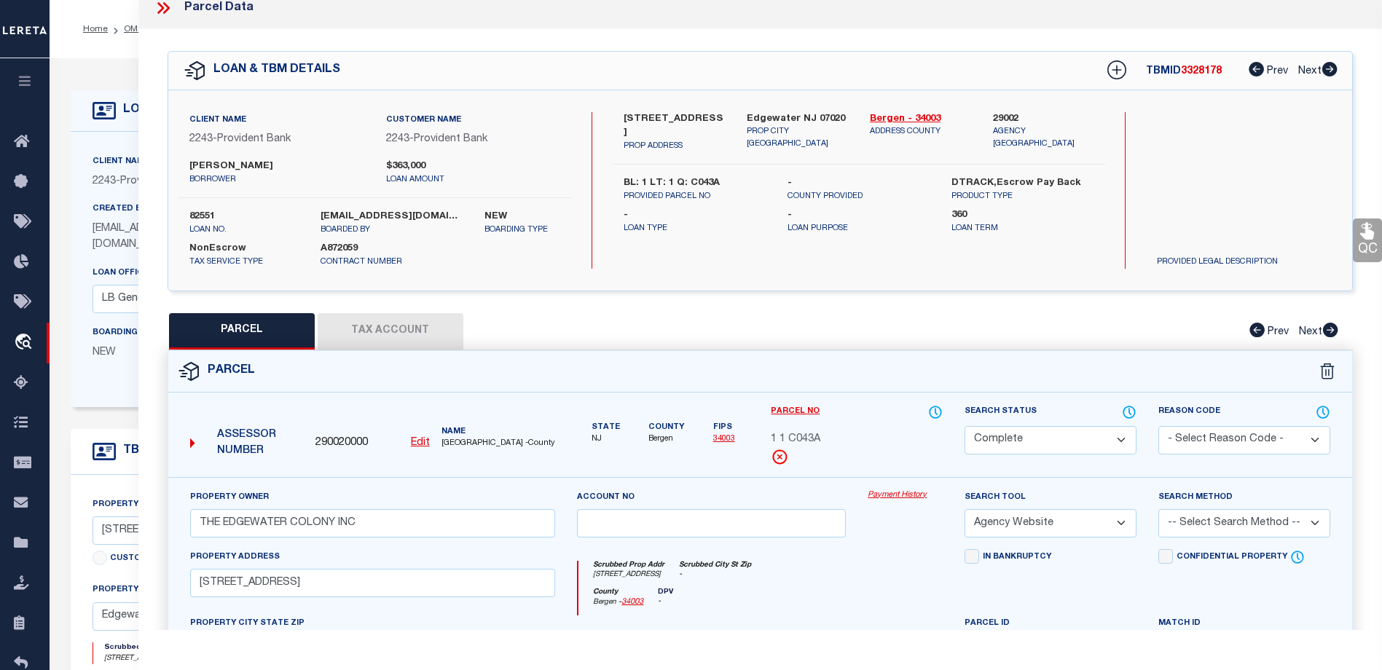
click at [894, 492] on link "Payment History" at bounding box center [905, 496] width 75 height 12
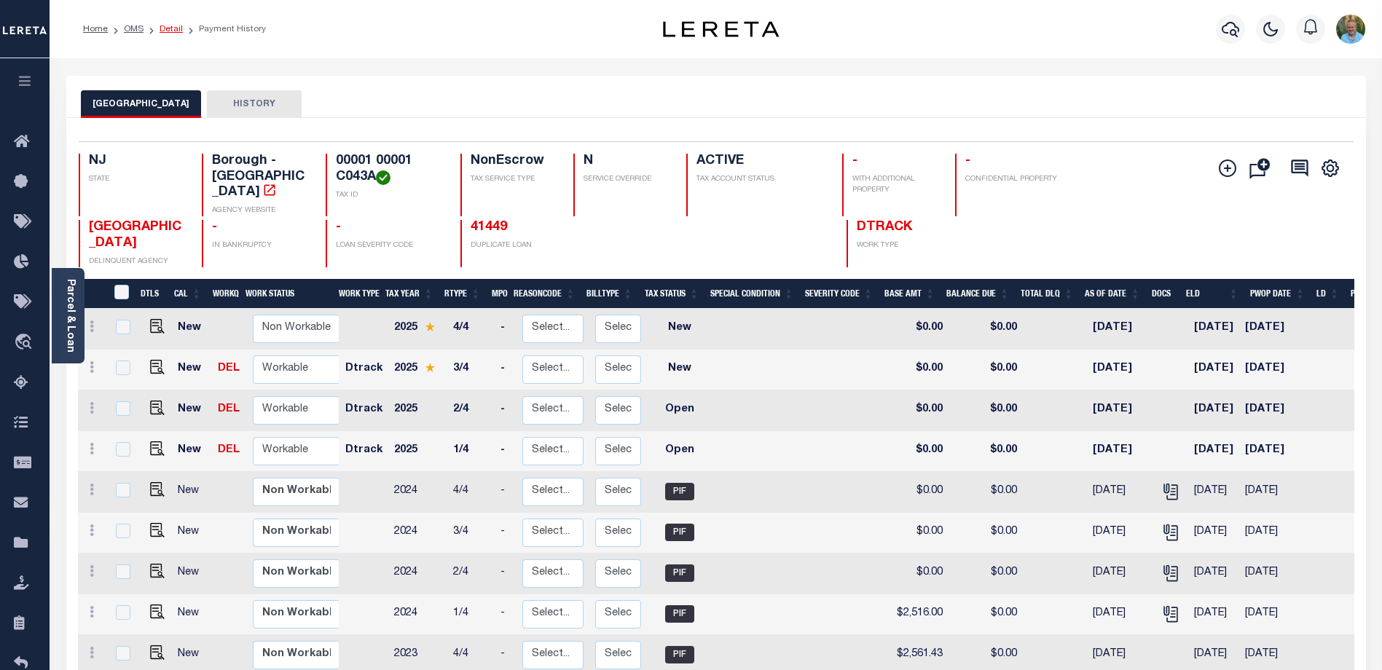
click at [173, 32] on link "Detail" at bounding box center [171, 29] width 23 height 9
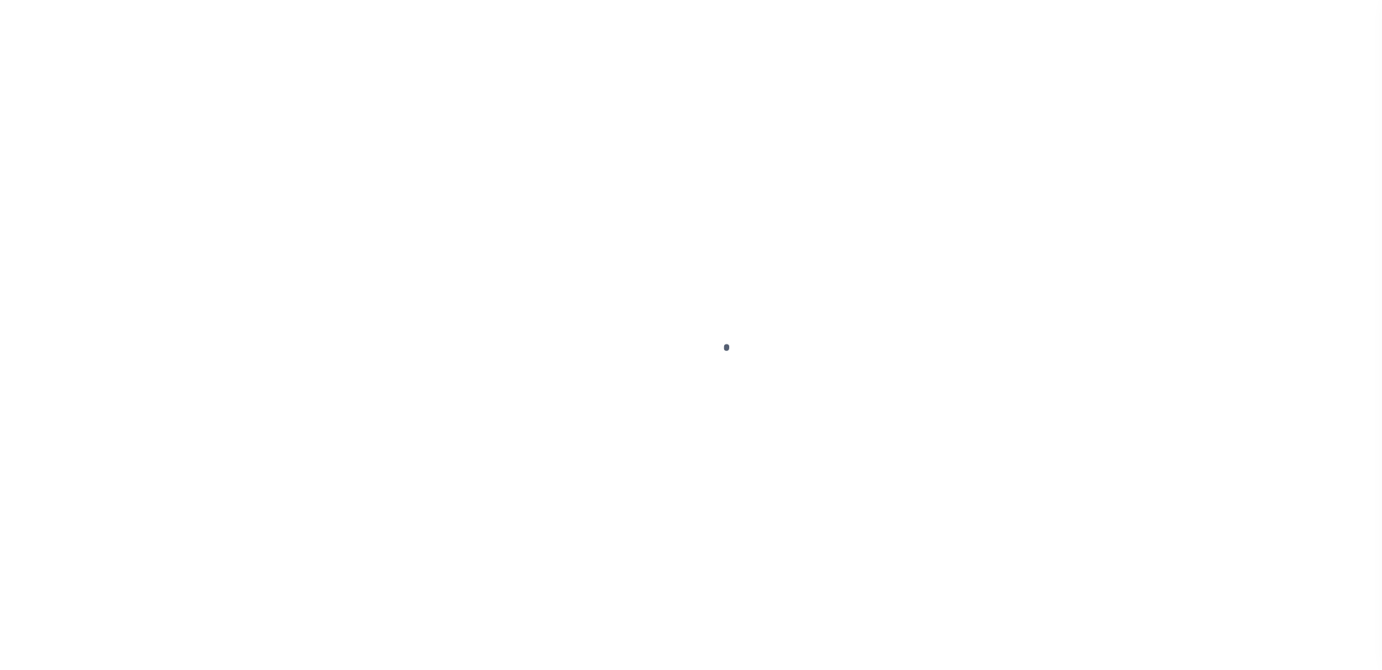
type input "82551"
type input "[PERSON_NAME]"
select select
select select "NonEscrow"
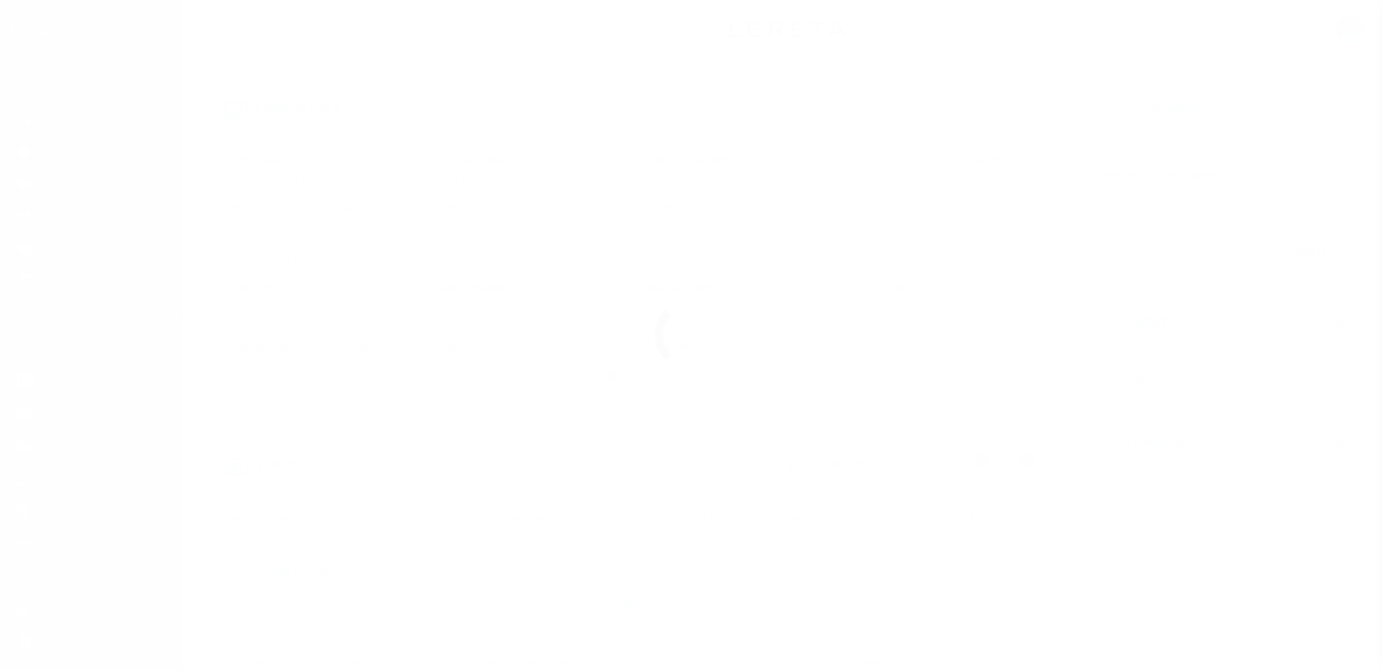
type input "43 Annett Ave"
type input "BL: 1 LT: 1 Q: C043A"
select select
type input "Edgewater NJ 07020"
type input "NJ"
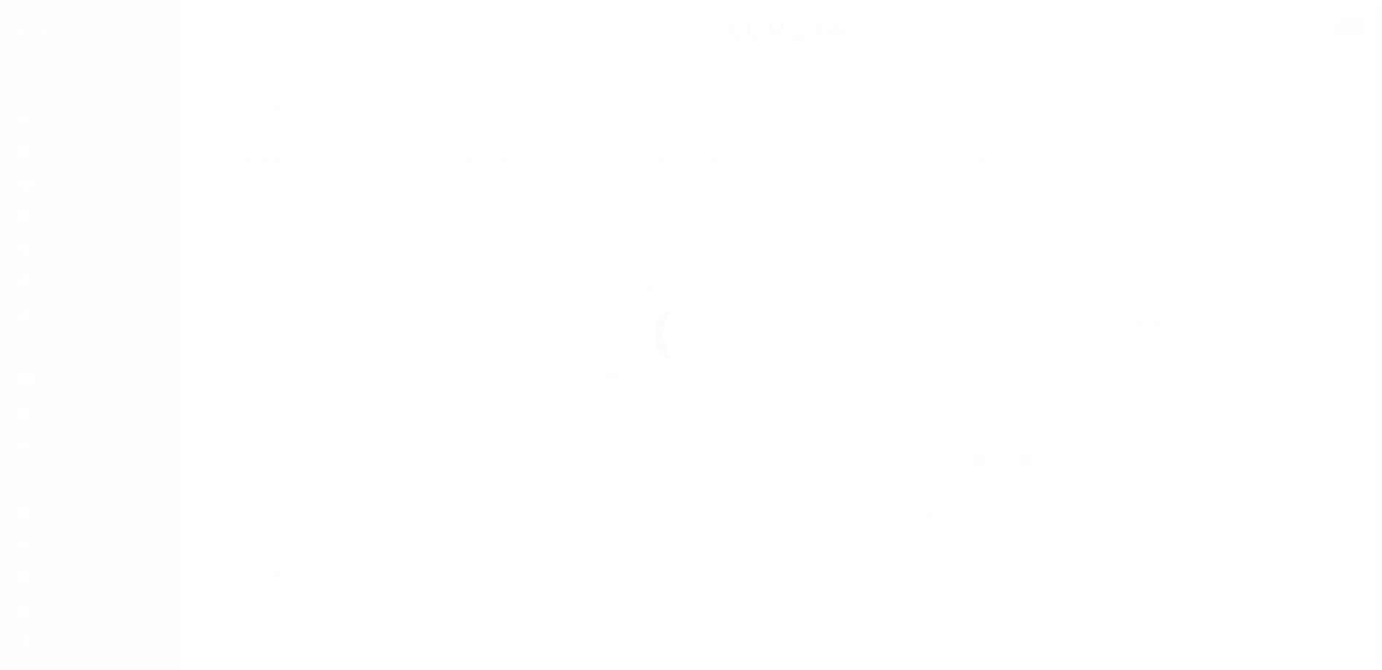
scroll to position [31, 0]
select select "16145"
select select "8052"
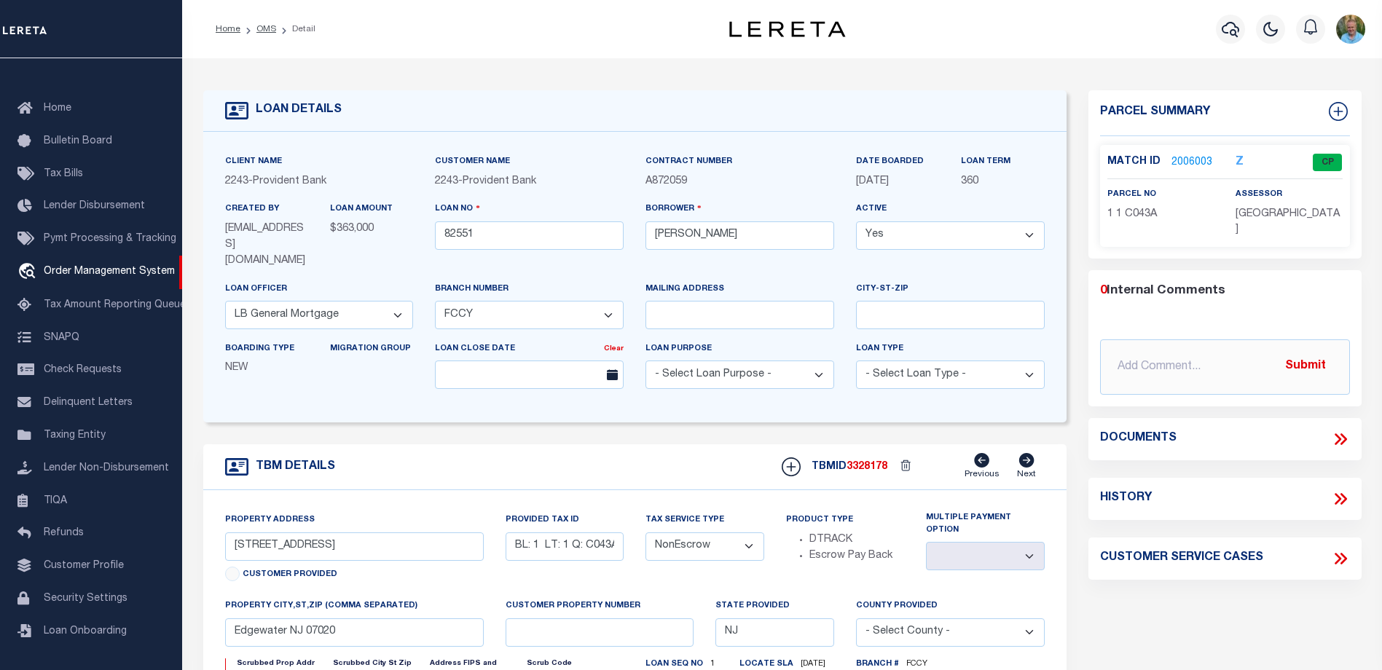
click at [1192, 158] on link "2006003" at bounding box center [1191, 162] width 41 height 15
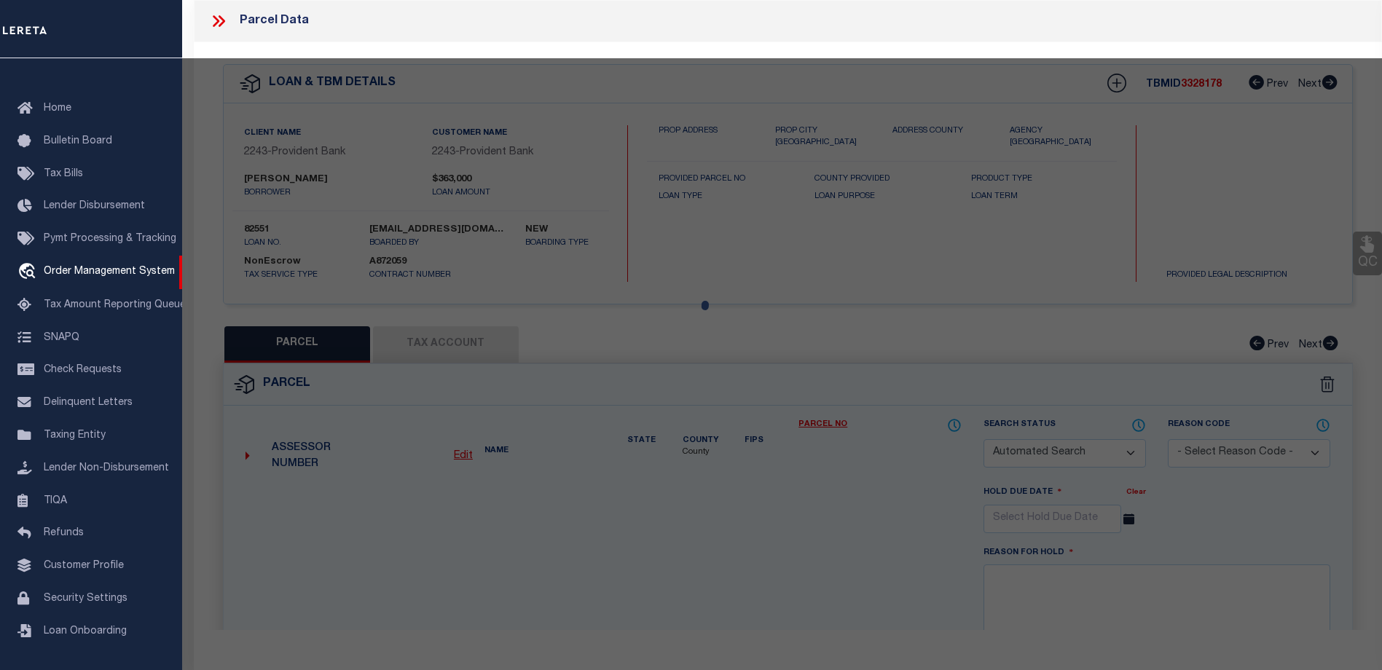
checkbox input "false"
select select "CP"
type input "THE EDGEWATER COLONY INC"
select select "AGW"
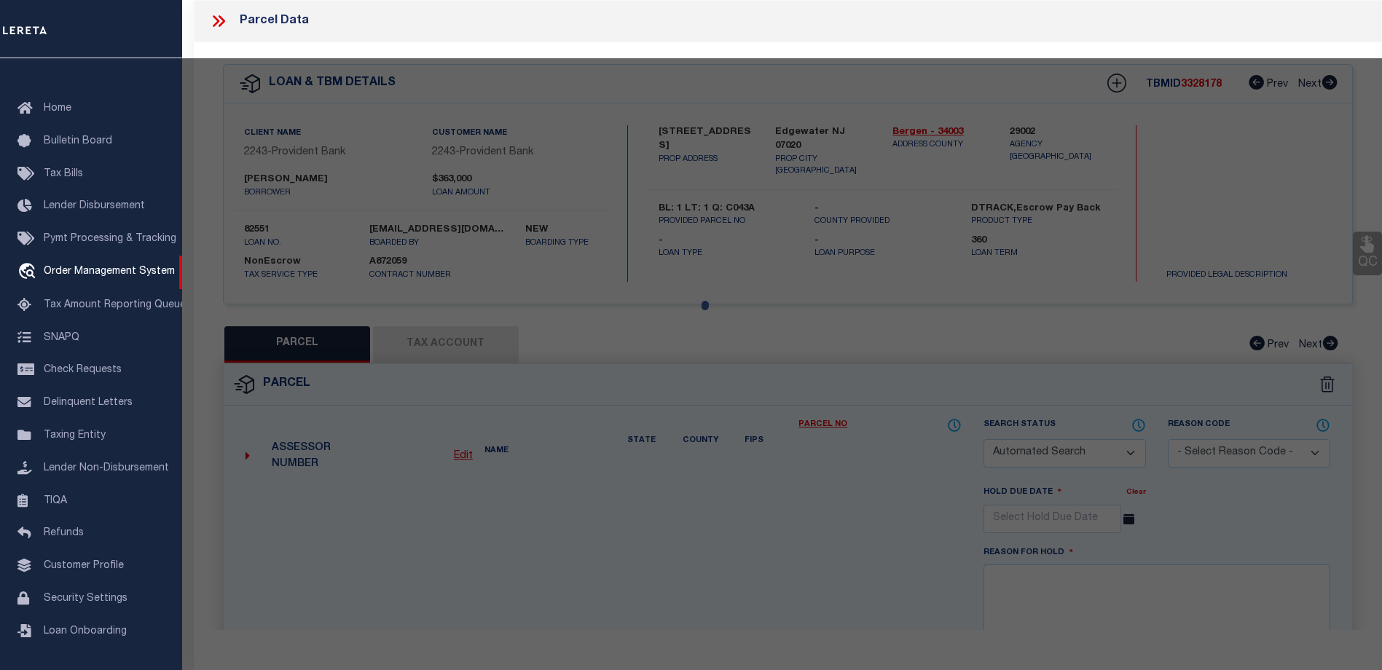
select select
type input "43 ANNETT AVENUE"
checkbox input "false"
type input "EDGEWATER NJ 07020"
type textarea "BL: 1 LT: 1"
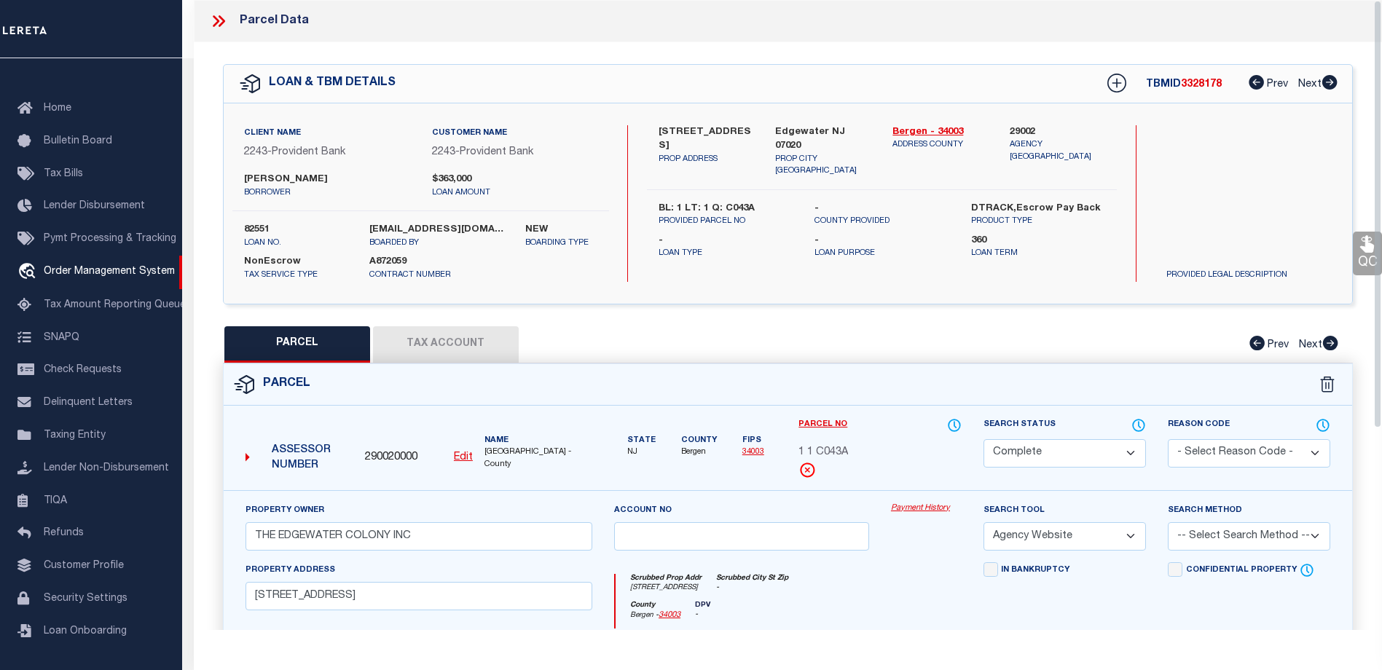
click at [449, 339] on button "Tax Account" at bounding box center [446, 344] width 146 height 36
select select "100"
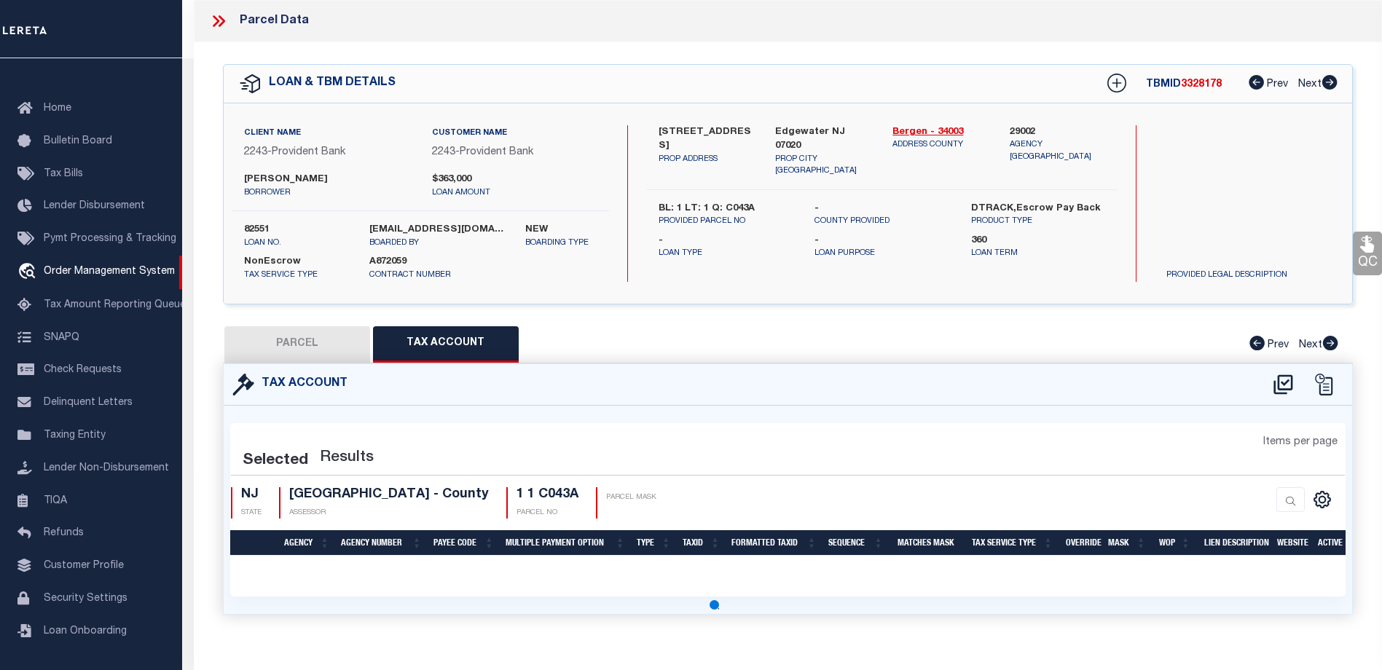
select select "100"
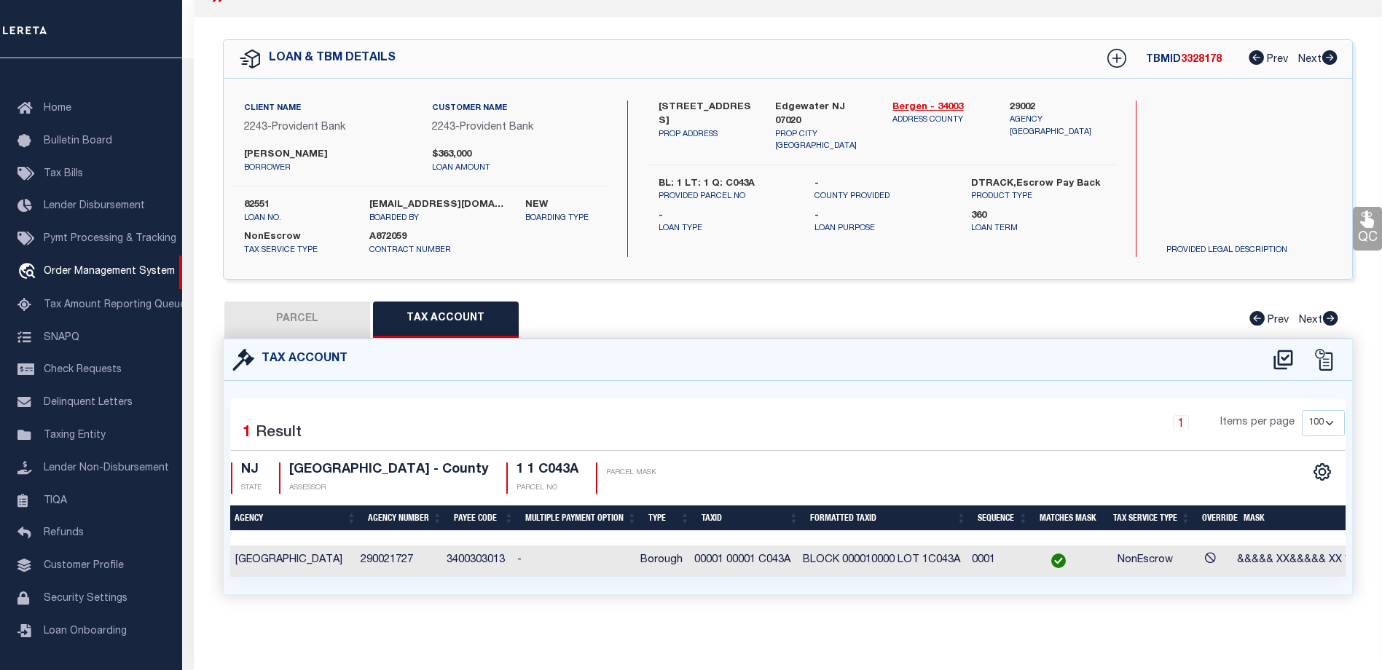
scroll to position [0, 0]
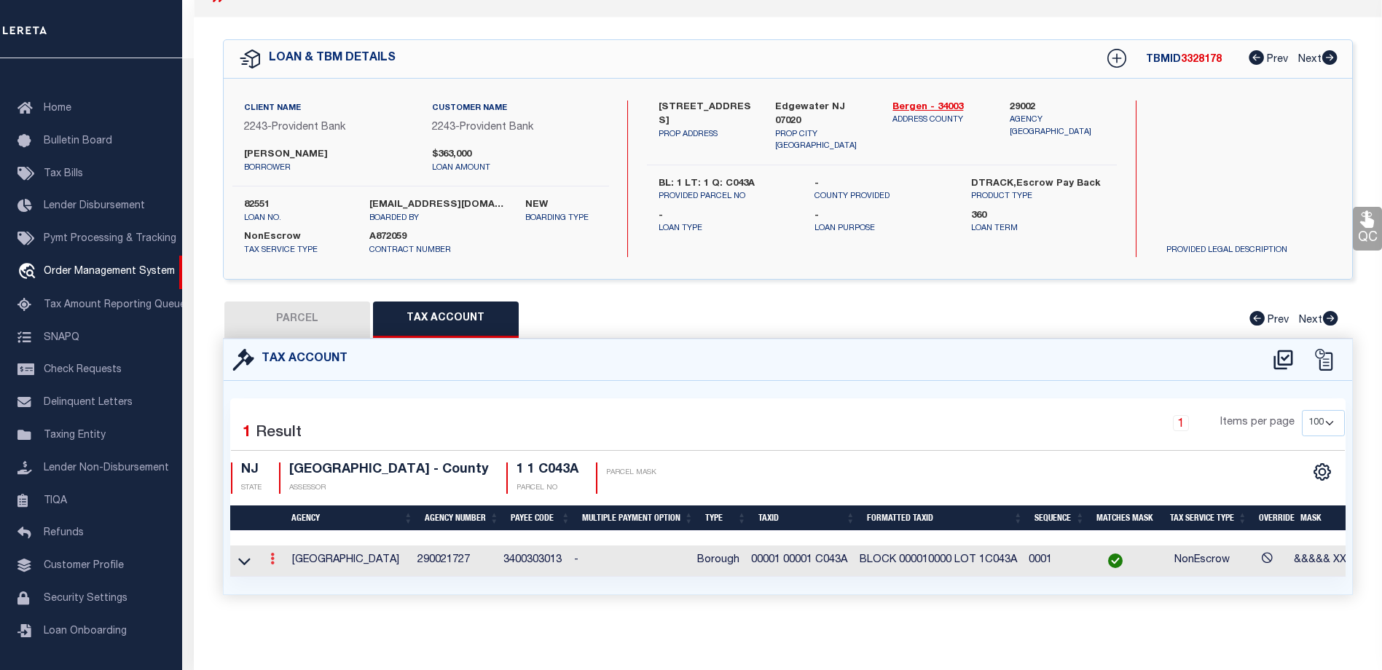
click at [276, 555] on link at bounding box center [272, 561] width 16 height 12
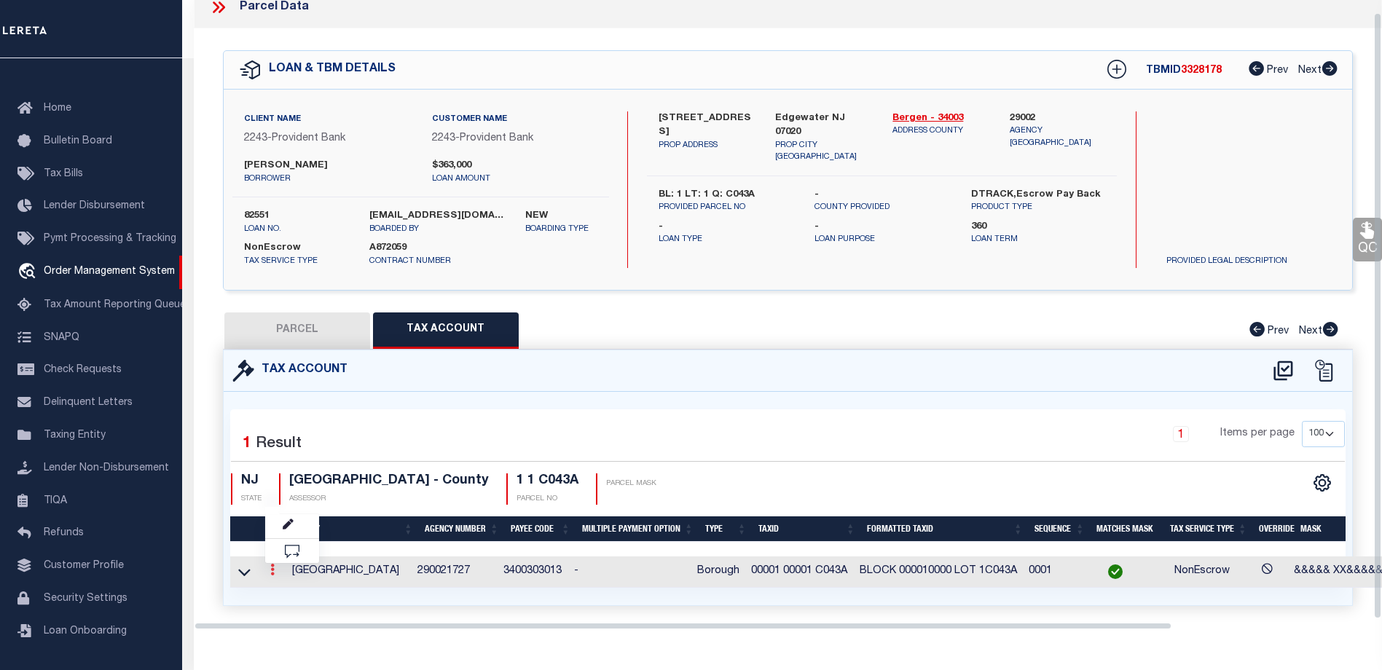
scroll to position [13, 0]
click at [291, 521] on icon "" at bounding box center [288, 525] width 11 height 11
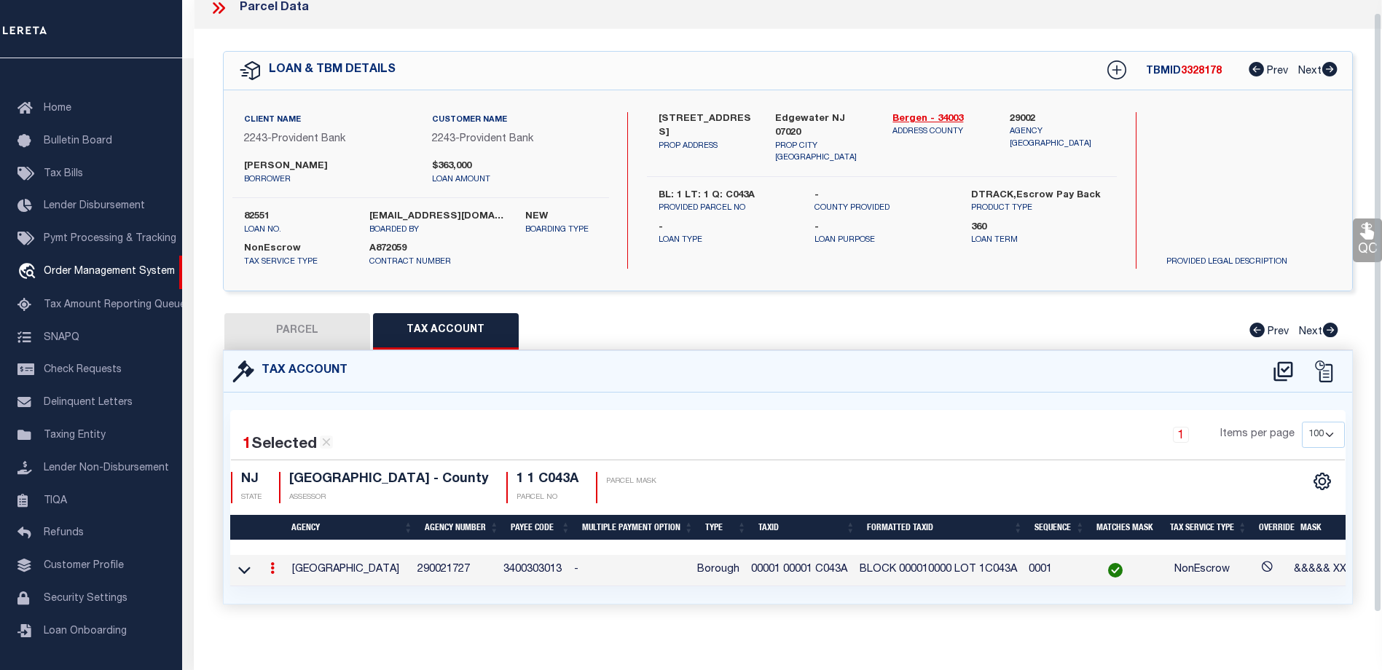
type input "00001 00001 C043A"
type textarea "&&&&& XX&&&&& XX *XXXXXXX"
checkbox input "true"
type input "BLOCK XXXXXXXXX LOT XXXXXXXXXXXXXXXXXXXX*"
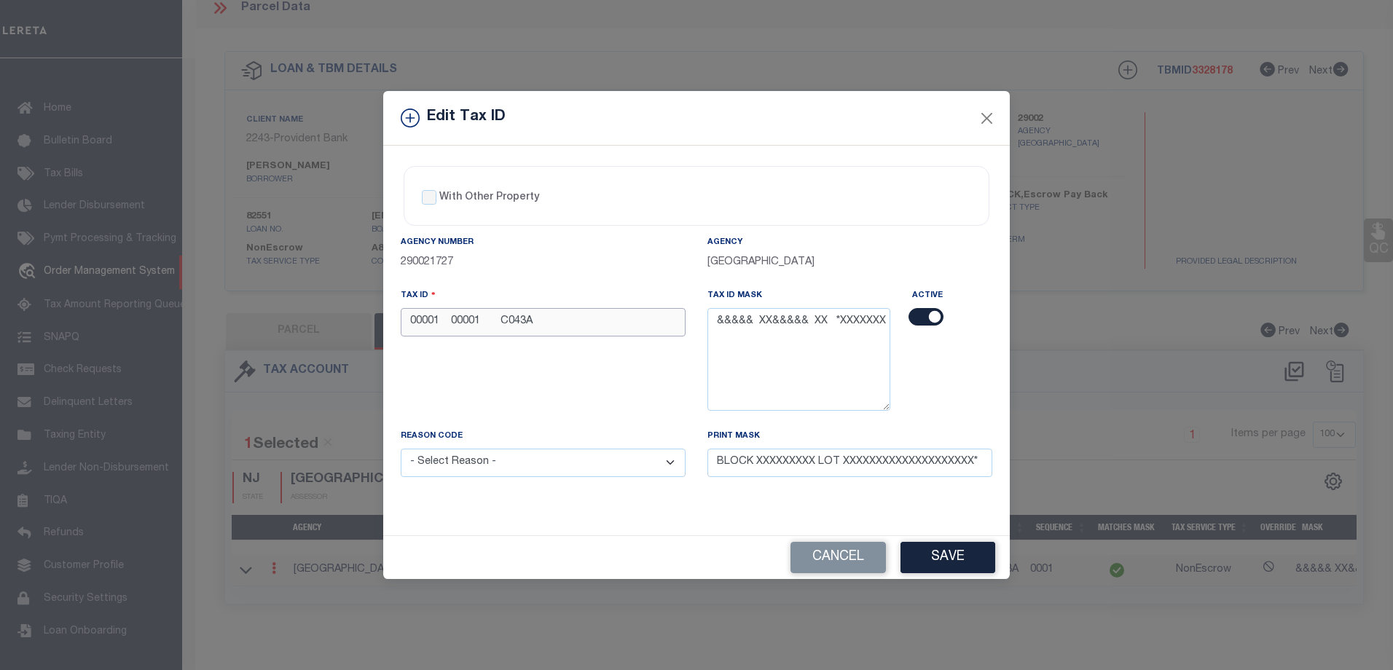
click at [653, 329] on input "00001 00001 C043A" at bounding box center [543, 322] width 285 height 28
click at [804, 555] on button "Cancel" at bounding box center [837, 557] width 95 height 31
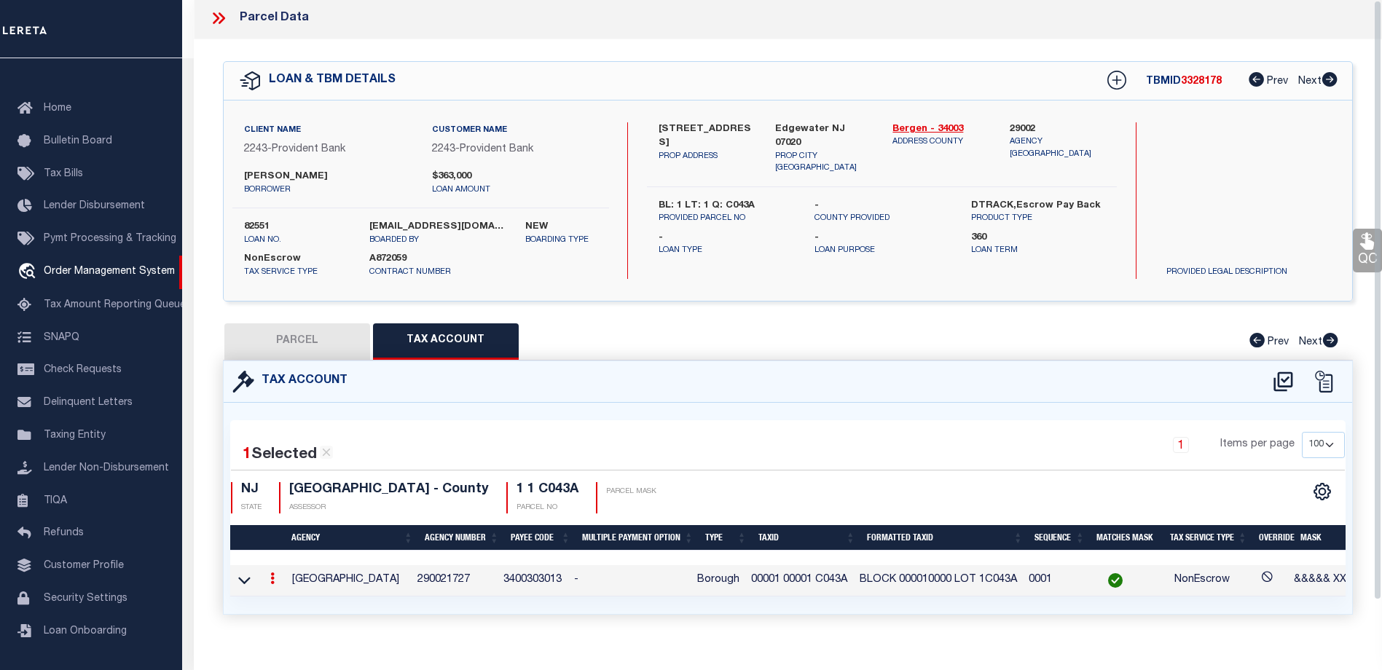
scroll to position [0, 0]
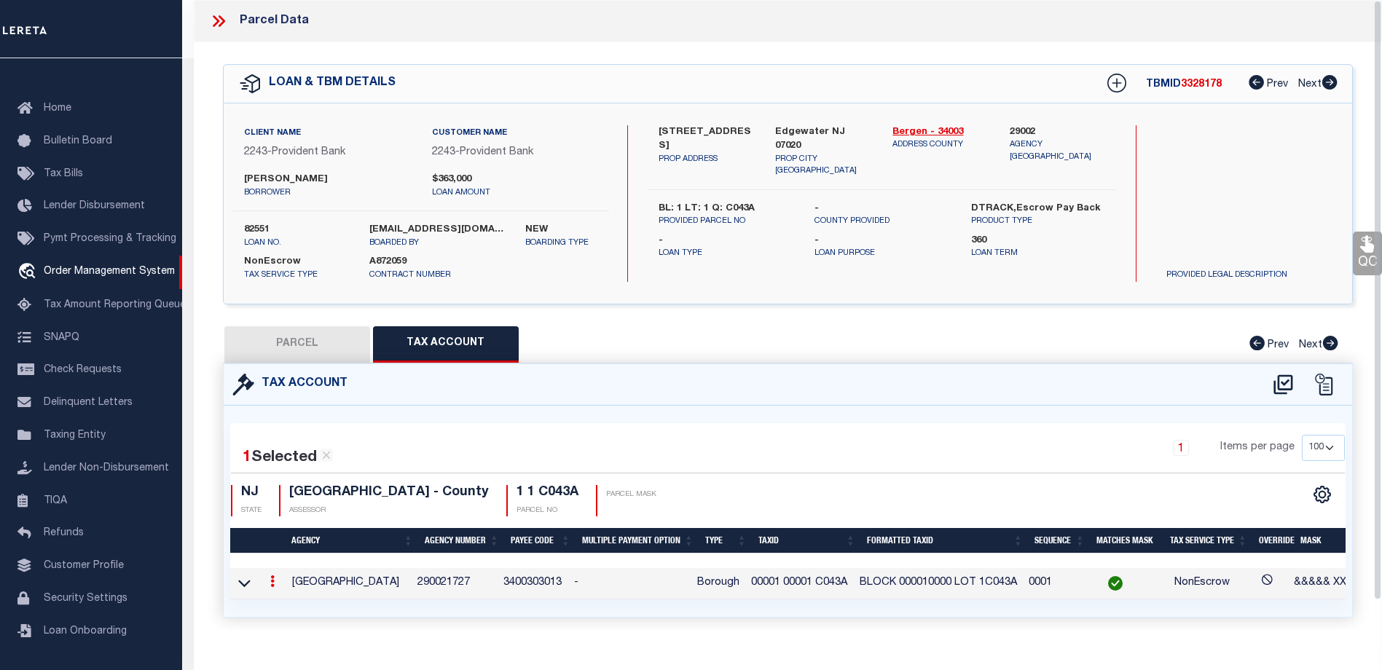
click at [221, 22] on icon at bounding box center [218, 21] width 19 height 19
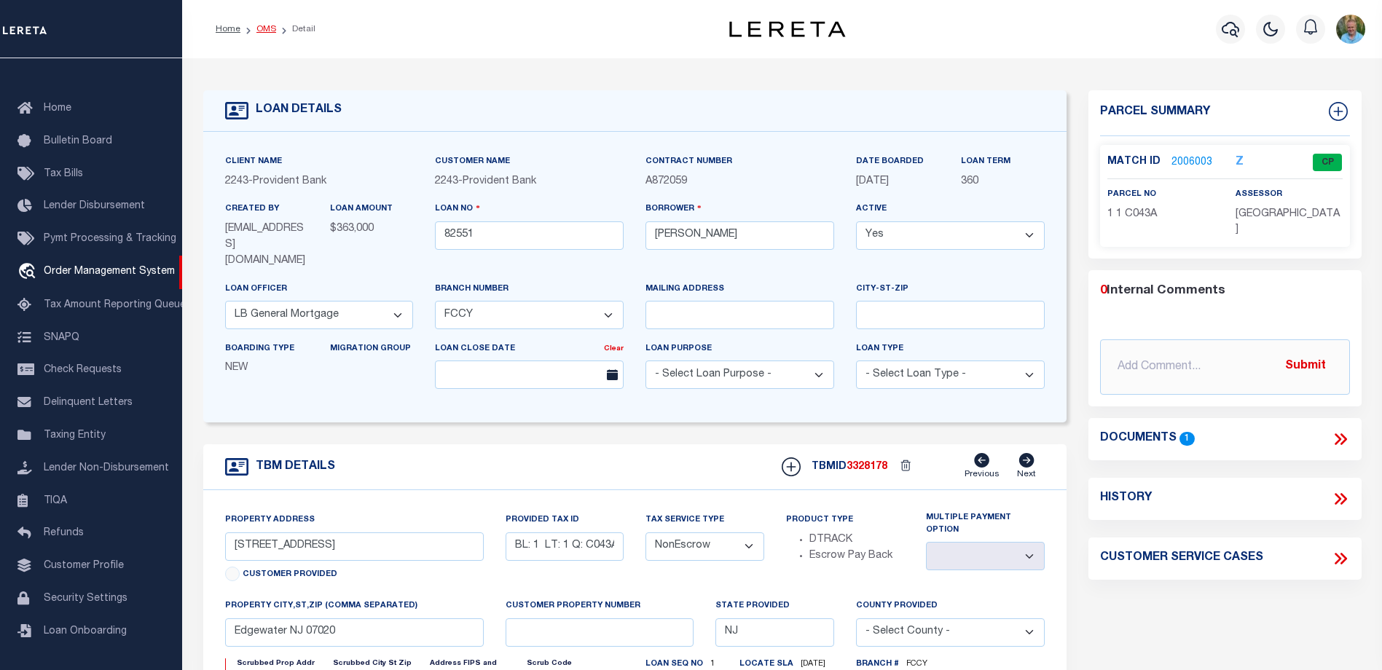
click at [256, 26] on link "OMS" at bounding box center [266, 29] width 20 height 9
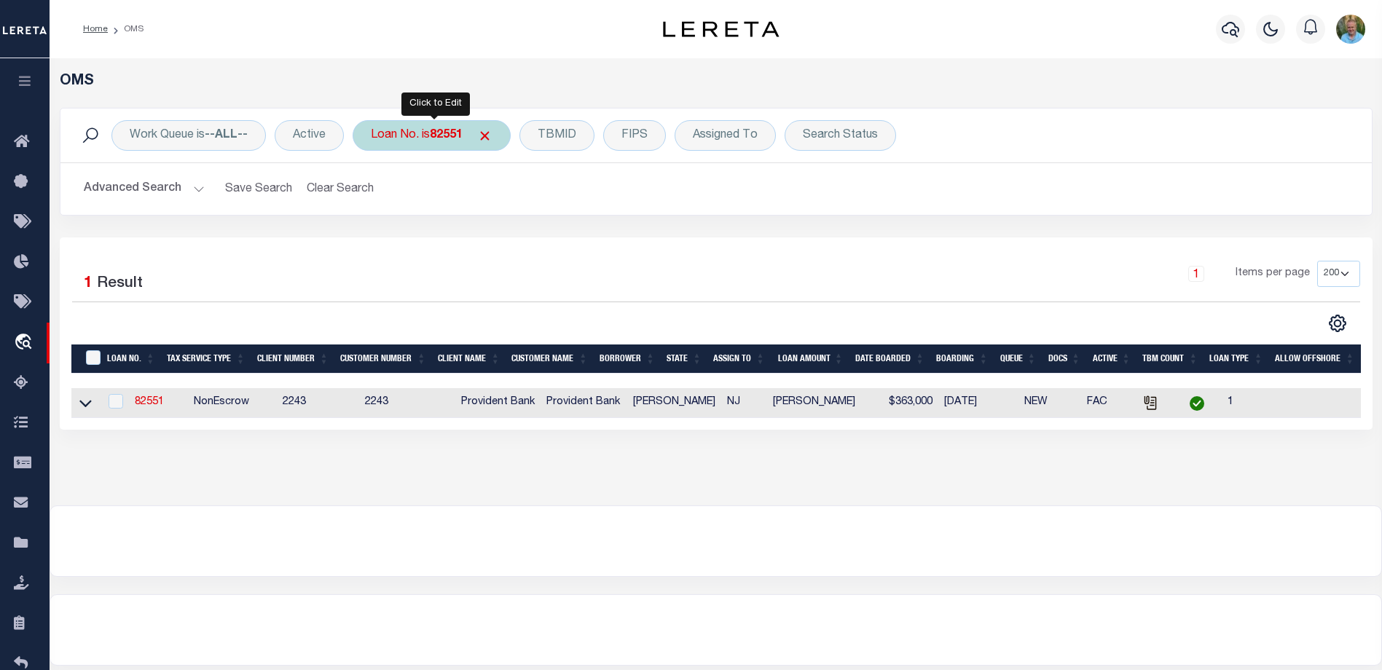
click at [396, 137] on div "Loan No. is 82551" at bounding box center [432, 135] width 158 height 31
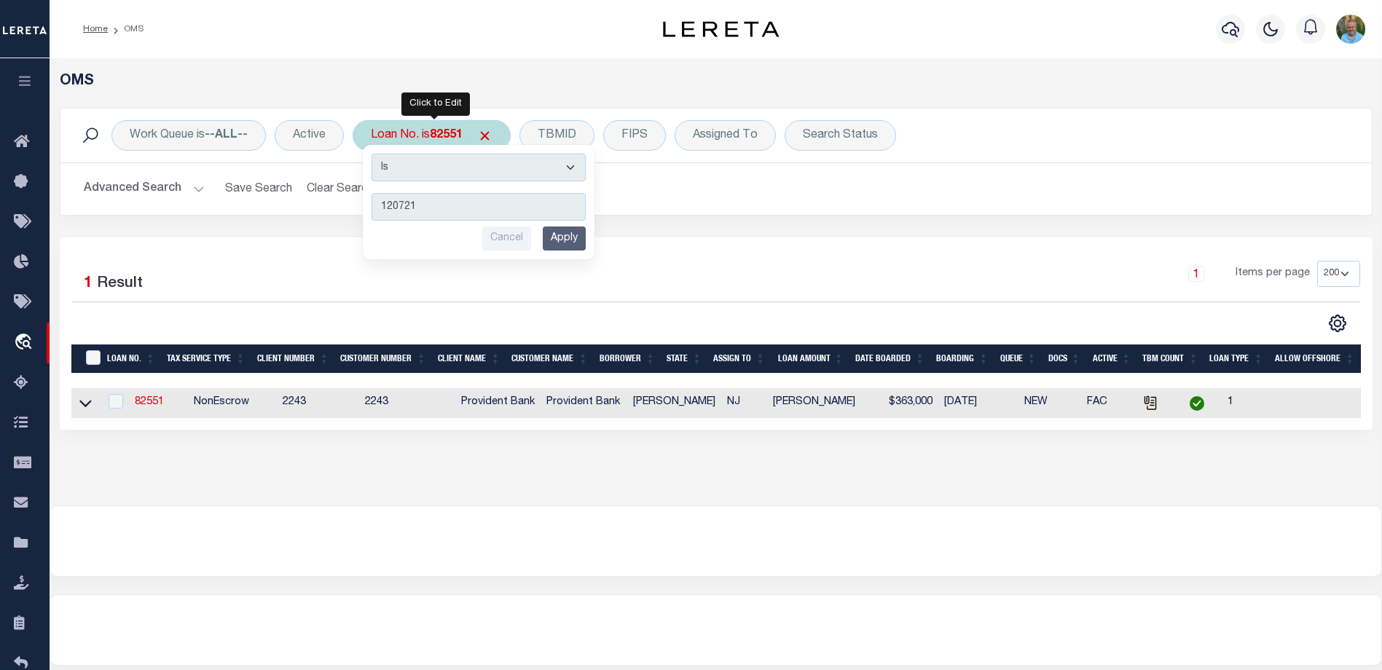
type input "120721"
click at [578, 242] on input "Apply" at bounding box center [564, 239] width 43 height 24
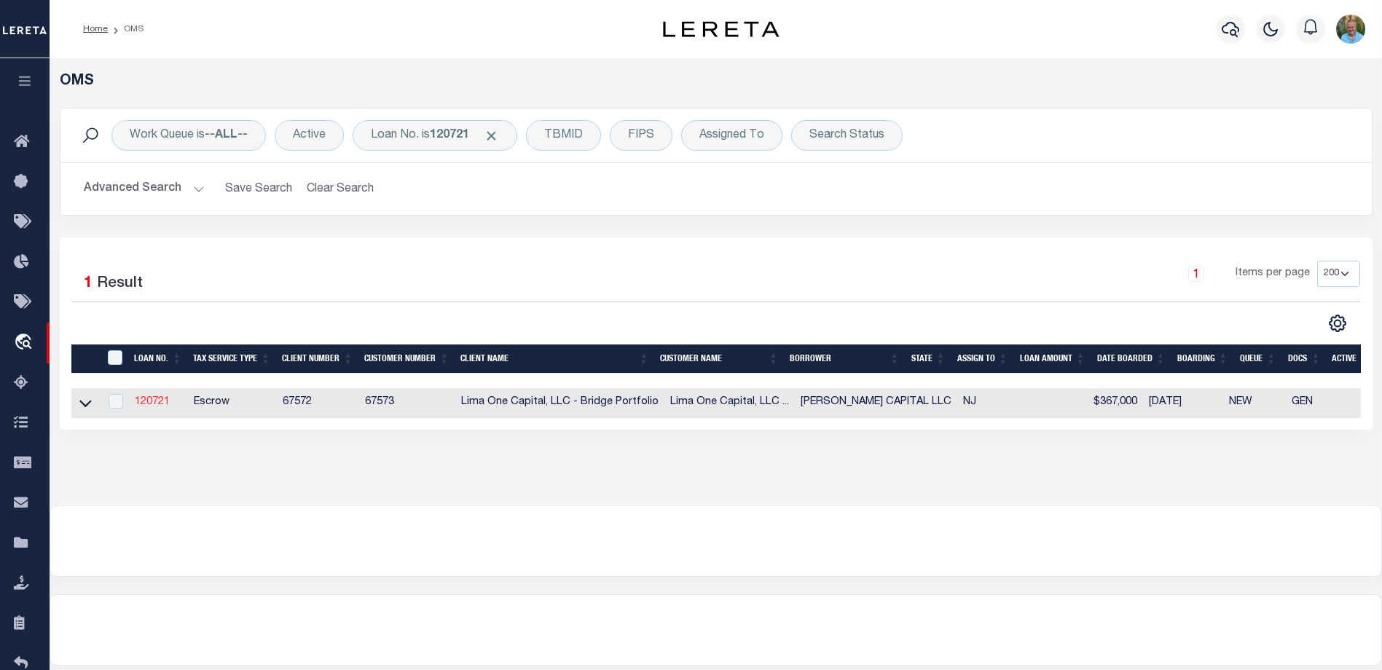
click at [153, 404] on link "120721" at bounding box center [152, 402] width 35 height 10
type input "120721"
type input "BOLDEN CAPITAL LLC"
select select
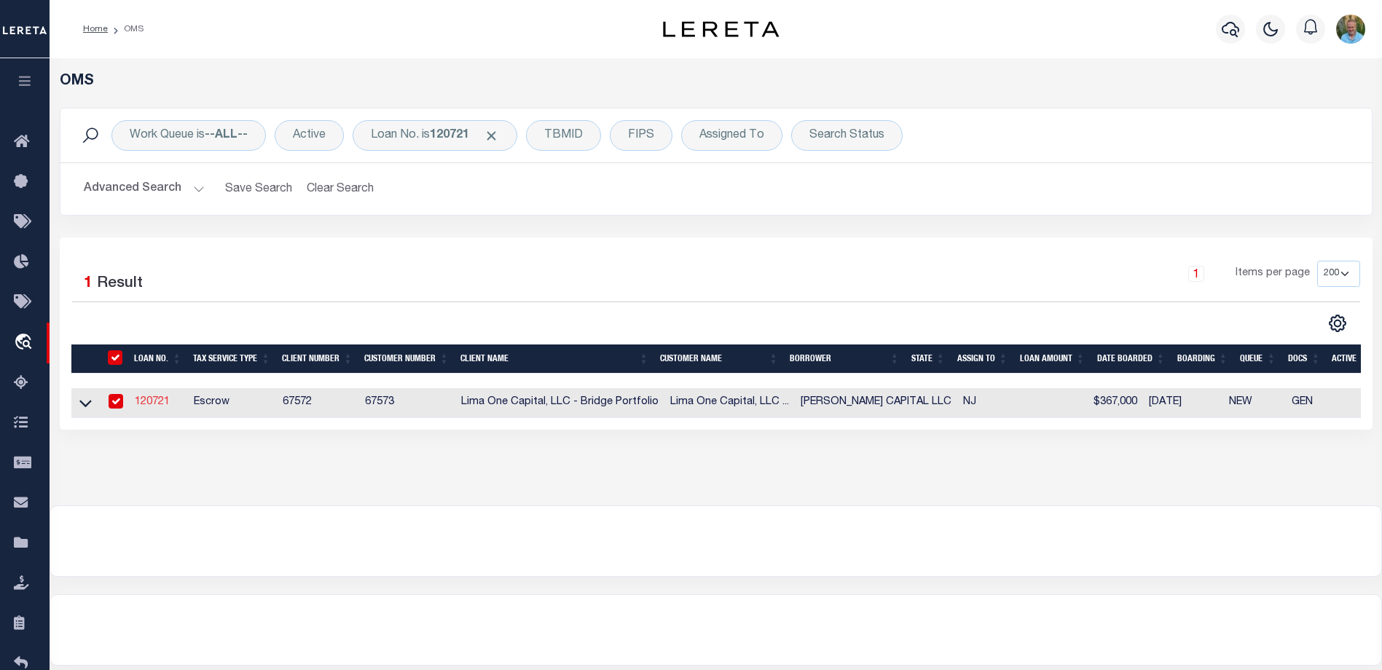
select select
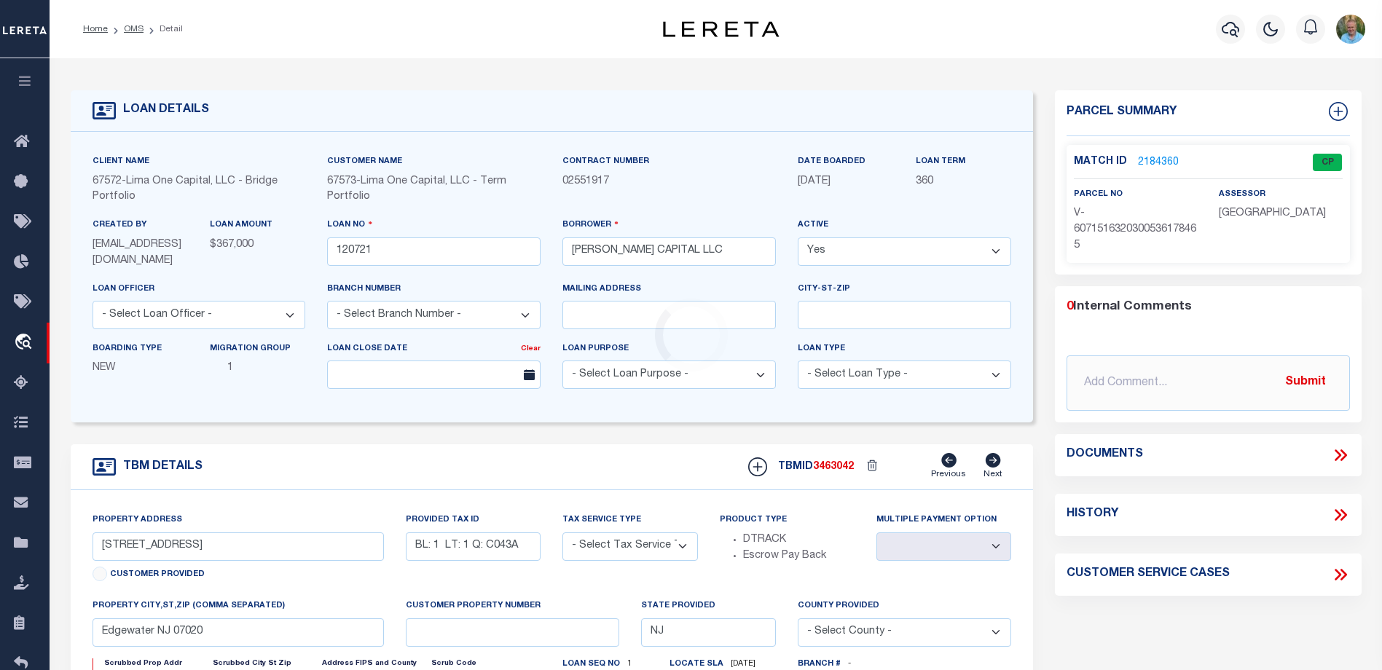
type input "24 RUNNYMEDE CT"
radio input "true"
select select "Escrow"
select select
type input "WHIPPANY NJ 07981"
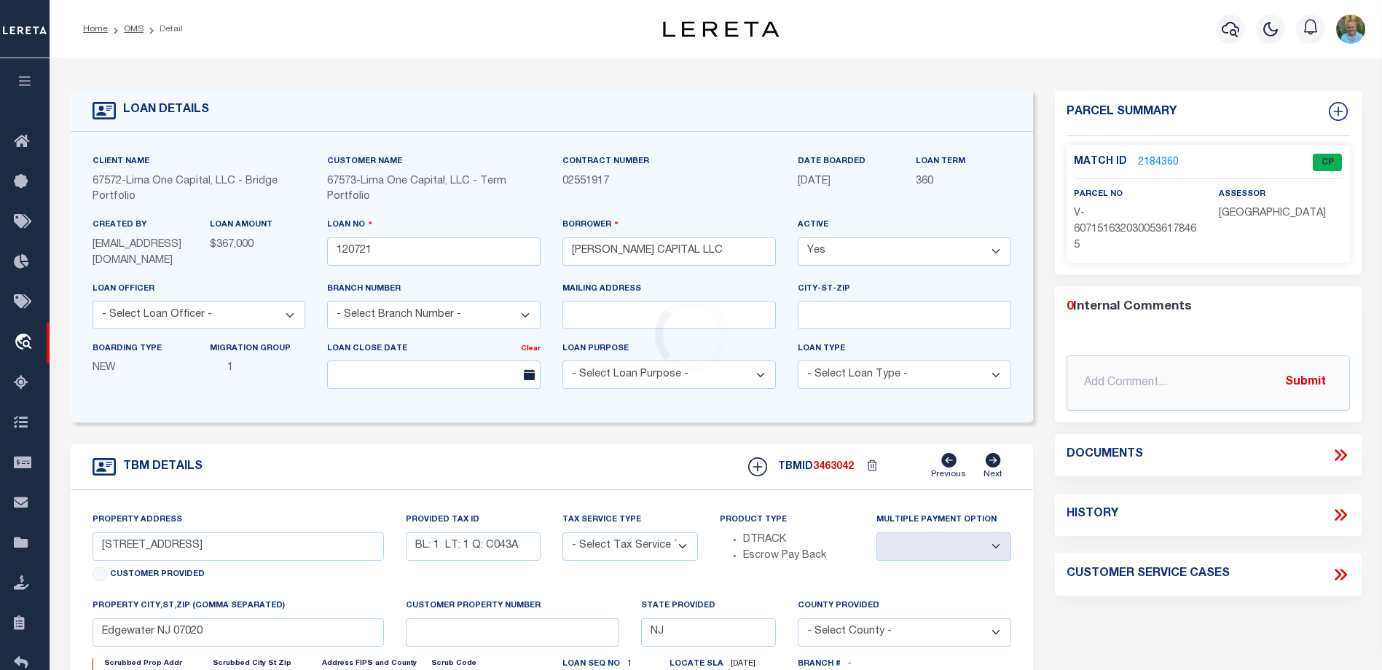
type input "120721-1"
type textarea "COLLECTOR: ENTITY: PARCEL: 1"
type textarea "Compare"
click at [1147, 158] on link "2184360" at bounding box center [1158, 162] width 41 height 15
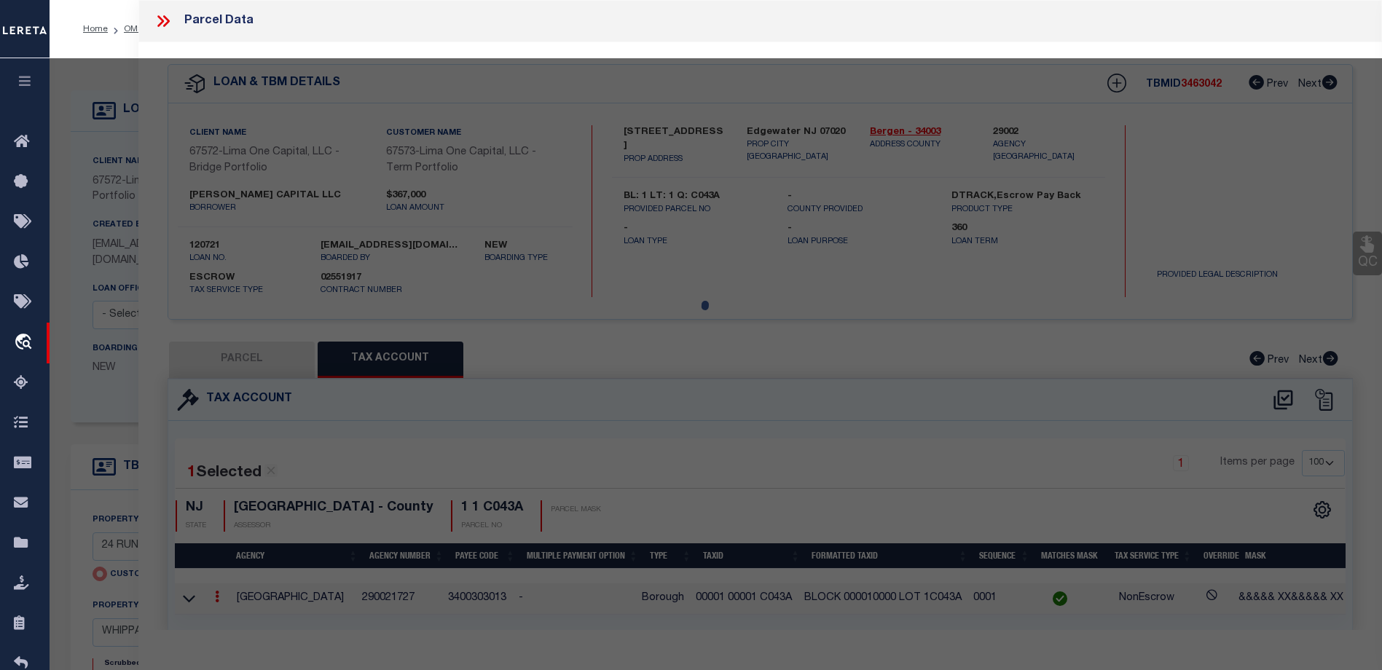
select select "AS"
select select
checkbox input "false"
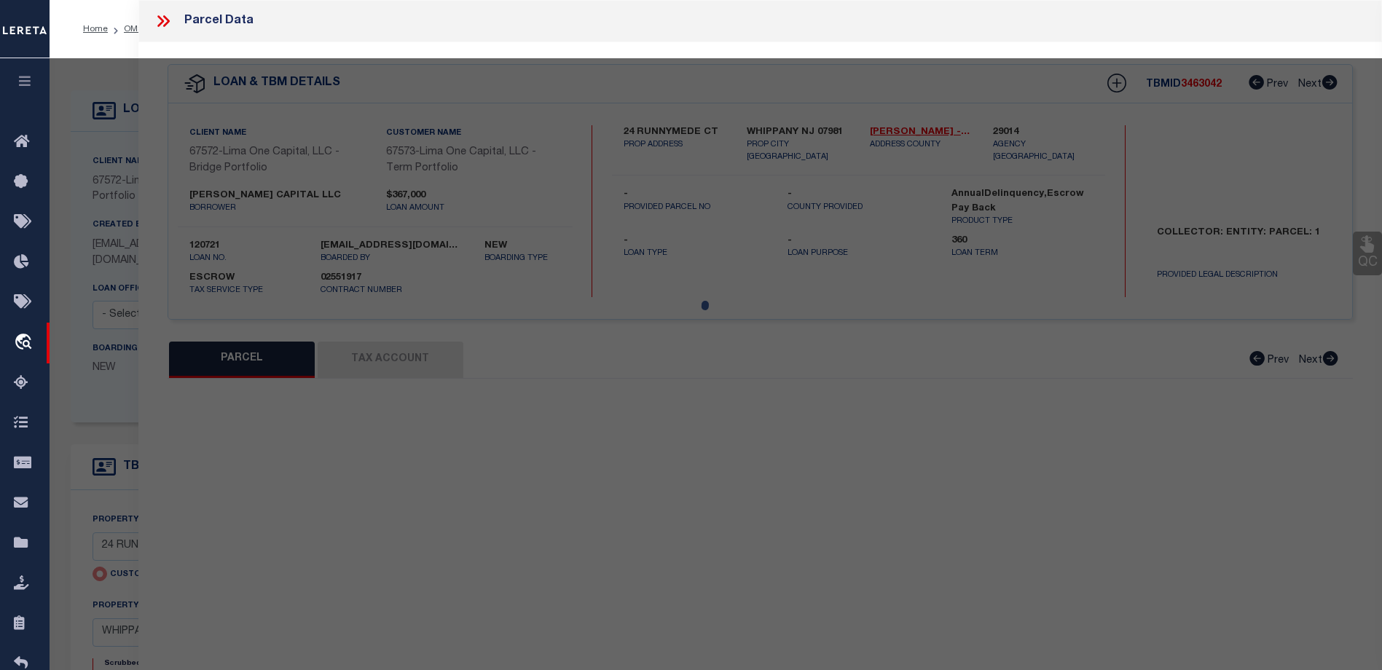
select select "CP"
type input "24 RUNNYMEDE CT"
checkbox input "false"
type input "WHIPPANY NJ 07981"
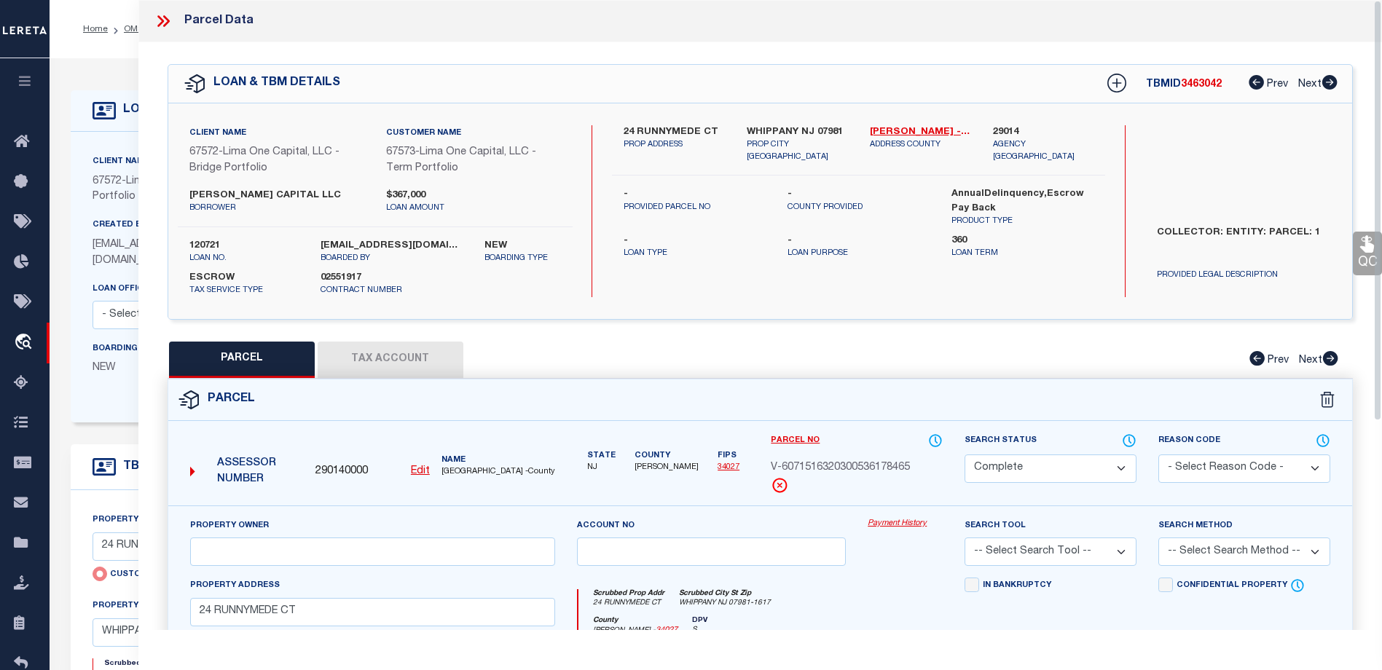
click at [401, 359] on button "Tax Account" at bounding box center [391, 360] width 146 height 36
select select "100"
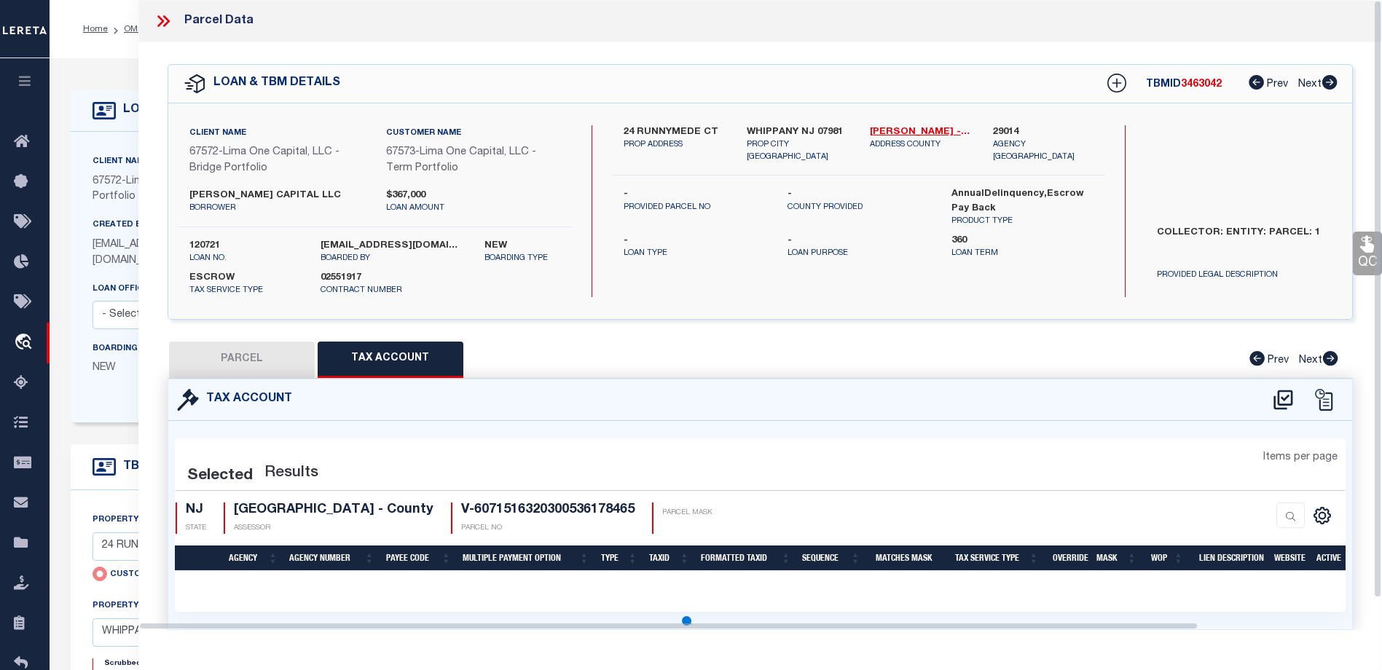
select select "100"
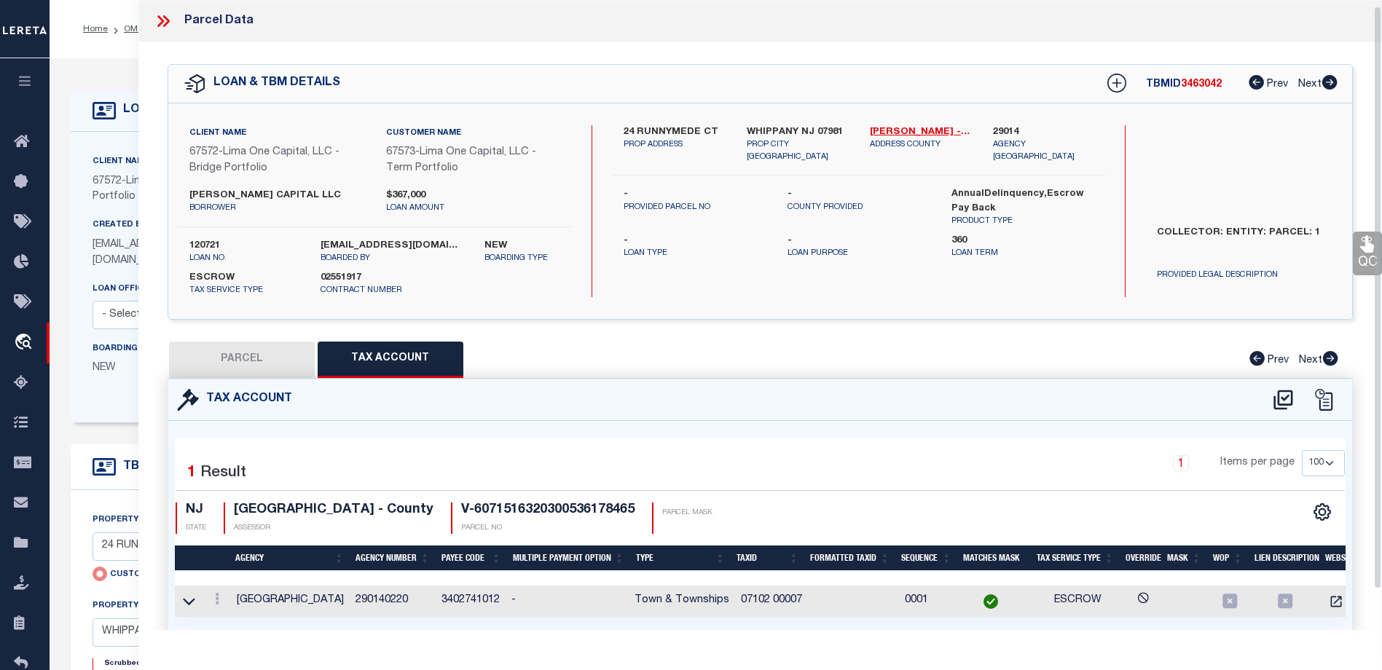
scroll to position [50, 0]
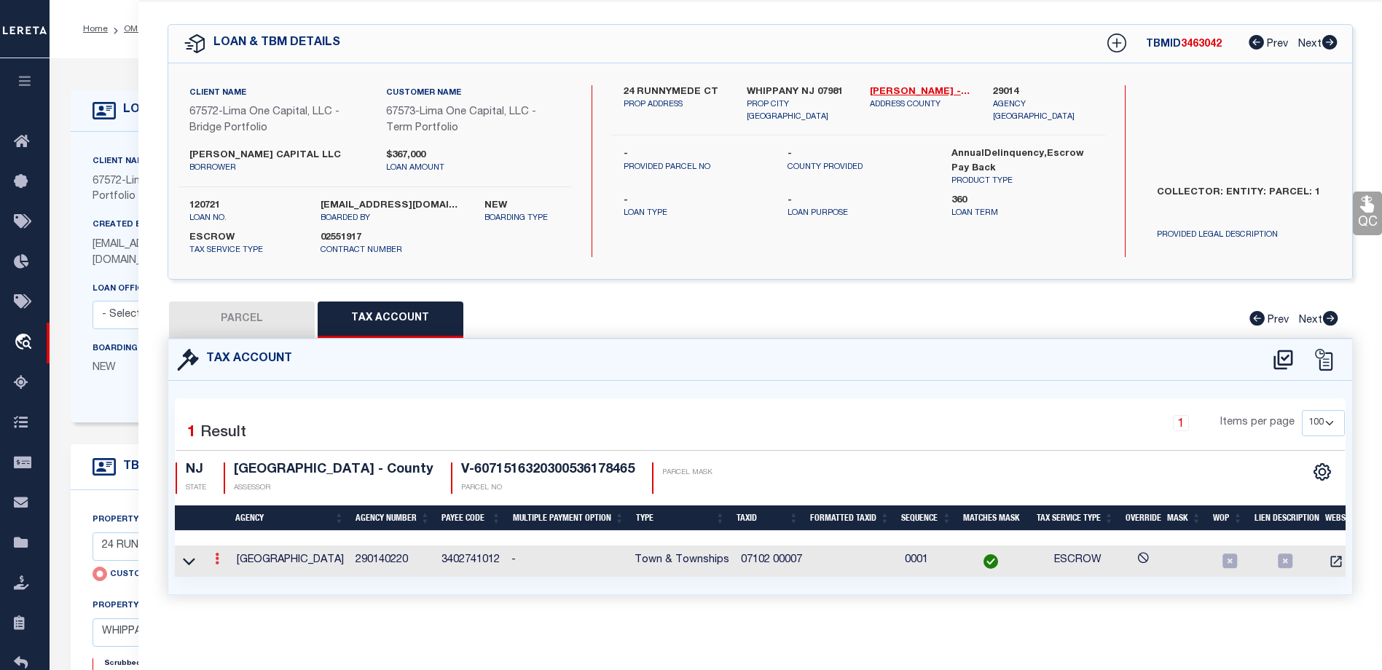
click at [215, 553] on icon at bounding box center [217, 559] width 4 height 12
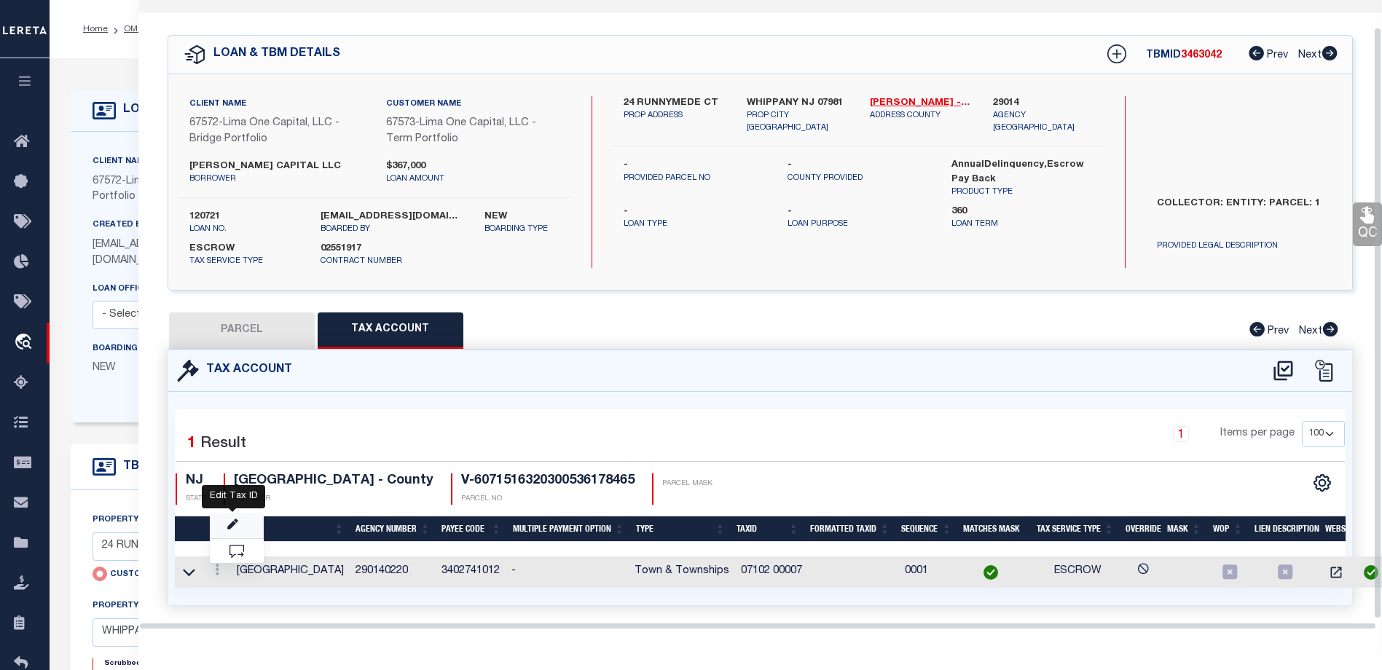
click at [232, 519] on icon "" at bounding box center [232, 524] width 11 height 11
type input "07102 00007"
type textarea "&&&&& XX&&&&& XX *XXXXX &&&&&XXXX&&&&&XXXX *XXXX $$$$$ $$$$$"
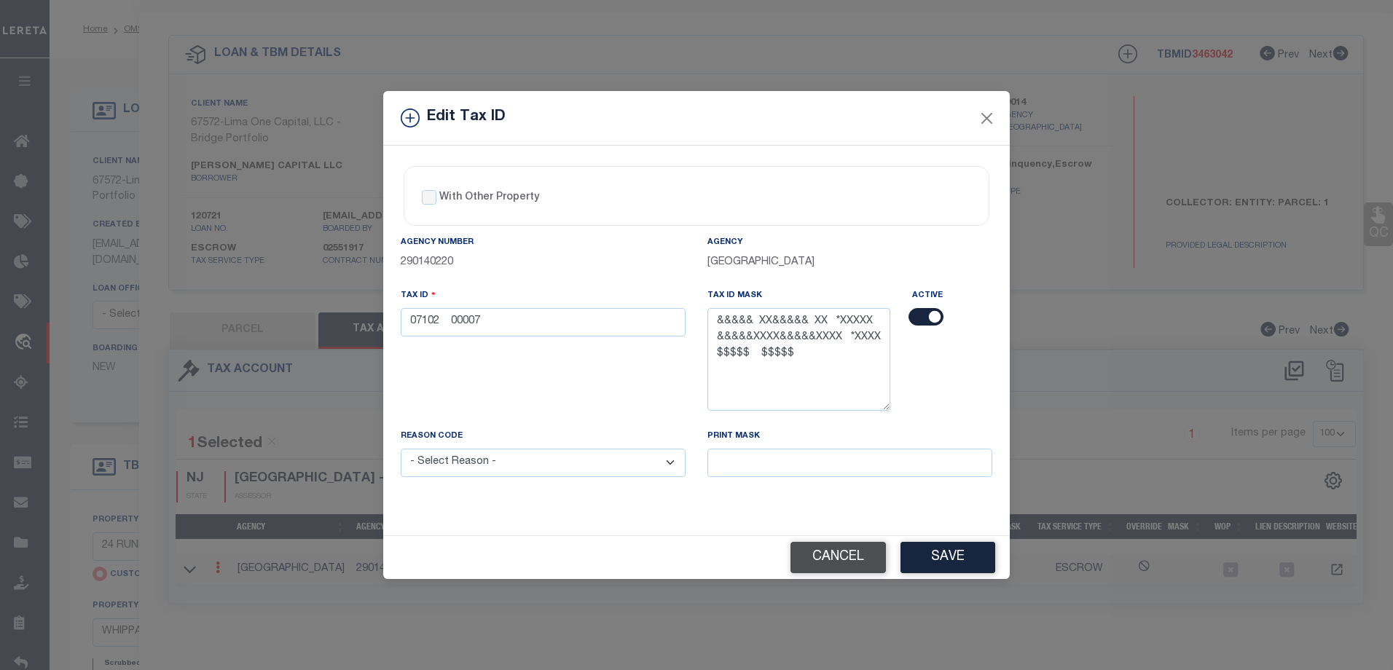
click at [836, 558] on button "Cancel" at bounding box center [837, 557] width 95 height 31
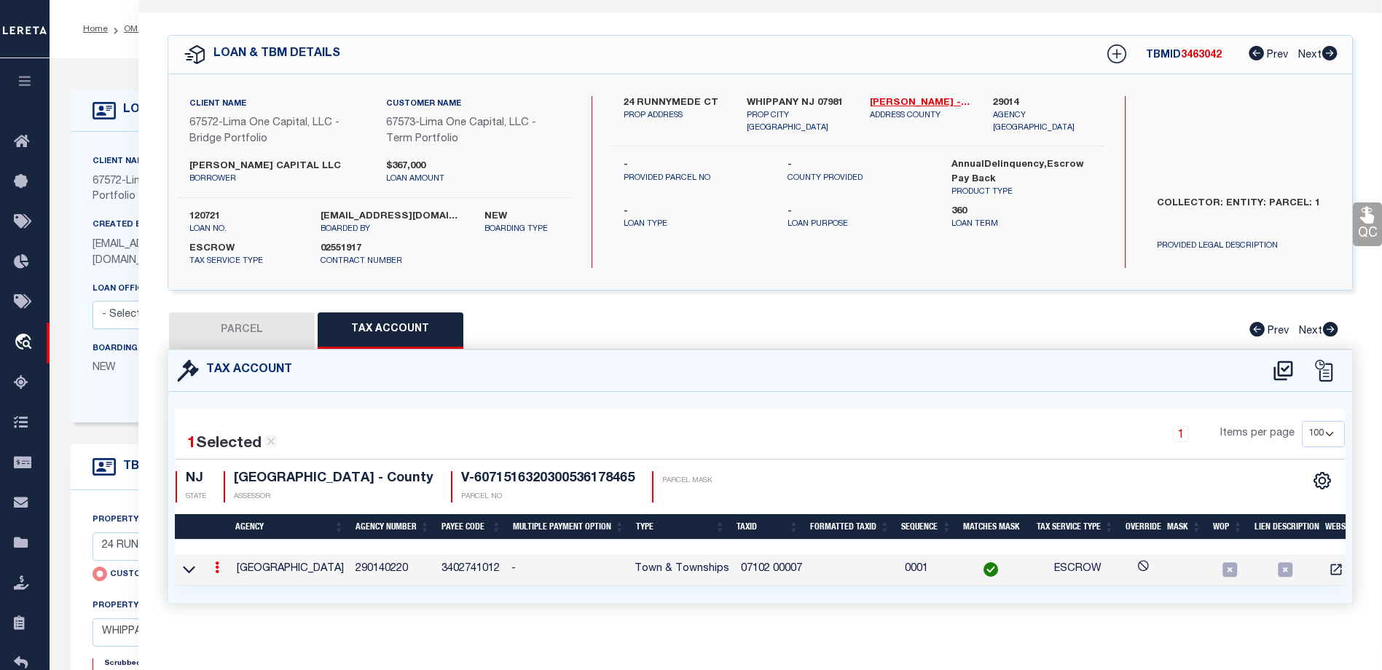
click at [220, 573] on link at bounding box center [217, 570] width 16 height 12
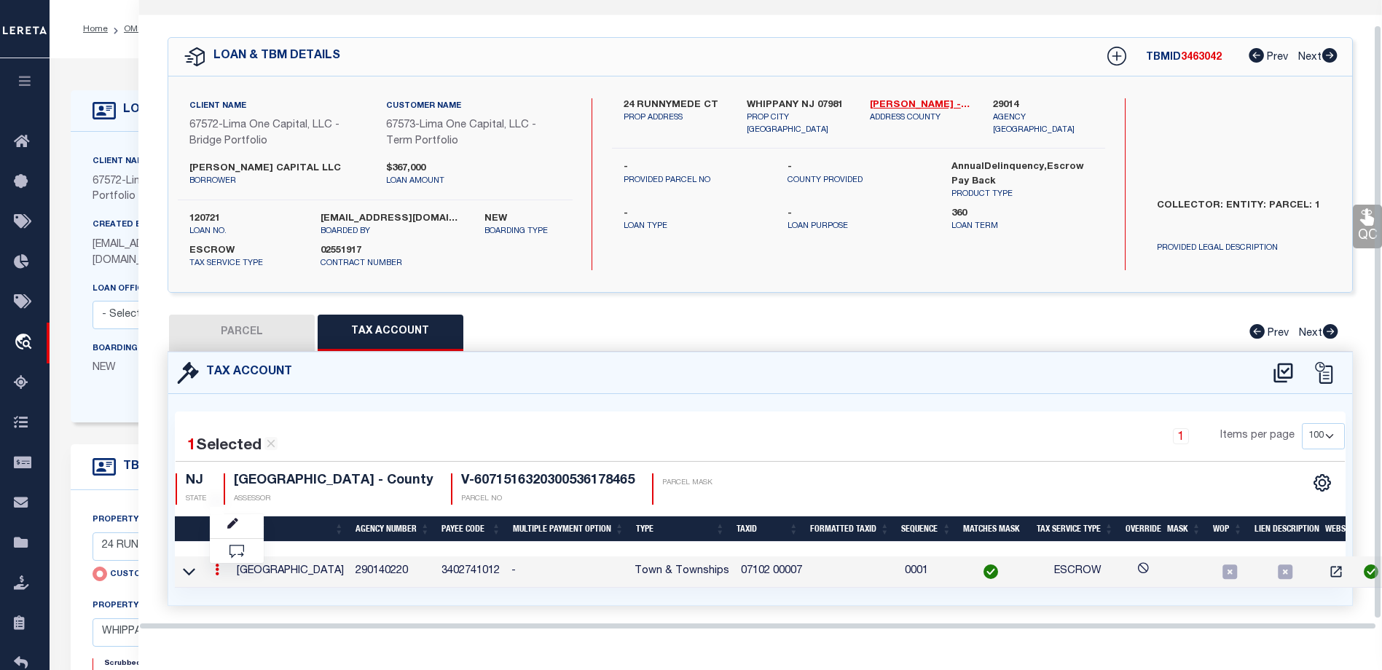
scroll to position [26, 0]
click at [236, 526] on icon "" at bounding box center [232, 524] width 11 height 11
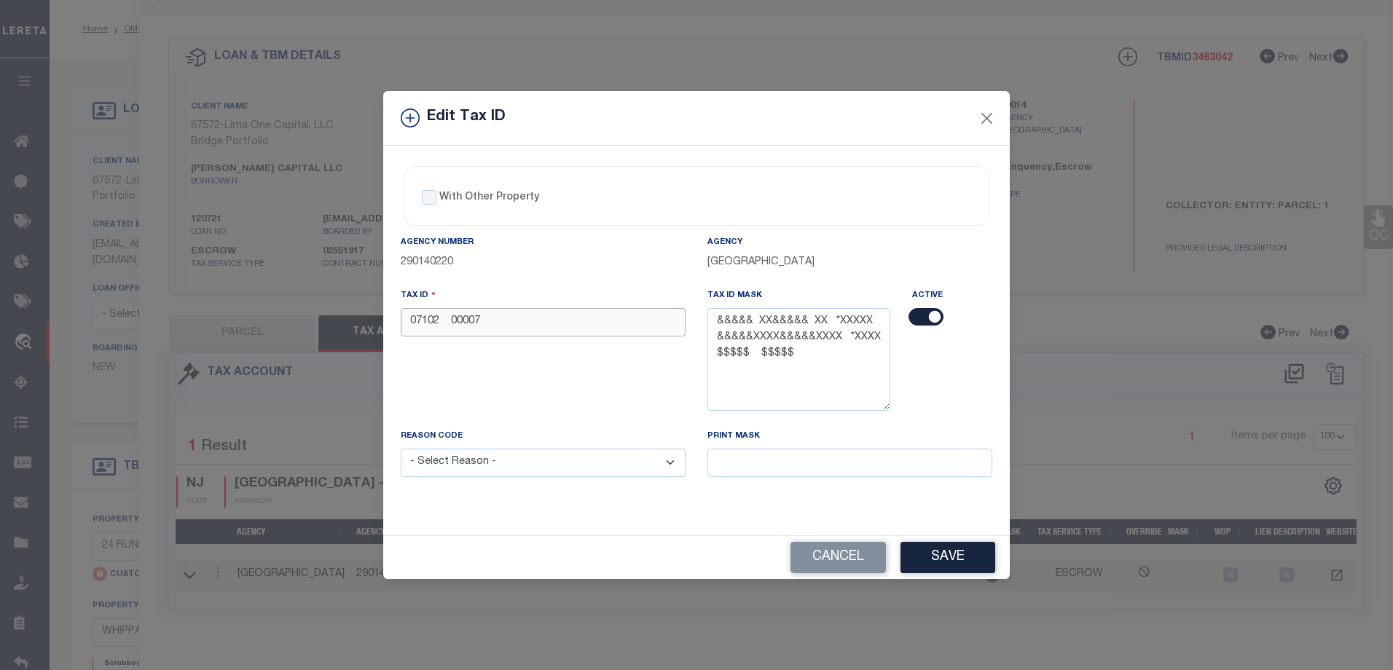
click at [609, 321] on input "07102 00007" at bounding box center [543, 322] width 285 height 28
click at [831, 557] on button "Cancel" at bounding box center [837, 557] width 95 height 31
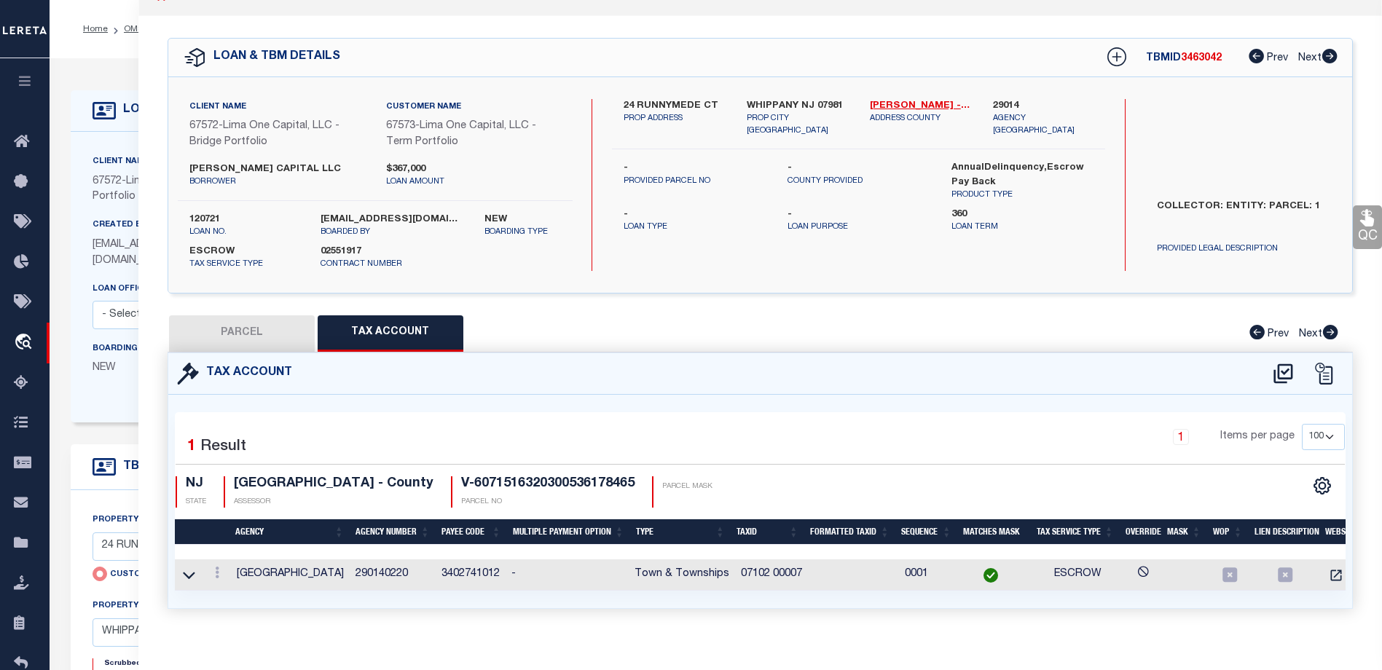
click at [34, 76] on button "button" at bounding box center [25, 83] width 50 height 50
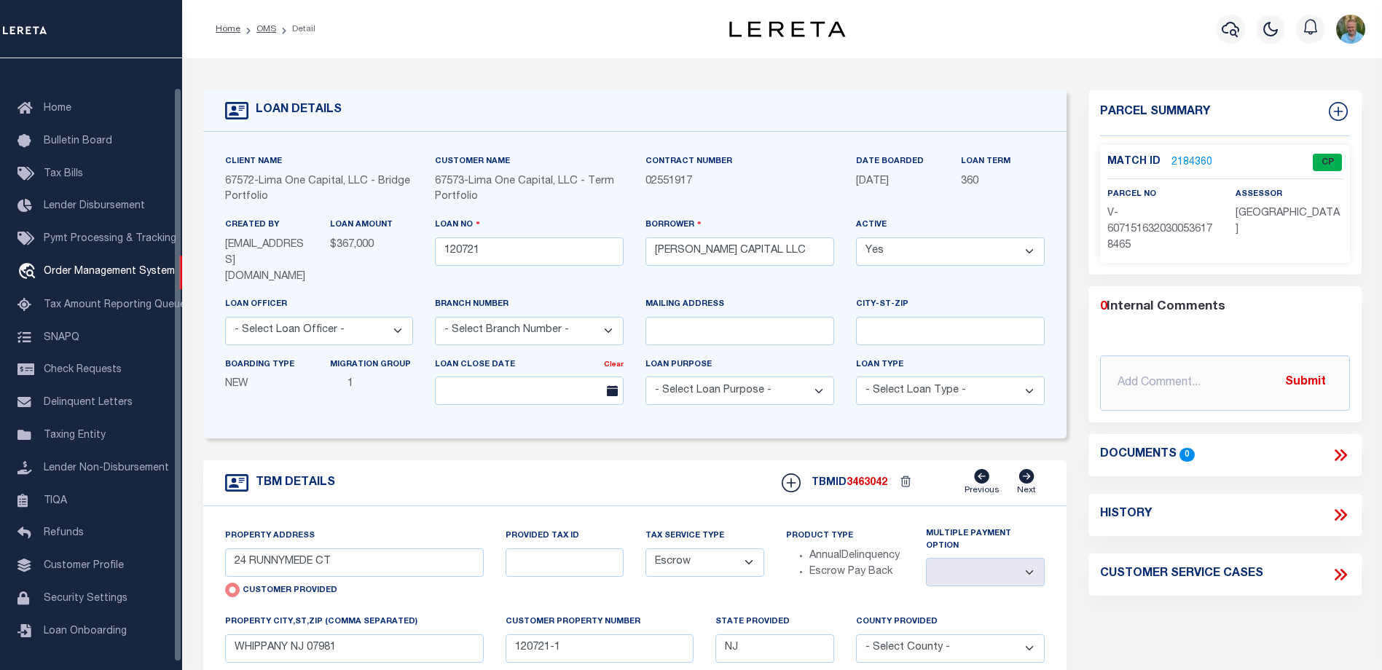
scroll to position [31, 0]
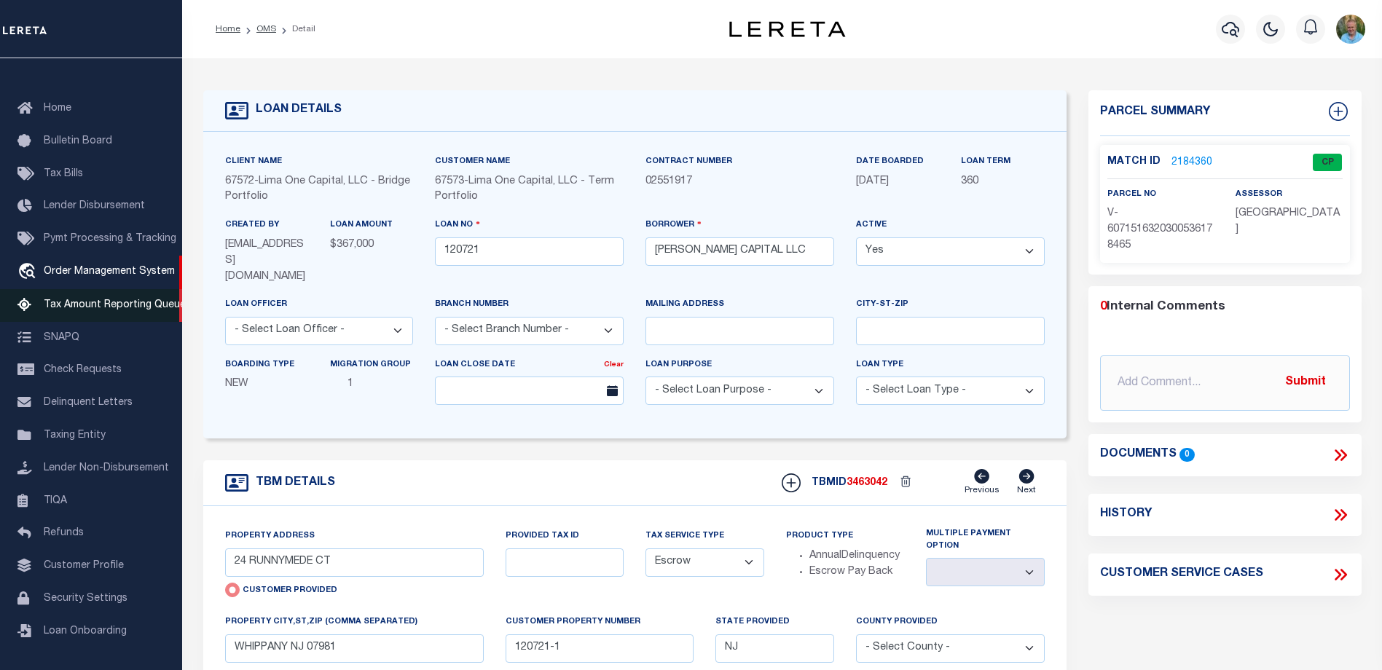
click at [97, 306] on span "Tax Amount Reporting Queue" at bounding box center [115, 305] width 142 height 10
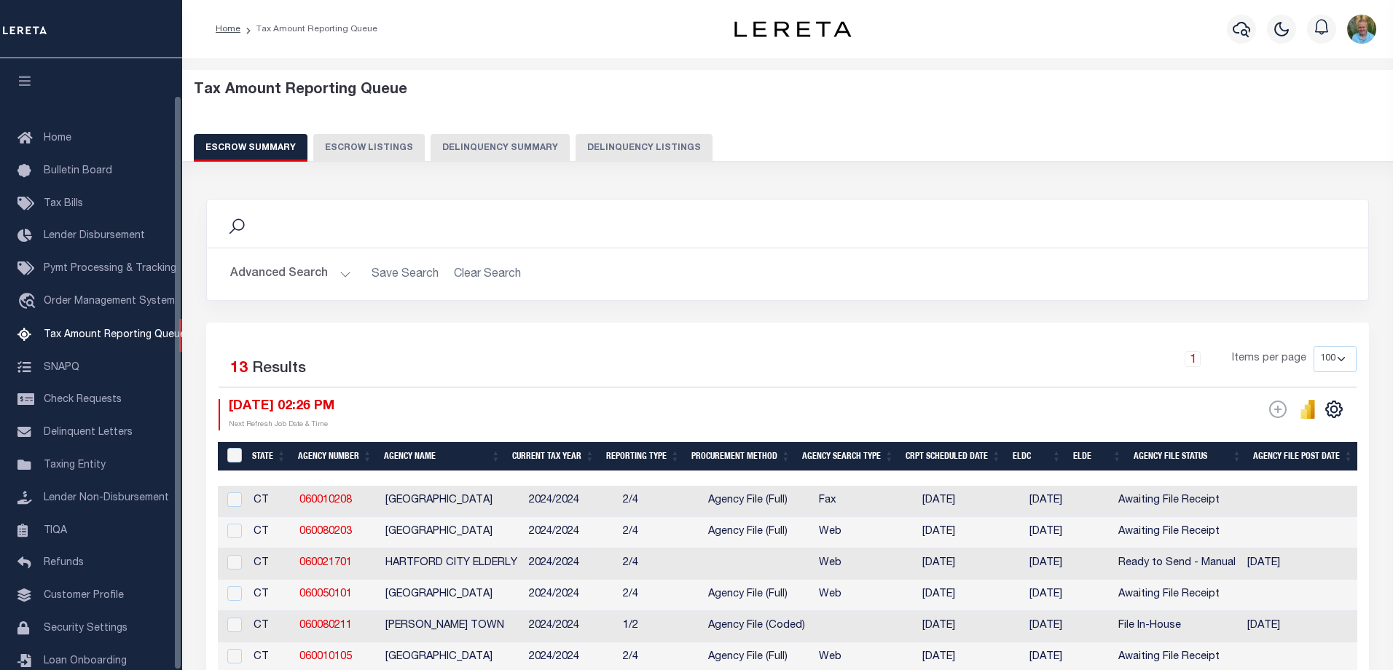
select select "CT"
select select "100"
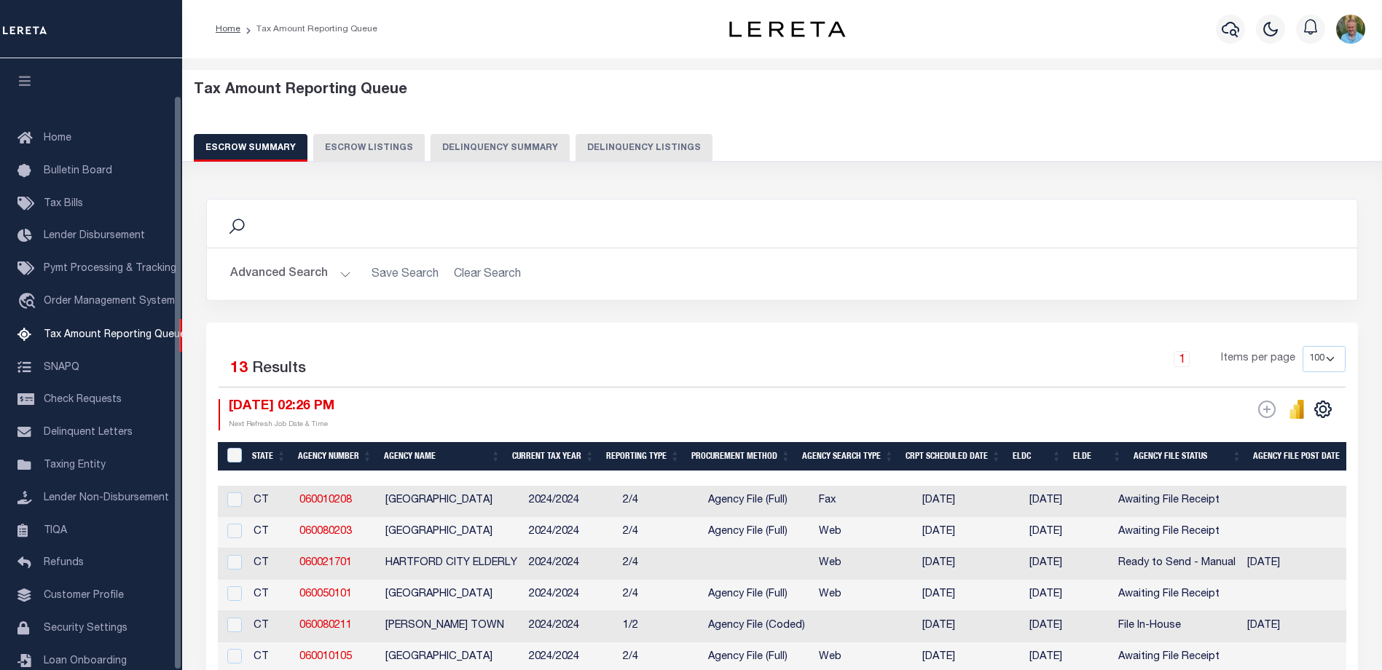
scroll to position [39, 0]
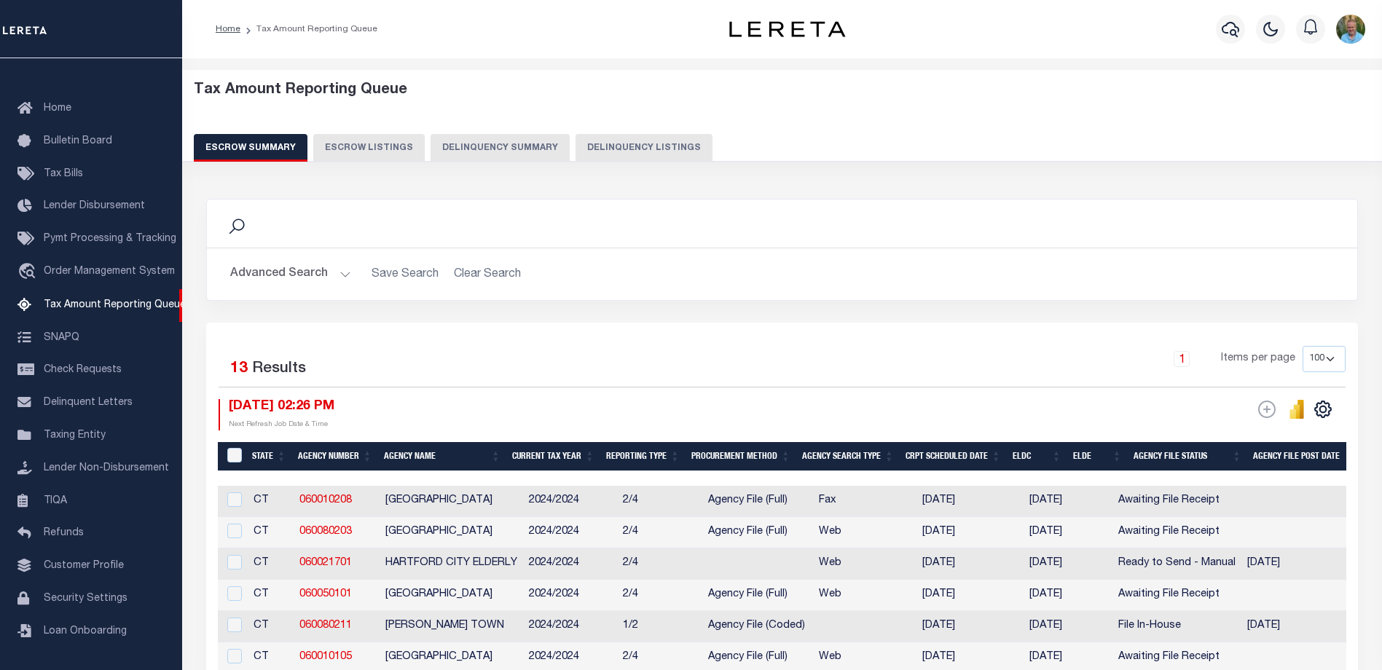
click at [269, 276] on button "Advanced Search" at bounding box center [290, 274] width 121 height 28
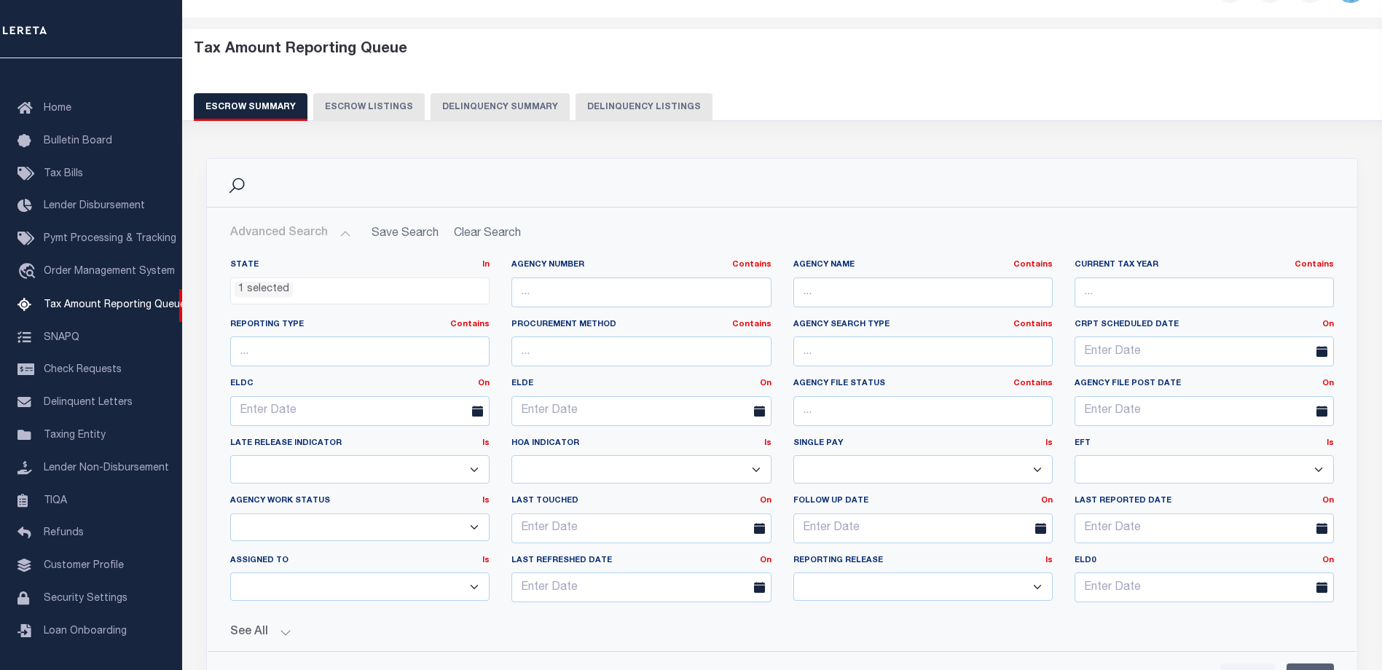
scroll to position [73, 0]
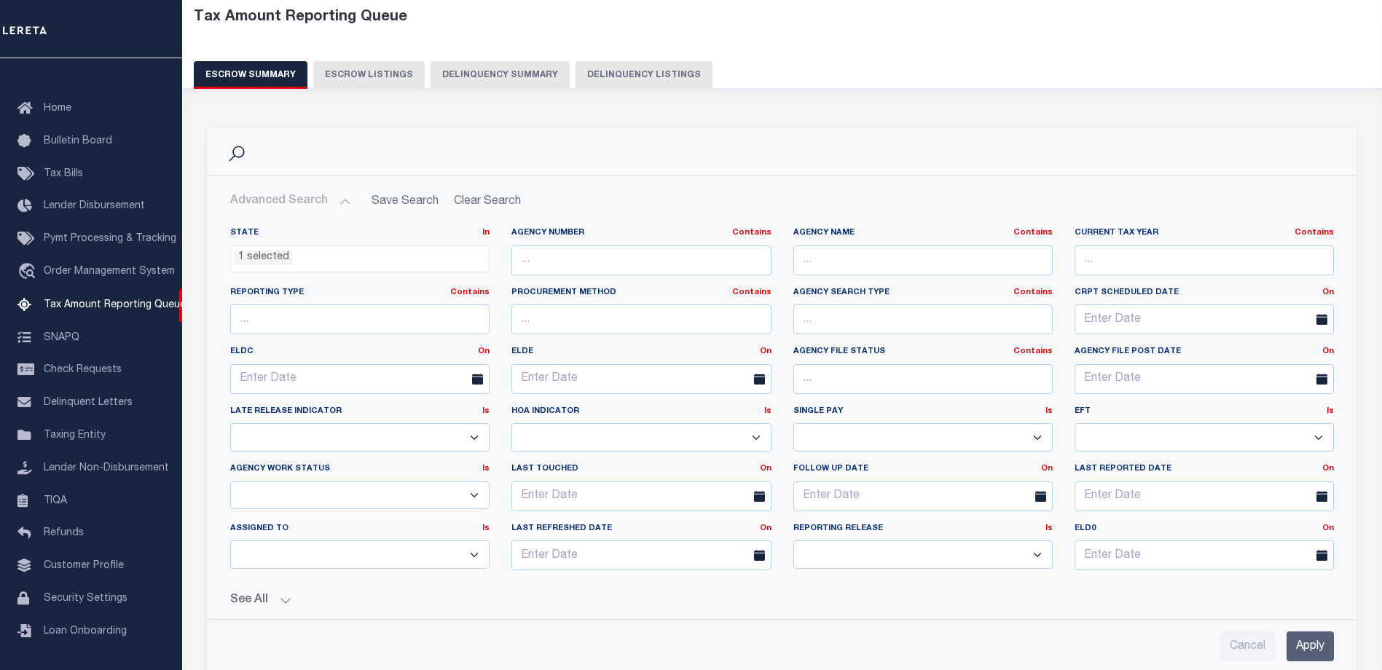
click at [472, 195] on h2 "Advanced Search Save Search Clear Search EscrowSummaryGridWrapper_dynamictable_…" at bounding box center [782, 201] width 1127 height 28
click at [487, 204] on h2 "Advanced Search Save Search Clear Search EscrowSummaryGridWrapper_dynamictable_…" at bounding box center [782, 201] width 1127 height 28
click at [487, 203] on h2 "Advanced Search Save Search Clear Search EscrowSummaryGridWrapper_dynamictable_…" at bounding box center [782, 201] width 1127 height 28
click at [490, 201] on h2 "Advanced Search Save Search Clear Search EscrowSummaryGridWrapper_dynamictable_…" at bounding box center [782, 201] width 1127 height 28
click at [492, 200] on h2 "Advanced Search Save Search Clear Search EscrowSummaryGridWrapper_dynamictable_…" at bounding box center [782, 201] width 1127 height 28
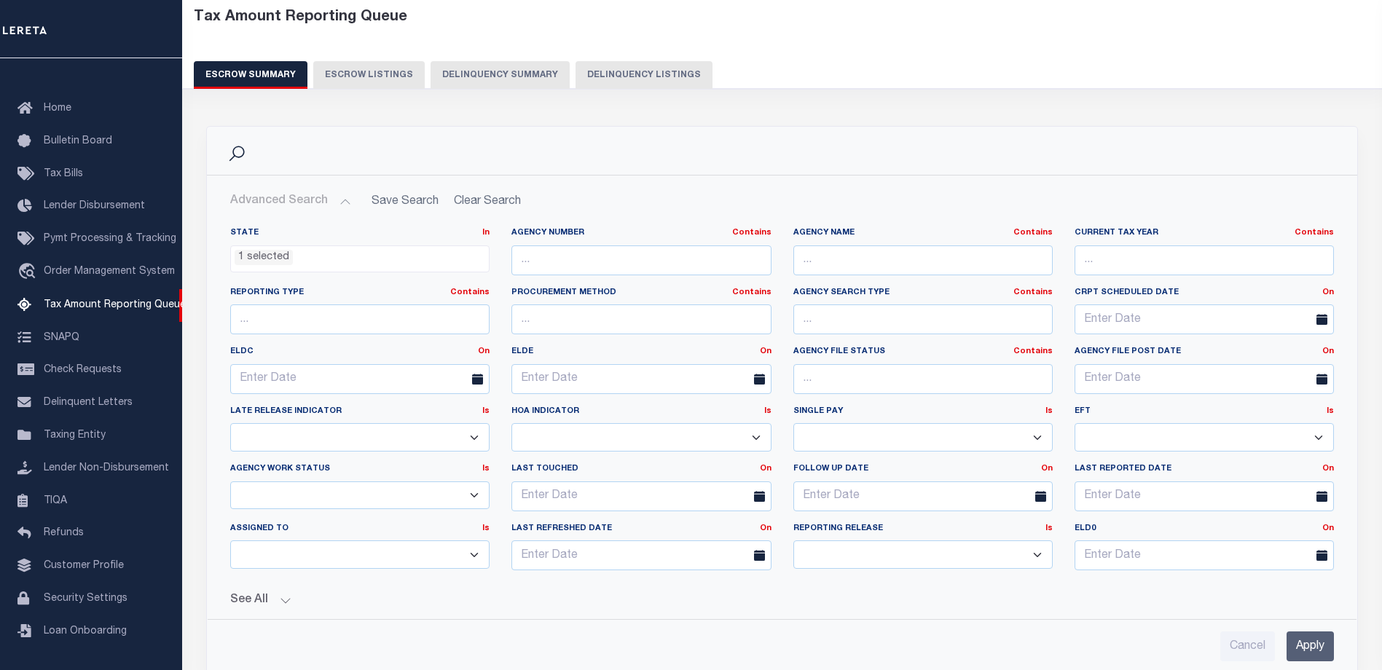
click at [492, 200] on h2 "Advanced Search Save Search Clear Search EscrowSummaryGridWrapper_dynamictable_…" at bounding box center [782, 201] width 1127 height 28
click at [482, 206] on h2 "Advanced Search Save Search Clear Search EscrowSummaryGridWrapper_dynamictable_…" at bounding box center [782, 201] width 1127 height 28
click at [480, 202] on h2 "Advanced Search Save Search Clear Search EscrowSummaryGridWrapper_dynamictable_…" at bounding box center [782, 201] width 1127 height 28
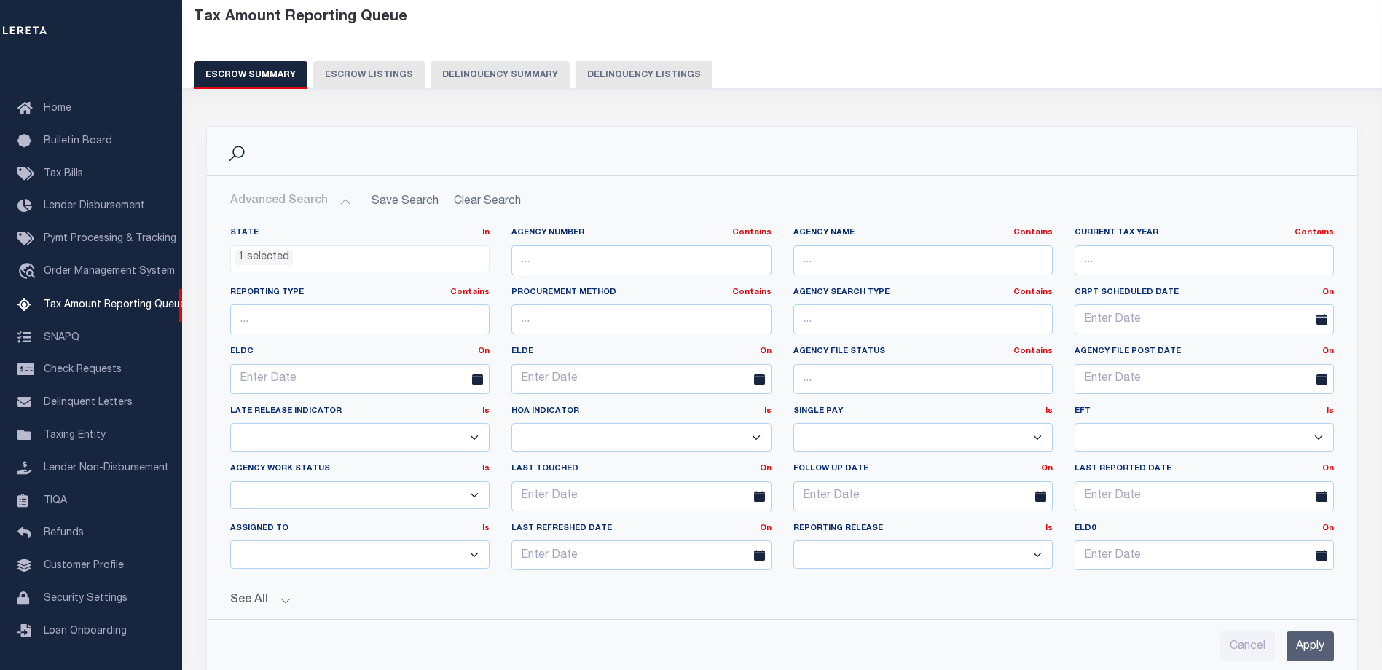
click at [408, 251] on ul "1 selected" at bounding box center [360, 256] width 258 height 20
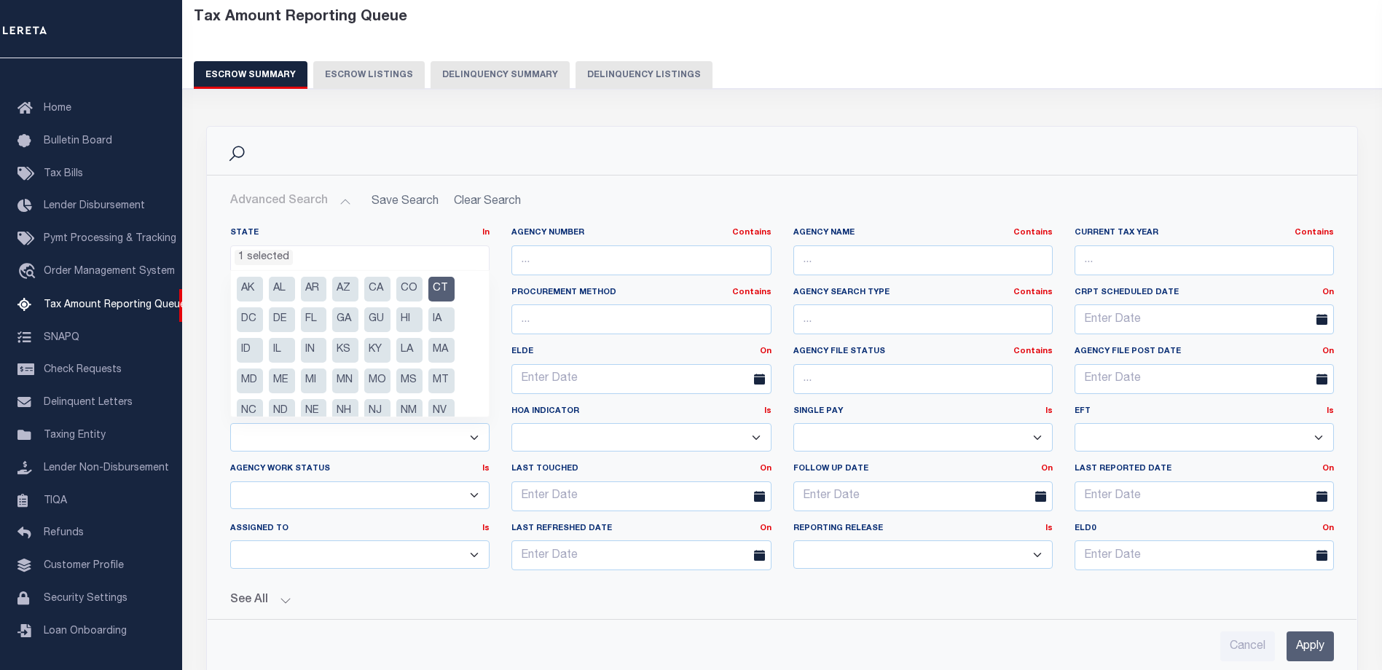
click at [1310, 645] on input "Apply" at bounding box center [1310, 647] width 47 height 30
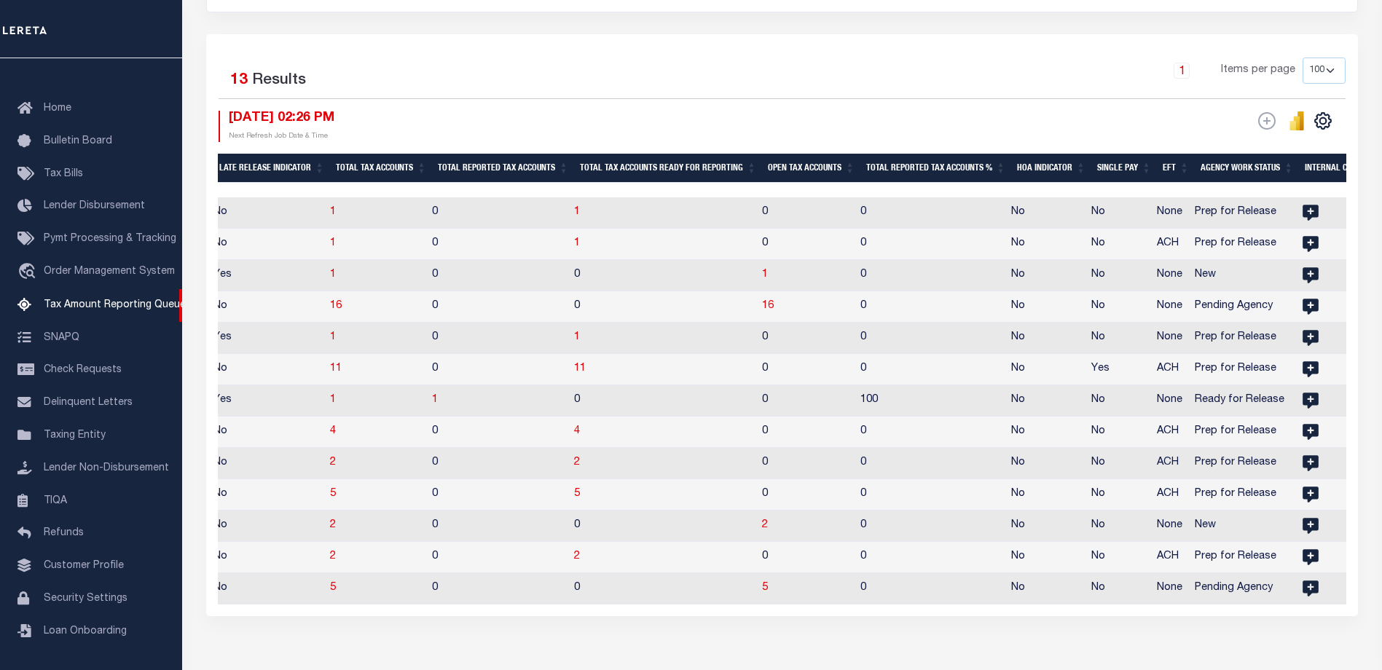
scroll to position [291, 0]
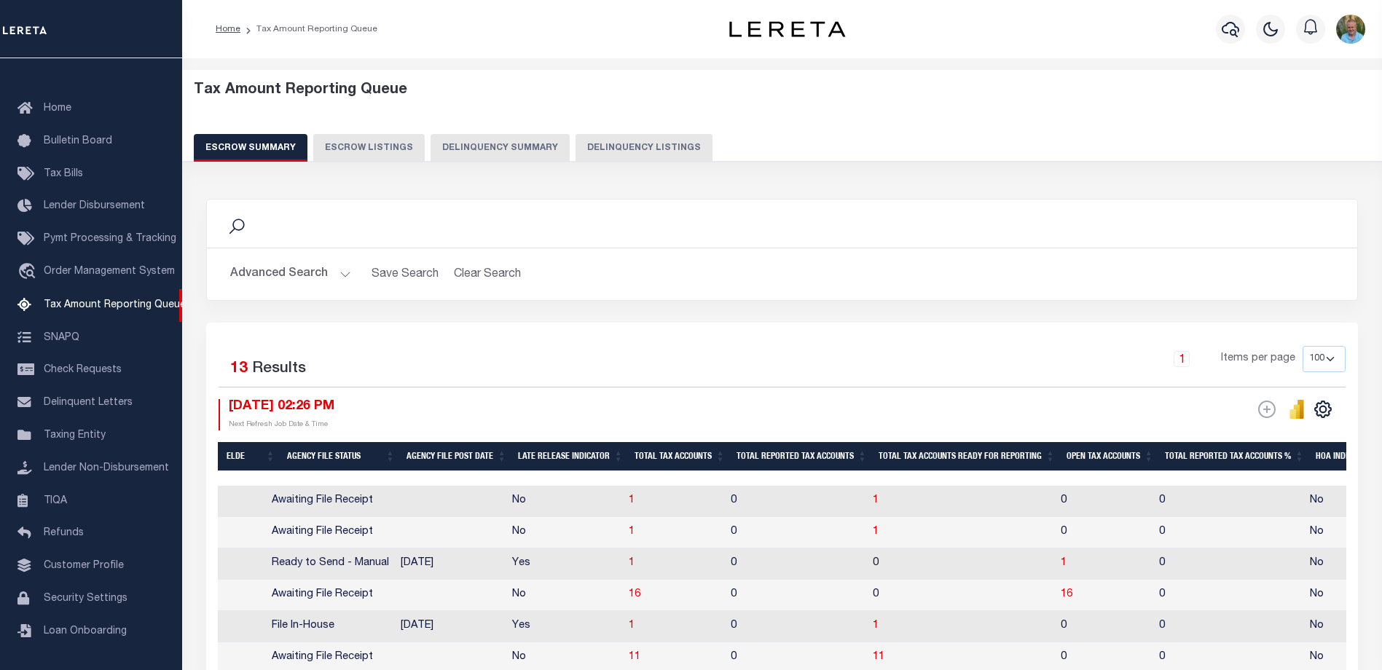
click at [296, 275] on button "Advanced Search" at bounding box center [290, 274] width 121 height 28
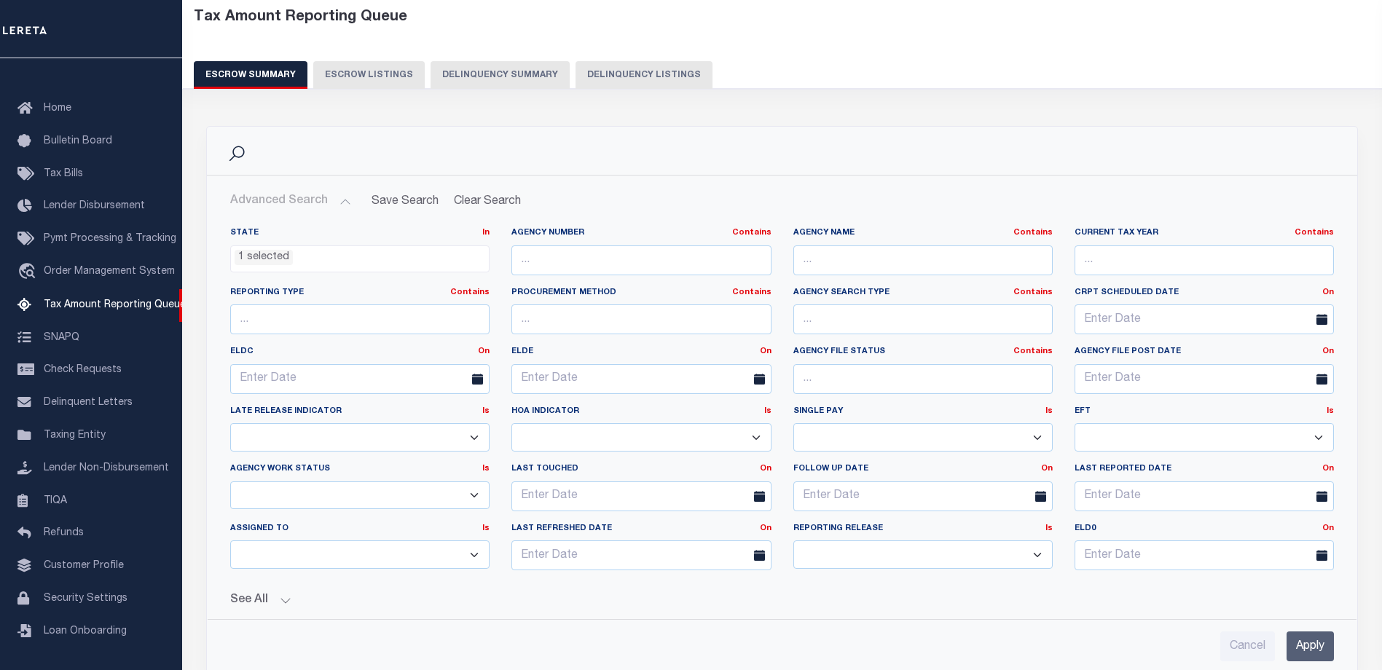
click at [1320, 552] on icon at bounding box center [1321, 555] width 11 height 11
click at [1241, 558] on input "text" at bounding box center [1204, 556] width 259 height 30
click at [1122, 388] on span "1" at bounding box center [1122, 383] width 28 height 28
type input "09-01-2025"
click at [1315, 553] on span at bounding box center [1326, 556] width 37 height 30
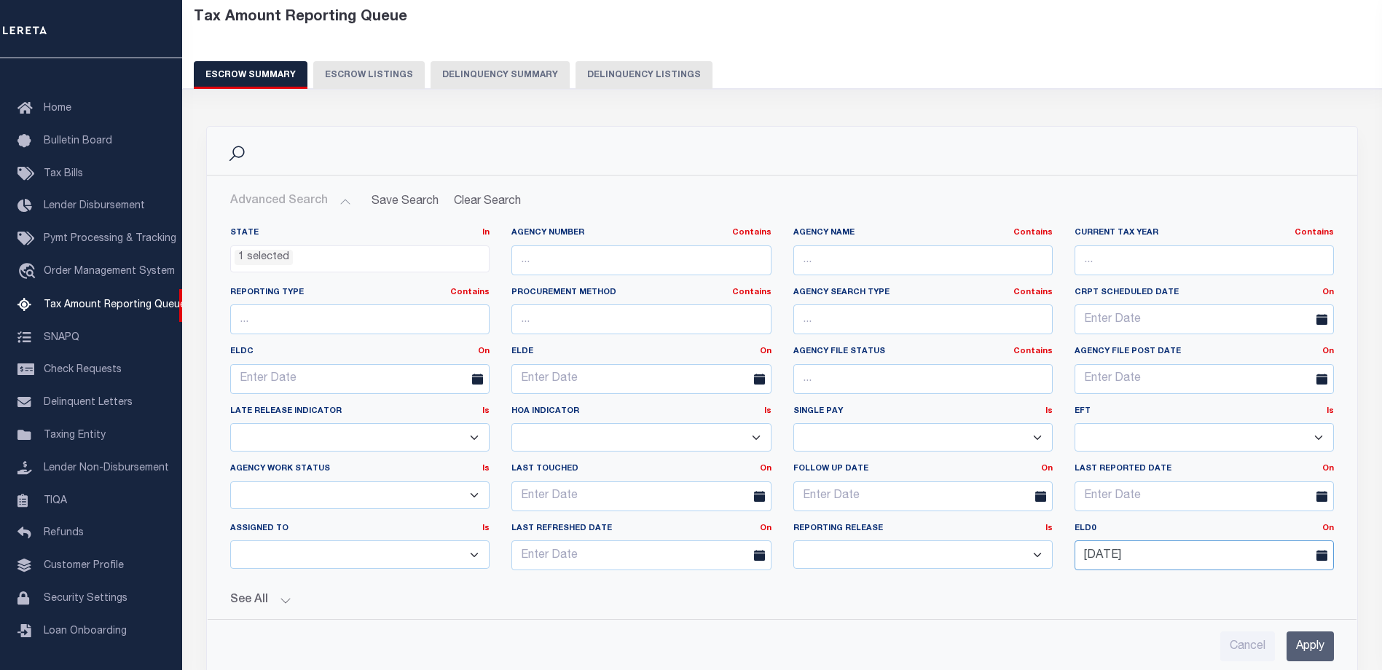
click at [1255, 554] on input "09-01-2025" at bounding box center [1204, 556] width 259 height 30
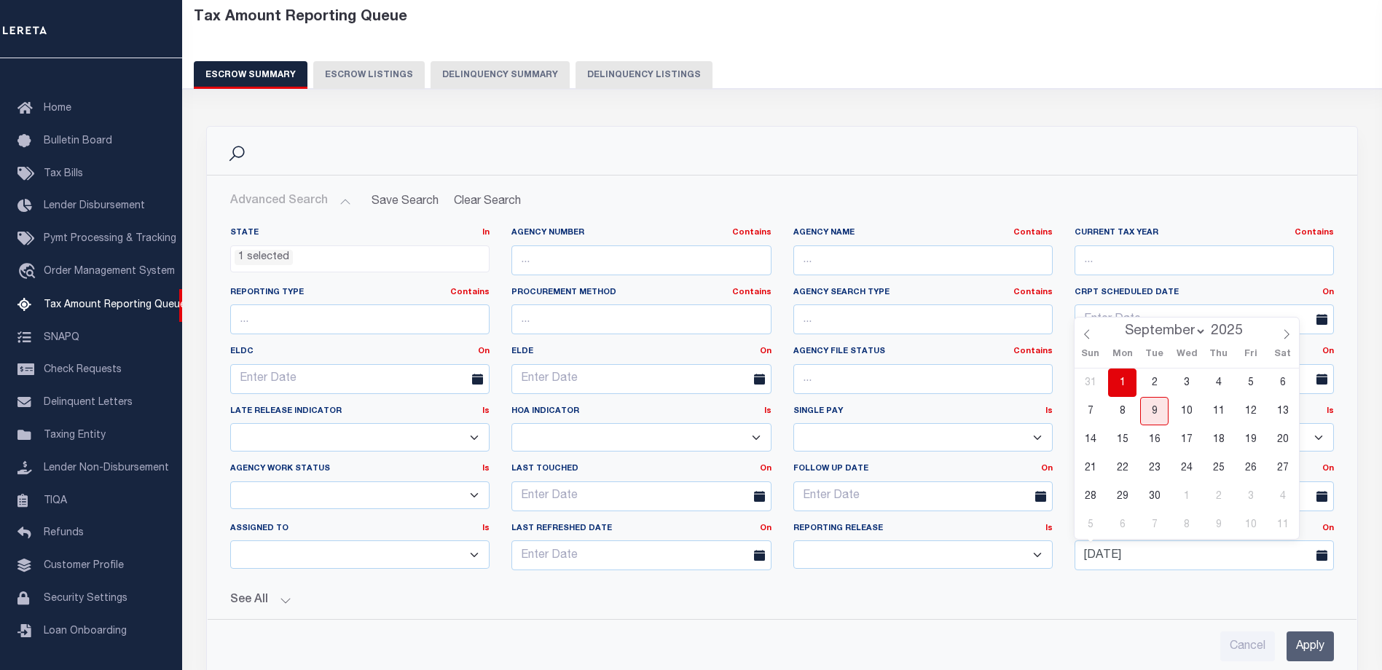
click at [1120, 382] on span "1" at bounding box center [1122, 383] width 28 height 28
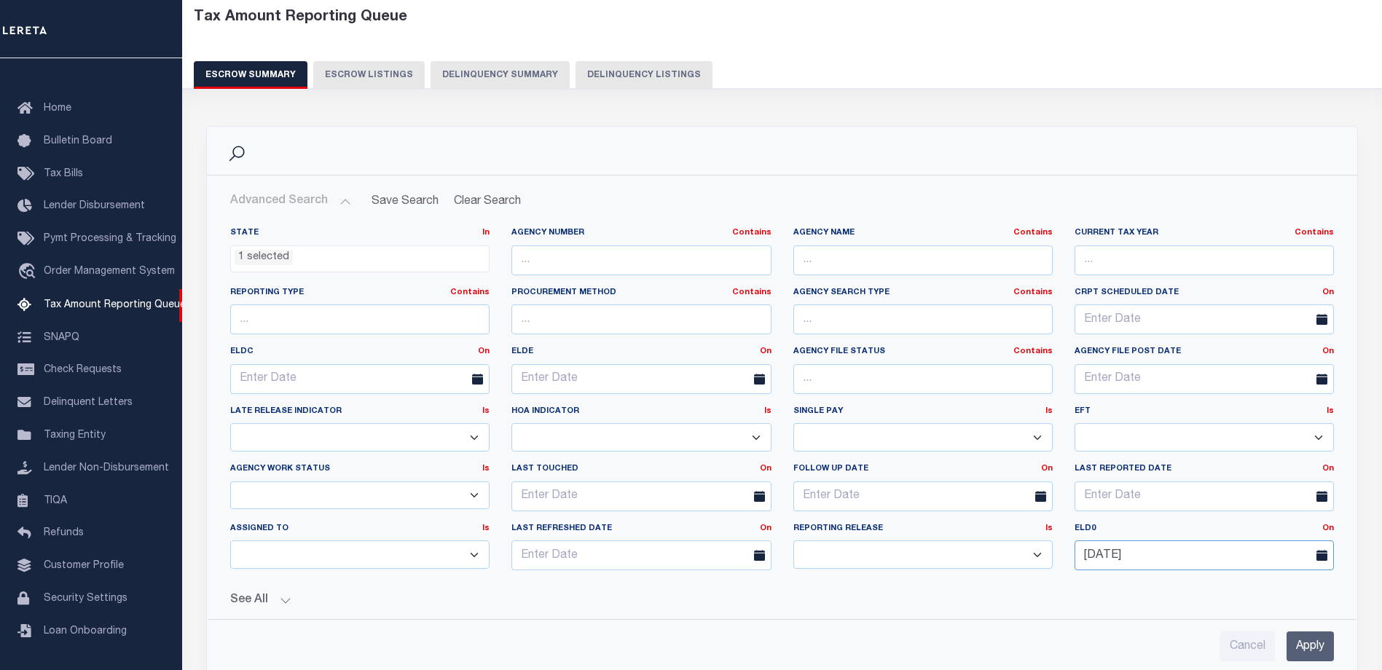
click at [1194, 550] on input "09-01-2025" at bounding box center [1204, 556] width 259 height 30
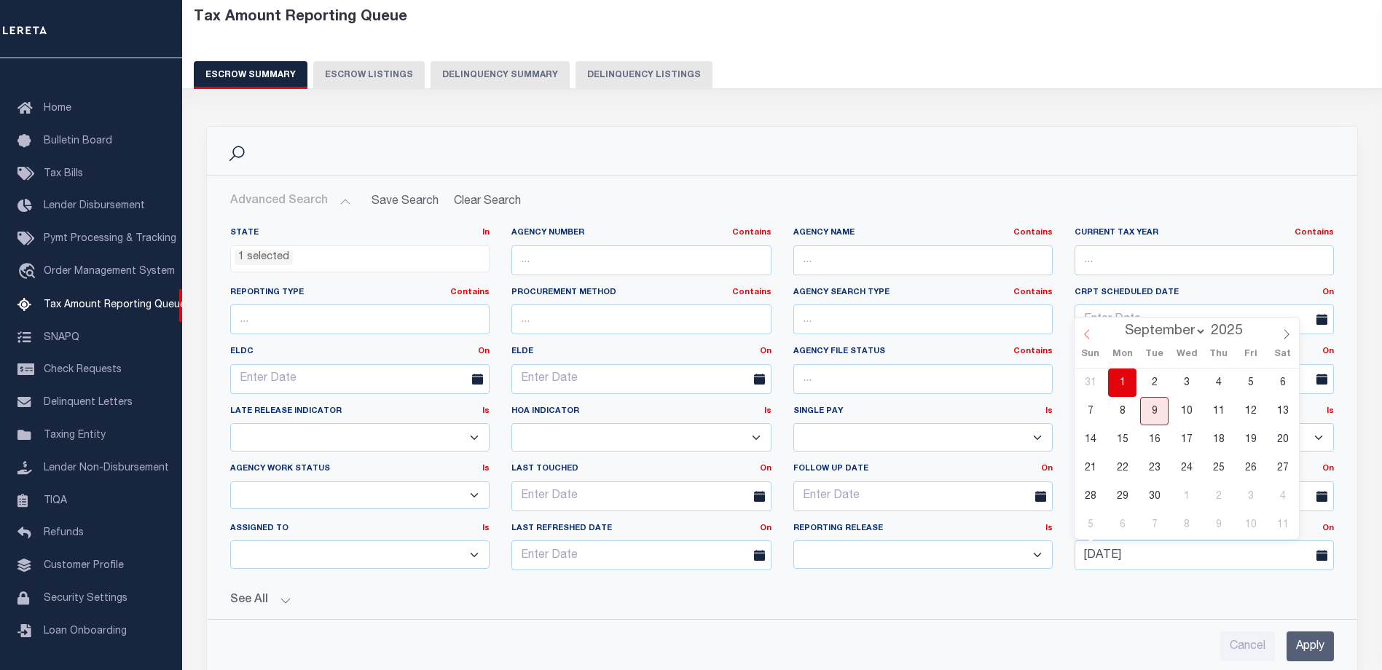
click at [1086, 334] on icon at bounding box center [1087, 334] width 10 height 10
select select "7"
click at [1252, 385] on span "1" at bounding box center [1250, 383] width 28 height 28
type input "08-01-2025"
click at [1328, 529] on link "On" at bounding box center [1328, 529] width 12 height 8
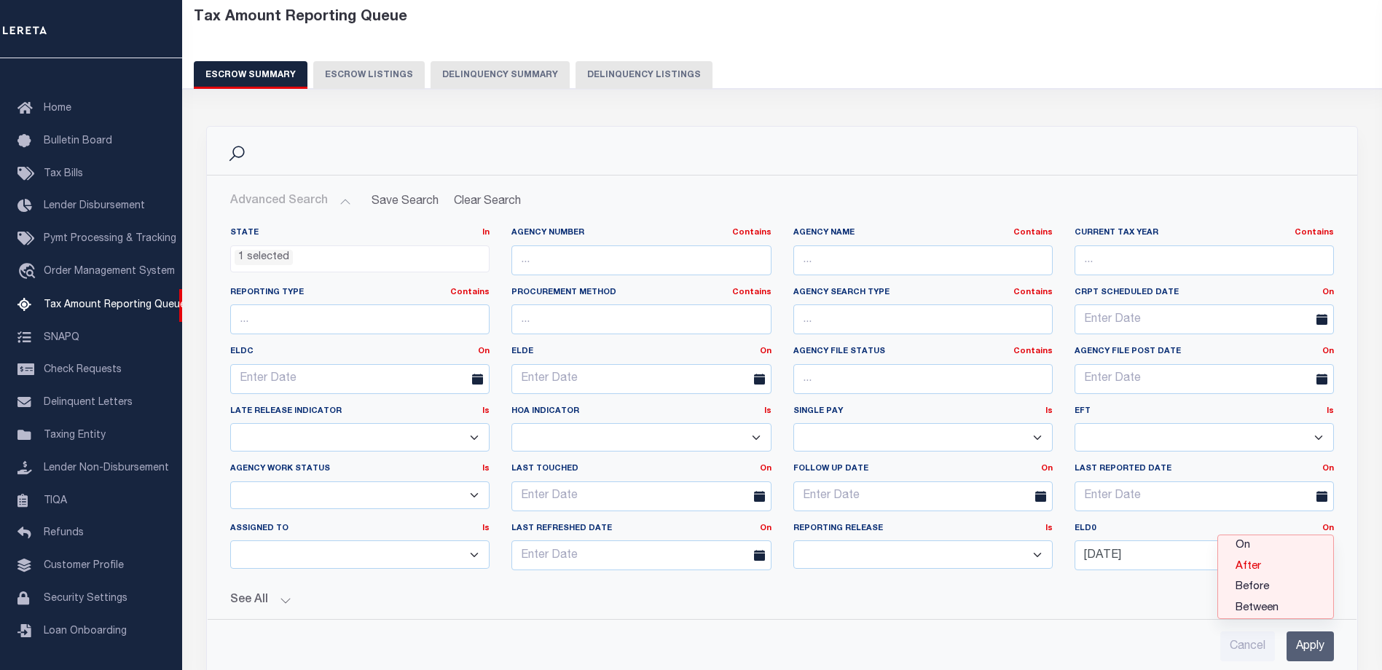
click at [1262, 563] on link "After" at bounding box center [1275, 567] width 115 height 21
click at [1305, 643] on input "Apply" at bounding box center [1310, 647] width 47 height 30
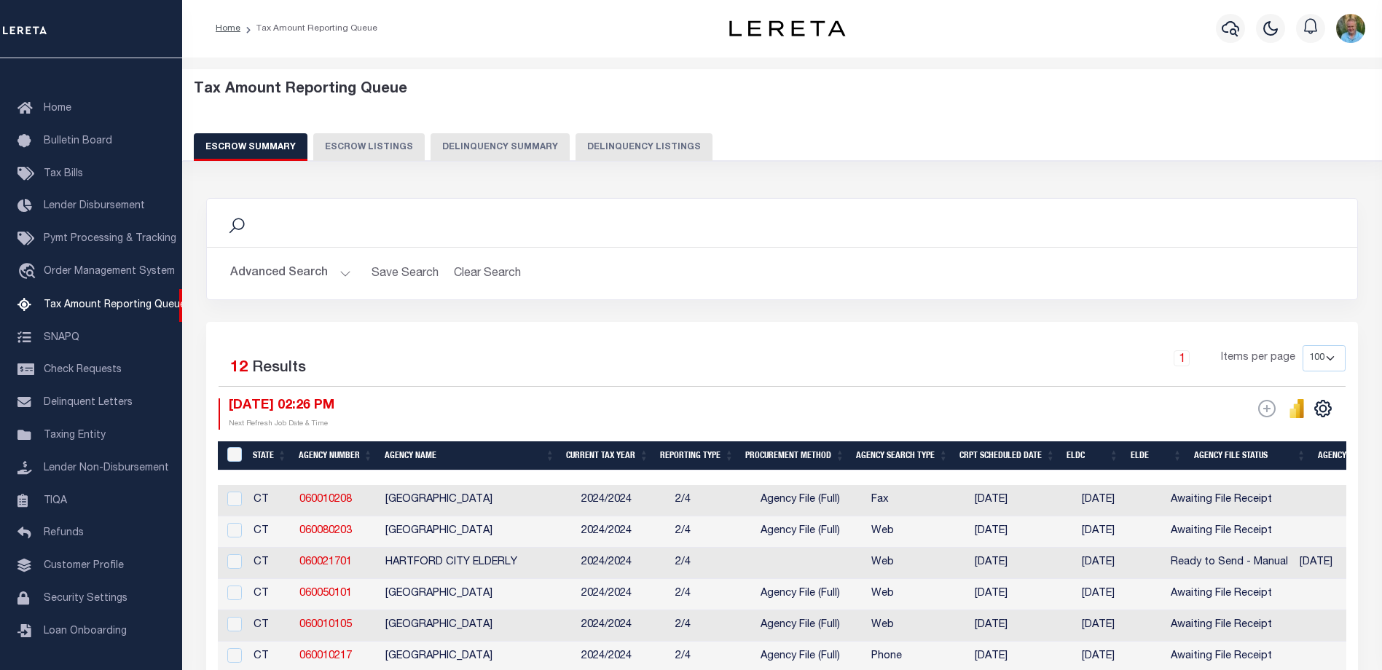
scroll to position [0, 0]
click at [278, 272] on button "Advanced Search" at bounding box center [290, 274] width 121 height 28
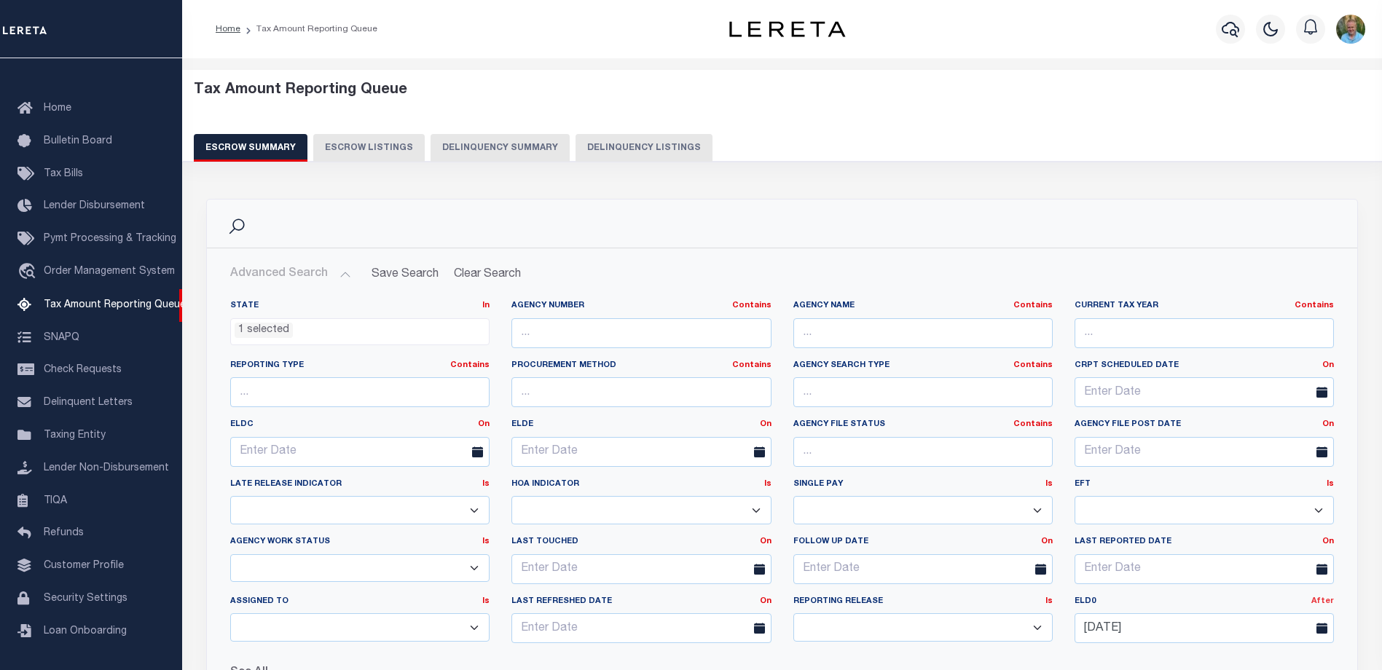
click at [1324, 601] on link "After" at bounding box center [1322, 601] width 23 height 8
click at [1248, 618] on link "On" at bounding box center [1275, 618] width 115 height 21
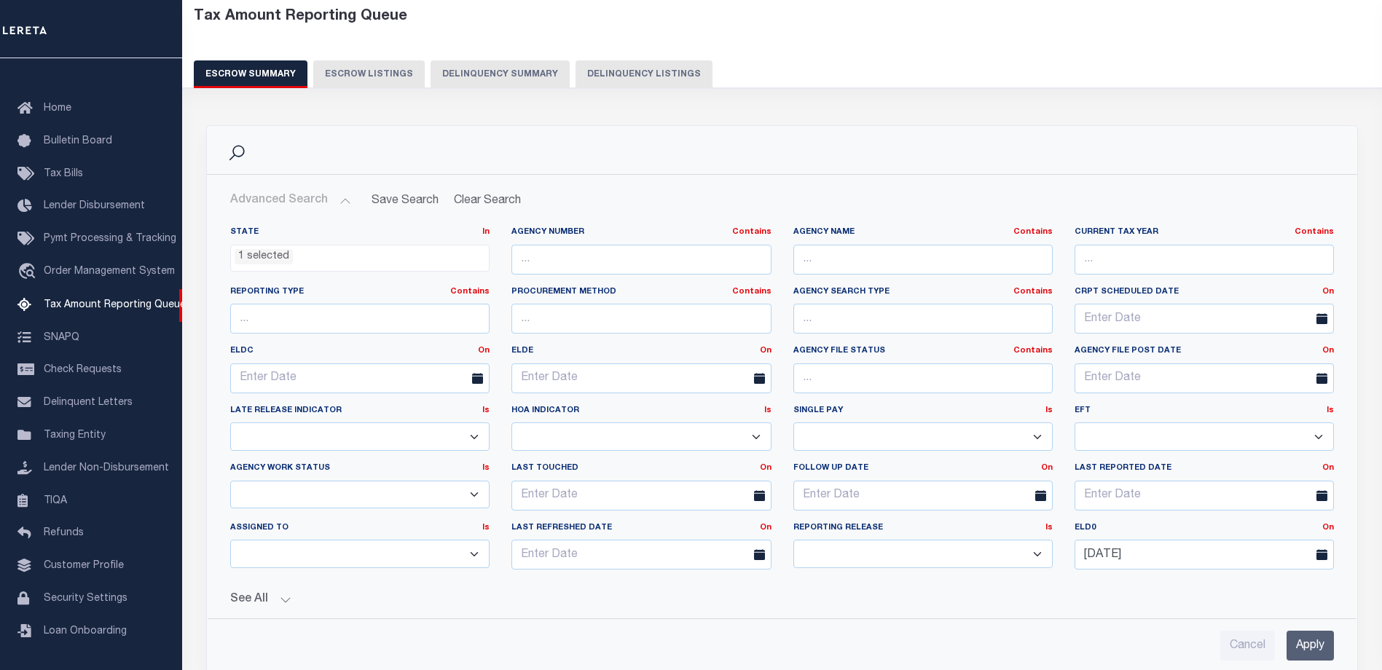
scroll to position [146, 0]
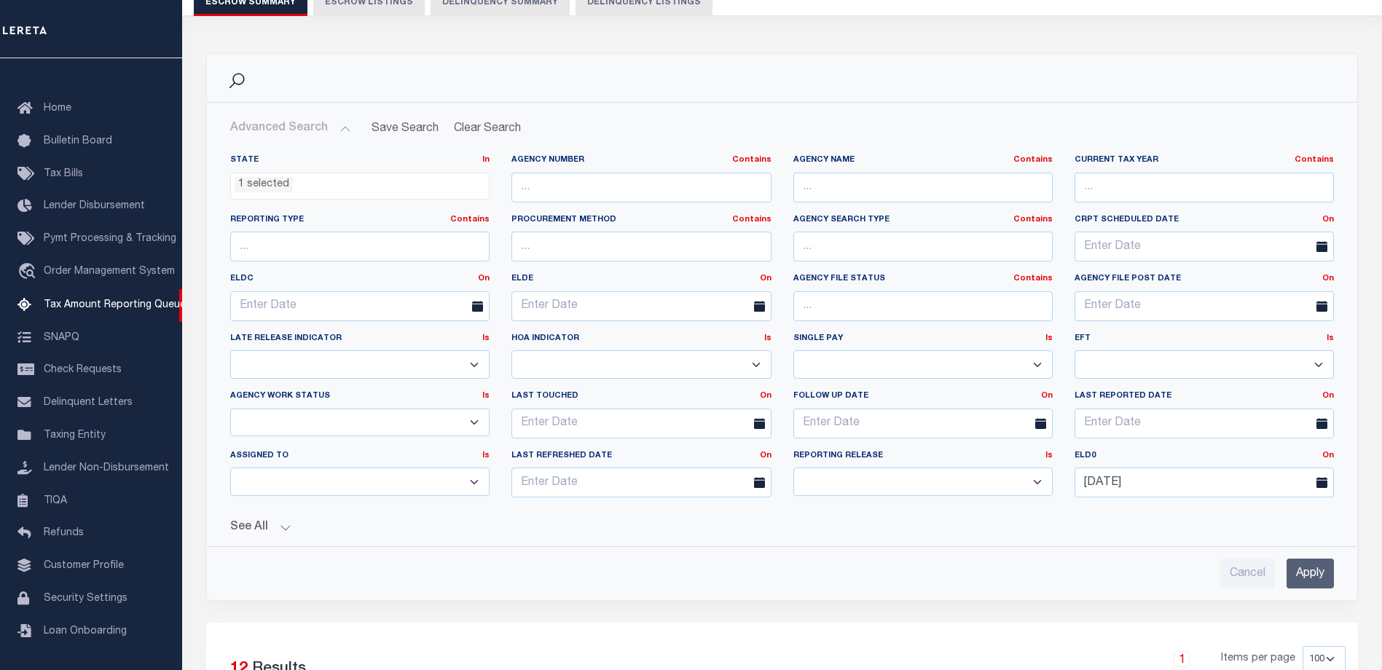
click at [1316, 569] on input "Apply" at bounding box center [1310, 574] width 47 height 30
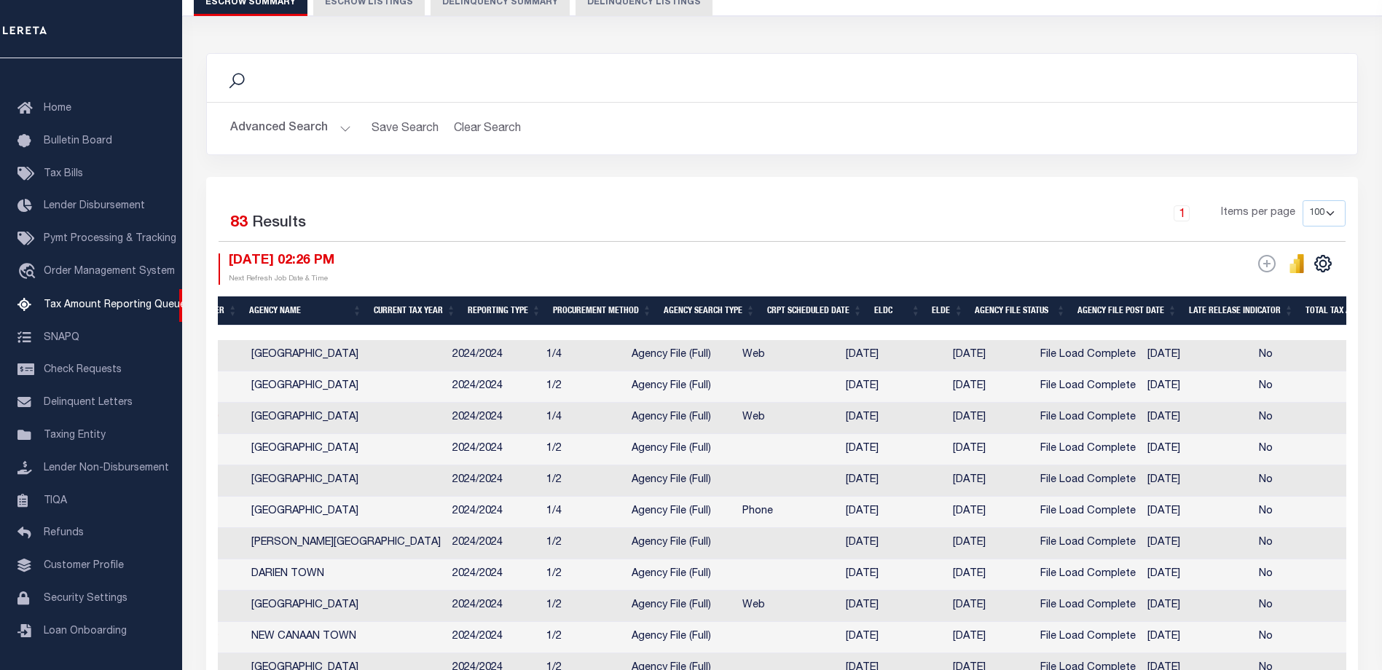
scroll to position [0, 345]
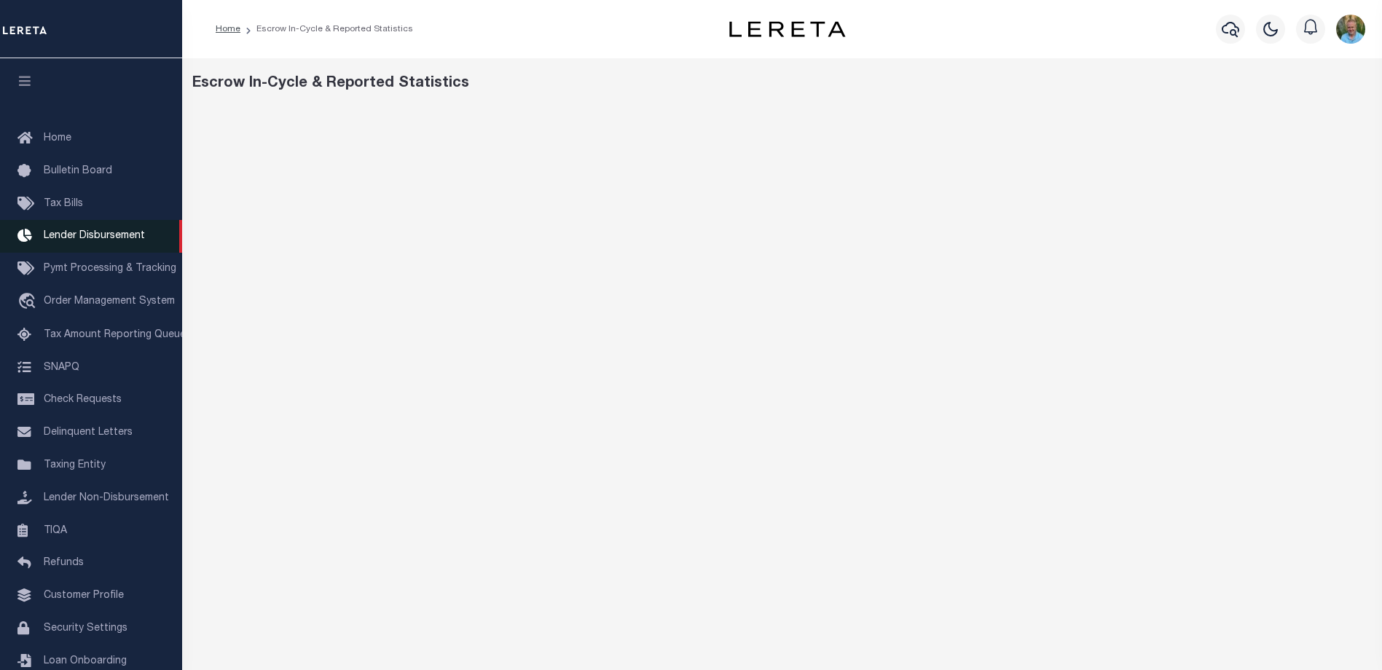
click at [90, 241] on span "Lender Disbursement" at bounding box center [94, 236] width 101 height 10
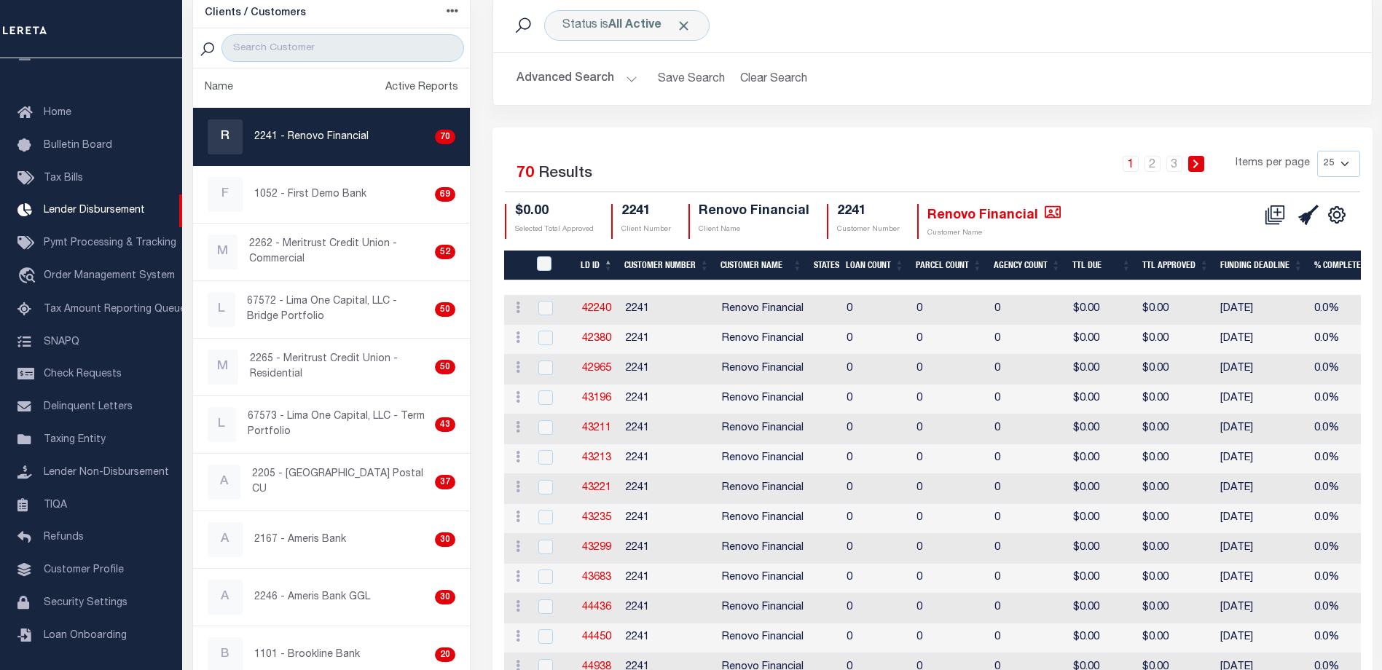
scroll to position [73, 0]
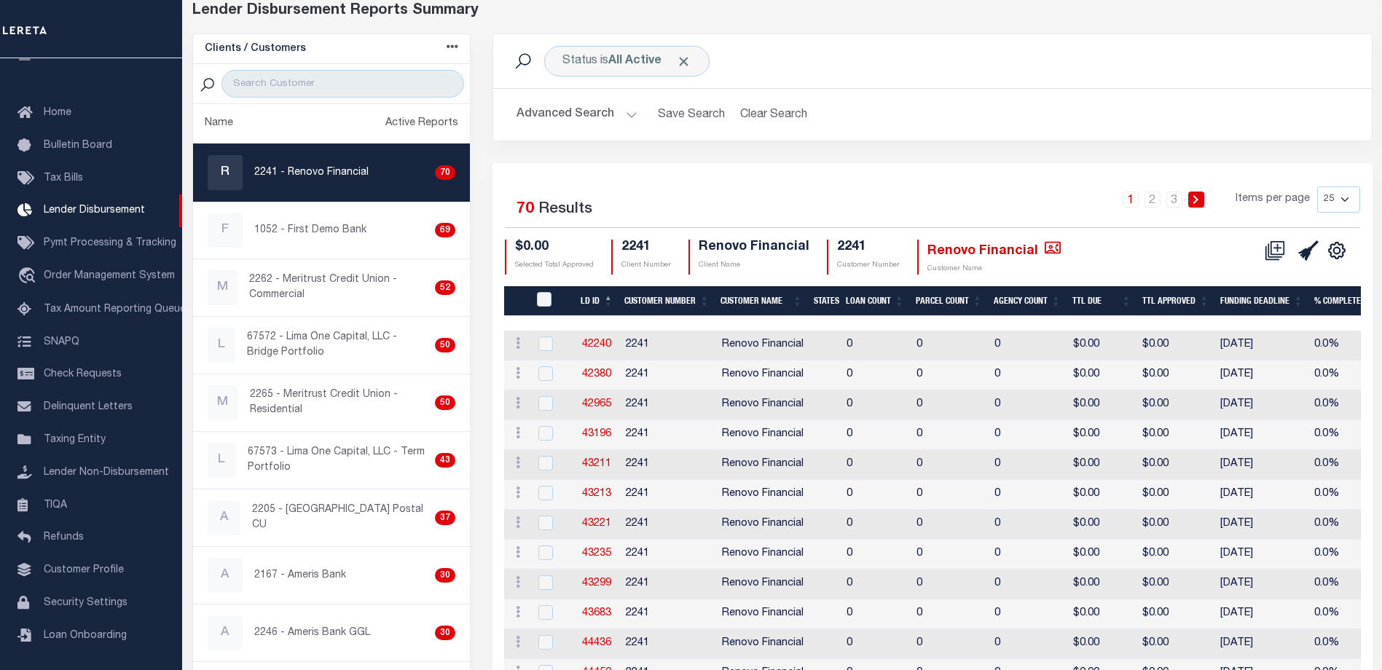
click at [578, 115] on button "Advanced Search" at bounding box center [576, 115] width 121 height 28
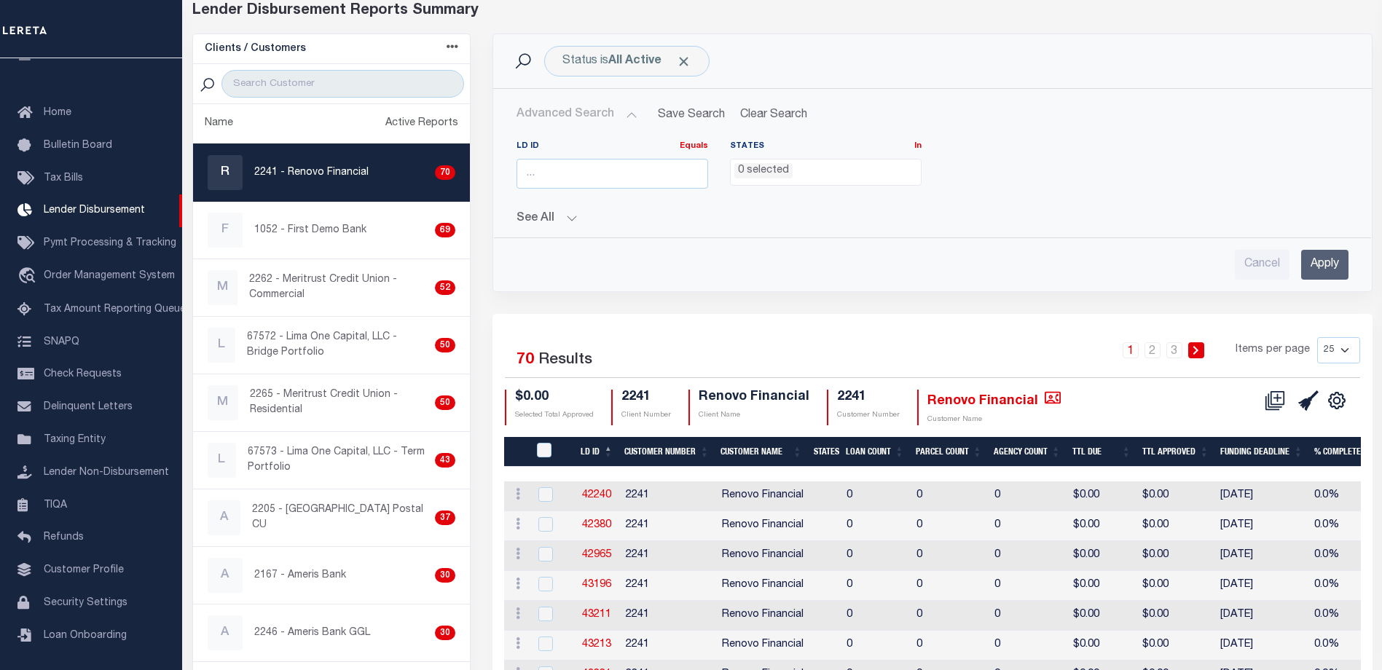
click at [547, 219] on button "See All" at bounding box center [932, 219] width 832 height 14
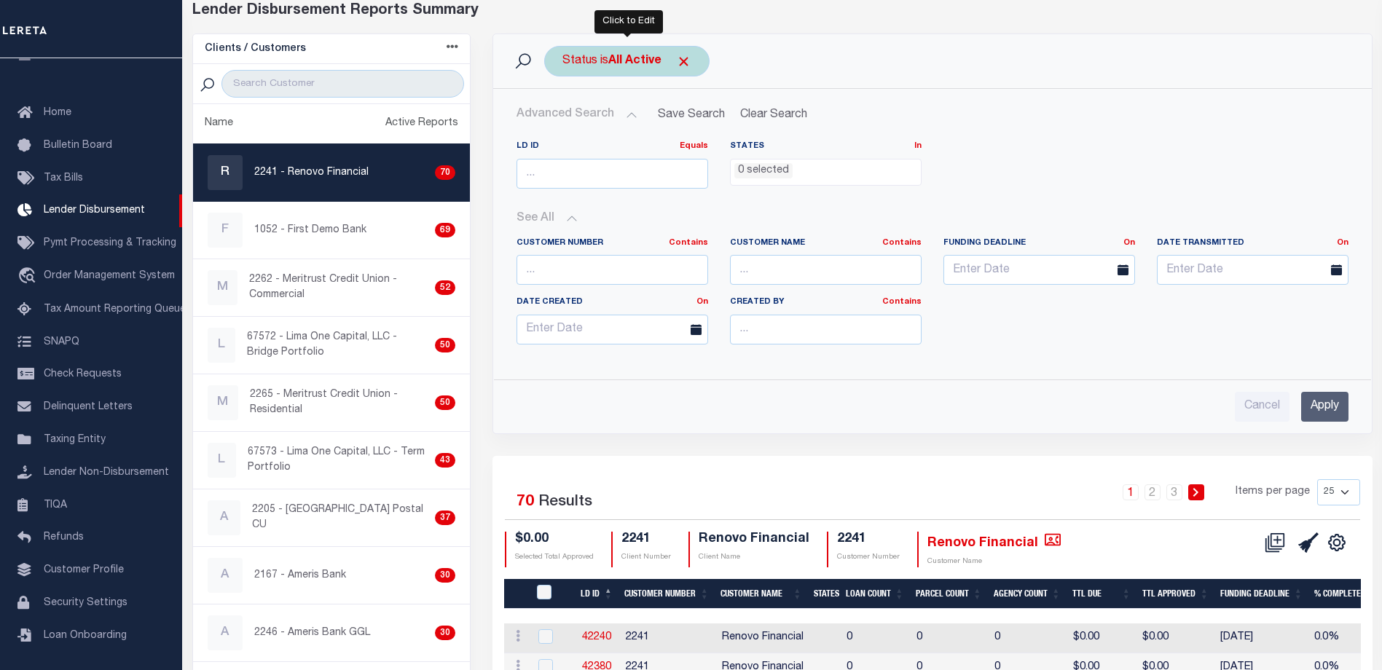
click at [618, 55] on b "All Active" at bounding box center [634, 61] width 53 height 12
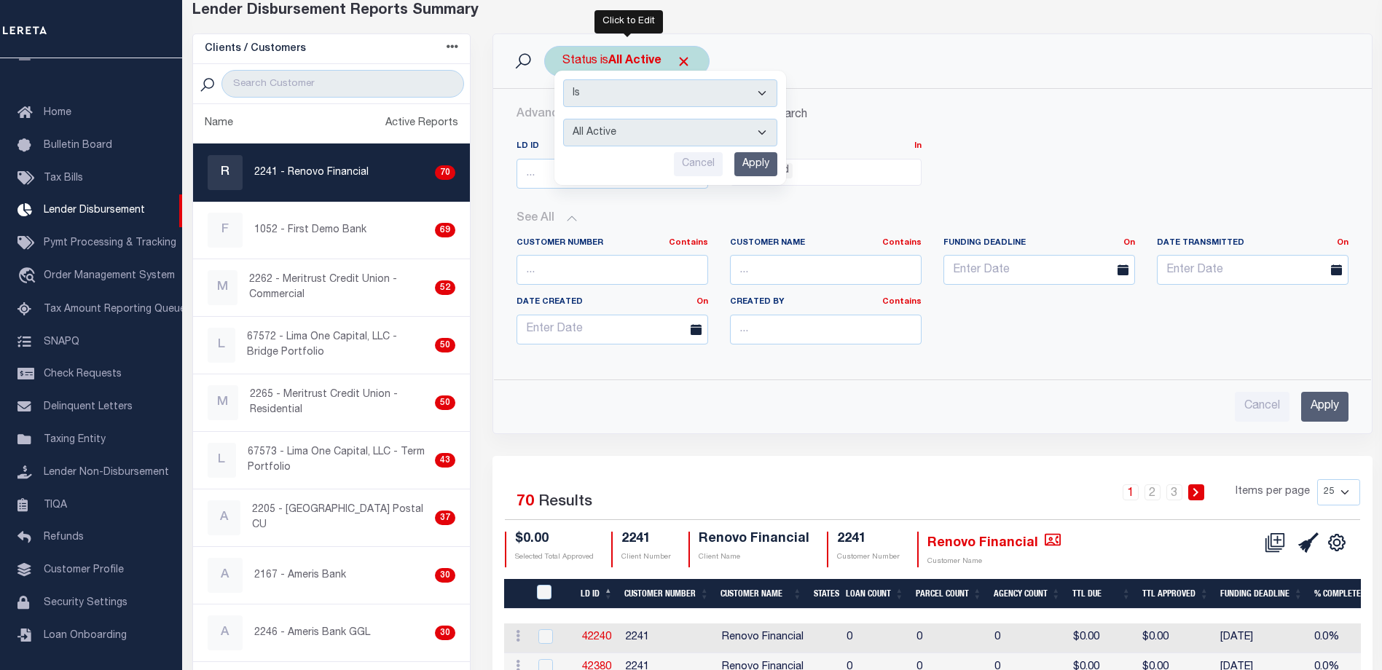
click at [626, 137] on select "All Active Approval In Progress Batching In Progress Complete Do Not Pay Escrow…" at bounding box center [670, 133] width 214 height 28
select select "FIP"
click at [563, 119] on select "All Active Approval In Progress Batching In Progress Complete Do Not Pay Escrow…" at bounding box center [670, 133] width 214 height 28
click at [759, 160] on input "Apply" at bounding box center [755, 164] width 43 height 24
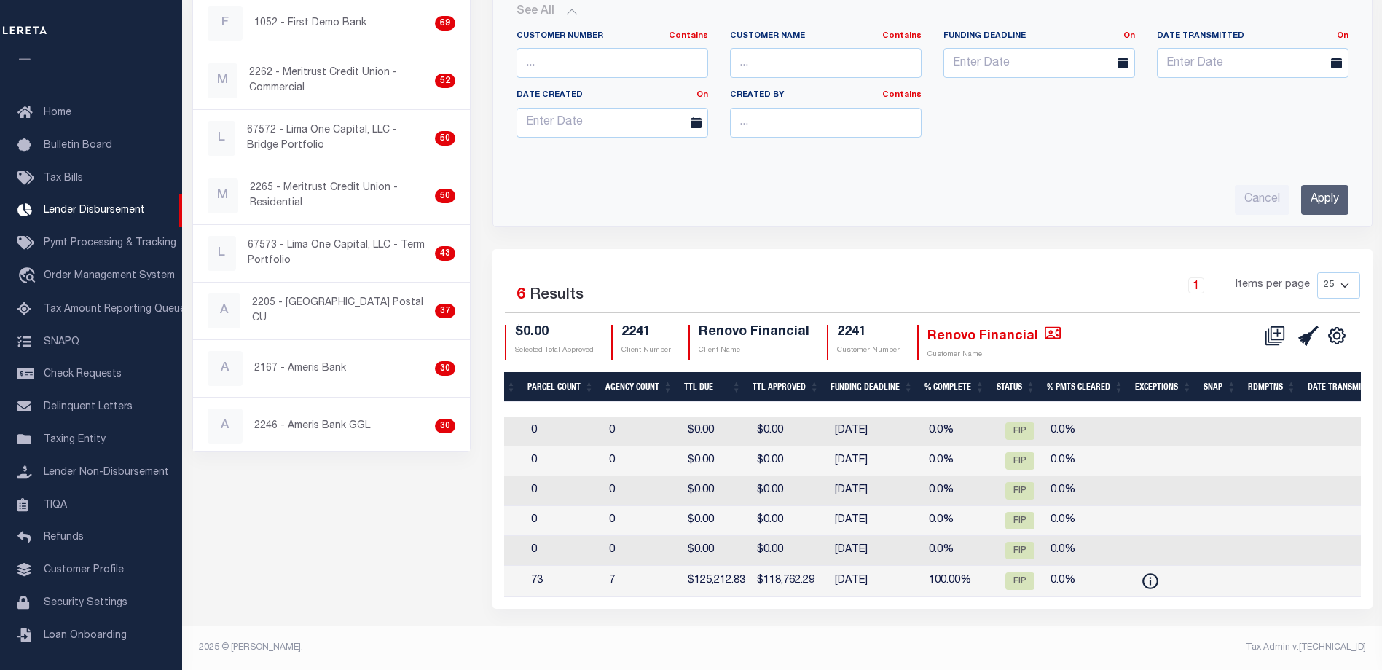
scroll to position [0, 0]
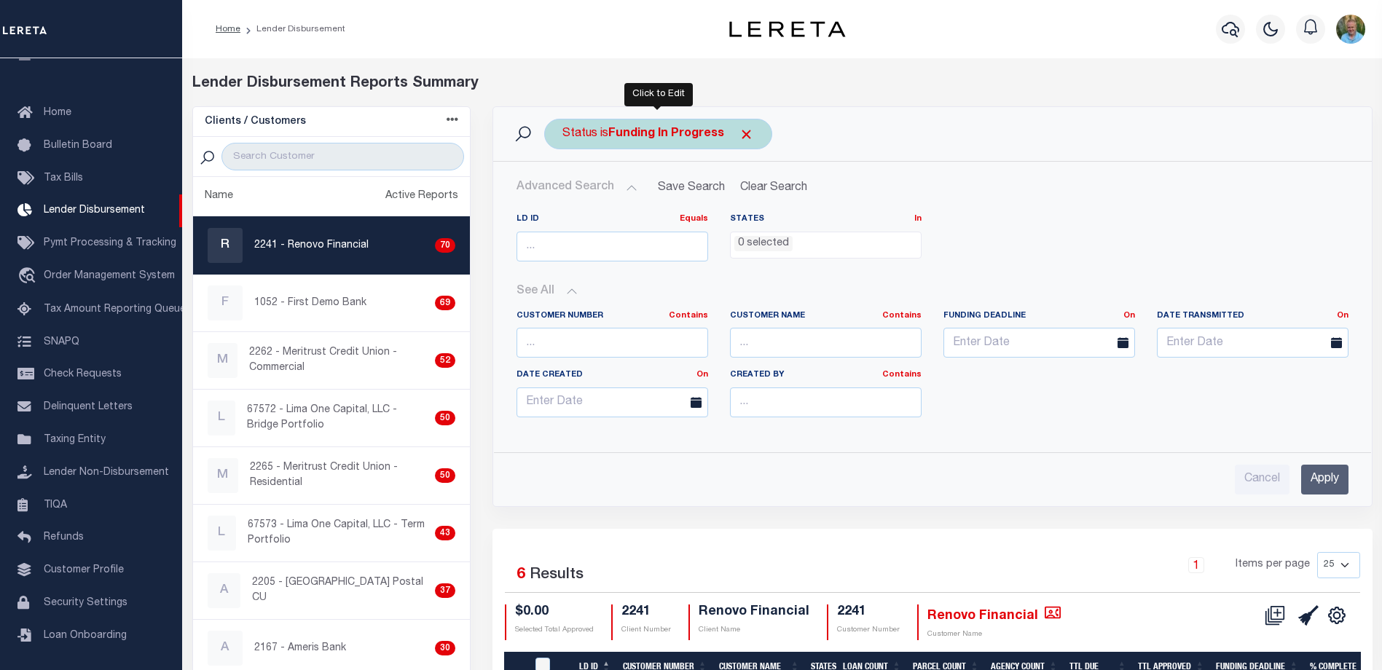
click at [700, 137] on b "Funding In Progress" at bounding box center [666, 134] width 116 height 12
select select "FIP"
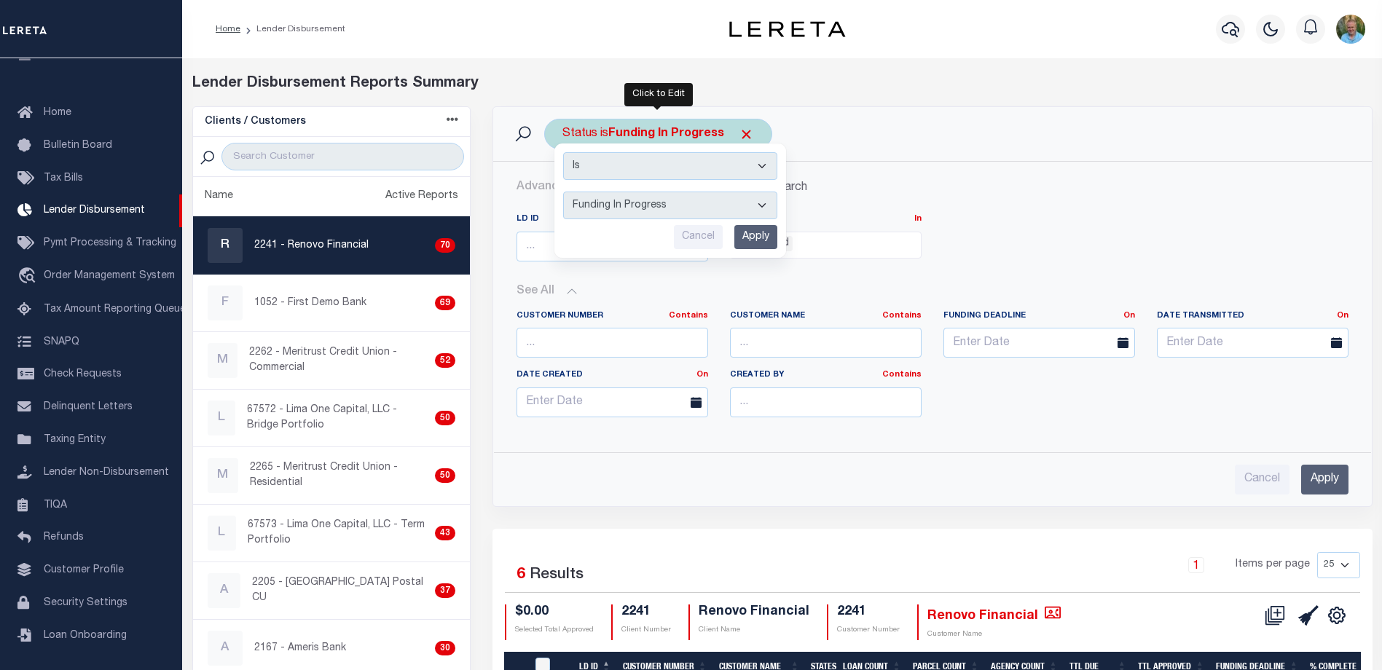
click at [660, 200] on select "All Active Approval In Progress Batching In Progress Complete Do Not Pay Escrow…" at bounding box center [670, 206] width 214 height 28
click at [759, 205] on select "All Active Approval In Progress Batching In Progress Complete Do Not Pay Escrow…" at bounding box center [670, 206] width 214 height 28
